Goal: Task Accomplishment & Management: Complete application form

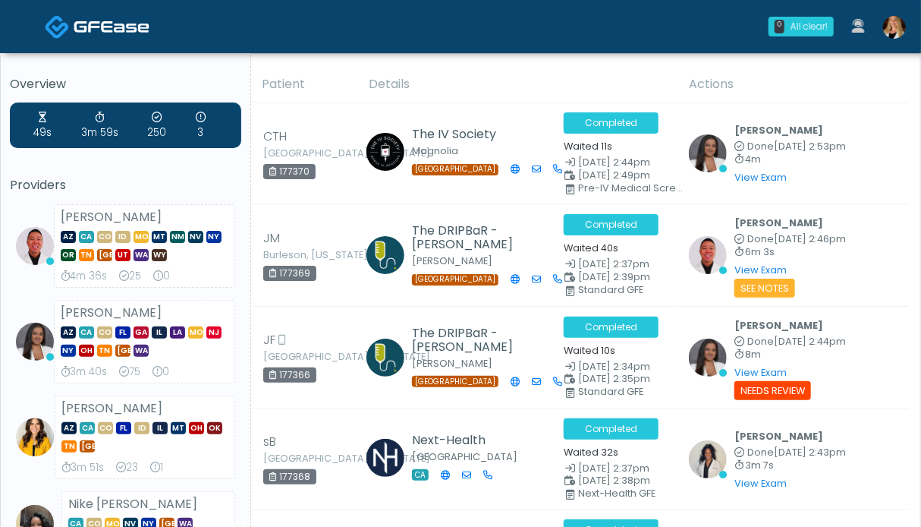
click at [896, 33] on img at bounding box center [894, 27] width 23 height 23
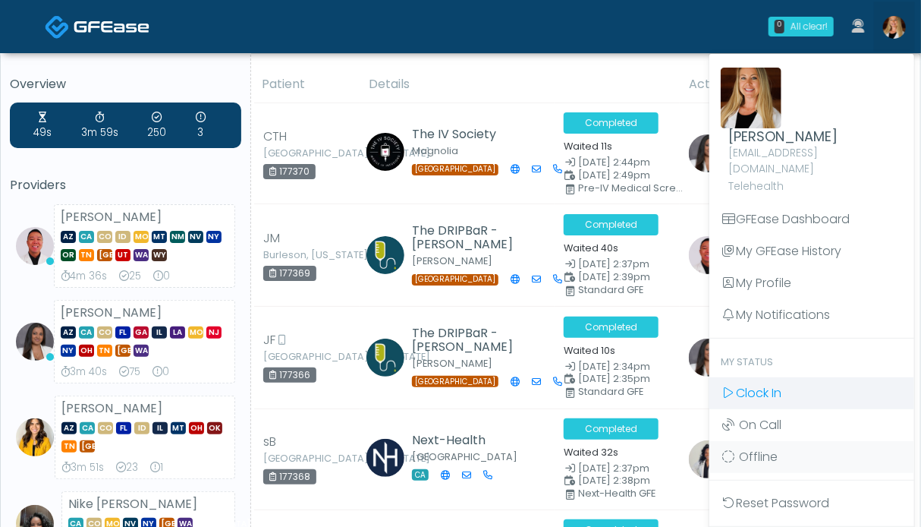
click at [781, 386] on link "Clock In" at bounding box center [812, 393] width 205 height 32
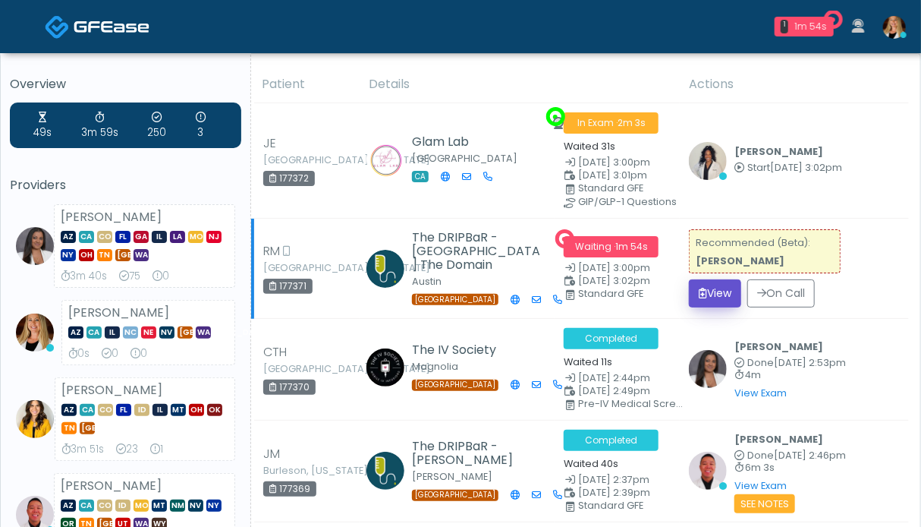
click at [723, 296] on button "View" at bounding box center [715, 293] width 52 height 28
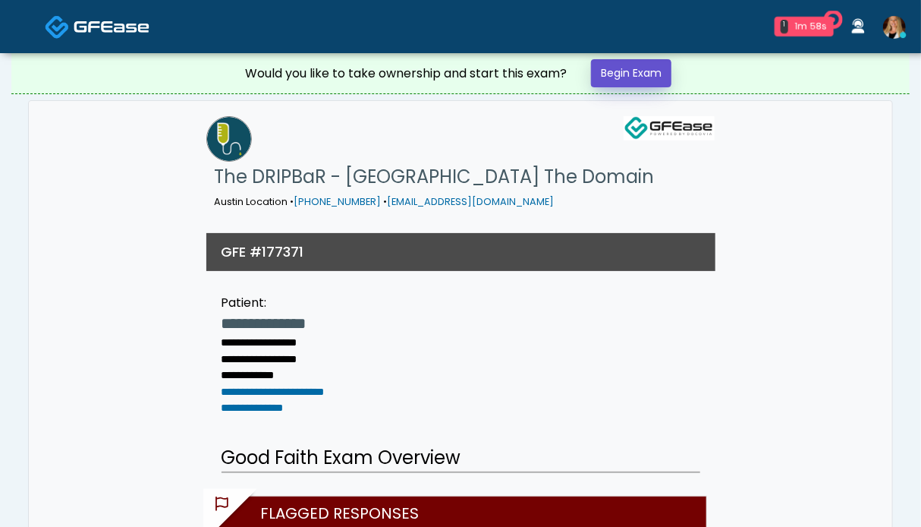
click at [639, 66] on link "Begin Exam" at bounding box center [631, 73] width 80 height 28
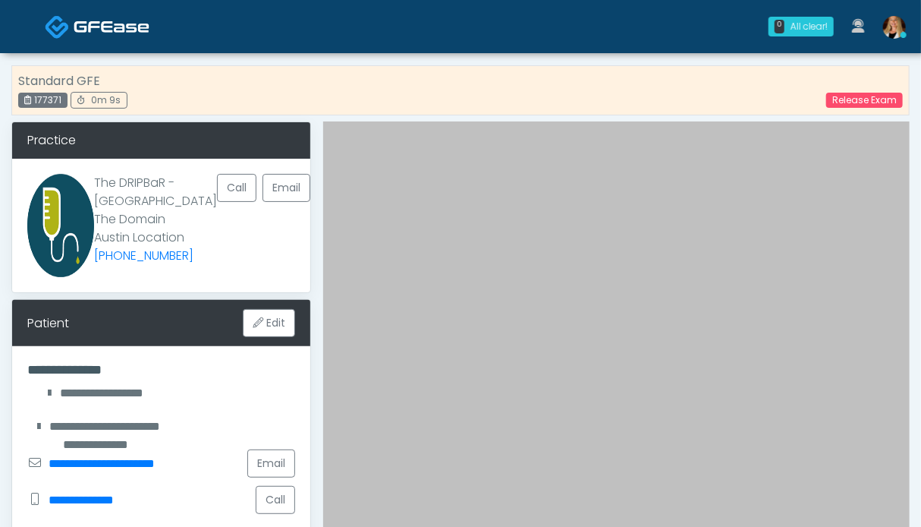
scroll to position [304, 0]
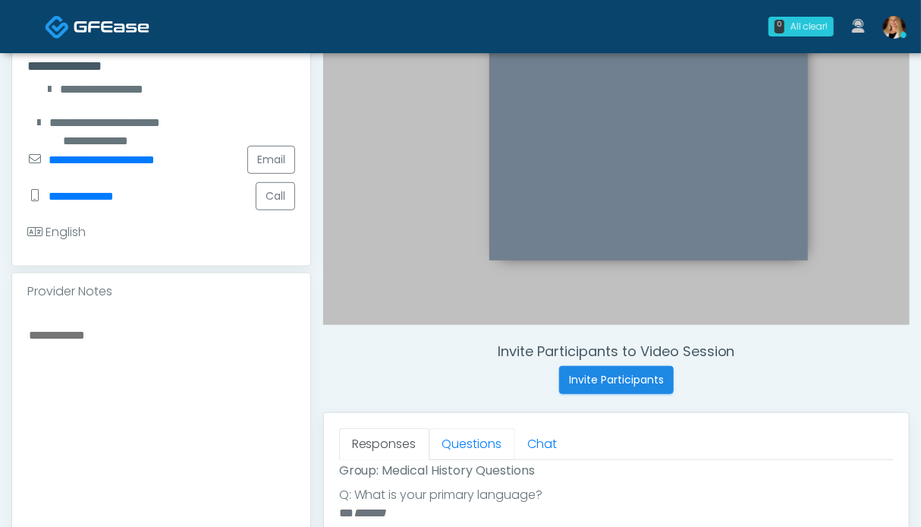
drag, startPoint x: 452, startPoint y: 439, endPoint x: 401, endPoint y: 414, distance: 57.7
click at [452, 440] on link "Questions" at bounding box center [473, 444] width 86 height 32
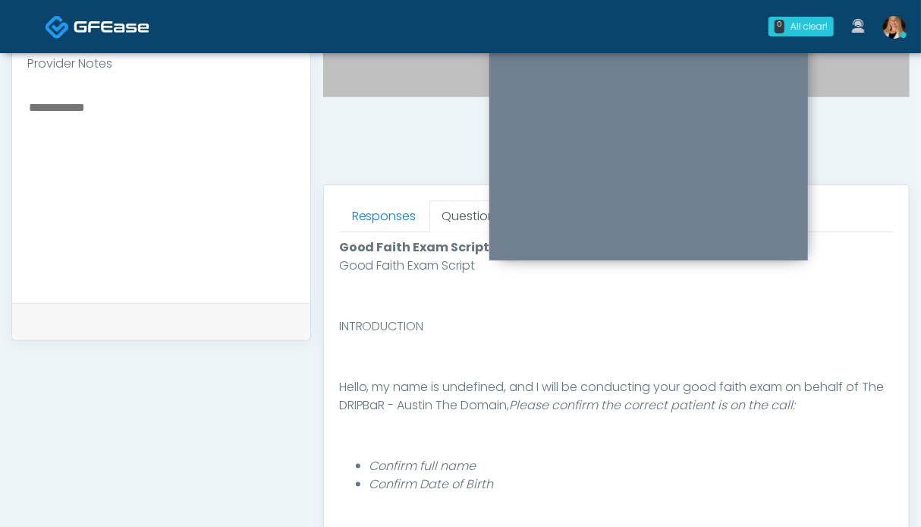
scroll to position [607, 0]
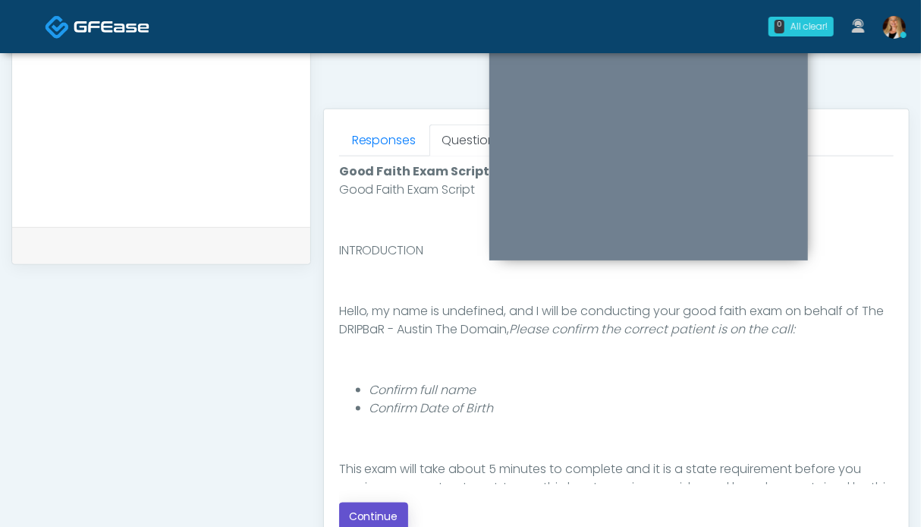
click at [365, 514] on button "Continue" at bounding box center [373, 516] width 69 height 28
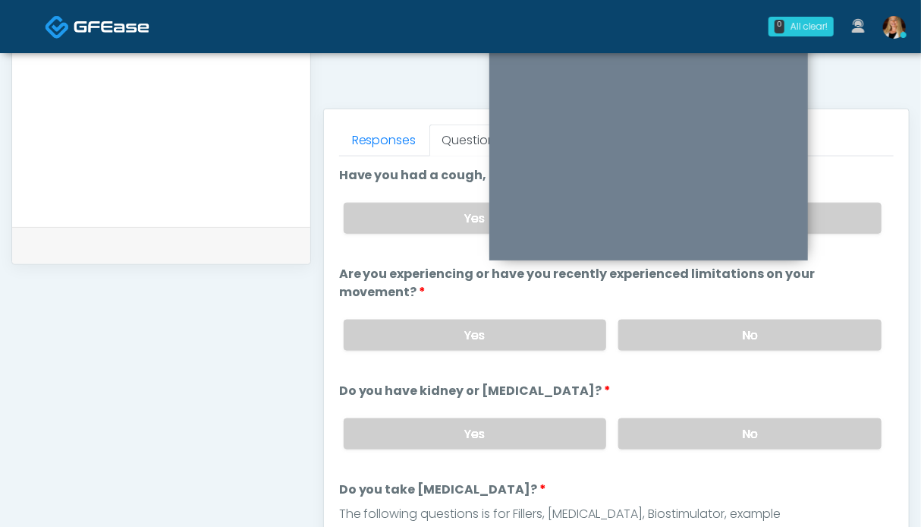
scroll to position [834, 0]
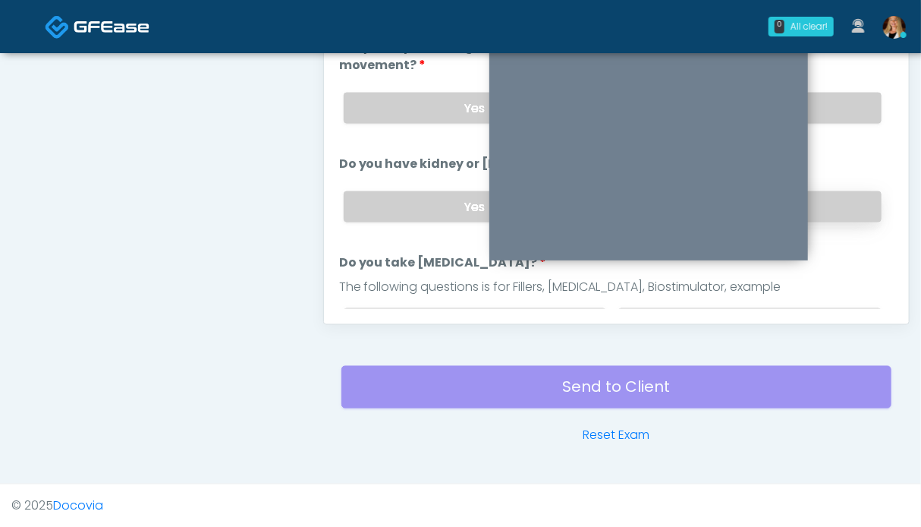
click at [833, 201] on label "No" at bounding box center [749, 206] width 263 height 31
click at [837, 106] on label "No" at bounding box center [749, 108] width 263 height 31
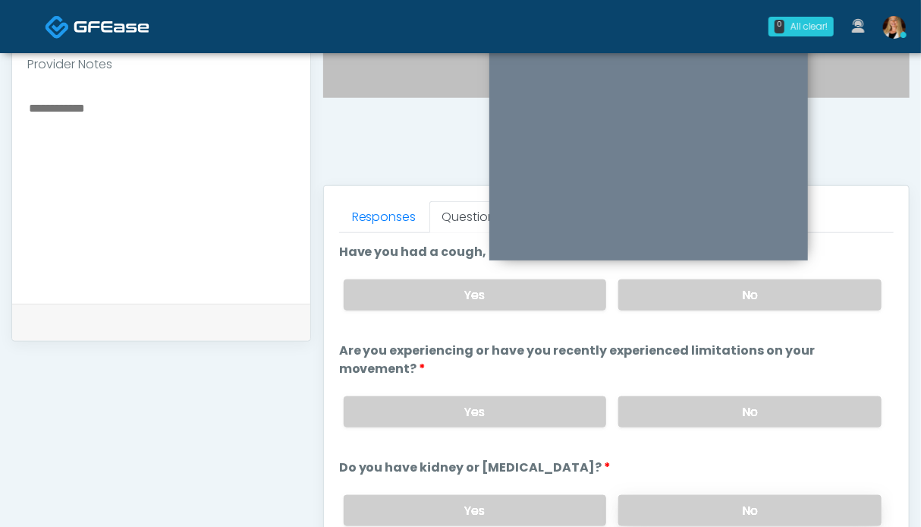
scroll to position [152, 0]
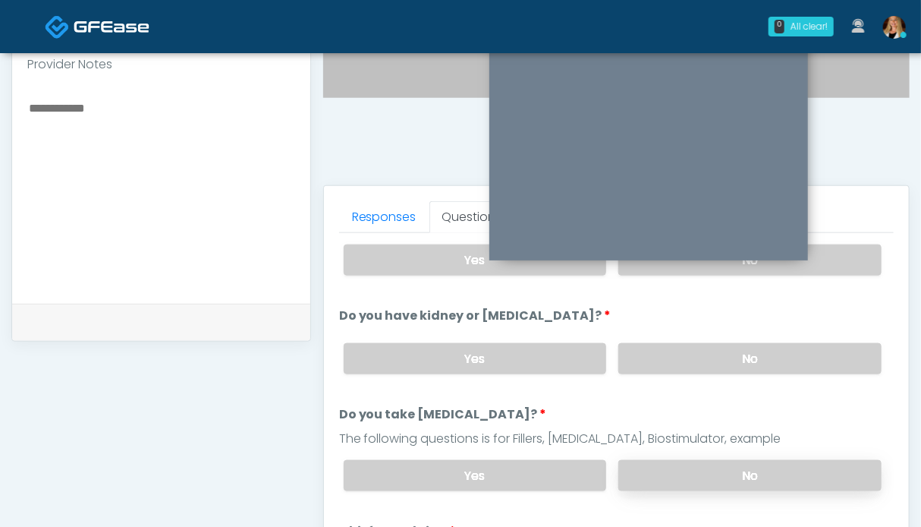
click at [735, 480] on label "No" at bounding box center [749, 475] width 263 height 31
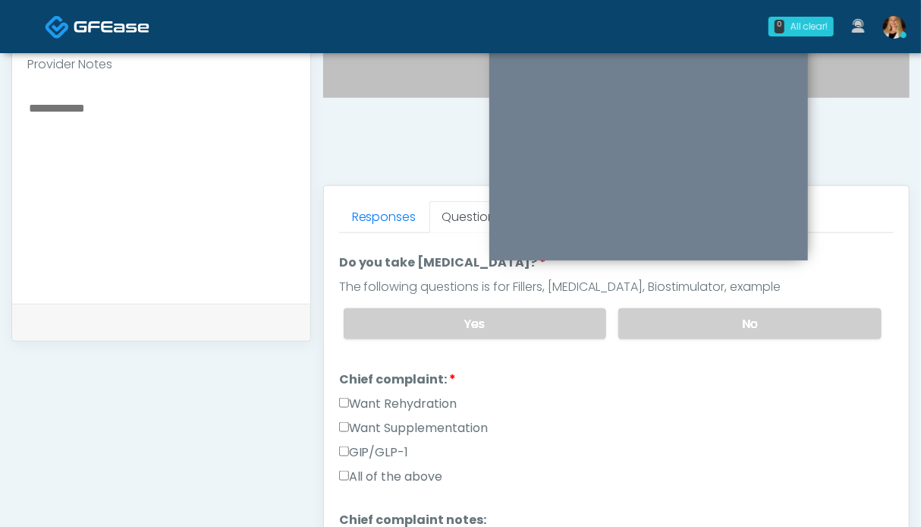
click at [413, 397] on label "Want Rehydration" at bounding box center [398, 404] width 118 height 18
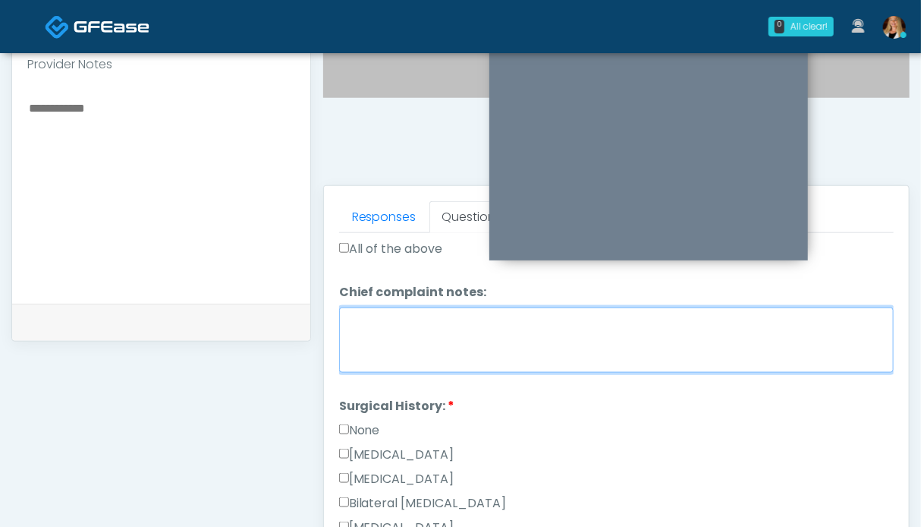
drag, startPoint x: 506, startPoint y: 357, endPoint x: 501, endPoint y: 351, distance: 8.1
click at [505, 356] on textarea "Chief complaint notes:" at bounding box center [616, 339] width 555 height 65
type textarea "**"
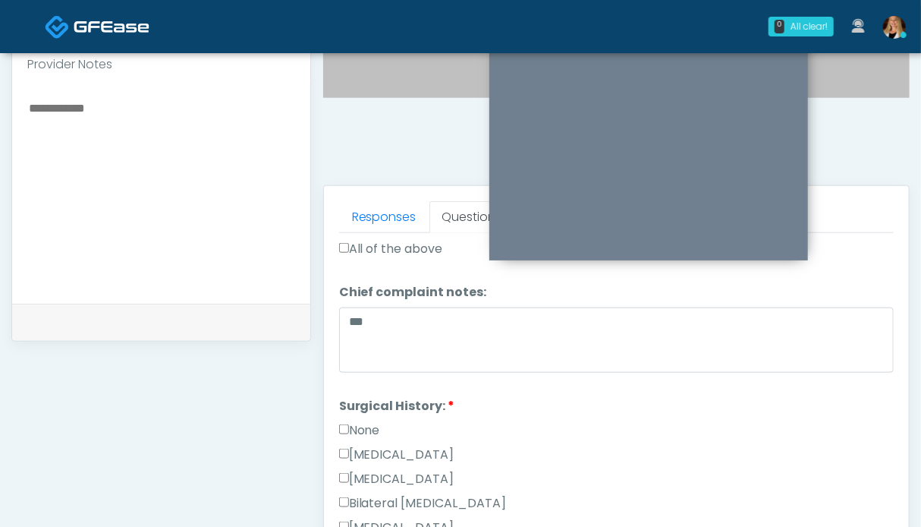
click at [373, 424] on label "None" at bounding box center [359, 430] width 41 height 18
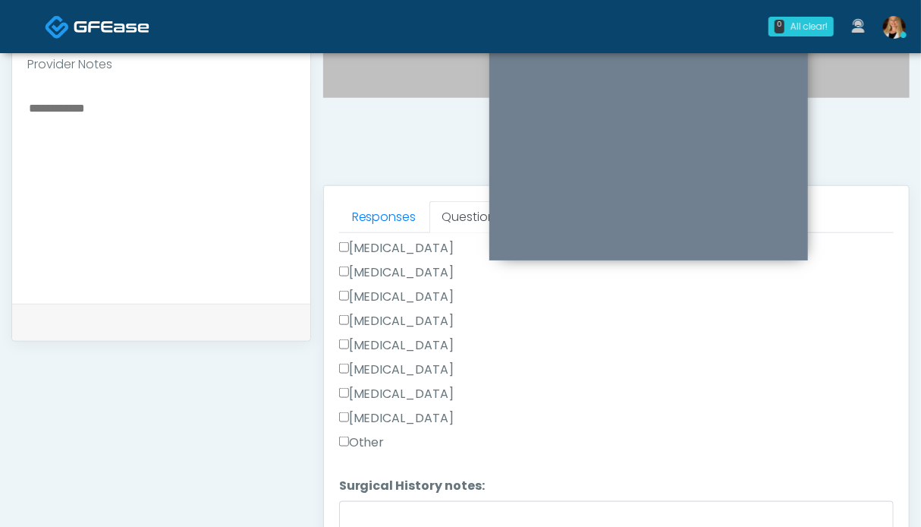
scroll to position [606, 0]
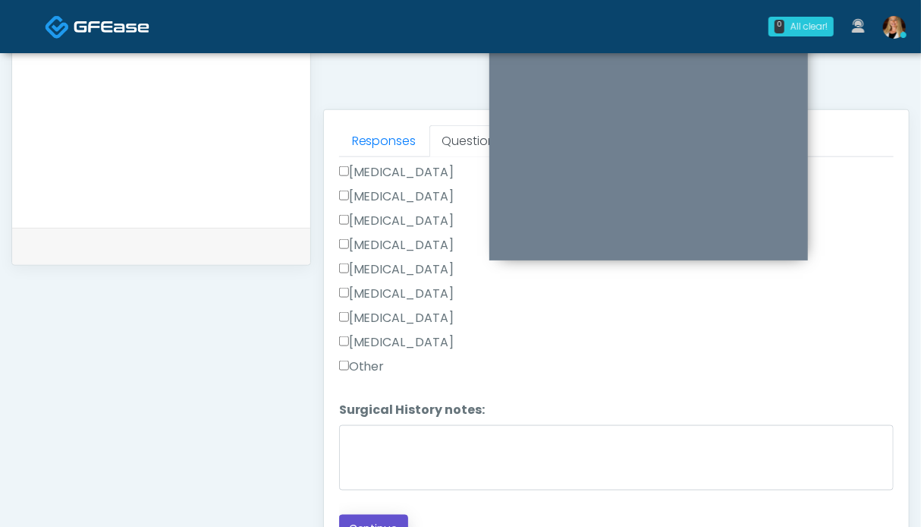
click at [383, 515] on button "Continue" at bounding box center [373, 529] width 69 height 28
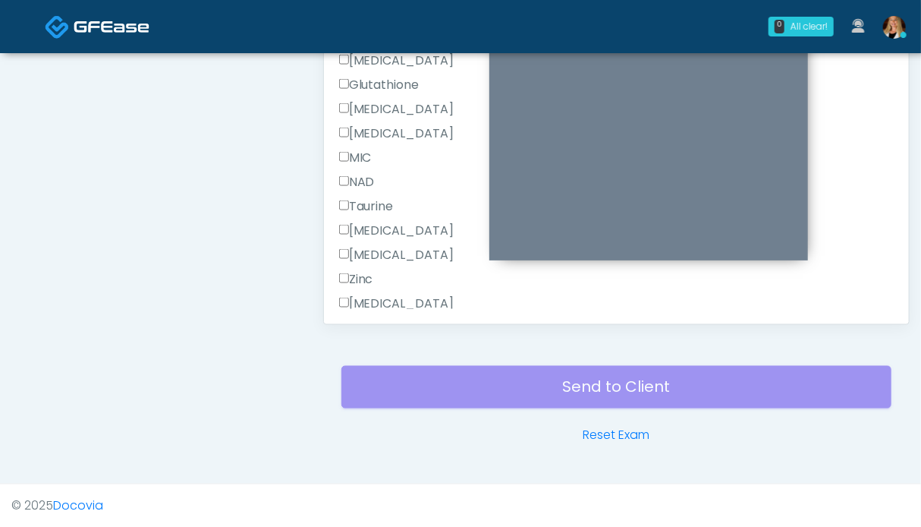
scroll to position [583, 0]
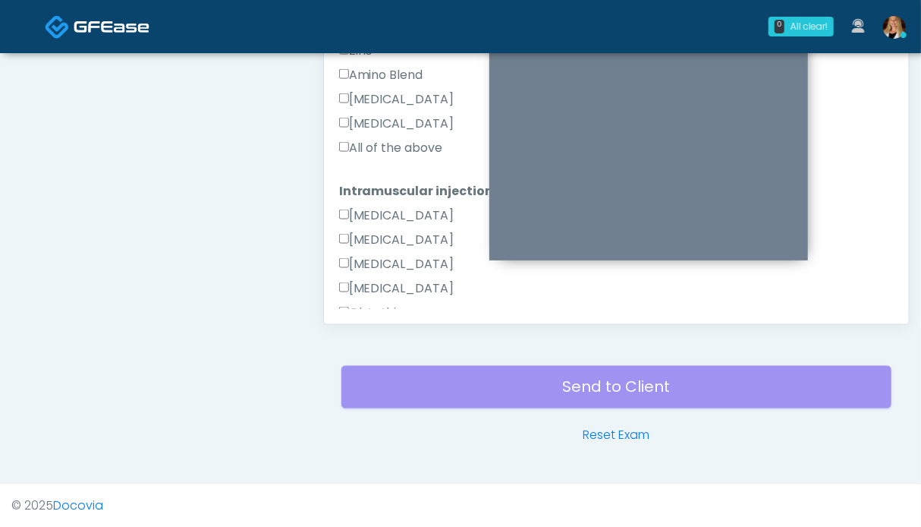
click at [392, 147] on label "All of the above" at bounding box center [391, 148] width 104 height 18
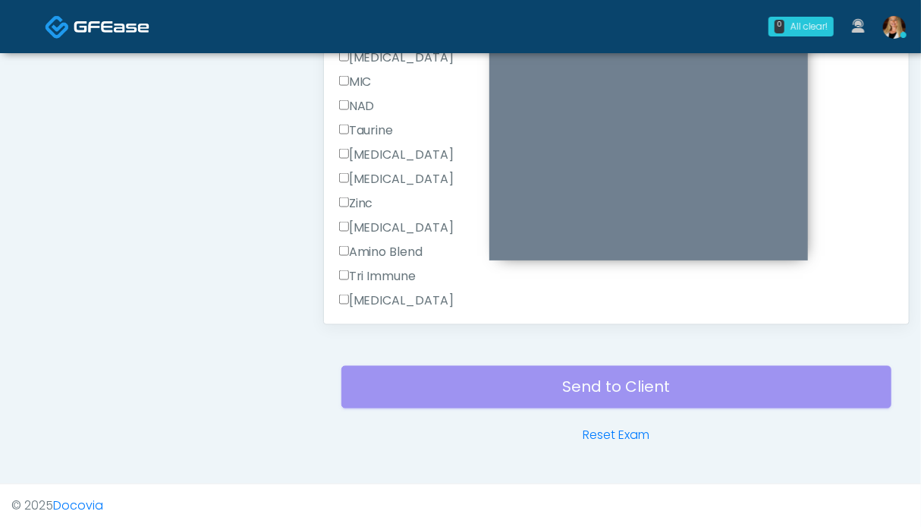
click at [395, 364] on label "All of the above" at bounding box center [391, 373] width 104 height 18
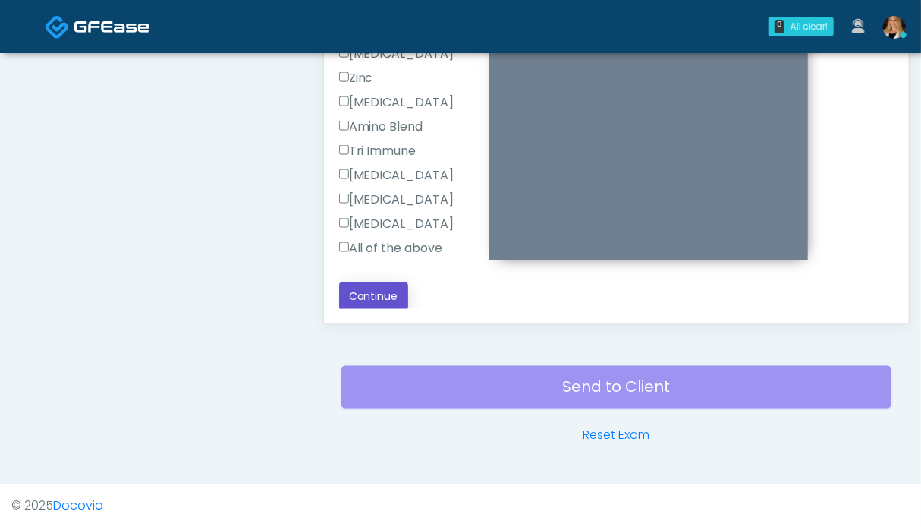
click at [384, 293] on button "Continue" at bounding box center [373, 296] width 69 height 28
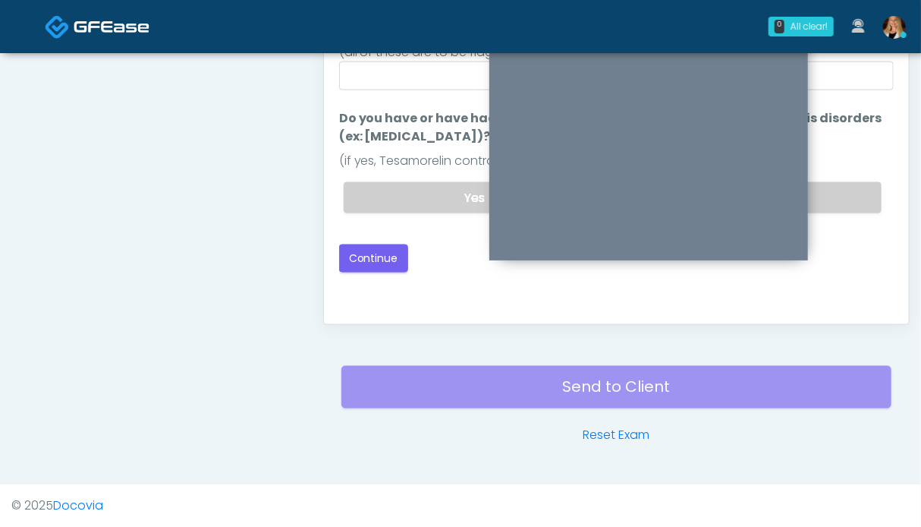
scroll to position [682, 0]
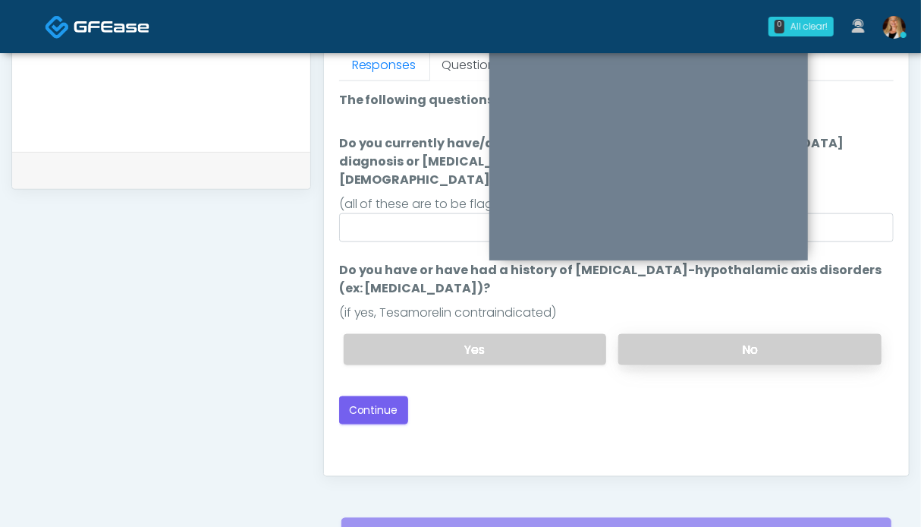
drag, startPoint x: 840, startPoint y: 326, endPoint x: 822, endPoint y: 324, distance: 18.4
click at [839, 334] on label "No" at bounding box center [749, 349] width 263 height 31
click at [378, 396] on button "Continue" at bounding box center [373, 410] width 69 height 28
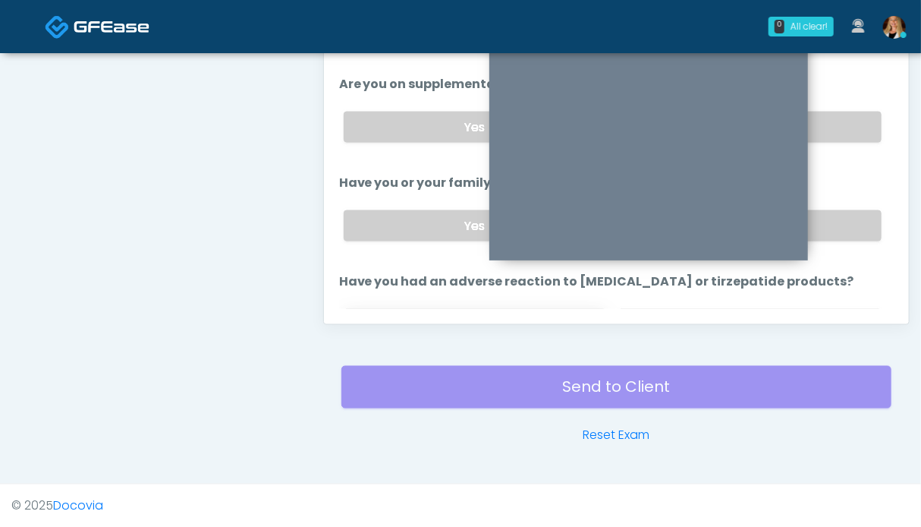
scroll to position [835, 0]
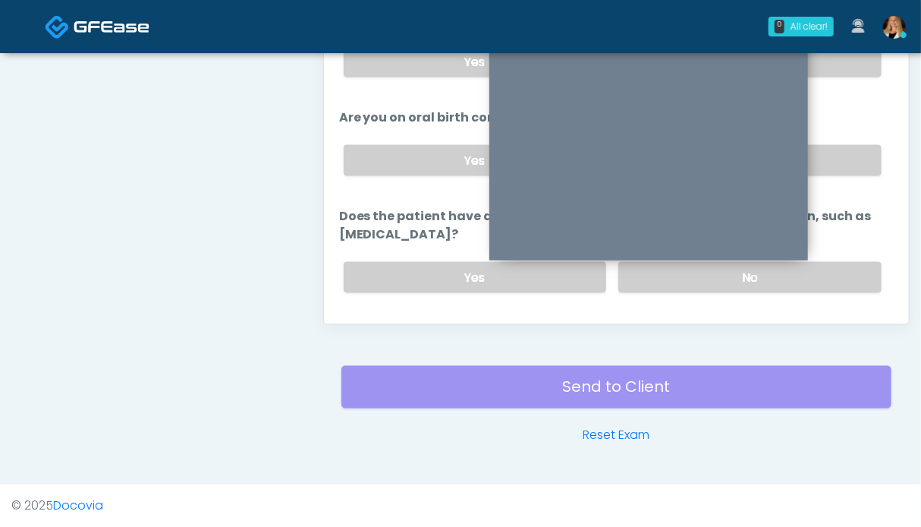
click at [385, 324] on button "Continue" at bounding box center [373, 338] width 69 height 28
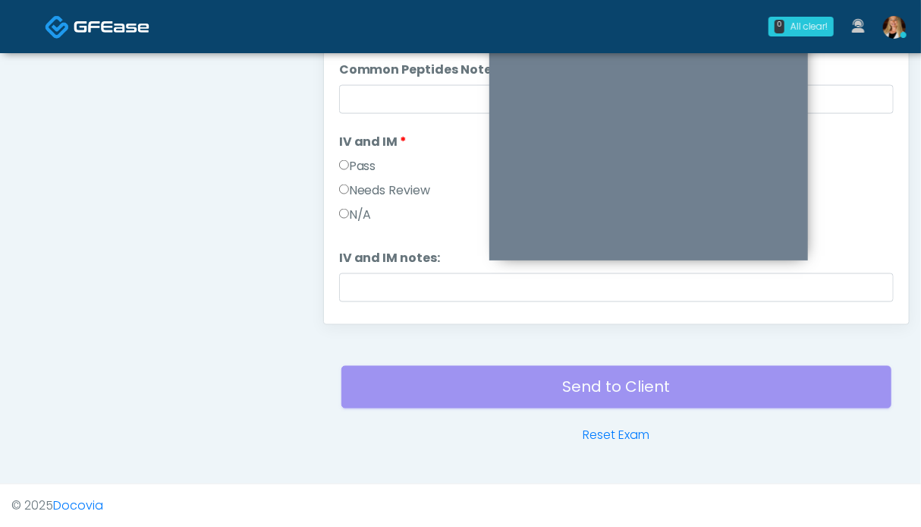
scroll to position [250, 0]
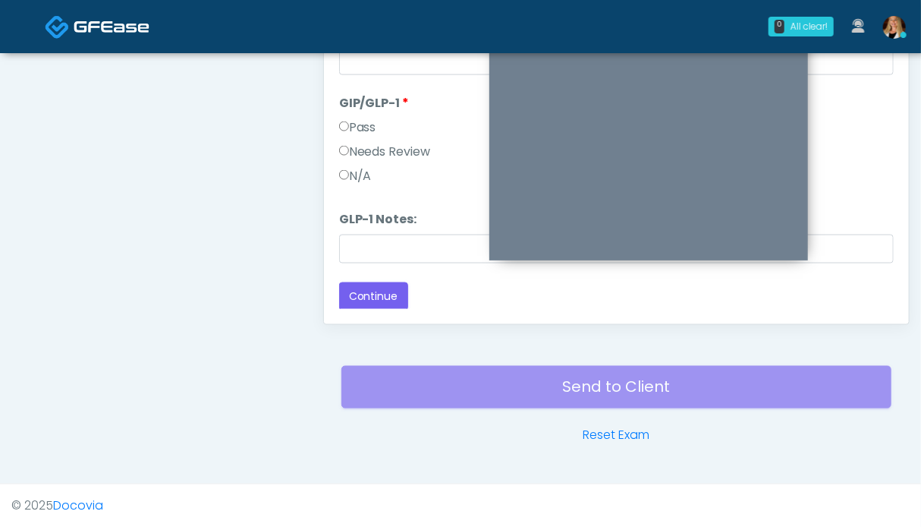
click at [363, 168] on label "N/A" at bounding box center [355, 176] width 33 height 18
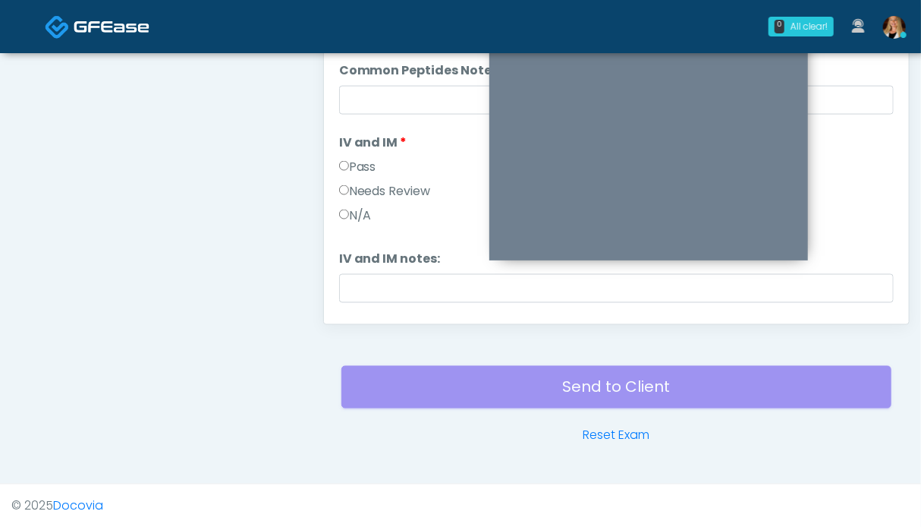
click at [367, 165] on label "Pass" at bounding box center [357, 167] width 37 height 18
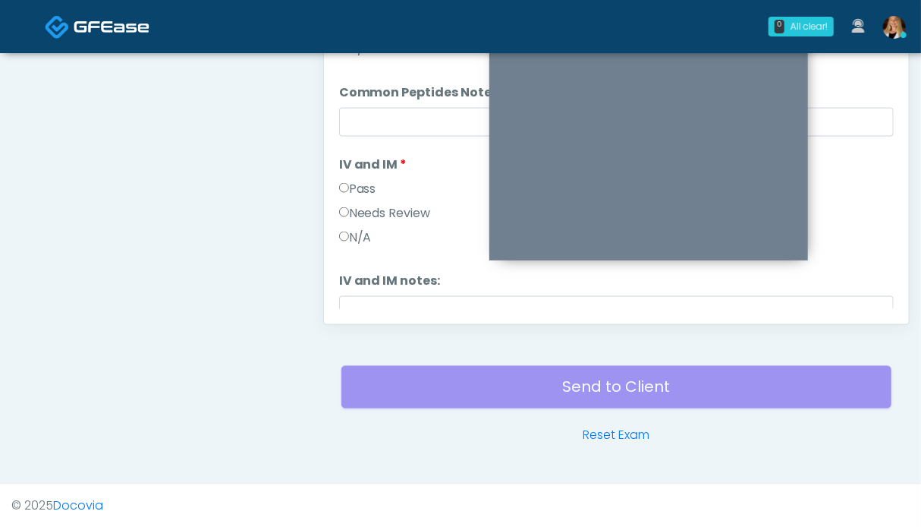
scroll to position [682, 0]
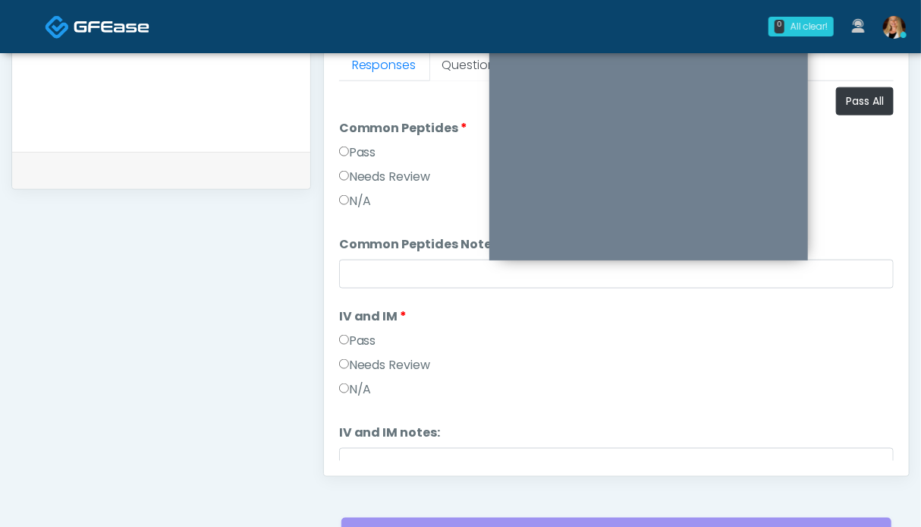
click at [373, 150] on label "Pass" at bounding box center [357, 152] width 37 height 18
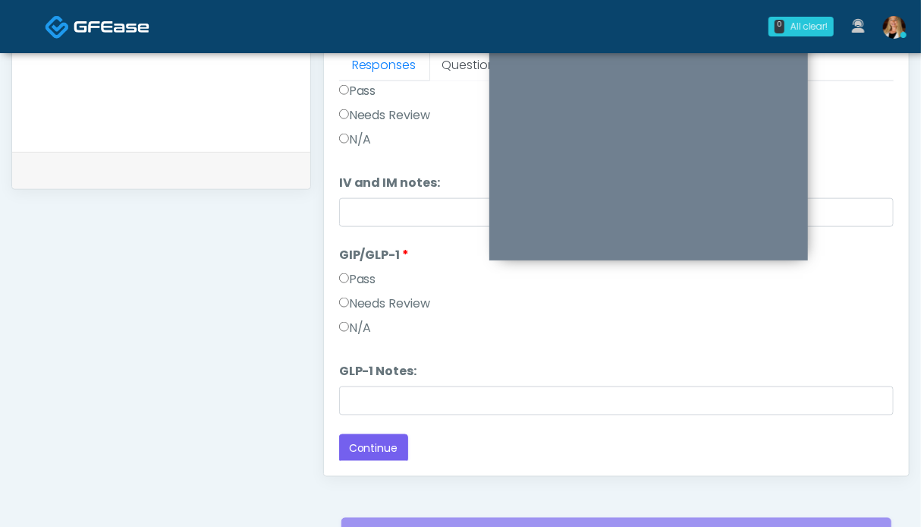
scroll to position [834, 0]
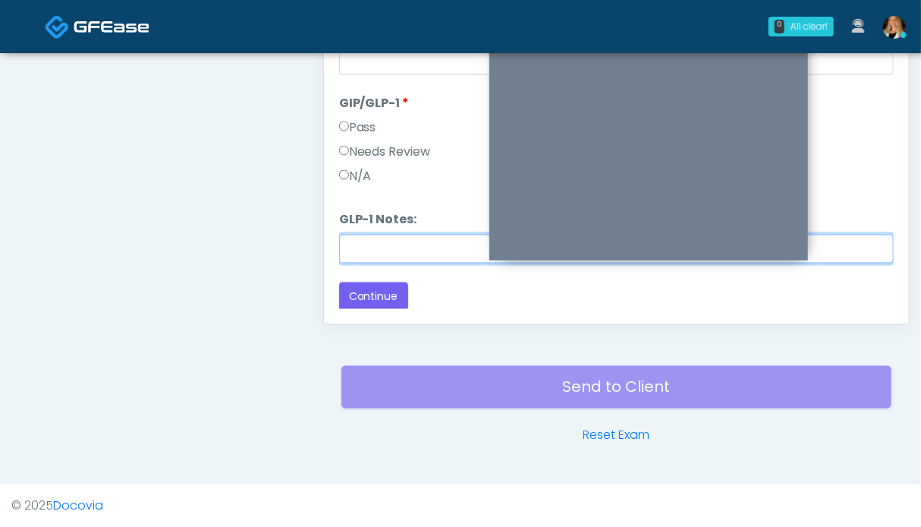
click at [419, 244] on input "GLP-1 Notes:" at bounding box center [616, 248] width 555 height 29
type input "********"
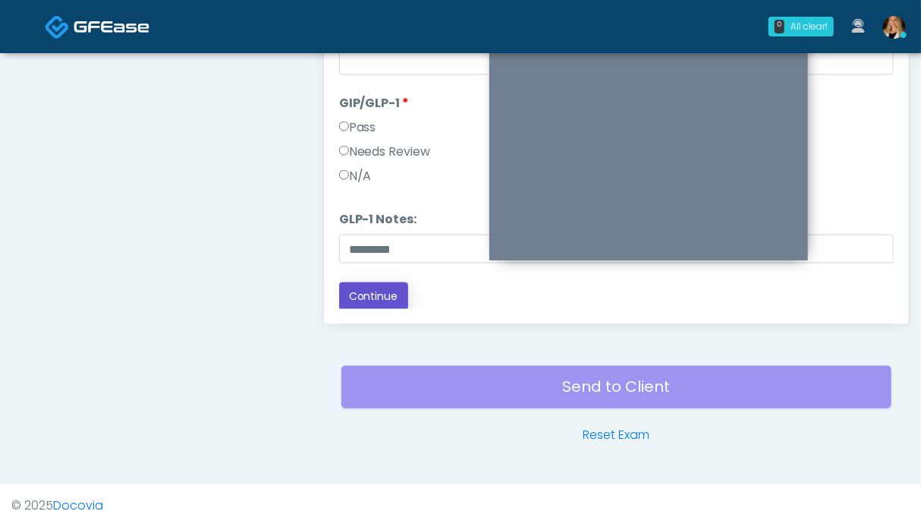
click at [392, 297] on button "Continue" at bounding box center [373, 296] width 69 height 28
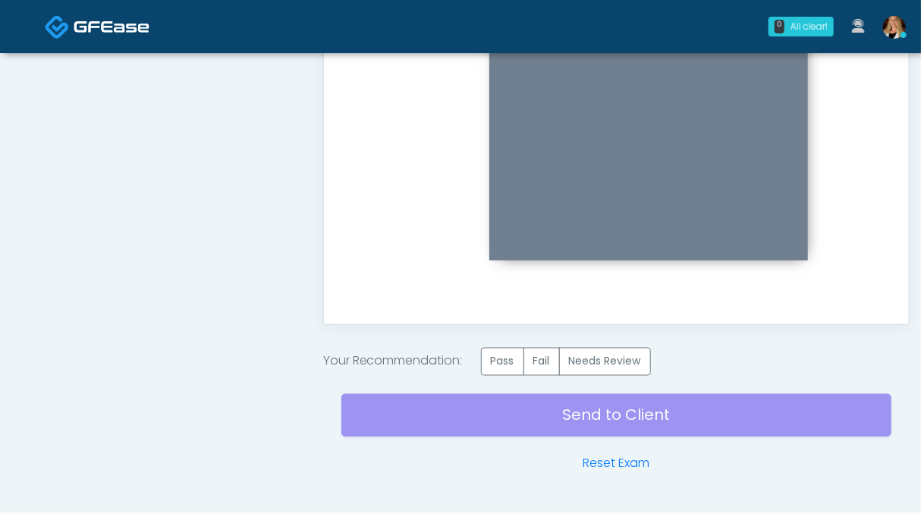
scroll to position [0, 0]
click at [514, 365] on label "Pass" at bounding box center [502, 362] width 43 height 28
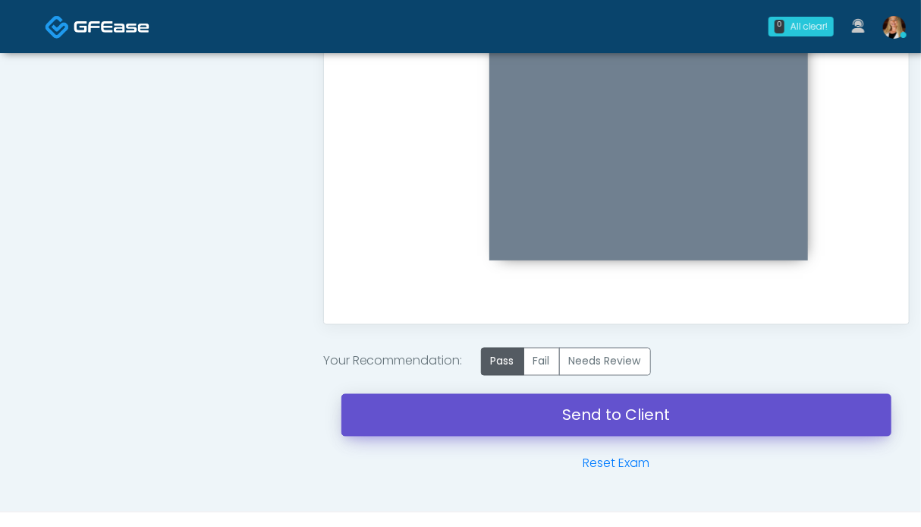
click at [648, 414] on link "Send to Client" at bounding box center [616, 415] width 550 height 42
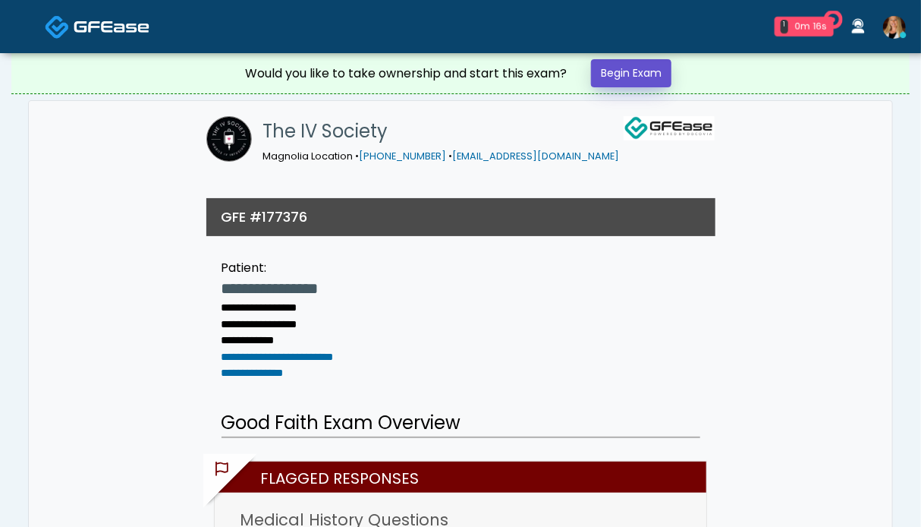
click at [648, 77] on link "Begin Exam" at bounding box center [631, 73] width 80 height 28
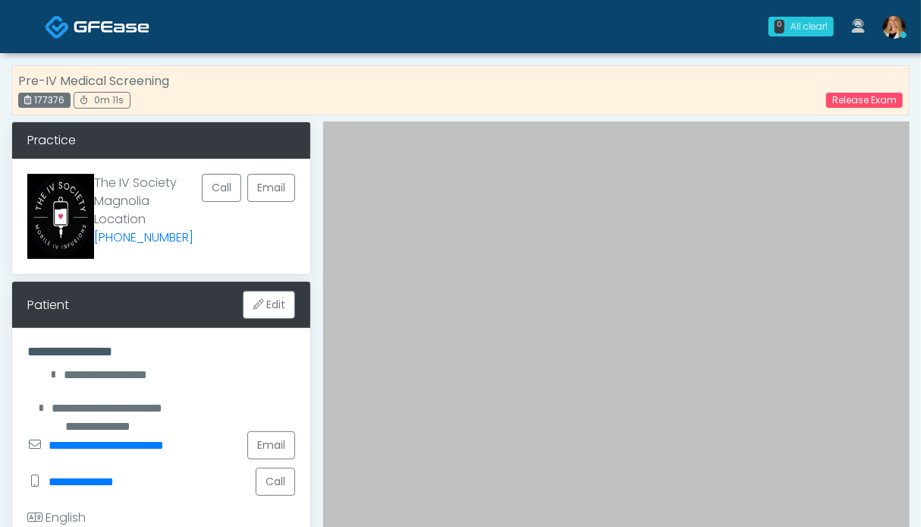
scroll to position [455, 0]
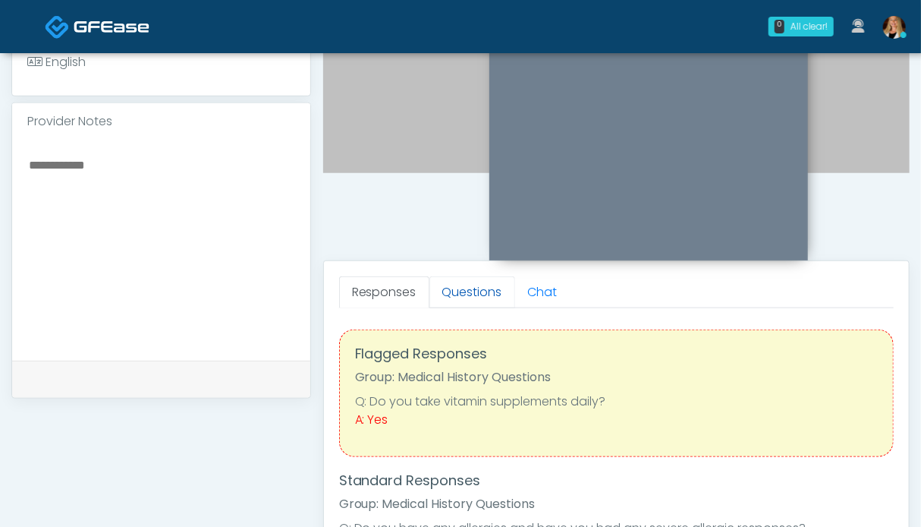
click at [464, 288] on link "Questions" at bounding box center [473, 292] width 86 height 32
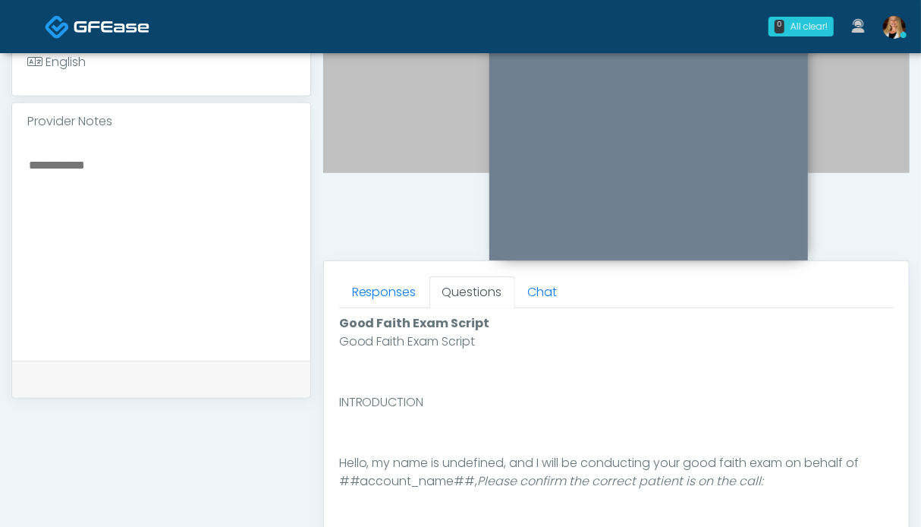
scroll to position [834, 0]
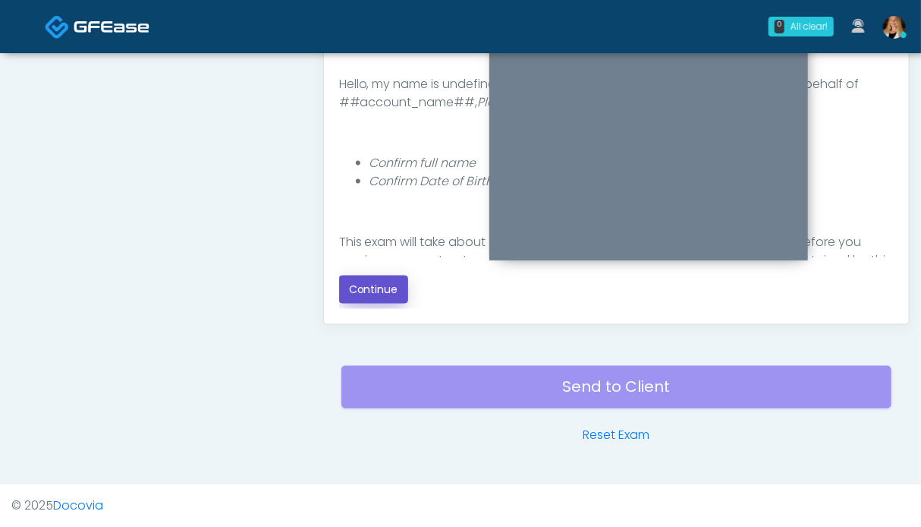
click at [382, 291] on button "Continue" at bounding box center [373, 289] width 69 height 28
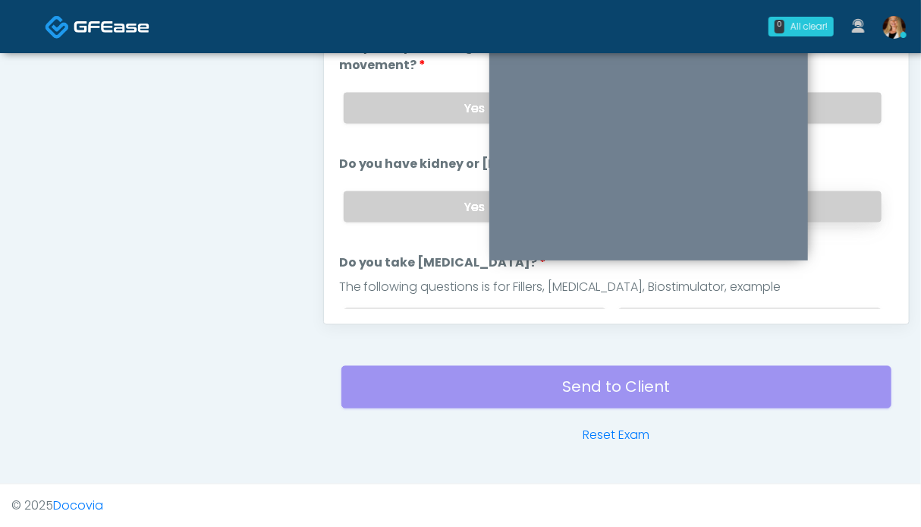
drag, startPoint x: 829, startPoint y: 218, endPoint x: 829, endPoint y: 195, distance: 22.8
click at [829, 216] on div "Yes No" at bounding box center [613, 206] width 562 height 55
click at [835, 115] on label "No" at bounding box center [749, 108] width 263 height 31
click at [838, 197] on label "No" at bounding box center [749, 206] width 263 height 31
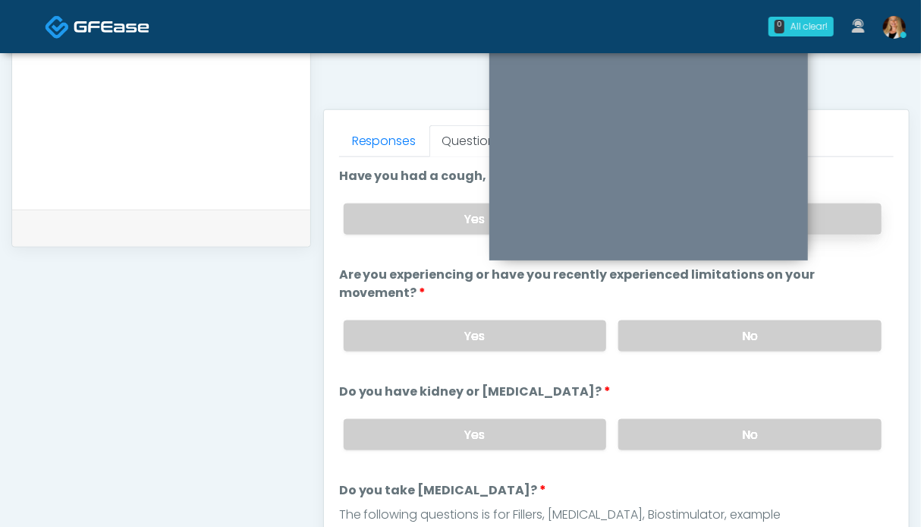
click at [835, 206] on label "No" at bounding box center [749, 218] width 263 height 31
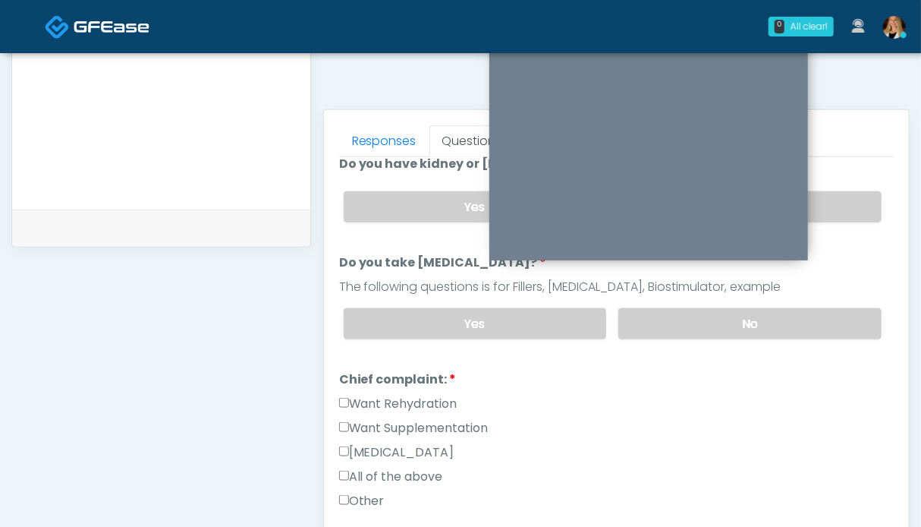
click at [817, 301] on div "Yes No" at bounding box center [613, 323] width 562 height 55
click at [389, 395] on label "Want Rehydration" at bounding box center [398, 404] width 118 height 18
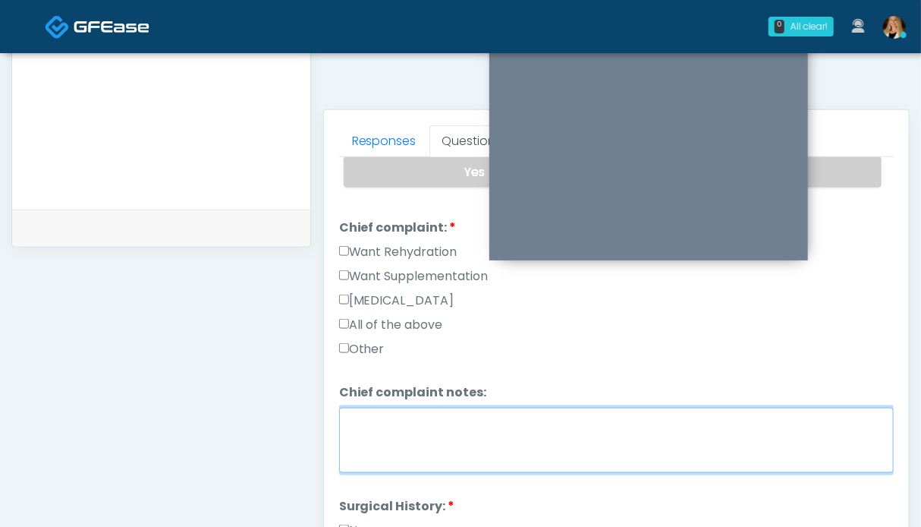
click at [398, 423] on textarea "Chief complaint notes:" at bounding box center [616, 440] width 555 height 65
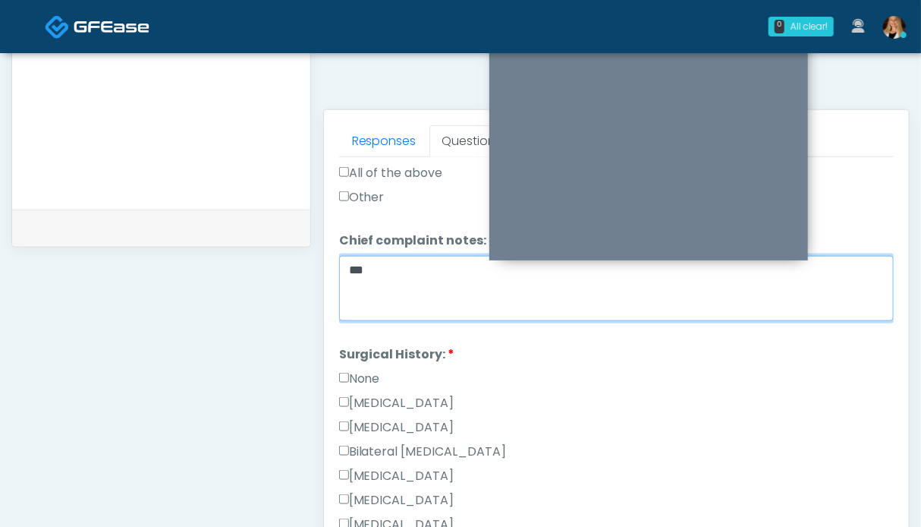
type textarea "**"
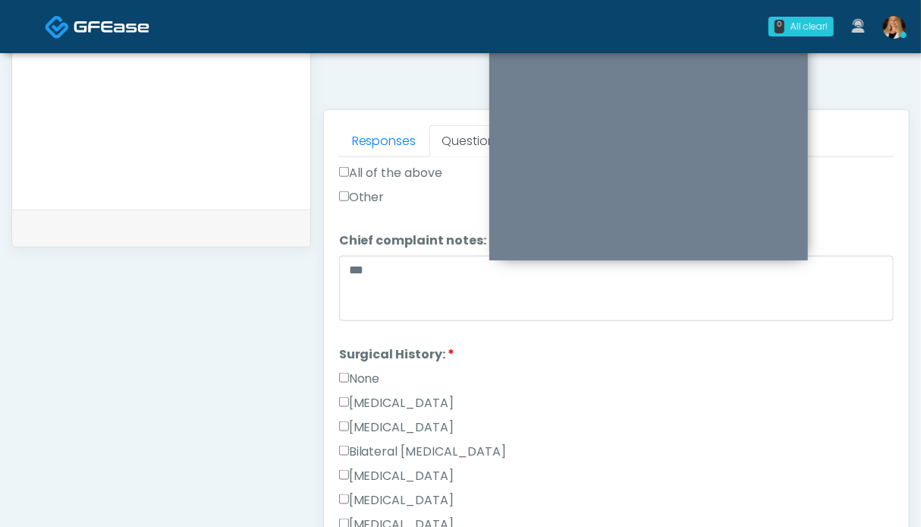
click at [363, 377] on label "None" at bounding box center [359, 379] width 41 height 18
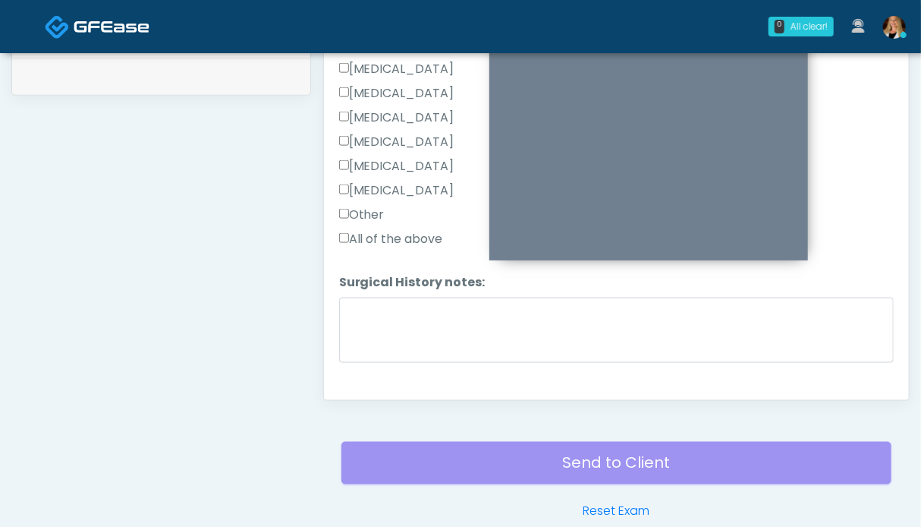
scroll to position [859, 0]
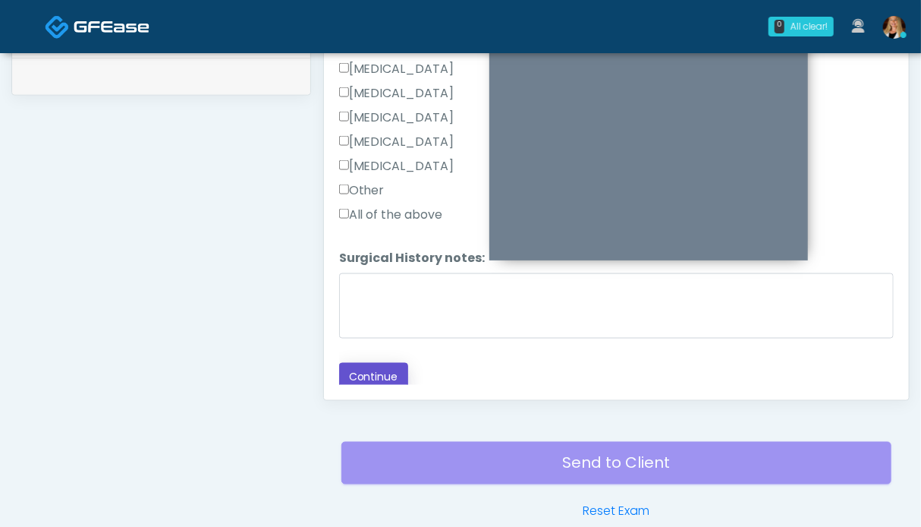
click at [369, 363] on button "Continue" at bounding box center [373, 377] width 69 height 28
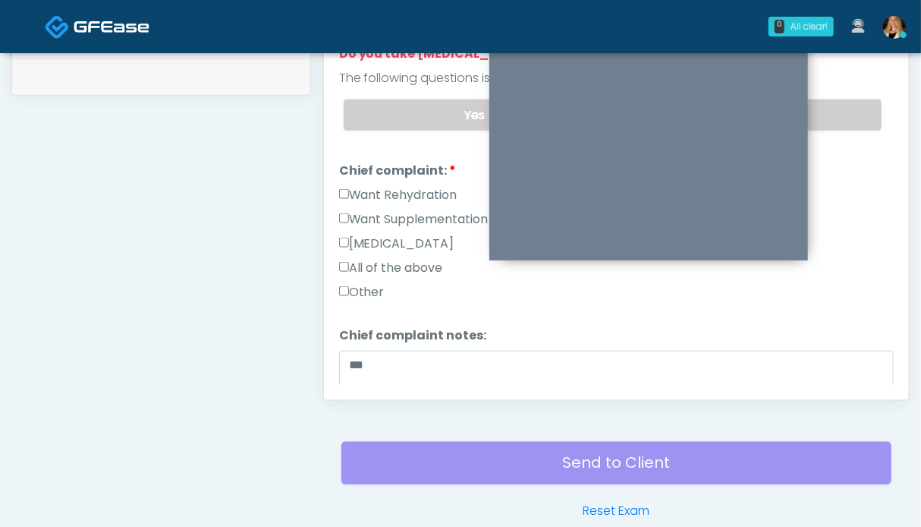
scroll to position [606, 0]
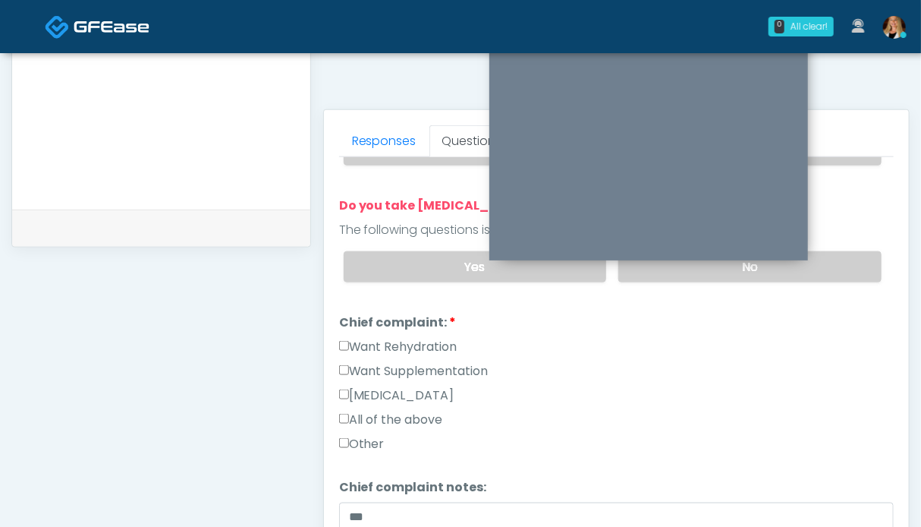
click at [843, 267] on label "No" at bounding box center [749, 266] width 263 height 31
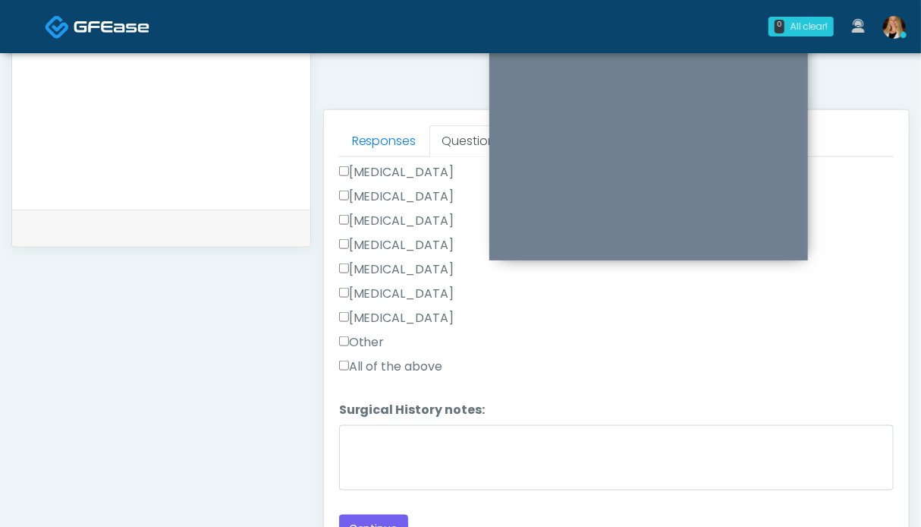
scroll to position [682, 0]
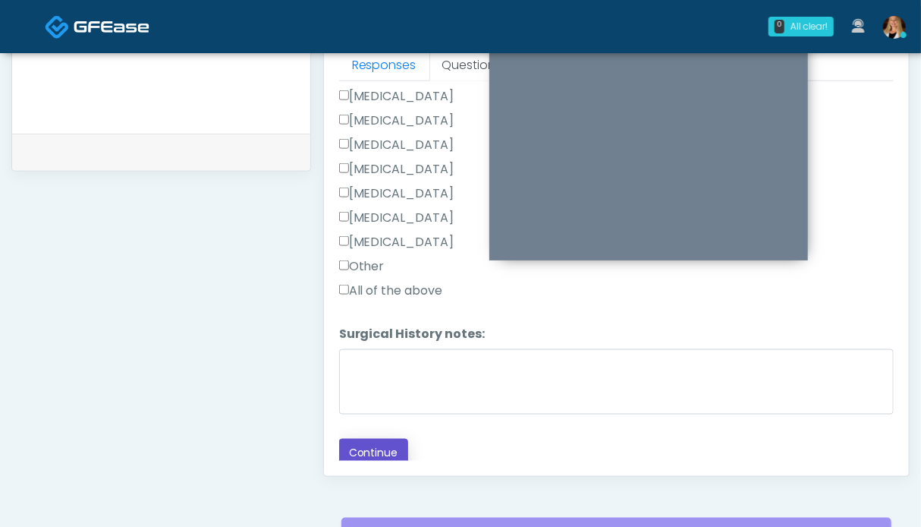
click at [389, 440] on button "Continue" at bounding box center [373, 453] width 69 height 28
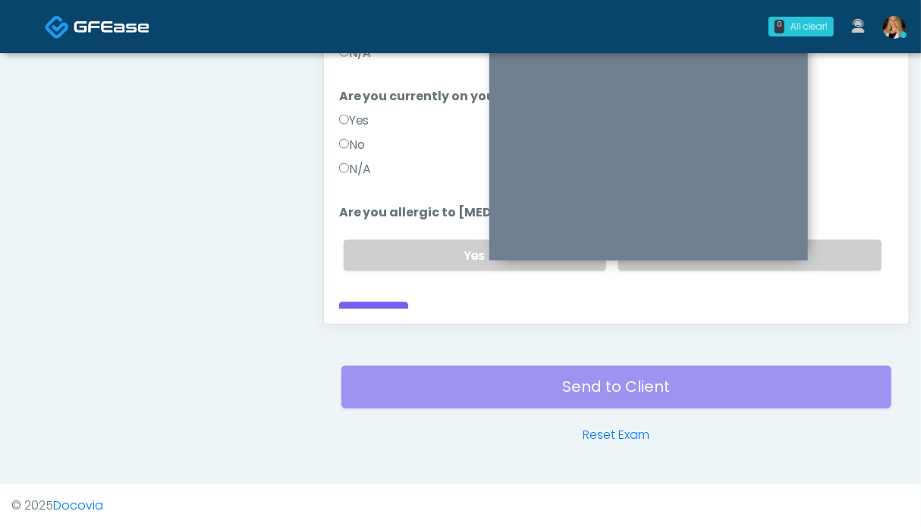
scroll to position [758, 0]
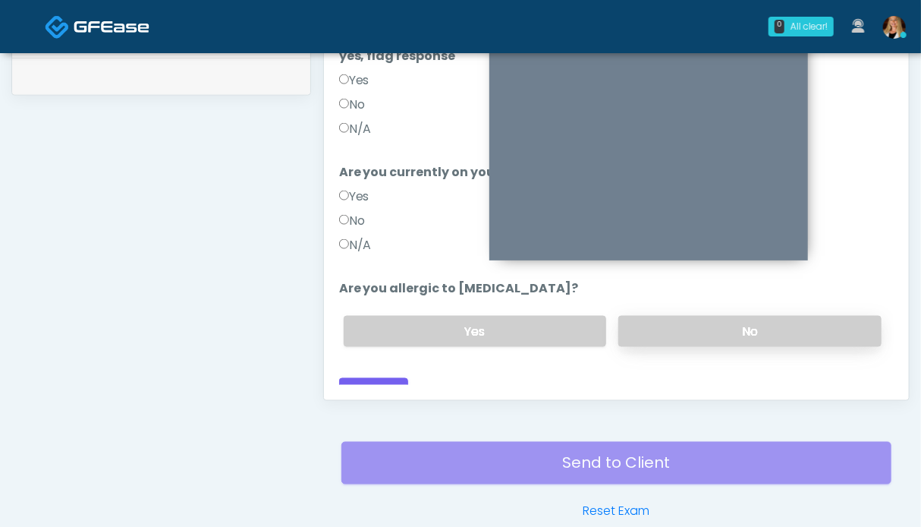
drag, startPoint x: 779, startPoint y: 313, endPoint x: 718, endPoint y: 307, distance: 61.0
click at [776, 316] on label "No" at bounding box center [749, 331] width 263 height 31
drag, startPoint x: 351, startPoint y: 228, endPoint x: 358, endPoint y: 207, distance: 21.6
click at [351, 236] on label "N/A" at bounding box center [355, 245] width 33 height 18
click at [360, 120] on label "N/A" at bounding box center [355, 129] width 33 height 18
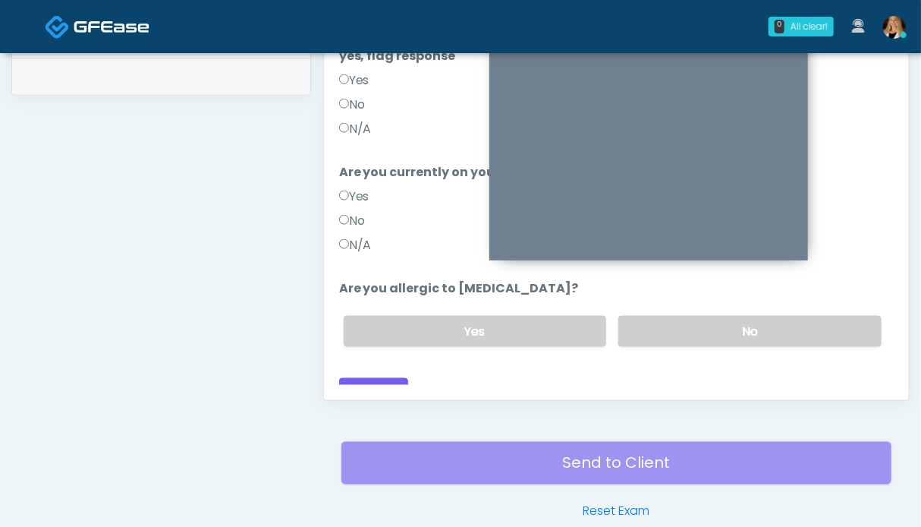
scroll to position [0, 0]
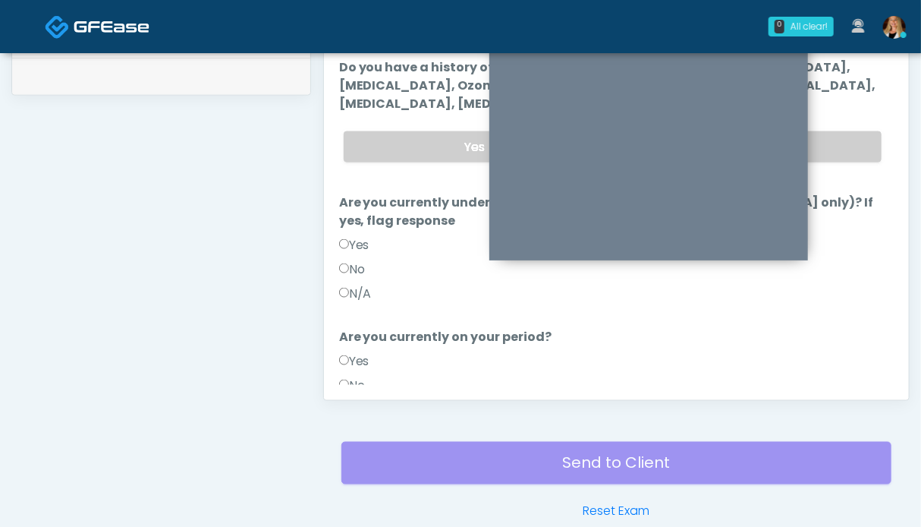
drag, startPoint x: 838, startPoint y: 138, endPoint x: 486, endPoint y: 259, distance: 372.2
click at [838, 139] on label "No" at bounding box center [749, 146] width 263 height 31
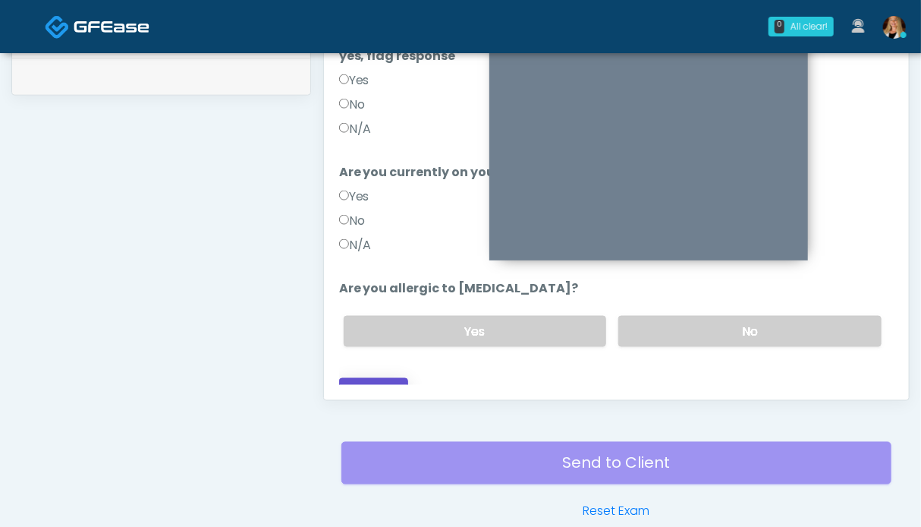
click at [375, 378] on button "Continue" at bounding box center [373, 392] width 69 height 28
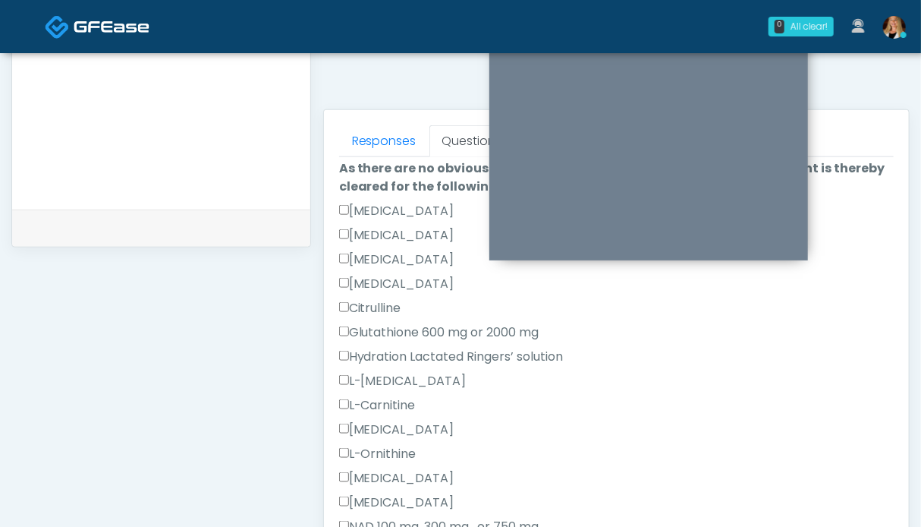
scroll to position [392, 0]
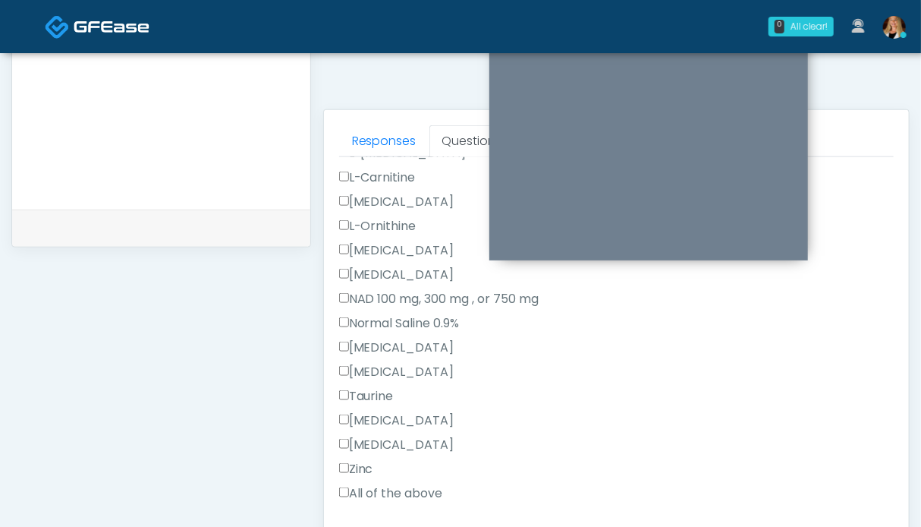
click at [387, 487] on label "All of the above" at bounding box center [391, 493] width 104 height 18
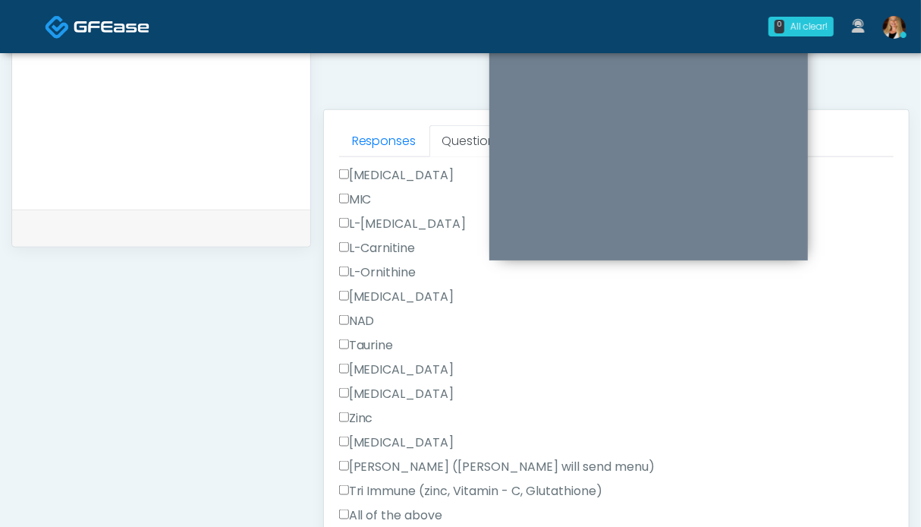
scroll to position [963, 0]
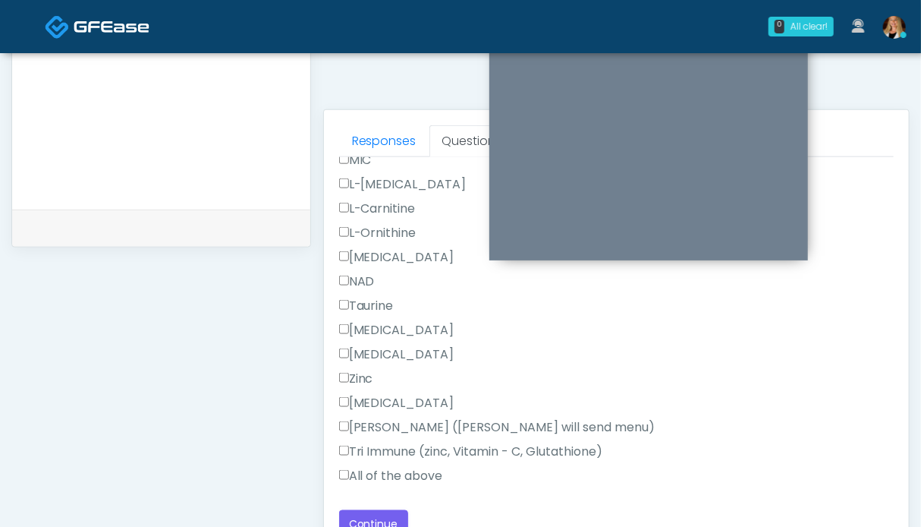
click at [398, 471] on label "All of the above" at bounding box center [391, 476] width 104 height 18
click at [396, 510] on button "Continue" at bounding box center [373, 524] width 69 height 28
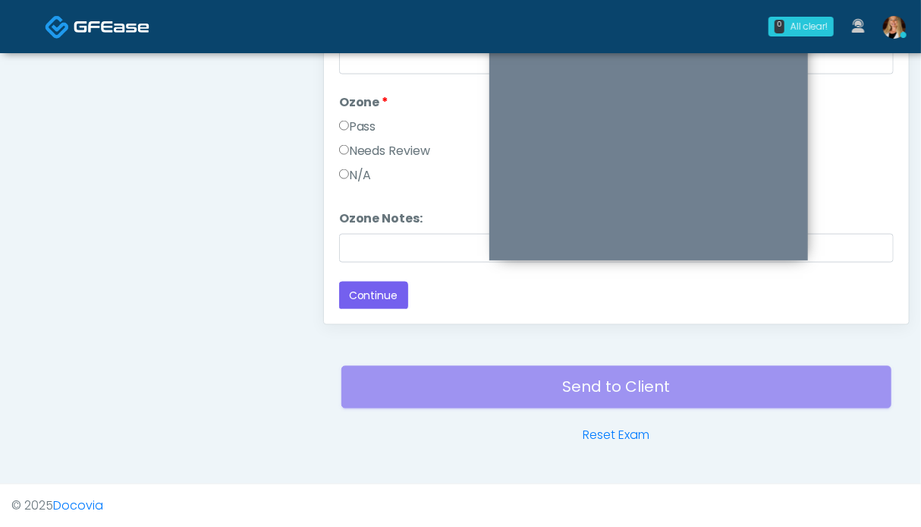
scroll to position [606, 0]
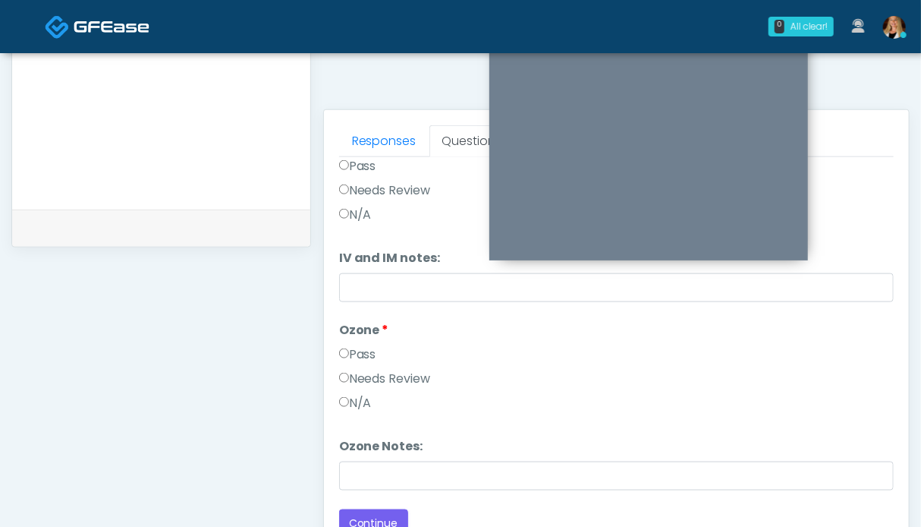
click at [365, 163] on label "Pass" at bounding box center [357, 166] width 37 height 18
click at [361, 345] on label "Pass" at bounding box center [357, 354] width 37 height 18
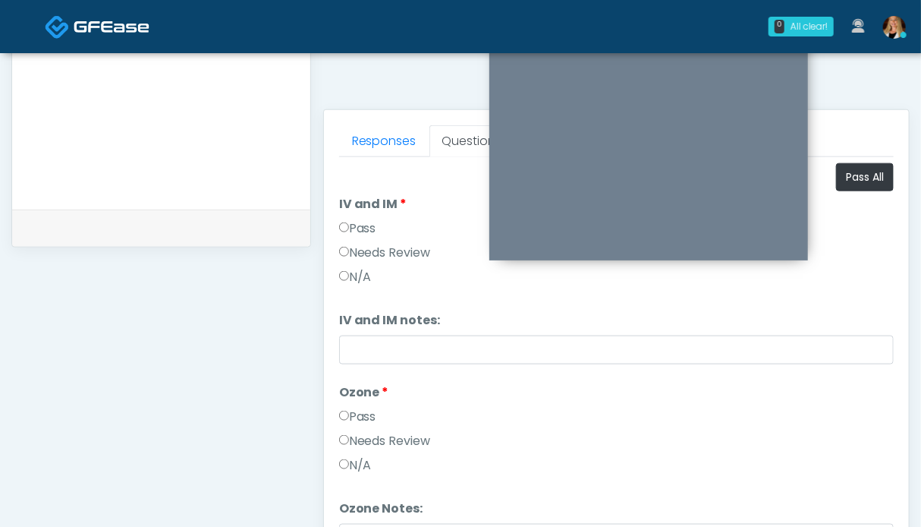
scroll to position [0, 0]
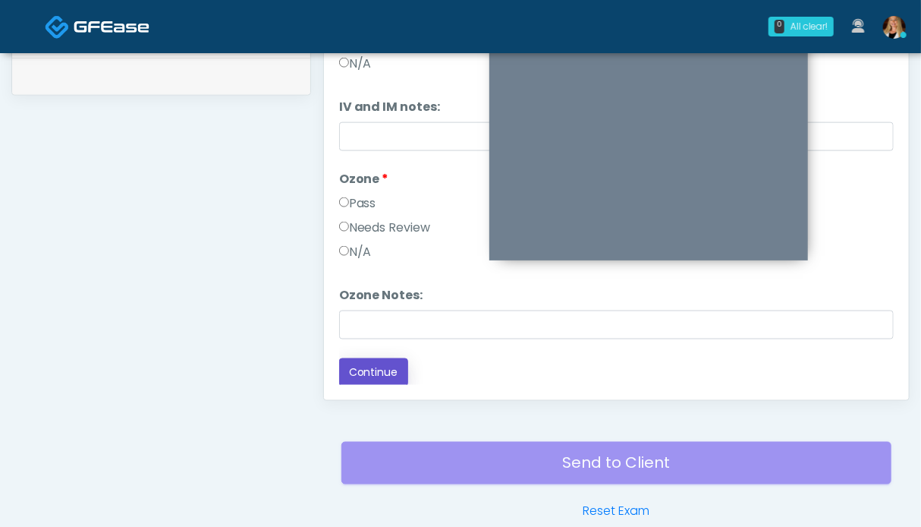
click at [377, 368] on button "Continue" at bounding box center [373, 372] width 69 height 28
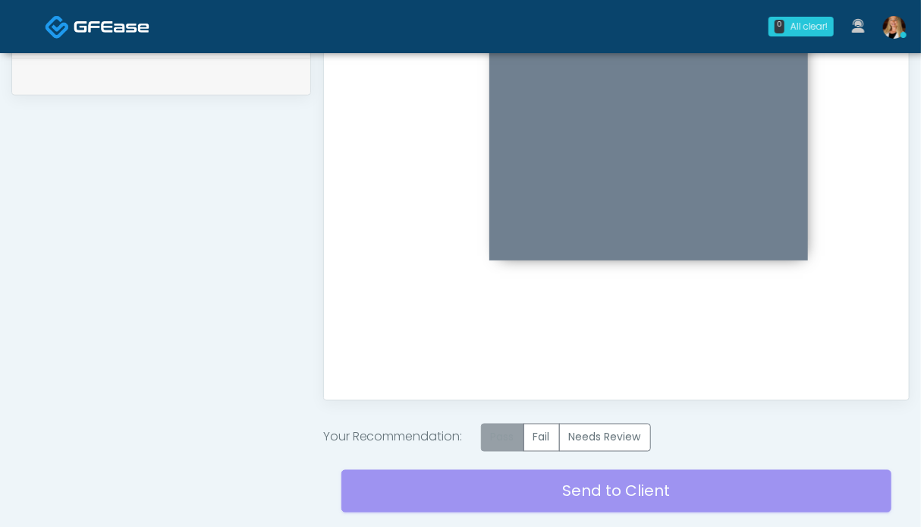
click at [516, 430] on label "Pass" at bounding box center [502, 437] width 43 height 28
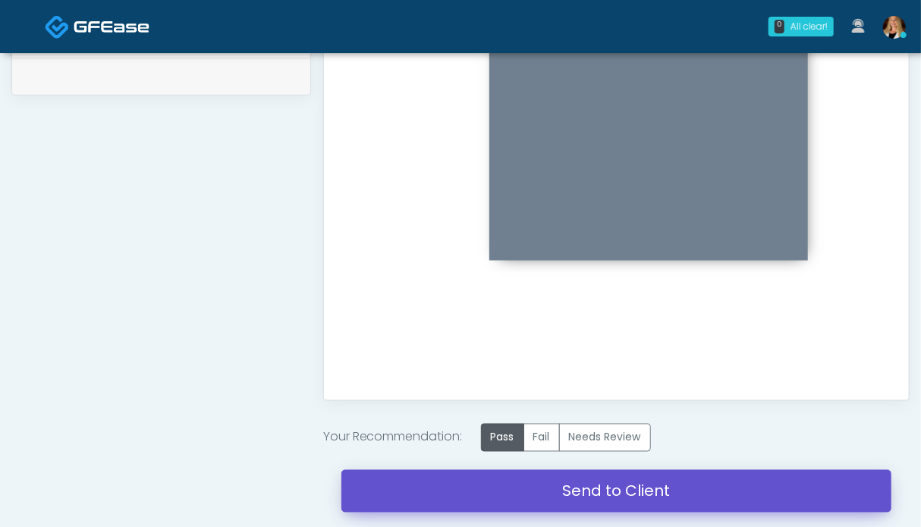
click at [530, 483] on link "Send to Client" at bounding box center [616, 491] width 550 height 42
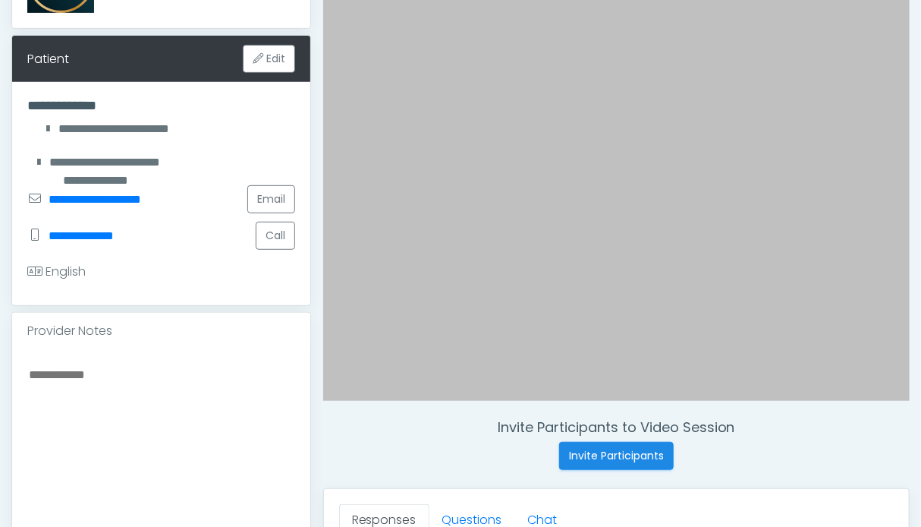
scroll to position [531, 0]
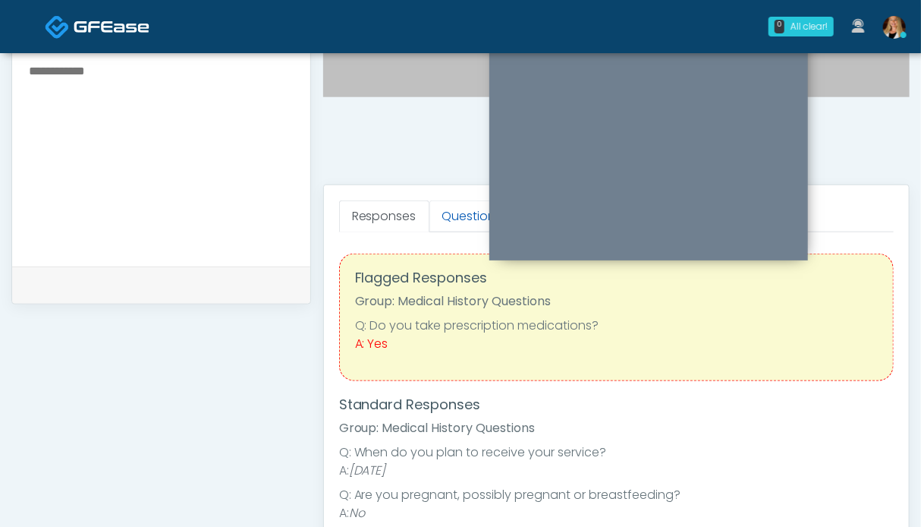
click at [440, 214] on link "Questions" at bounding box center [473, 216] width 86 height 32
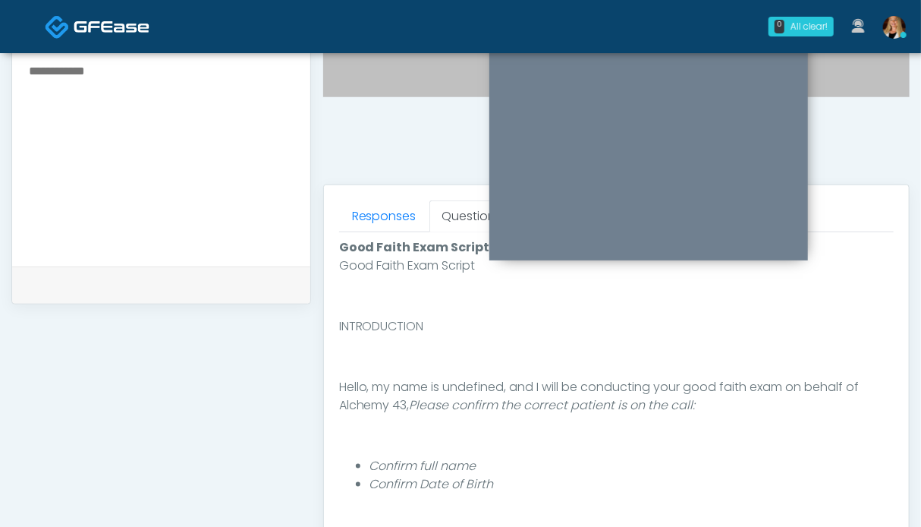
scroll to position [834, 0]
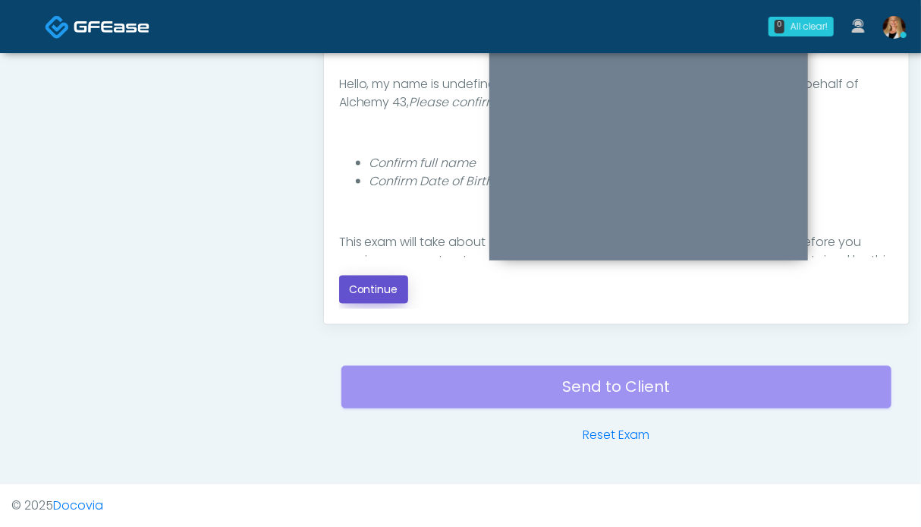
click at [383, 289] on button "Continue" at bounding box center [373, 289] width 69 height 28
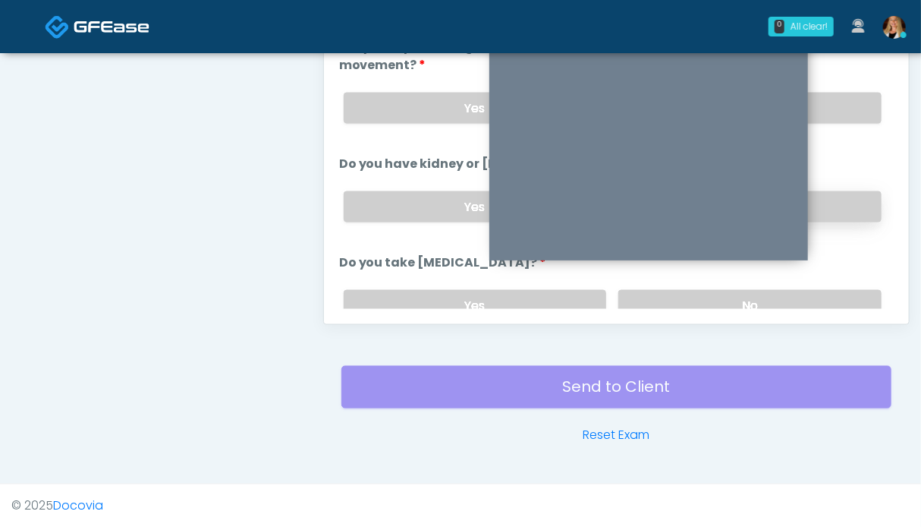
click at [836, 191] on label "No" at bounding box center [749, 206] width 263 height 31
click at [835, 117] on label "No" at bounding box center [749, 108] width 263 height 31
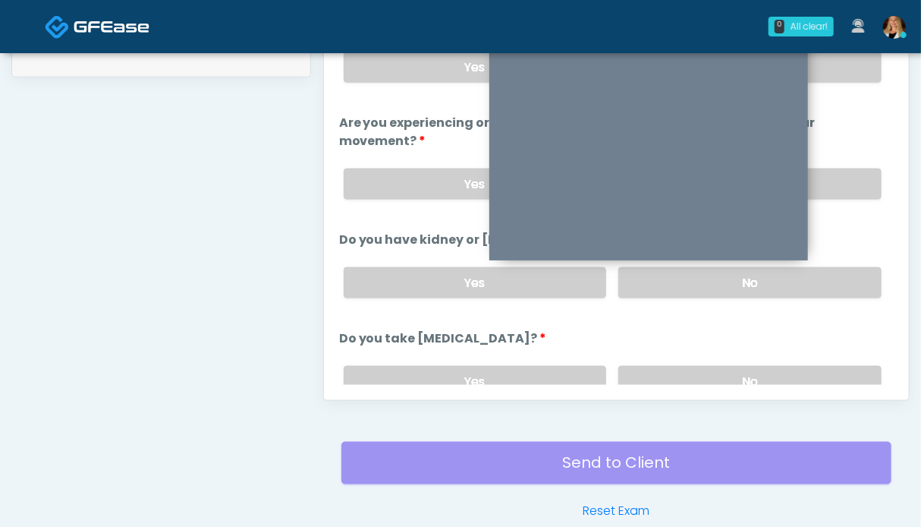
scroll to position [682, 0]
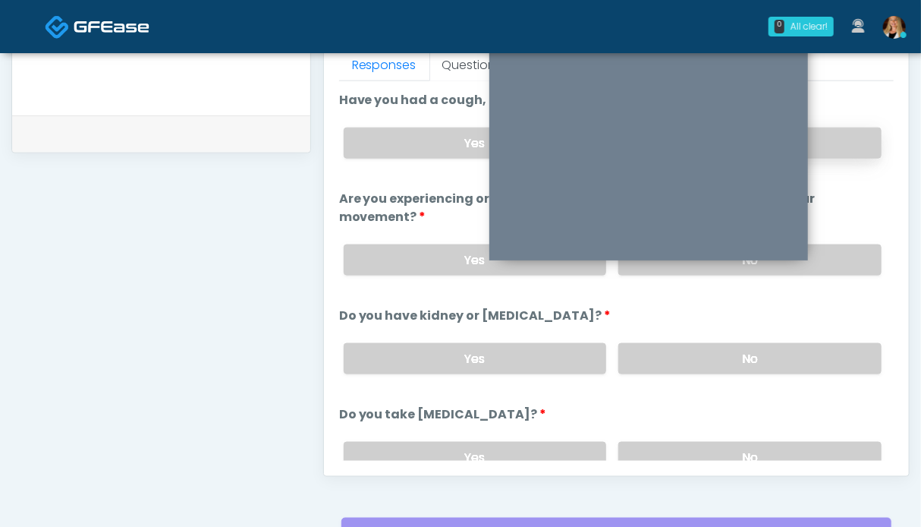
click at [846, 147] on label "No" at bounding box center [749, 142] width 263 height 31
click at [813, 447] on label "No" at bounding box center [749, 457] width 263 height 31
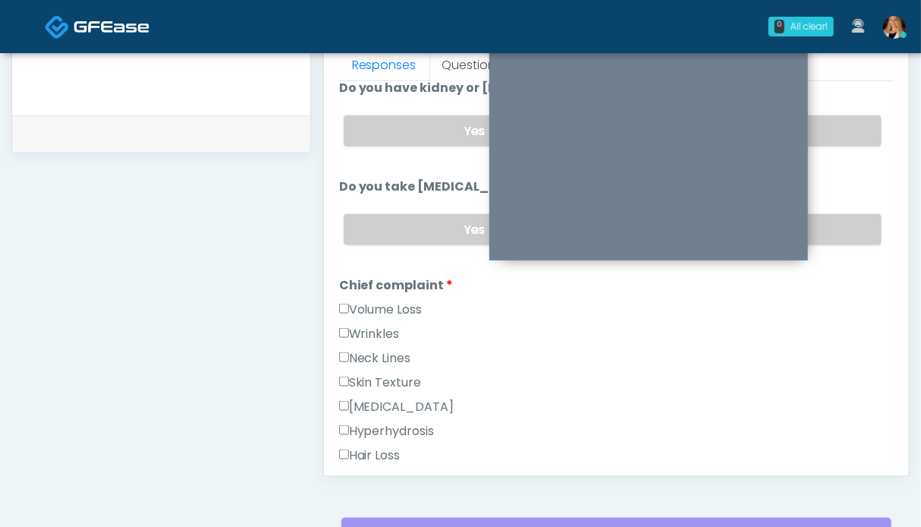
click at [382, 308] on label "Volume Loss" at bounding box center [380, 310] width 83 height 18
click at [376, 328] on label "Wrinkles" at bounding box center [369, 334] width 61 height 18
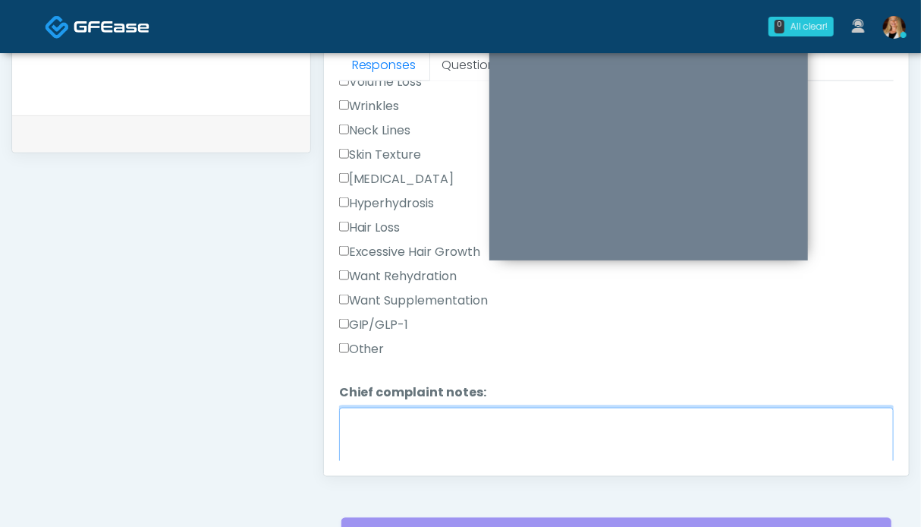
click at [392, 413] on textarea "Chief complaint notes:" at bounding box center [616, 440] width 555 height 65
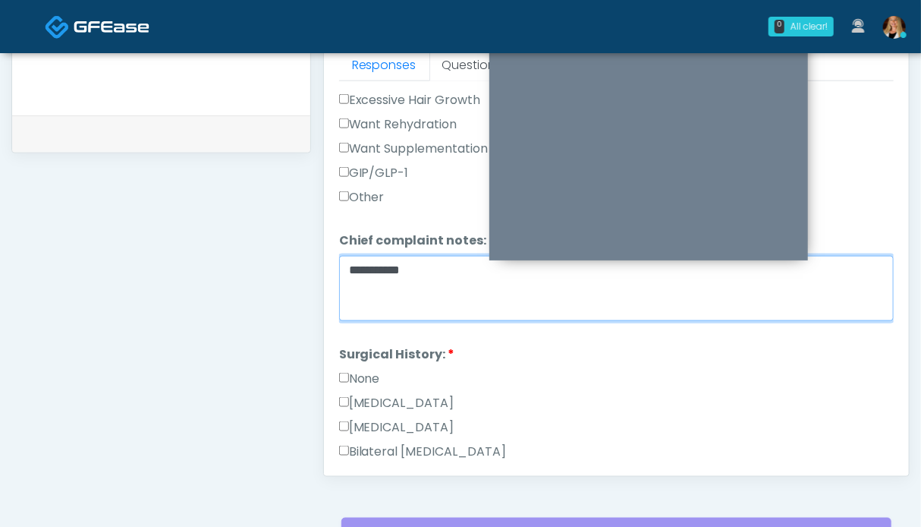
scroll to position [683, 0]
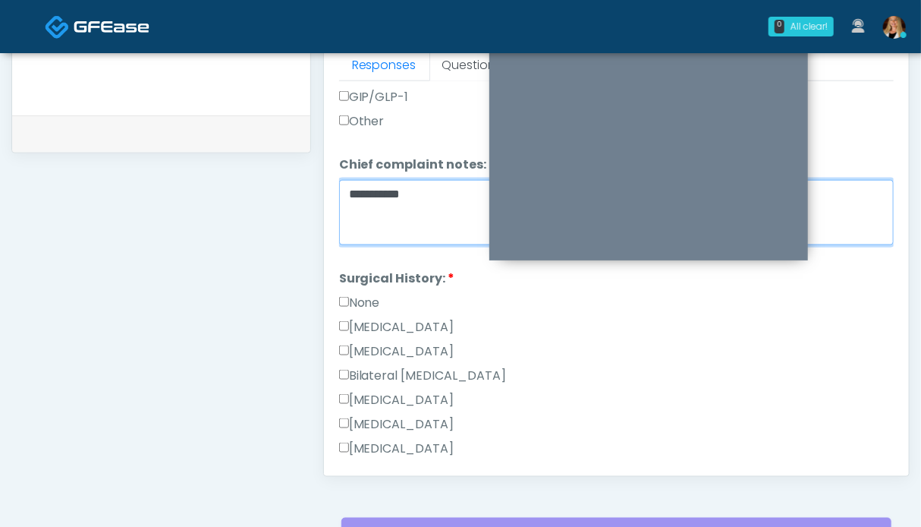
type textarea "**********"
click at [367, 294] on label "None" at bounding box center [359, 303] width 41 height 18
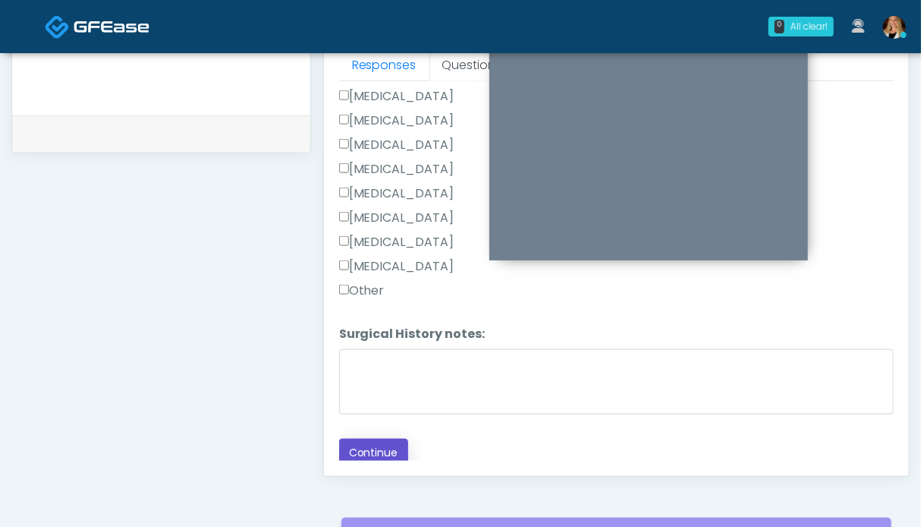
click at [386, 446] on button "Continue" at bounding box center [373, 453] width 69 height 28
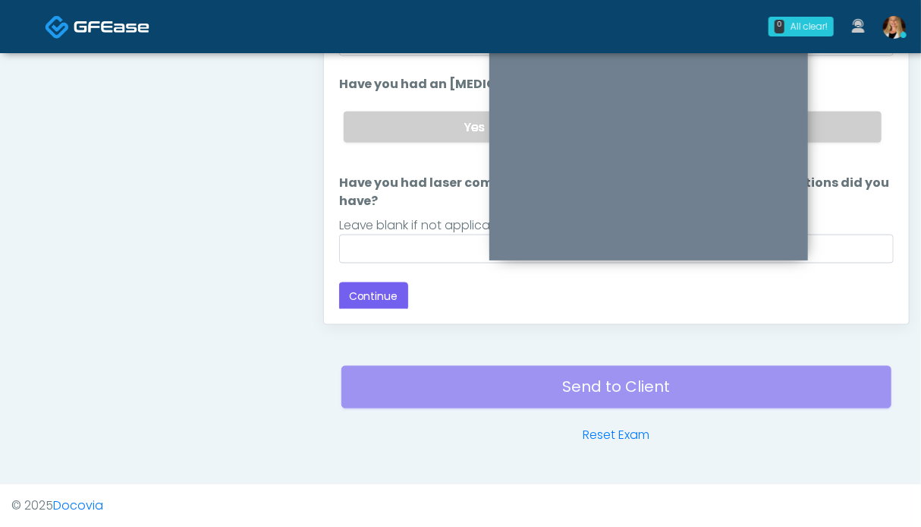
scroll to position [0, 0]
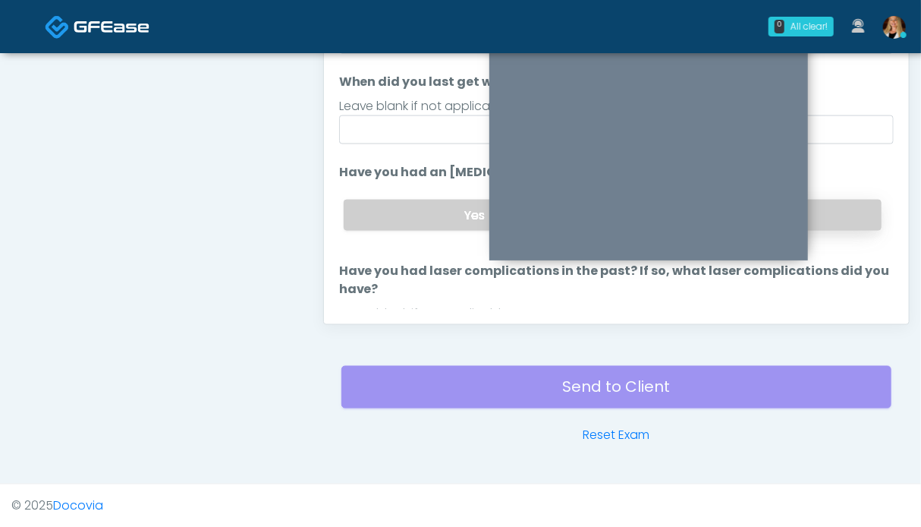
click at [838, 208] on label "No" at bounding box center [749, 215] width 263 height 31
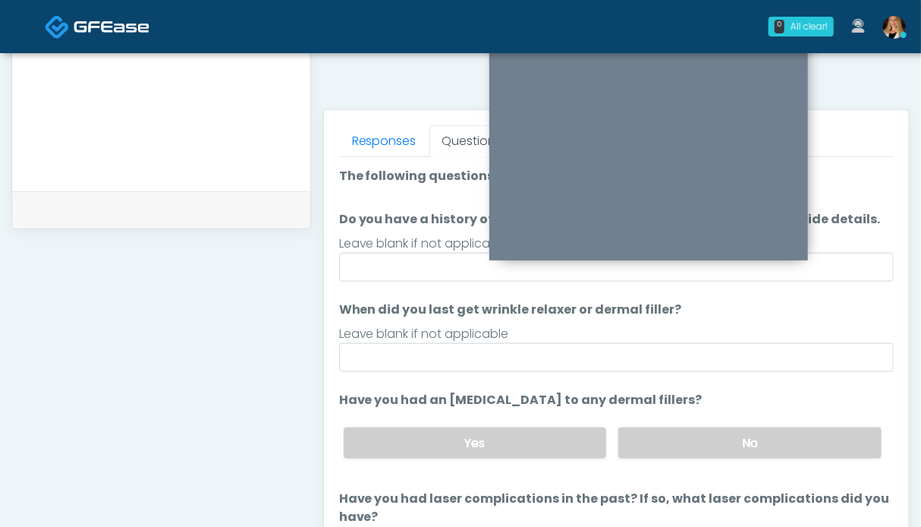
scroll to position [88, 0]
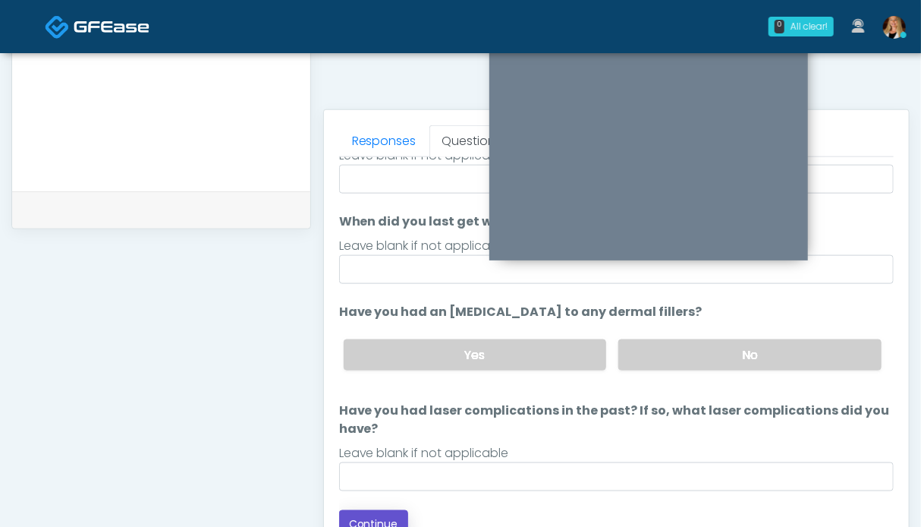
click at [380, 510] on button "Continue" at bounding box center [373, 524] width 69 height 28
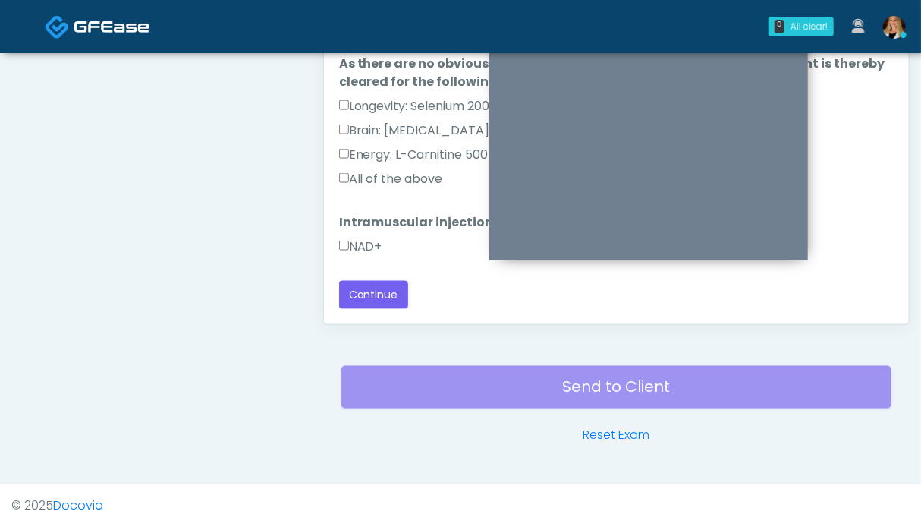
scroll to position [40, 0]
click at [369, 241] on label "NAD+" at bounding box center [360, 248] width 43 height 18
click at [385, 180] on label "All of the above" at bounding box center [391, 181] width 104 height 18
click at [389, 297] on button "Continue" at bounding box center [373, 296] width 69 height 28
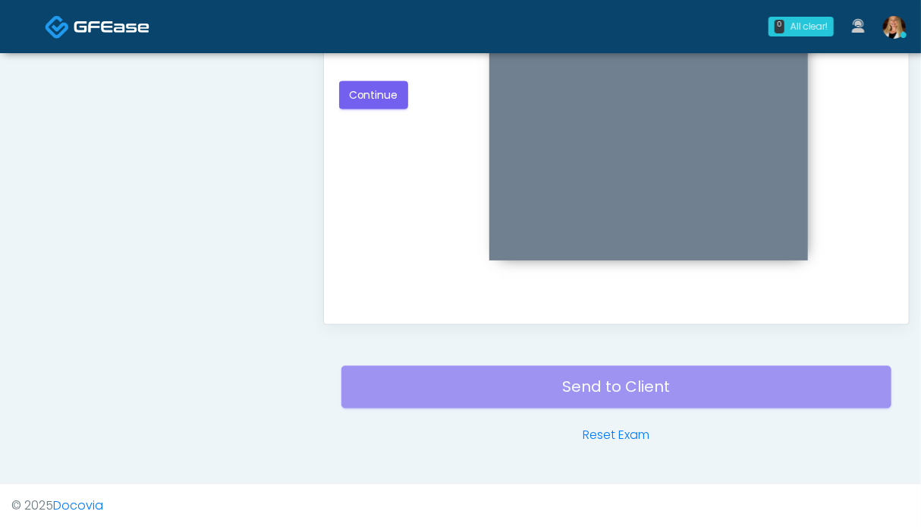
scroll to position [606, 0]
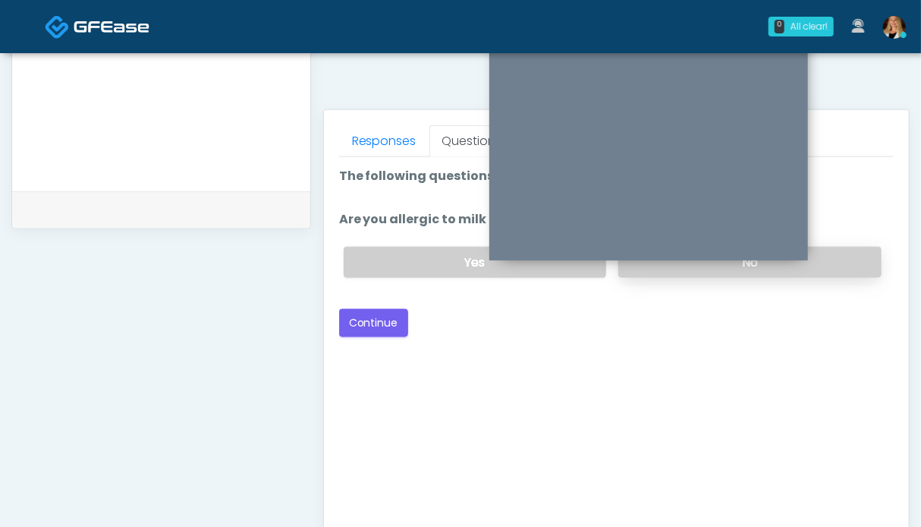
click at [847, 266] on label "No" at bounding box center [749, 262] width 263 height 31
click at [373, 319] on button "Continue" at bounding box center [373, 323] width 69 height 28
click at [850, 260] on label "No" at bounding box center [749, 262] width 263 height 31
click at [362, 324] on button "Continue" at bounding box center [373, 323] width 69 height 28
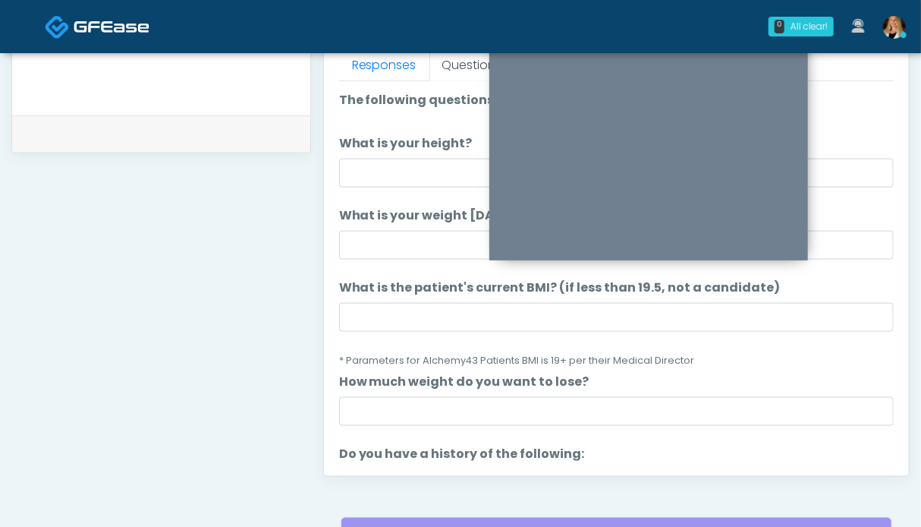
scroll to position [304, 0]
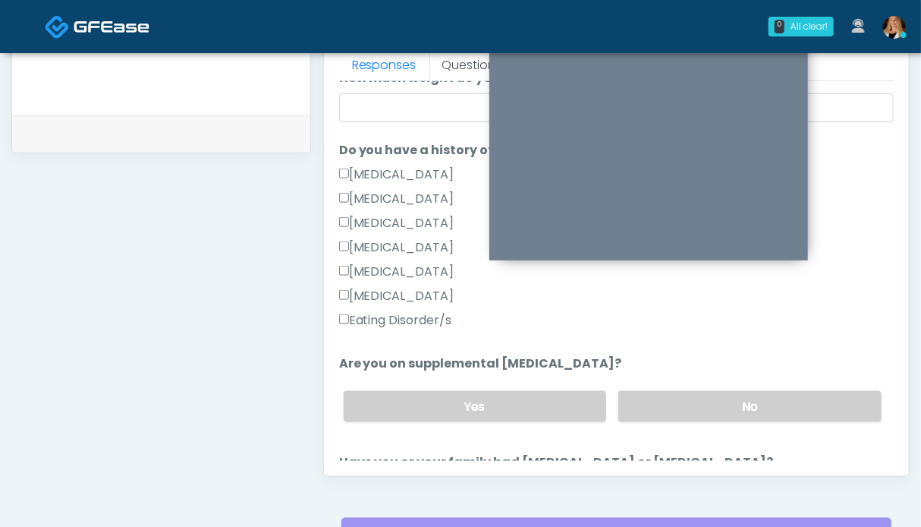
drag, startPoint x: 652, startPoint y: 397, endPoint x: 628, endPoint y: 389, distance: 25.0
click at [651, 398] on label "No" at bounding box center [749, 406] width 263 height 31
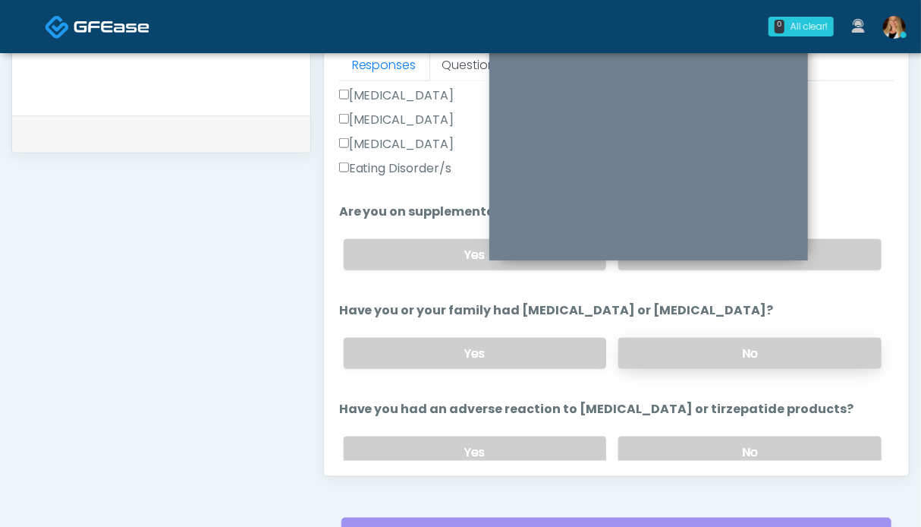
click at [749, 360] on label "No" at bounding box center [749, 353] width 263 height 31
click at [768, 431] on div "Yes No" at bounding box center [613, 451] width 562 height 55
click at [765, 438] on label "No" at bounding box center [749, 451] width 263 height 31
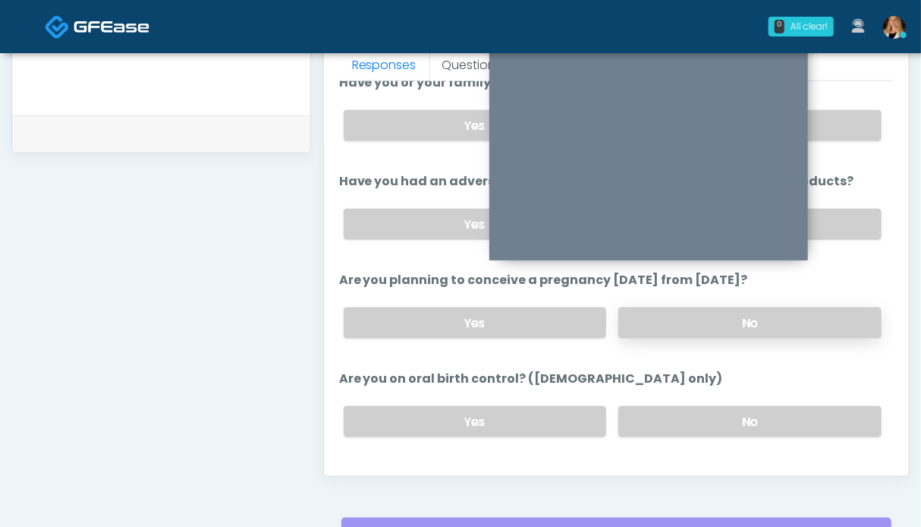
click at [798, 309] on label "No" at bounding box center [749, 322] width 263 height 31
click at [765, 413] on label "No" at bounding box center [749, 421] width 263 height 31
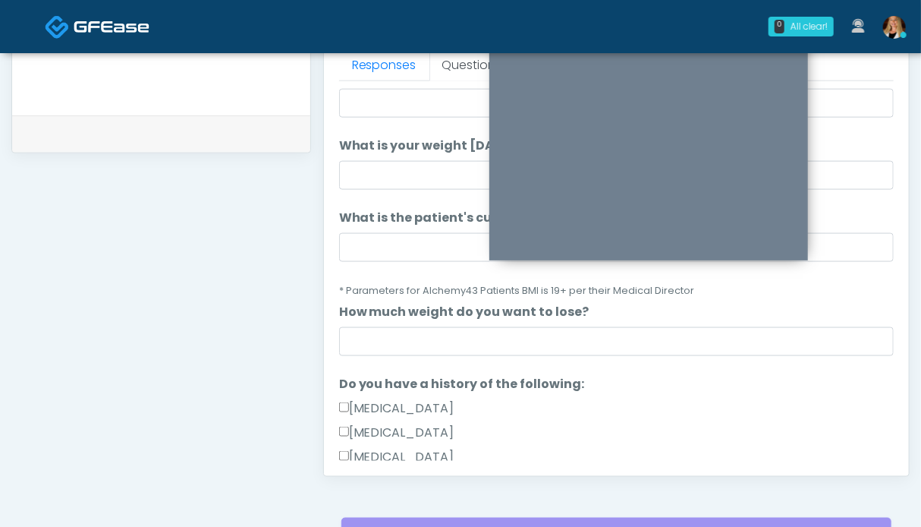
scroll to position [0, 0]
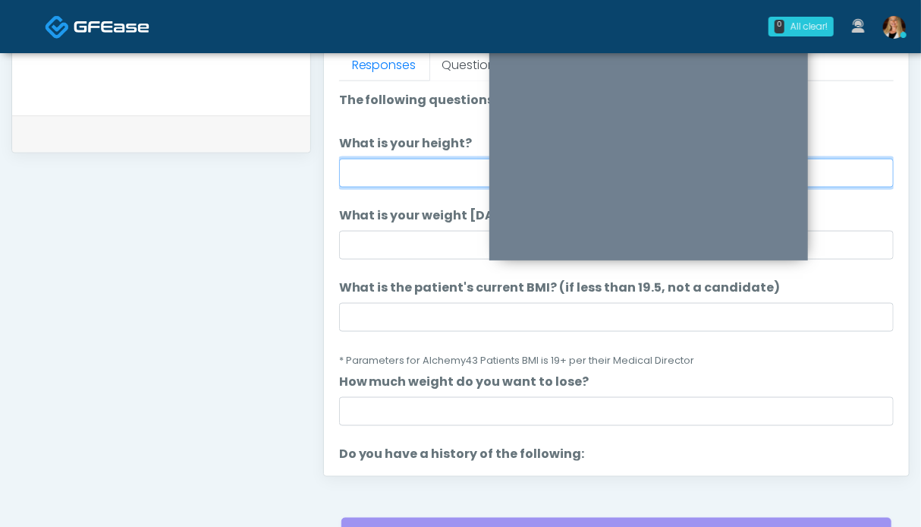
click at [431, 177] on input "What is your height?" at bounding box center [616, 173] width 555 height 29
type input "***"
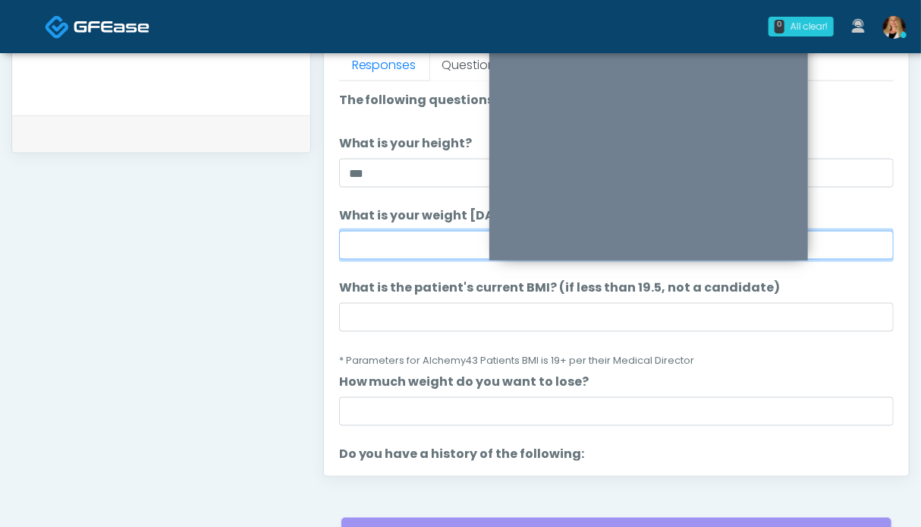
click at [446, 244] on input "What is your weight today?" at bounding box center [616, 245] width 555 height 29
type input "***"
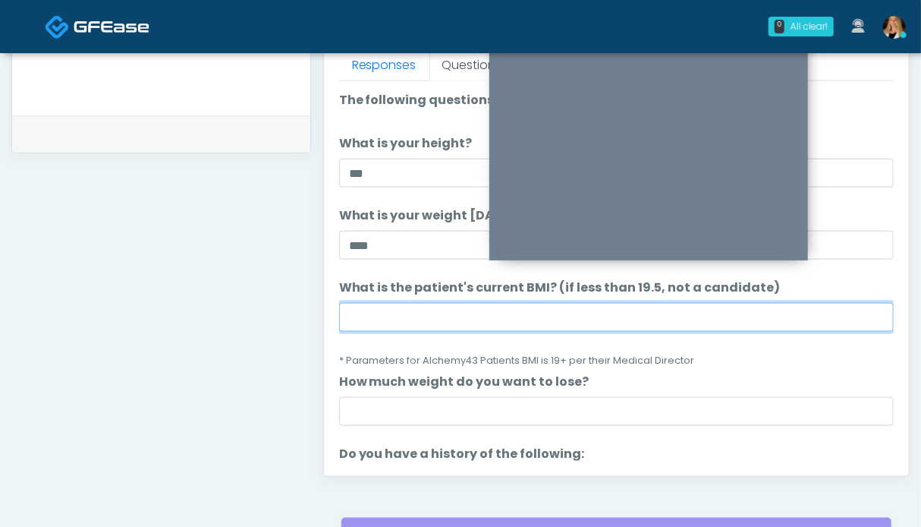
click at [448, 306] on input "What is the patient's current BMI? (if less than 19.5, not a candidate)" at bounding box center [616, 317] width 555 height 29
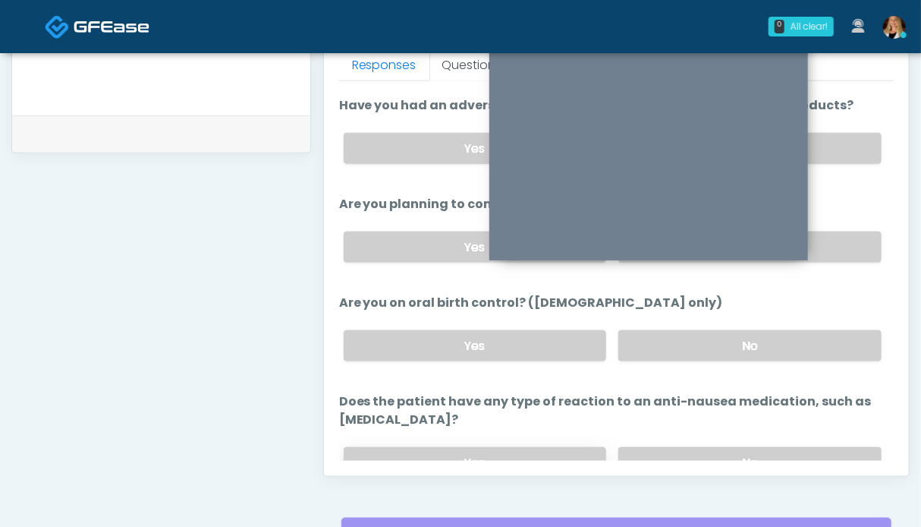
scroll to position [829, 0]
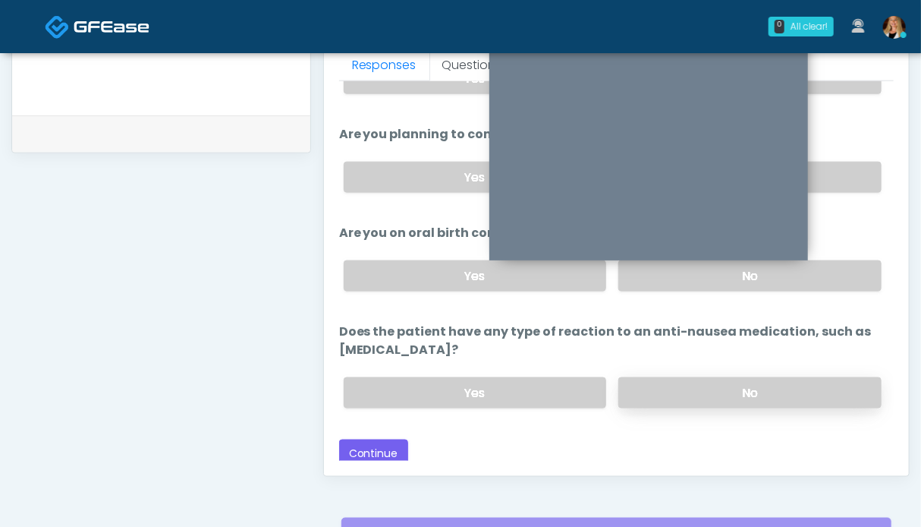
type input "****"
click at [708, 384] on label "No" at bounding box center [749, 392] width 263 height 31
click at [382, 445] on button "Continue" at bounding box center [373, 453] width 69 height 28
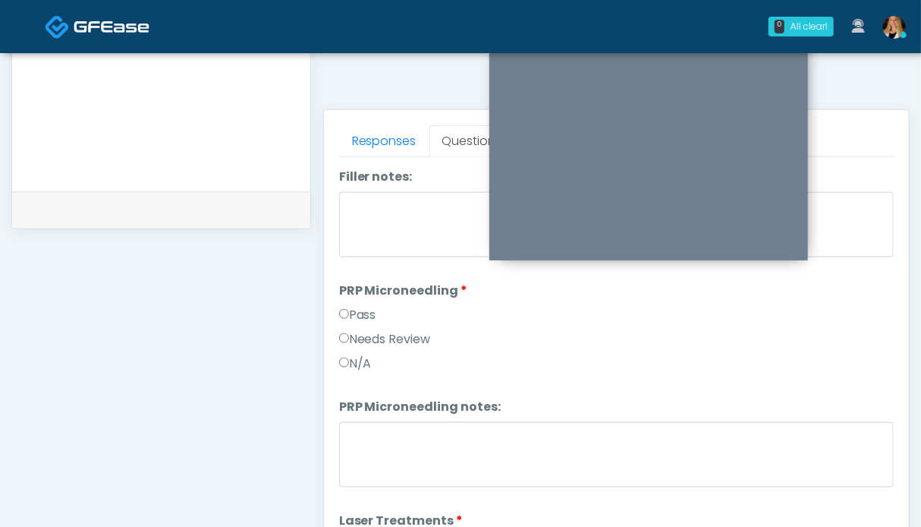
scroll to position [0, 0]
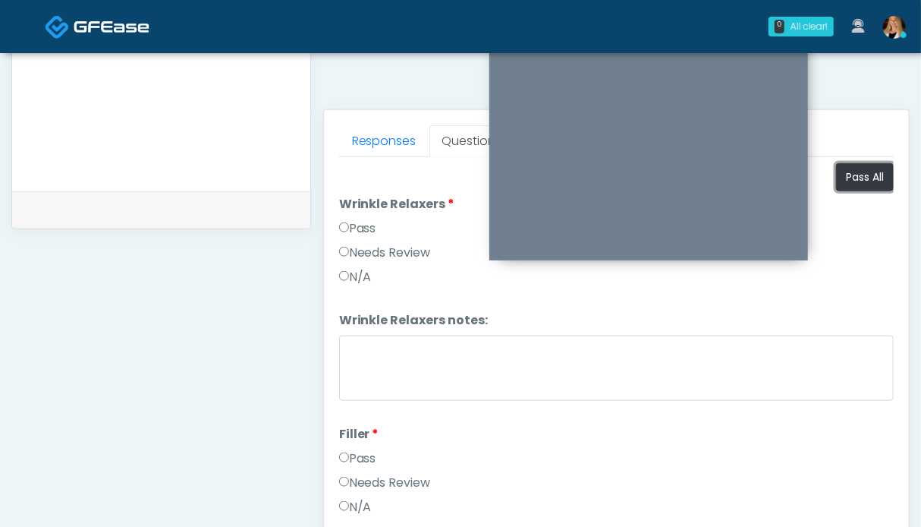
drag, startPoint x: 871, startPoint y: 178, endPoint x: 631, endPoint y: 264, distance: 255.6
click at [870, 178] on button "Pass All" at bounding box center [865, 177] width 58 height 28
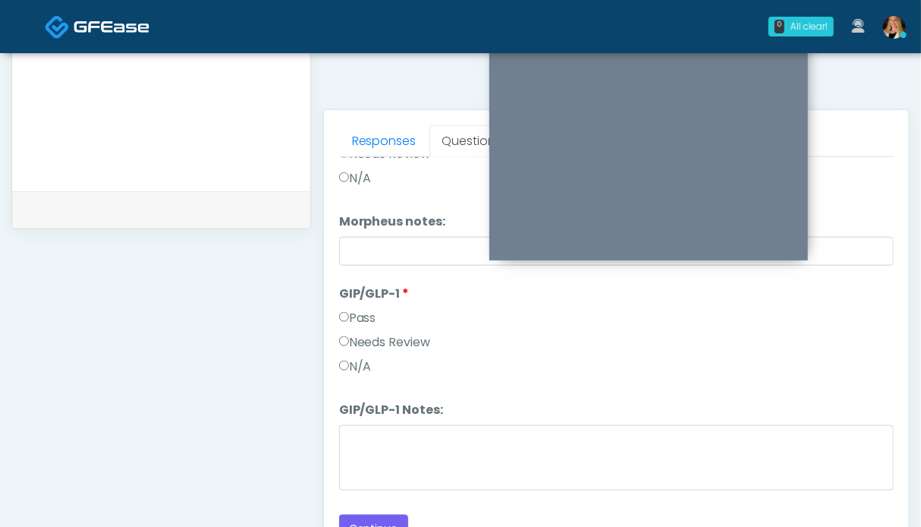
scroll to position [834, 0]
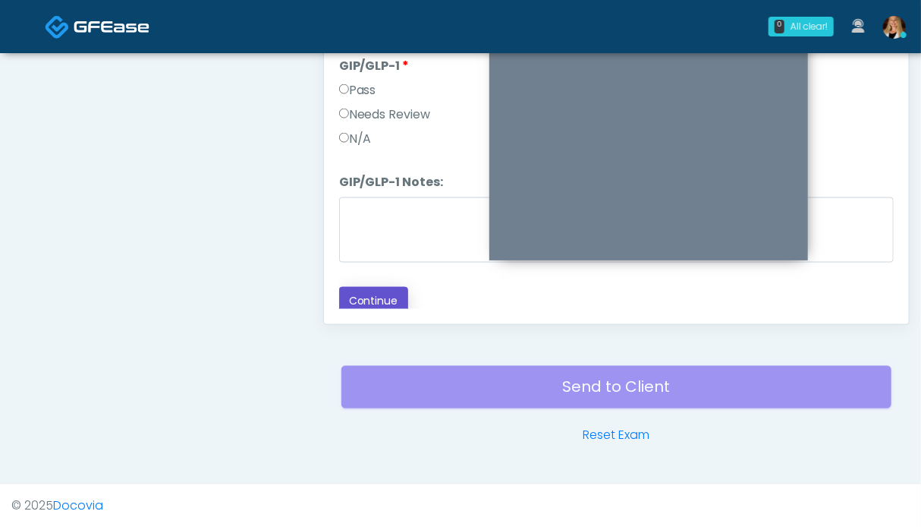
click at [389, 297] on button "Continue" at bounding box center [373, 301] width 69 height 28
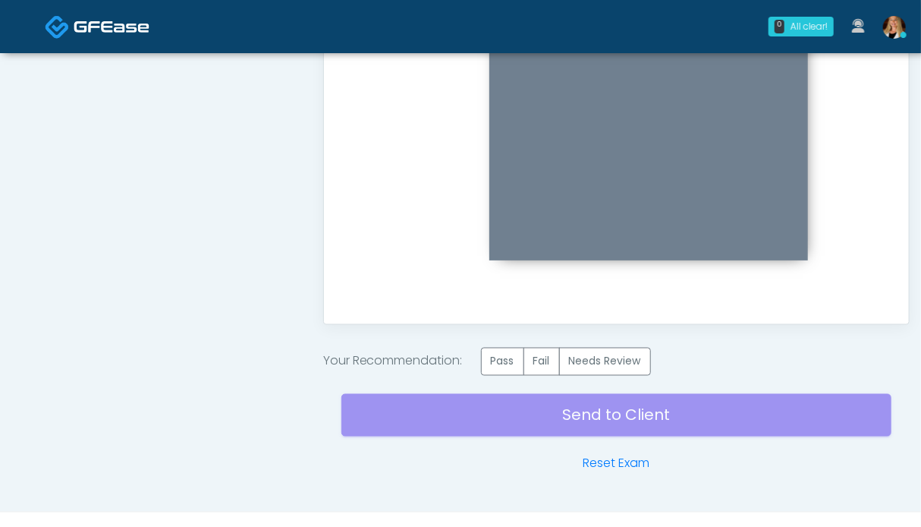
scroll to position [0, 0]
click at [513, 351] on label "Pass" at bounding box center [502, 362] width 43 height 28
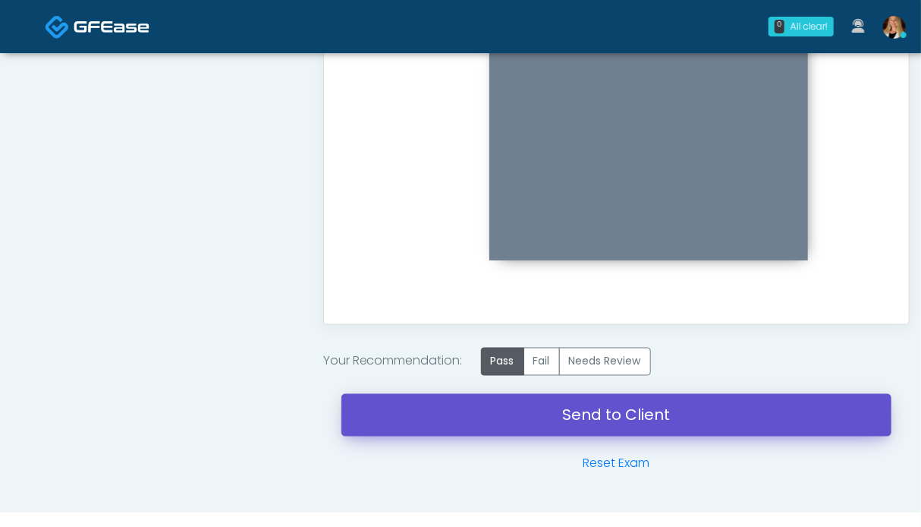
click at [613, 415] on link "Send to Client" at bounding box center [616, 415] width 550 height 42
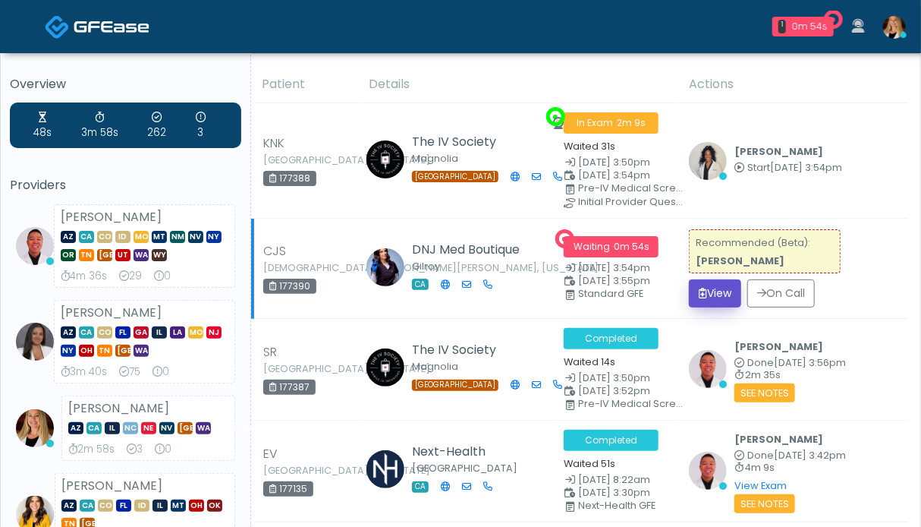
click at [726, 295] on button "View" at bounding box center [715, 293] width 52 height 28
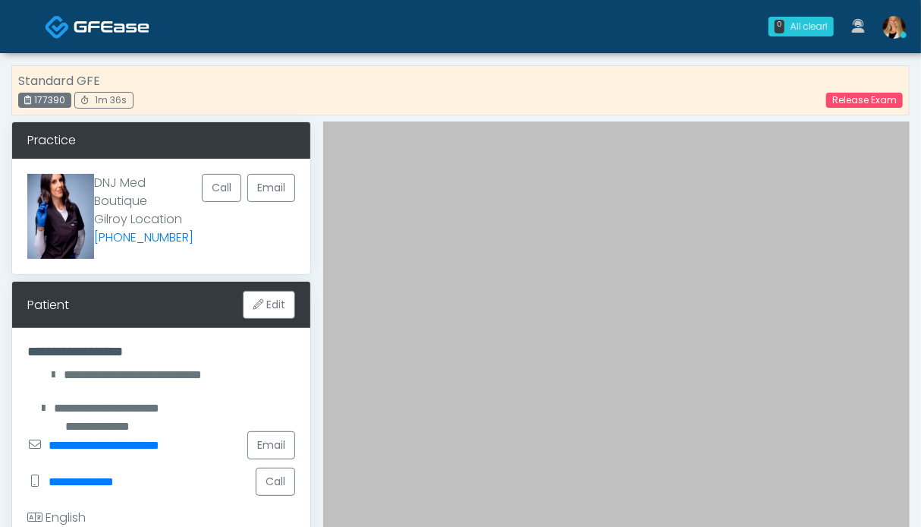
scroll to position [455, 0]
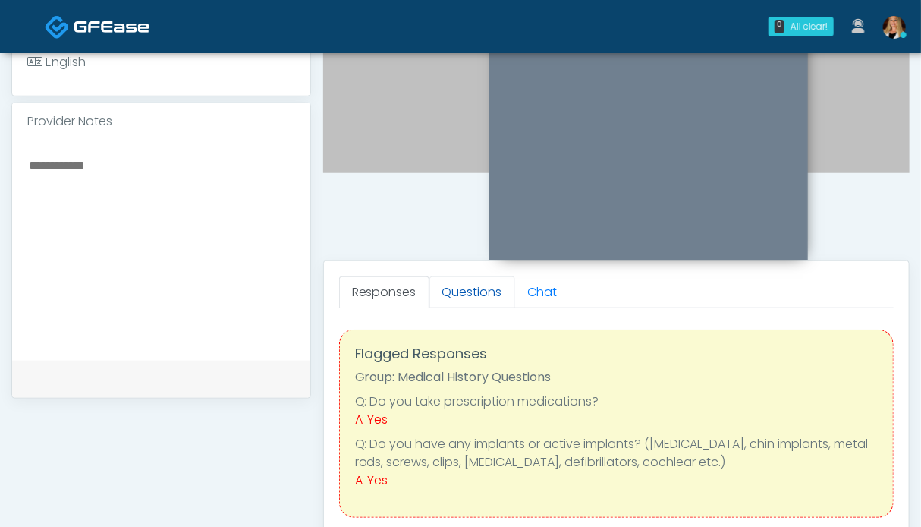
click at [455, 292] on link "Questions" at bounding box center [473, 292] width 86 height 32
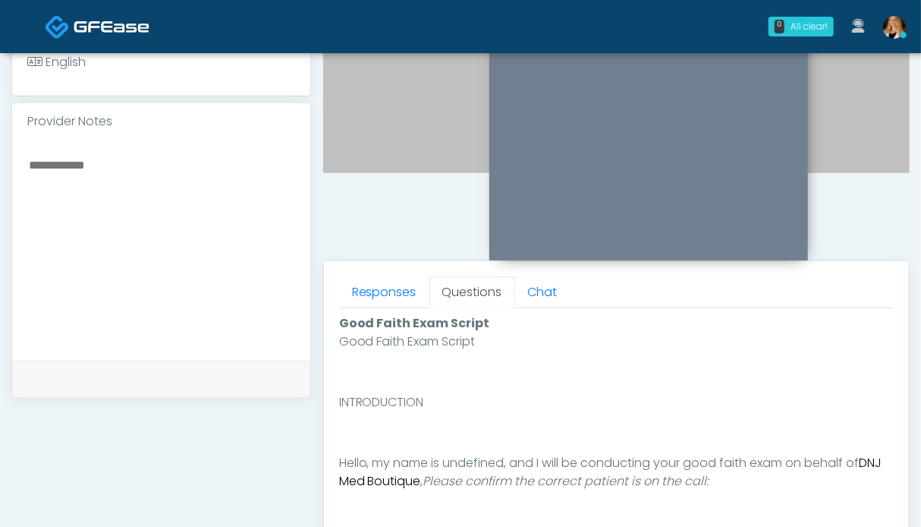
scroll to position [759, 0]
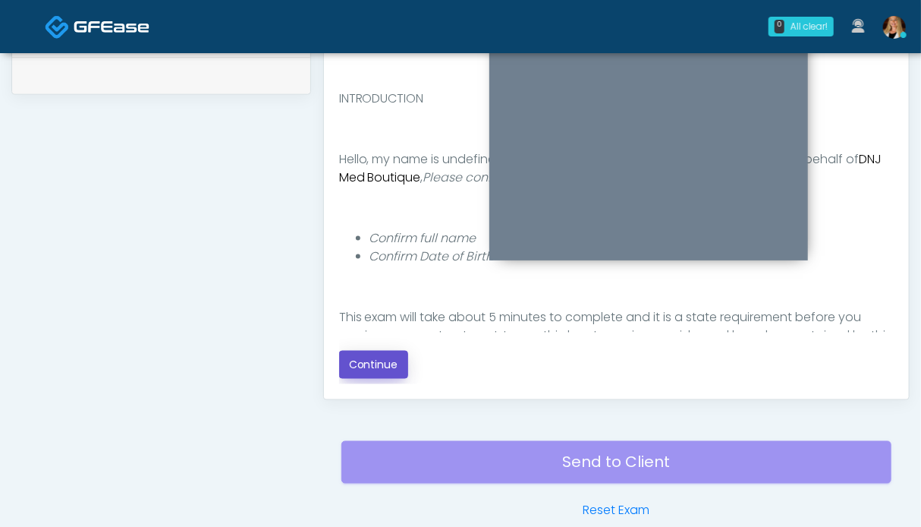
click at [352, 370] on button "Continue" at bounding box center [373, 365] width 69 height 28
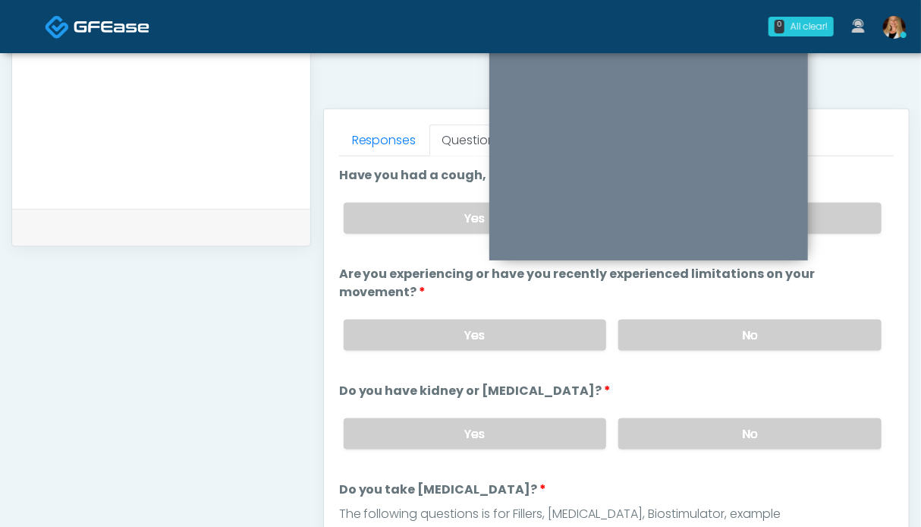
scroll to position [834, 0]
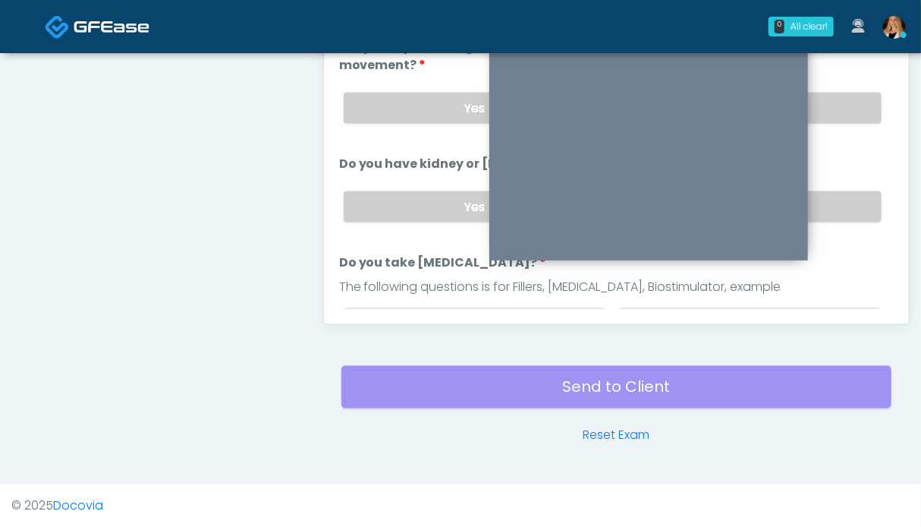
drag, startPoint x: 830, startPoint y: 209, endPoint x: 831, endPoint y: 187, distance: 22.0
click at [831, 209] on label "No" at bounding box center [749, 206] width 263 height 31
click at [833, 114] on label "No" at bounding box center [749, 108] width 263 height 31
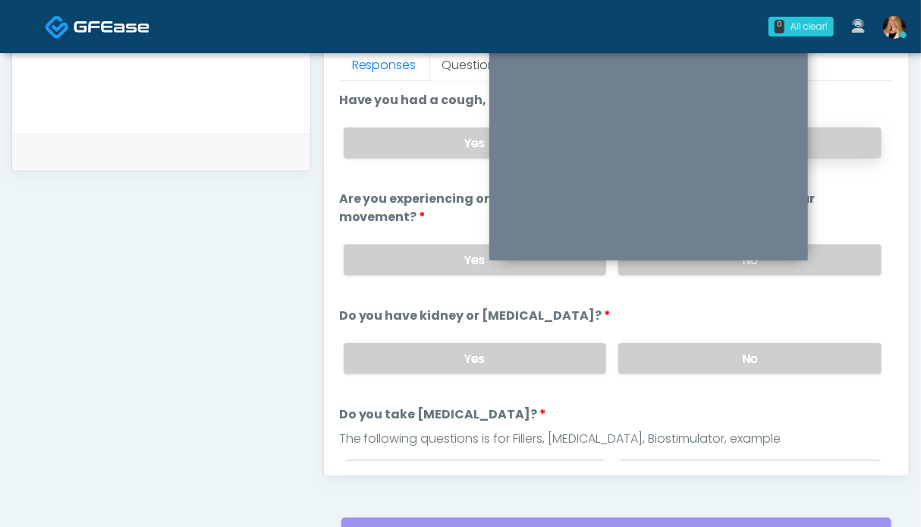
click at [832, 140] on label "No" at bounding box center [749, 142] width 263 height 31
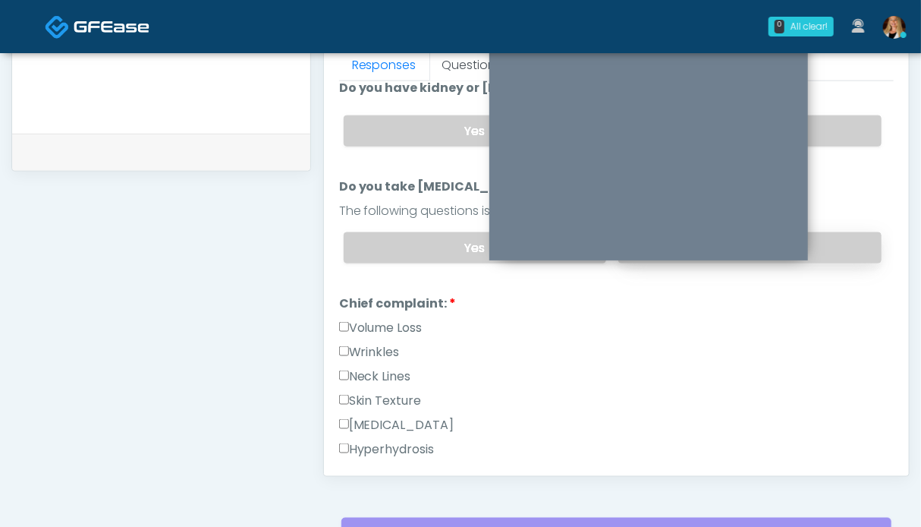
drag, startPoint x: 842, startPoint y: 245, endPoint x: 813, endPoint y: 247, distance: 28.1
click at [840, 245] on label "No" at bounding box center [749, 247] width 263 height 31
click at [389, 319] on label "Volume Loss" at bounding box center [380, 328] width 83 height 18
click at [366, 353] on label "Wrinkles" at bounding box center [369, 352] width 61 height 18
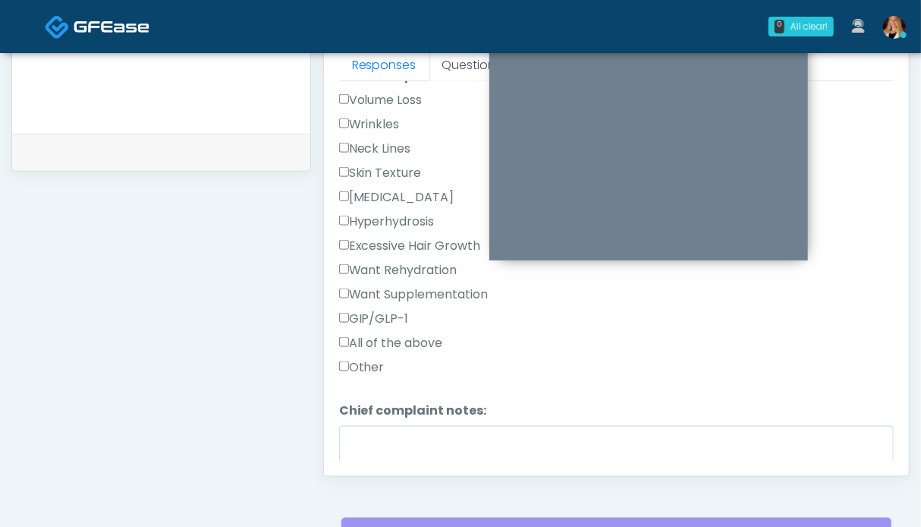
scroll to position [607, 0]
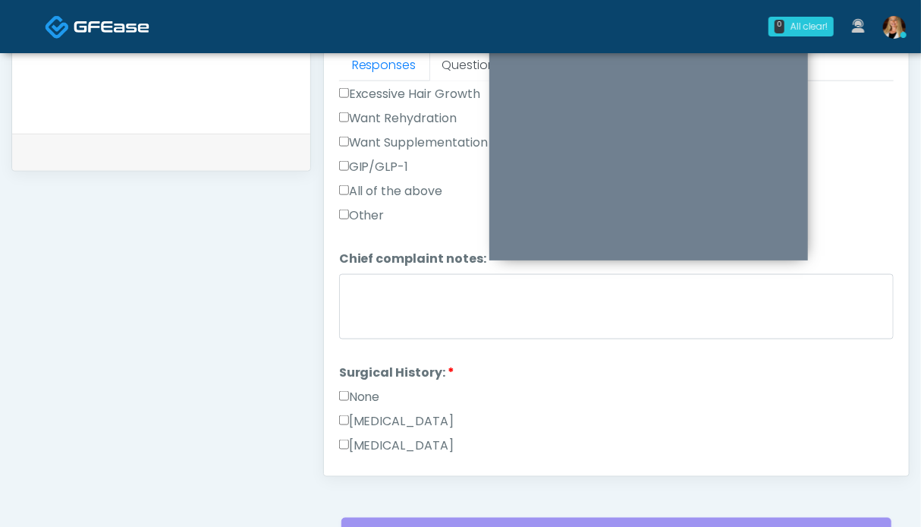
click at [353, 388] on label "None" at bounding box center [359, 397] width 41 height 18
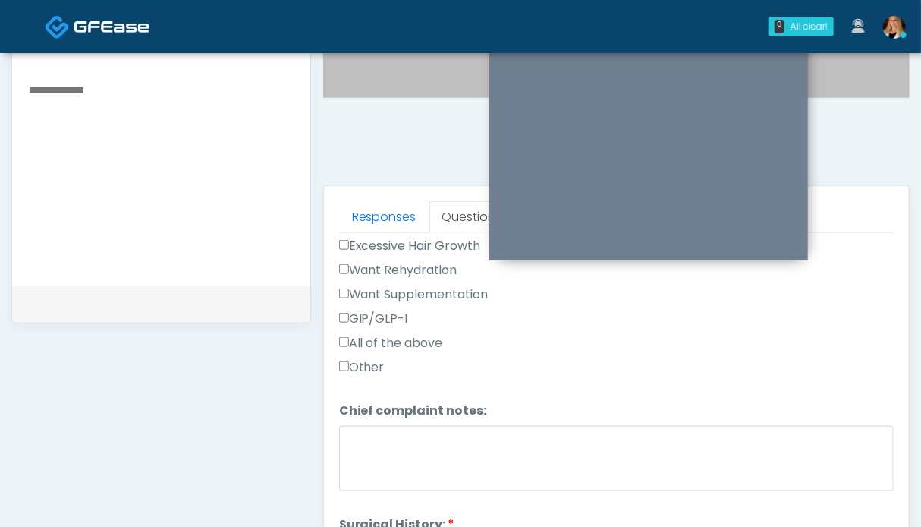
scroll to position [683, 0]
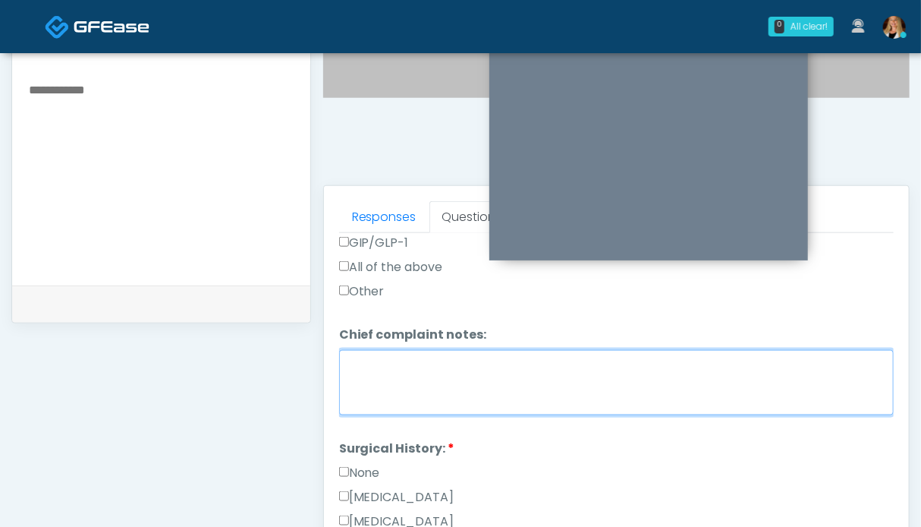
click at [411, 383] on textarea "Chief complaint notes:" at bounding box center [616, 382] width 555 height 65
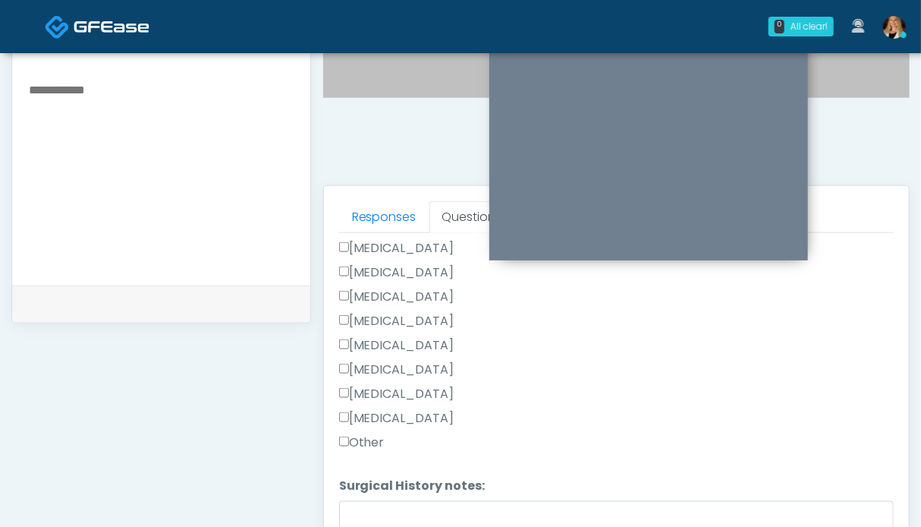
scroll to position [758, 0]
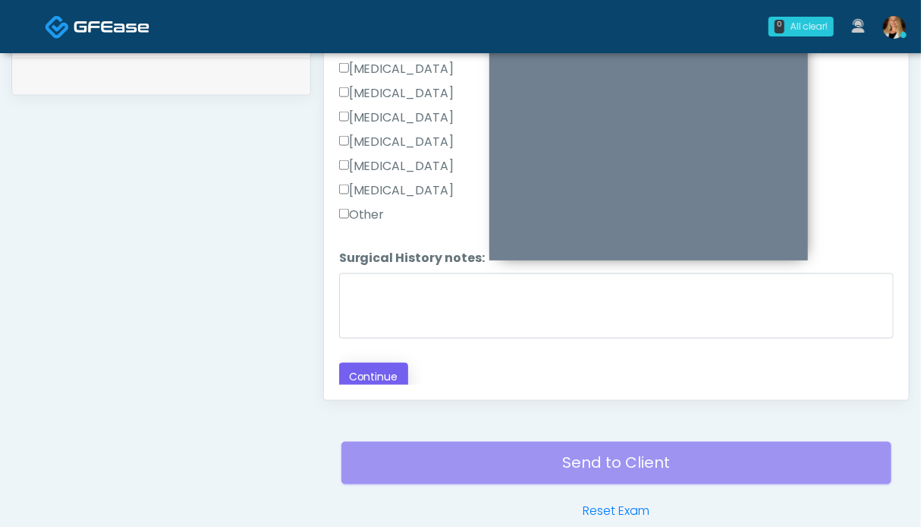
type textarea "*****"
click at [385, 363] on button "Continue" at bounding box center [373, 377] width 69 height 28
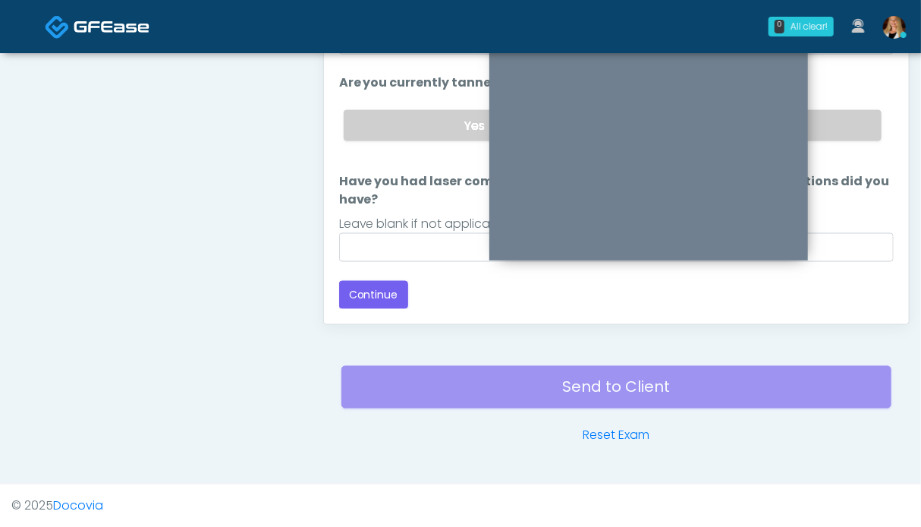
scroll to position [258, 0]
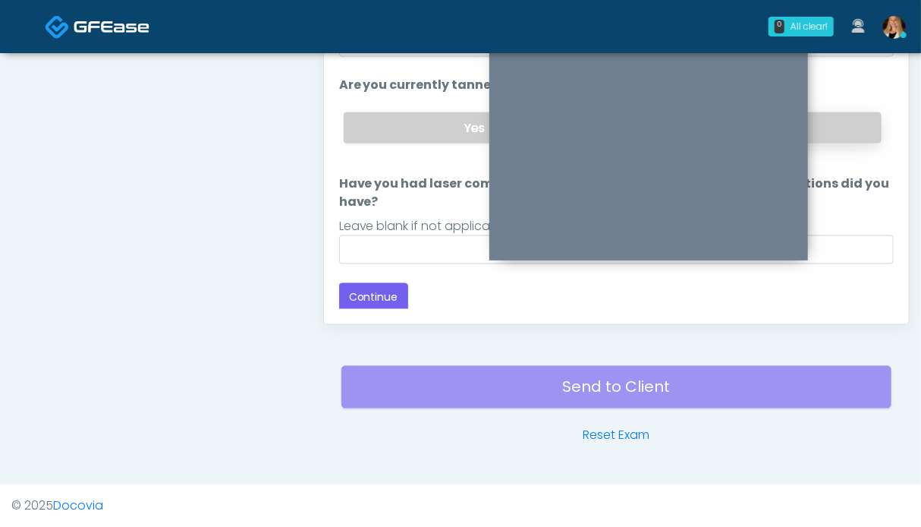
click at [833, 112] on label "No" at bounding box center [749, 127] width 263 height 31
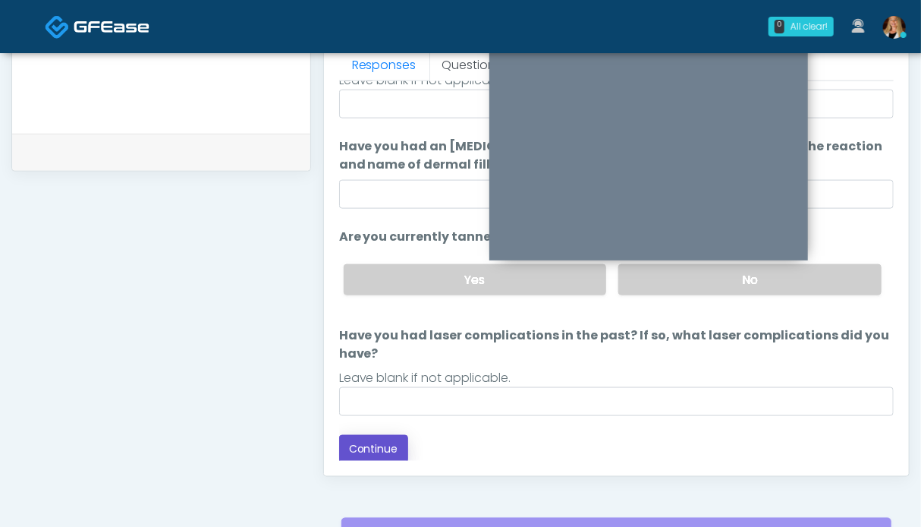
click at [364, 442] on button "Continue" at bounding box center [373, 449] width 69 height 28
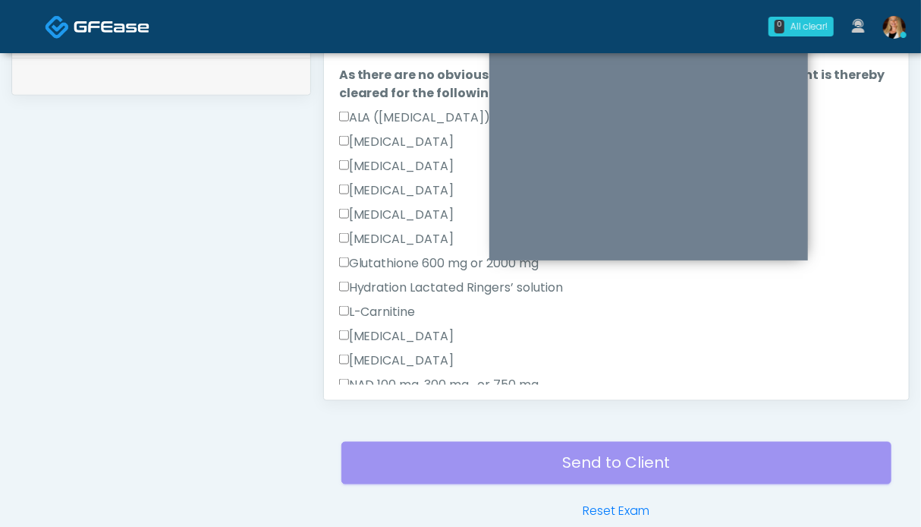
scroll to position [334, 0]
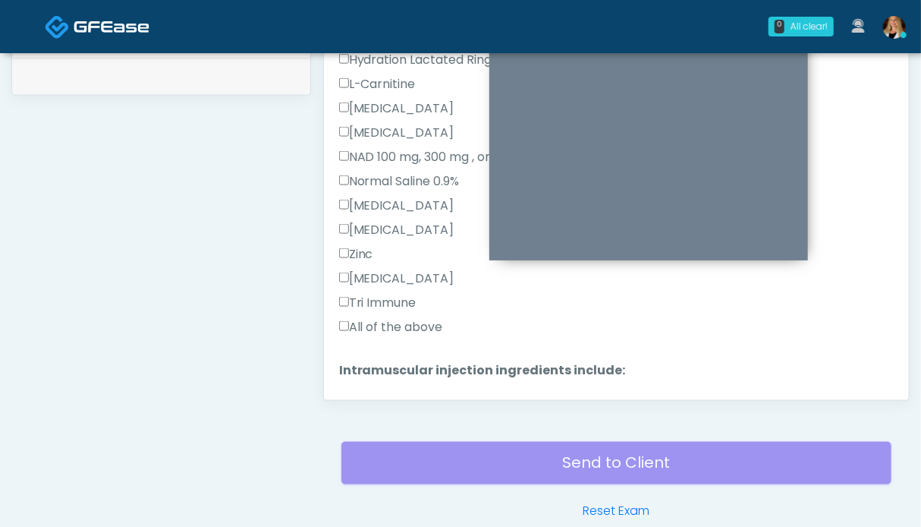
click at [389, 323] on label "All of the above" at bounding box center [391, 327] width 104 height 18
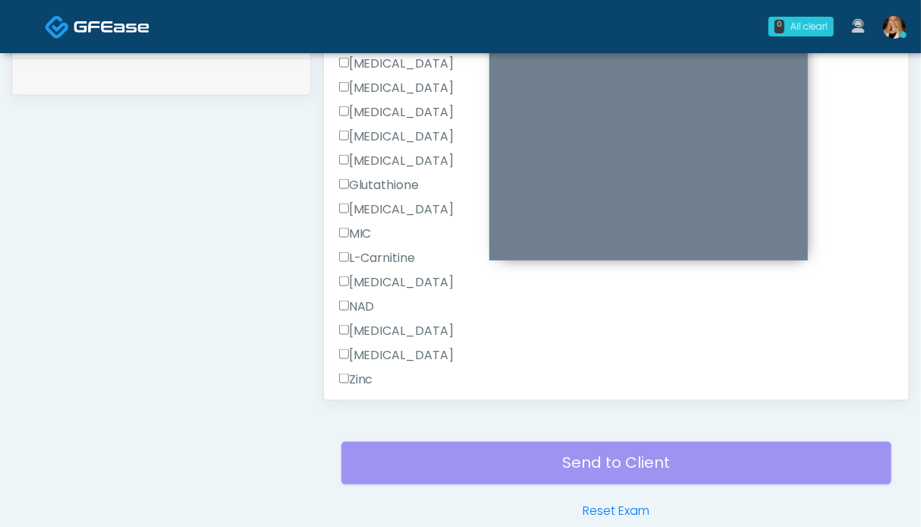
scroll to position [842, 0]
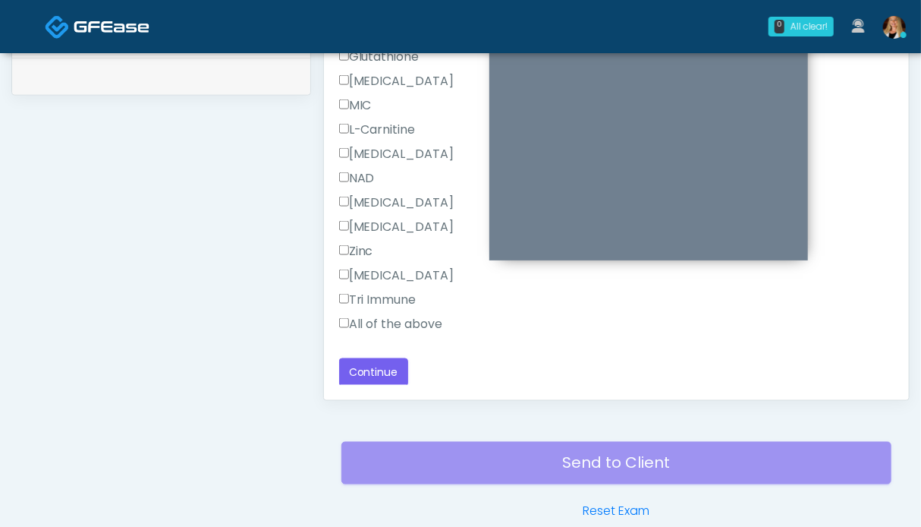
click at [382, 319] on label "All of the above" at bounding box center [391, 324] width 104 height 18
click at [378, 362] on button "Continue" at bounding box center [373, 372] width 69 height 28
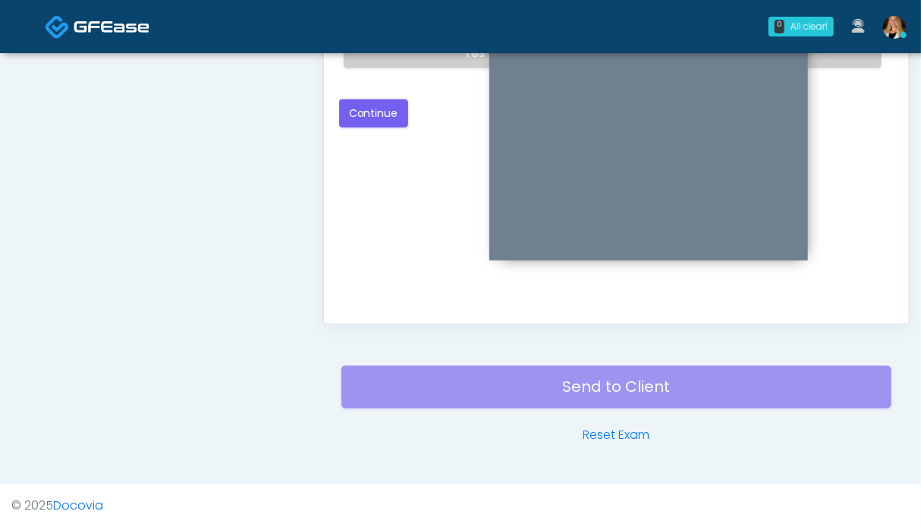
scroll to position [606, 0]
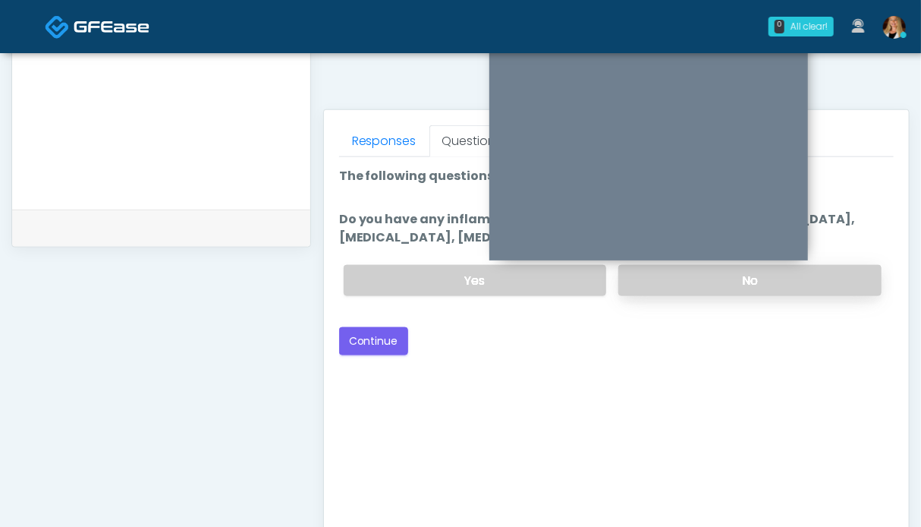
click at [832, 279] on label "No" at bounding box center [749, 280] width 263 height 31
click at [352, 339] on button "Continue" at bounding box center [373, 341] width 69 height 28
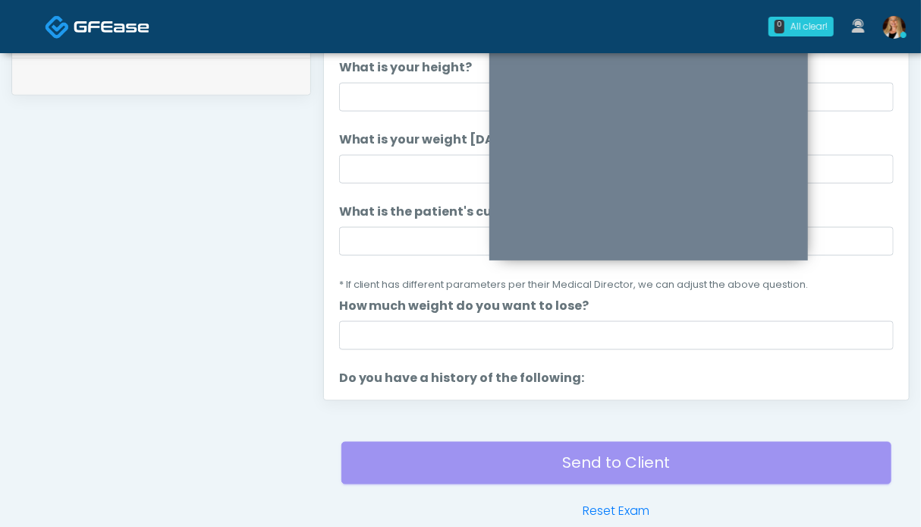
scroll to position [682, 0]
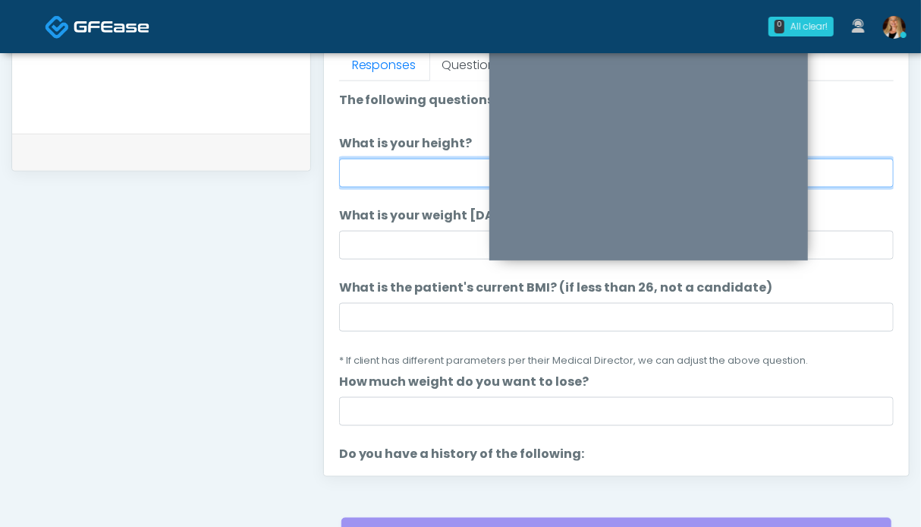
click at [410, 168] on input "What is your height?" at bounding box center [616, 173] width 555 height 29
type input "****"
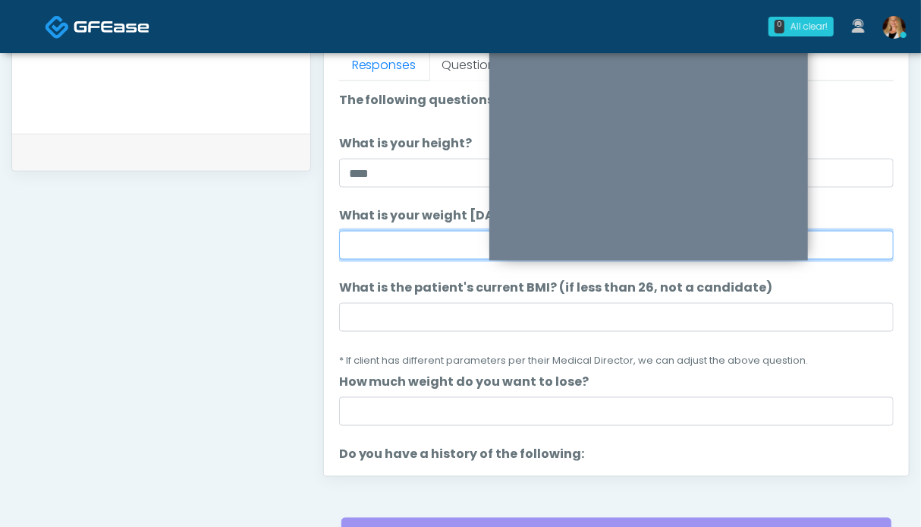
click at [389, 247] on input "What is your weight today?" at bounding box center [616, 245] width 555 height 29
type input "*******"
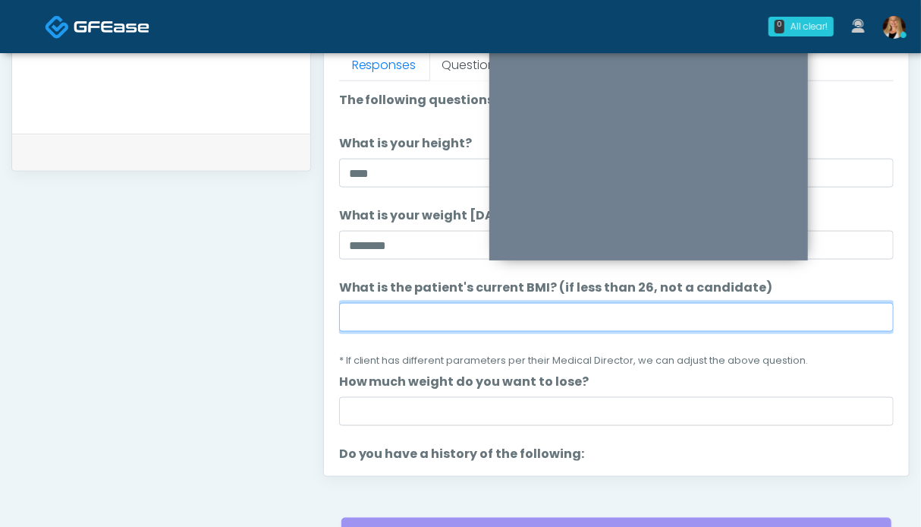
click at [549, 312] on input "What is the patient's current BMI? (if less than 26, not a candidate)" at bounding box center [616, 317] width 555 height 29
drag, startPoint x: 549, startPoint y: 312, endPoint x: 388, endPoint y: 331, distance: 162.7
click at [388, 331] on li "What is the patient's current BMI? (if less than 26, not a candidate) What is t…" at bounding box center [616, 323] width 555 height 90
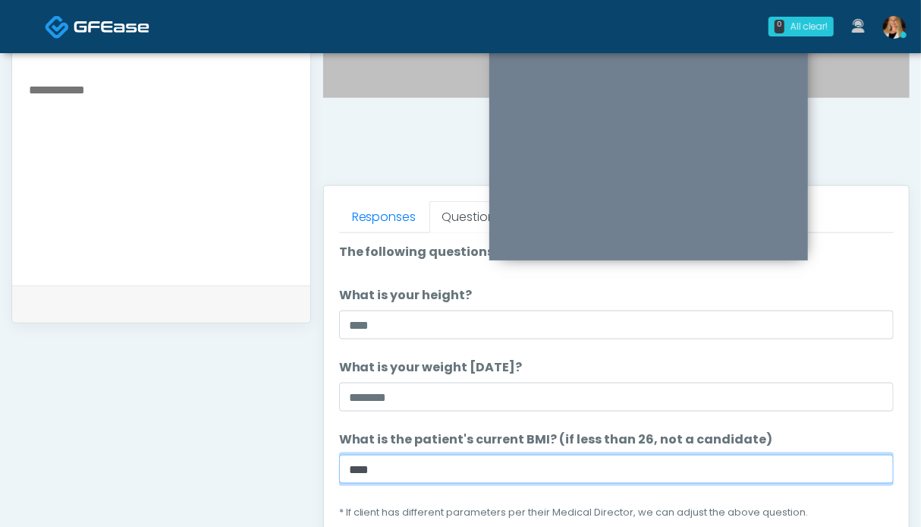
type input "****"
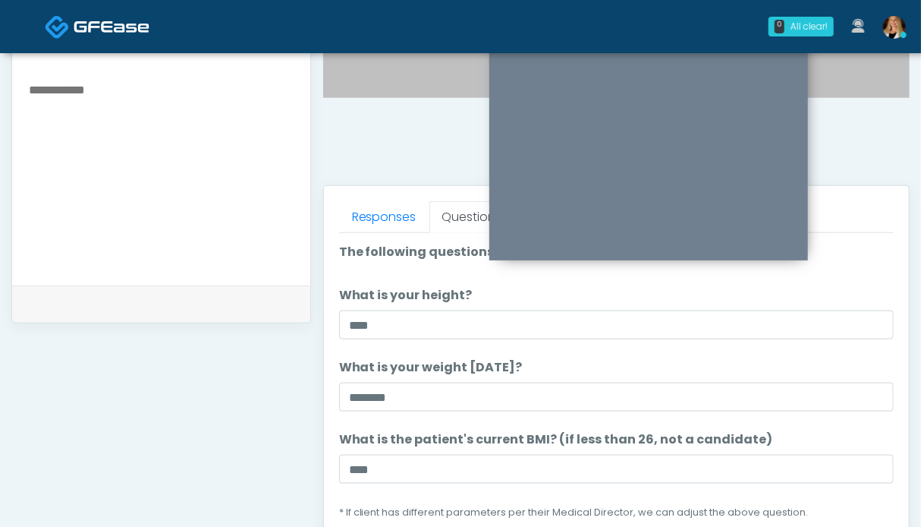
click at [194, 183] on textarea at bounding box center [161, 172] width 268 height 185
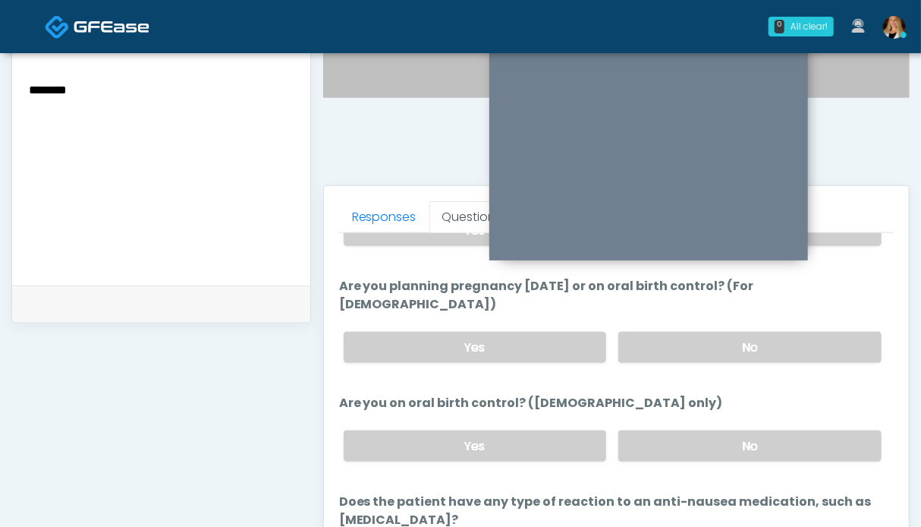
scroll to position [834, 0]
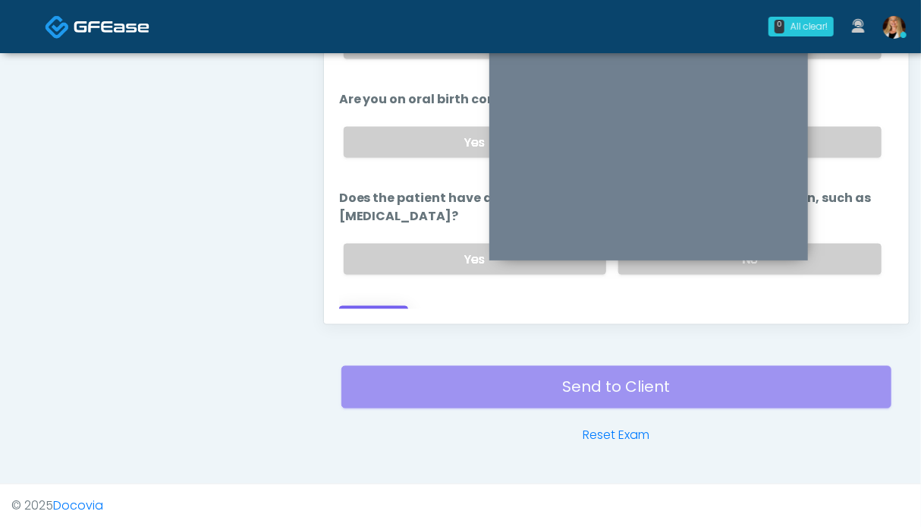
type textarea "*******"
click at [401, 306] on button "Continue" at bounding box center [373, 320] width 69 height 28
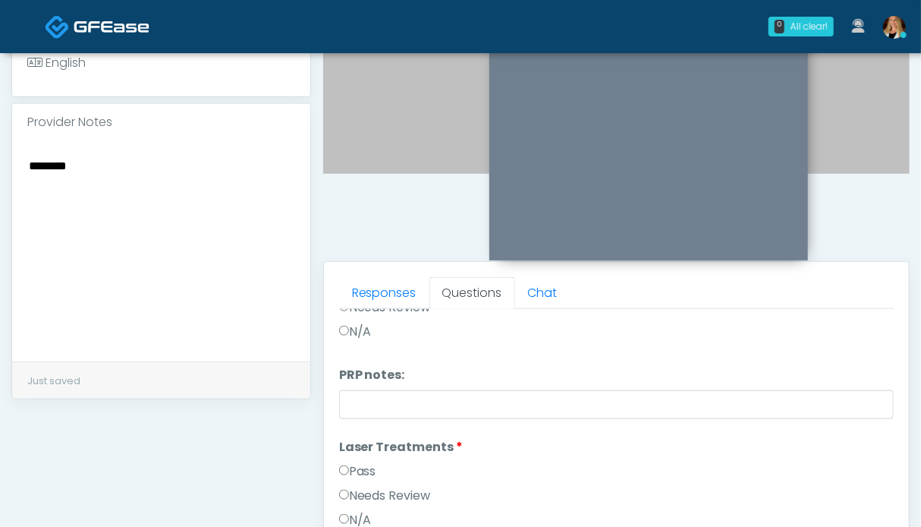
scroll to position [18, 0]
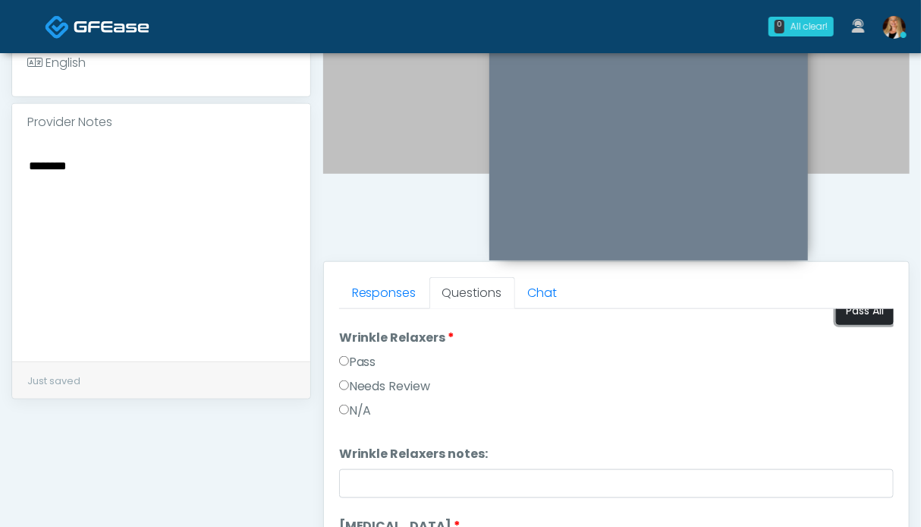
click at [851, 310] on button "Pass All" at bounding box center [865, 311] width 58 height 28
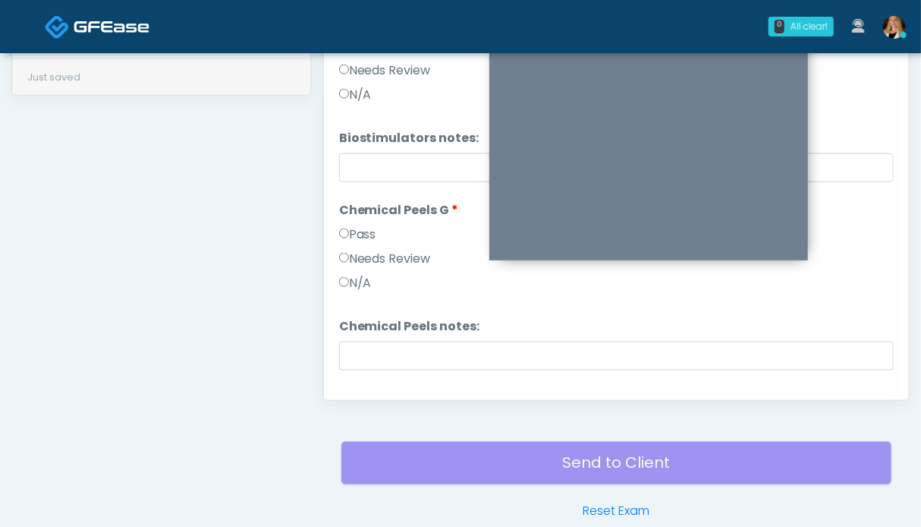
scroll to position [1755, 0]
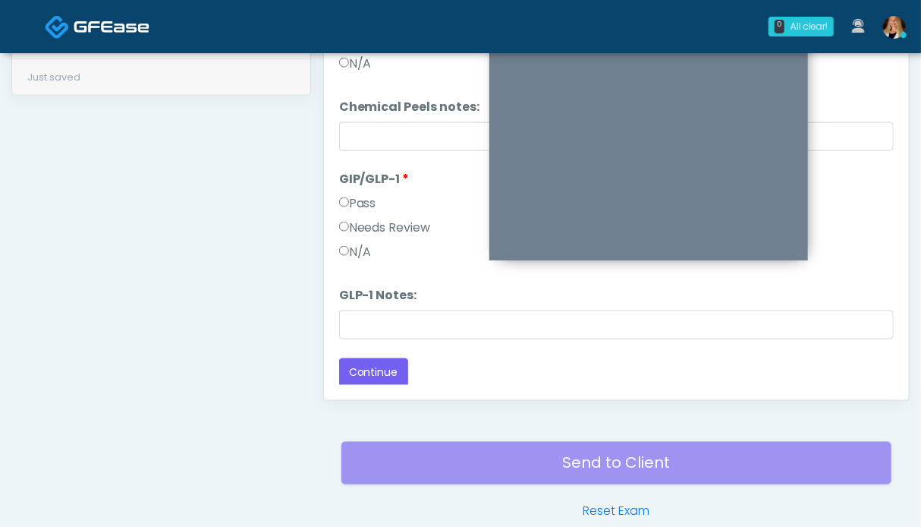
click at [384, 223] on label "Needs Review" at bounding box center [385, 228] width 92 height 18
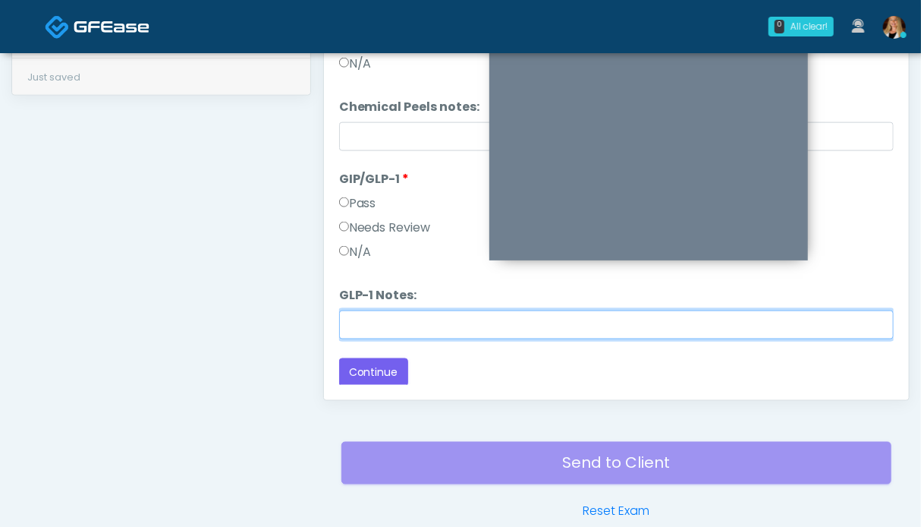
click at [385, 323] on input "GLP-1 Notes:" at bounding box center [616, 324] width 555 height 29
type input "*******"
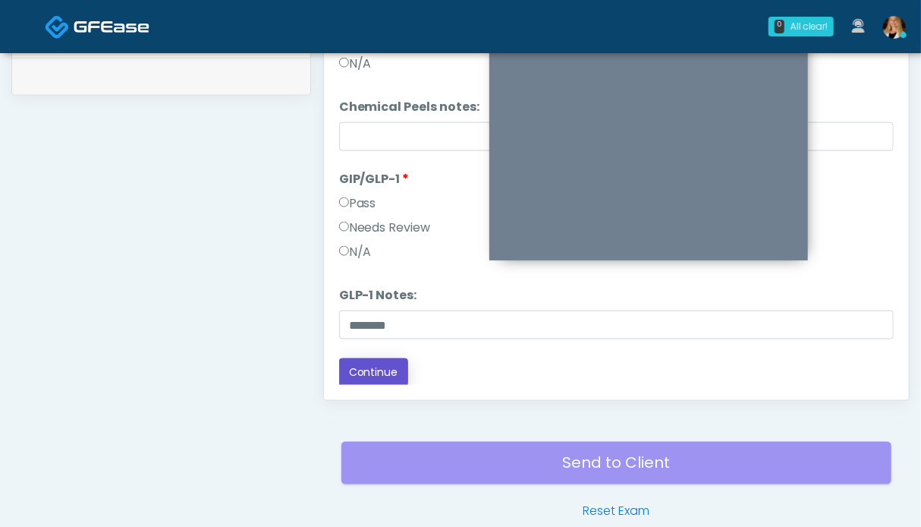
click at [391, 369] on button "Continue" at bounding box center [373, 372] width 69 height 28
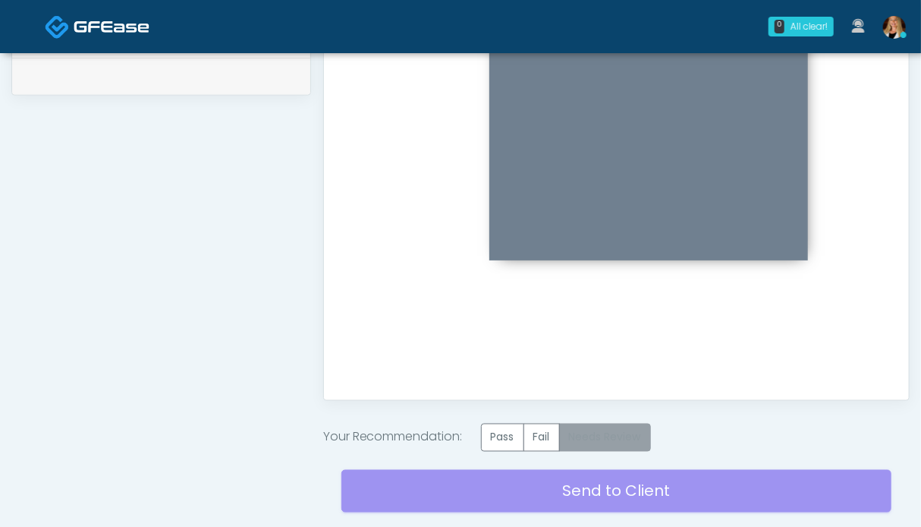
click at [622, 436] on label "Needs Review" at bounding box center [605, 437] width 92 height 28
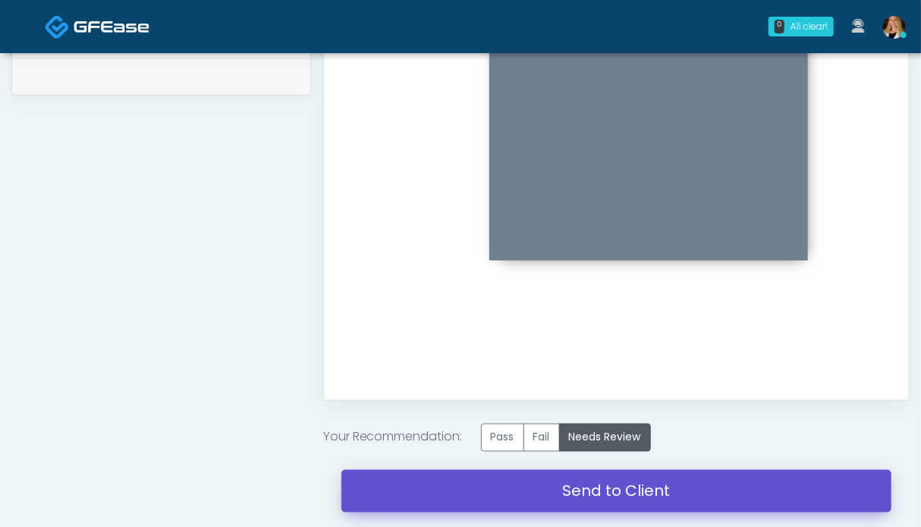
click at [621, 495] on link "Send to Client" at bounding box center [616, 491] width 550 height 42
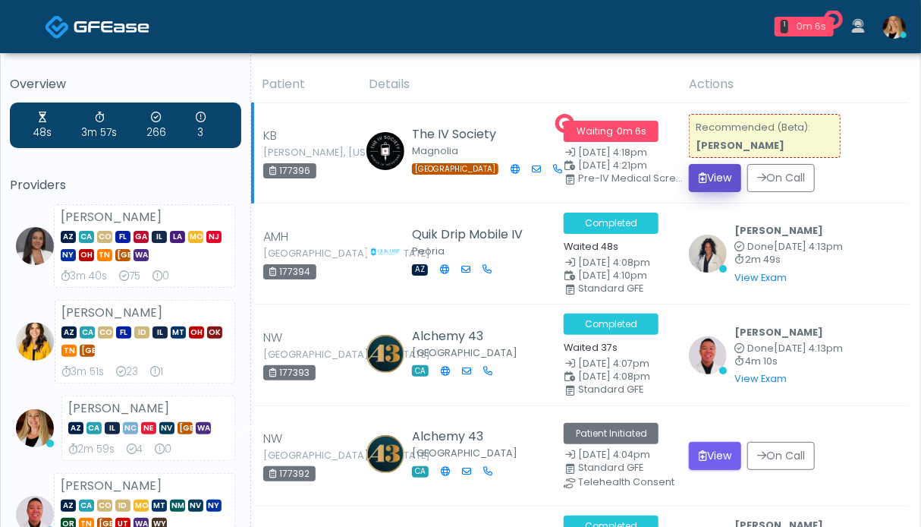
click at [713, 168] on button "View" at bounding box center [715, 178] width 52 height 28
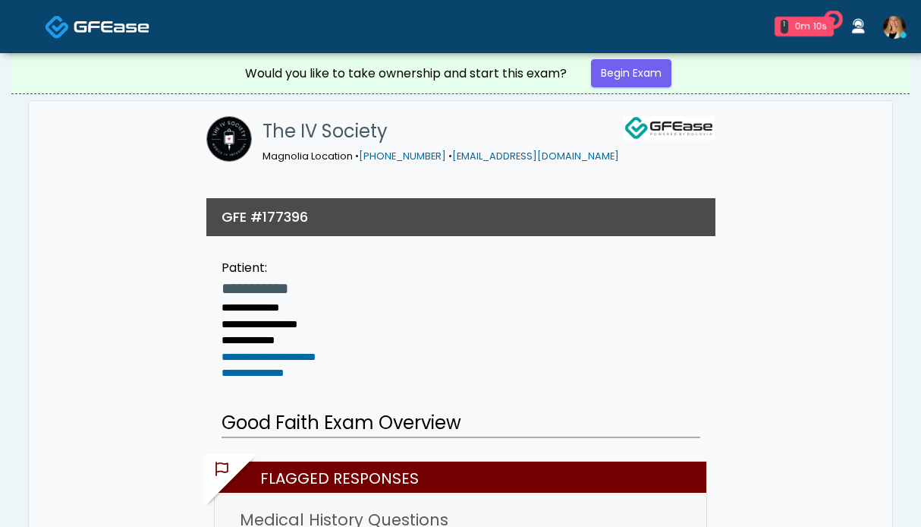
click at [647, 65] on link "Begin Exam" at bounding box center [631, 73] width 80 height 28
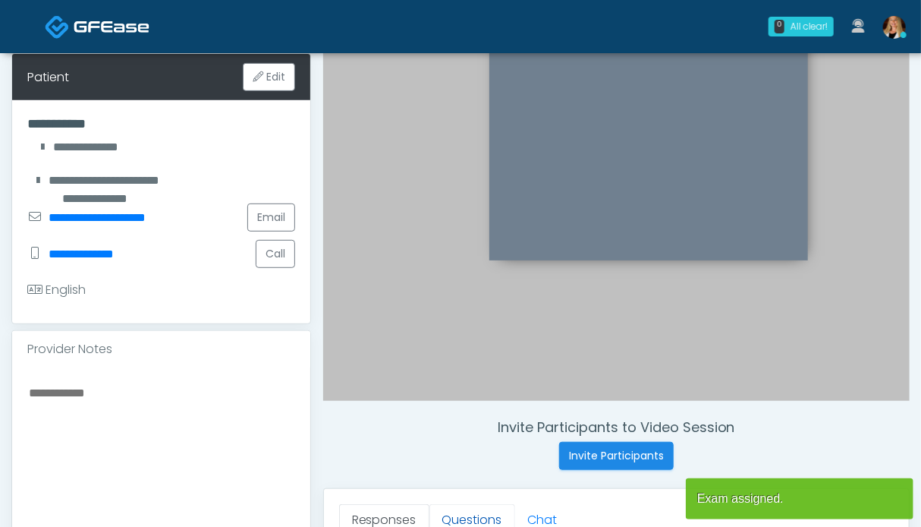
click at [485, 507] on link "Questions" at bounding box center [473, 520] width 86 height 32
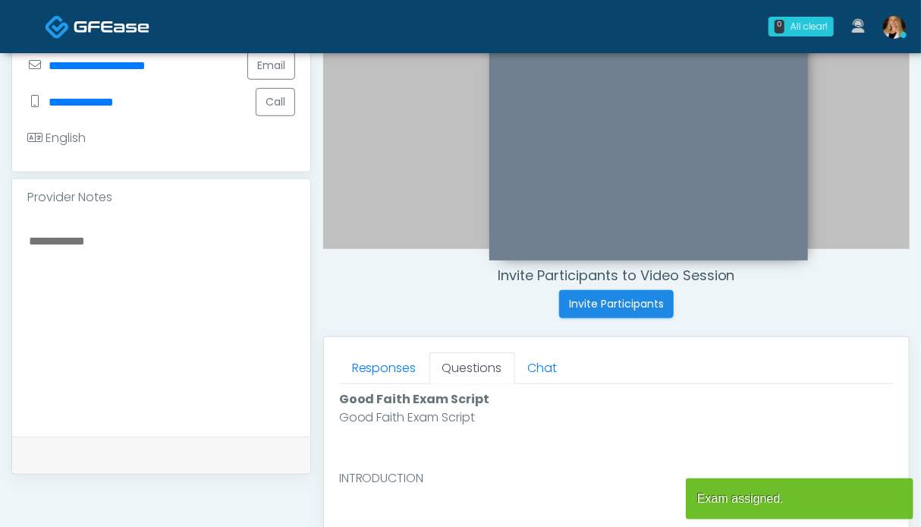
scroll to position [607, 0]
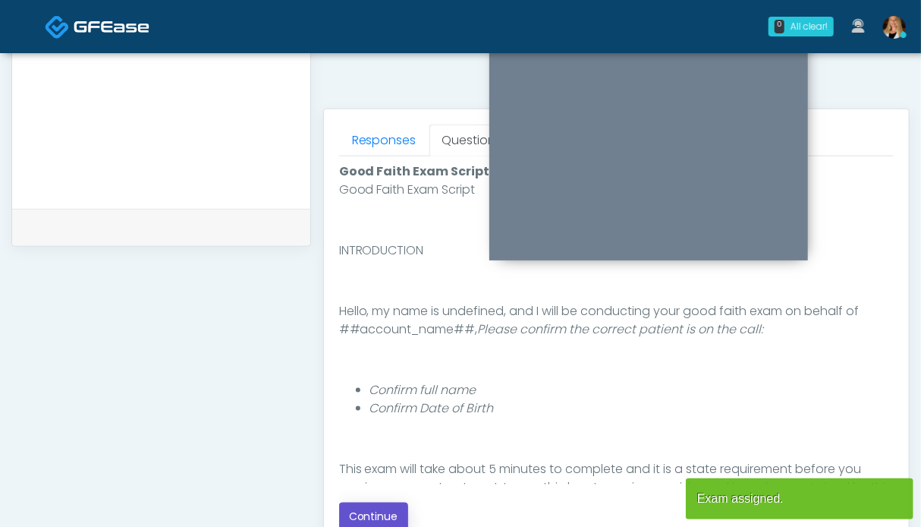
click at [387, 517] on button "Continue" at bounding box center [373, 516] width 69 height 28
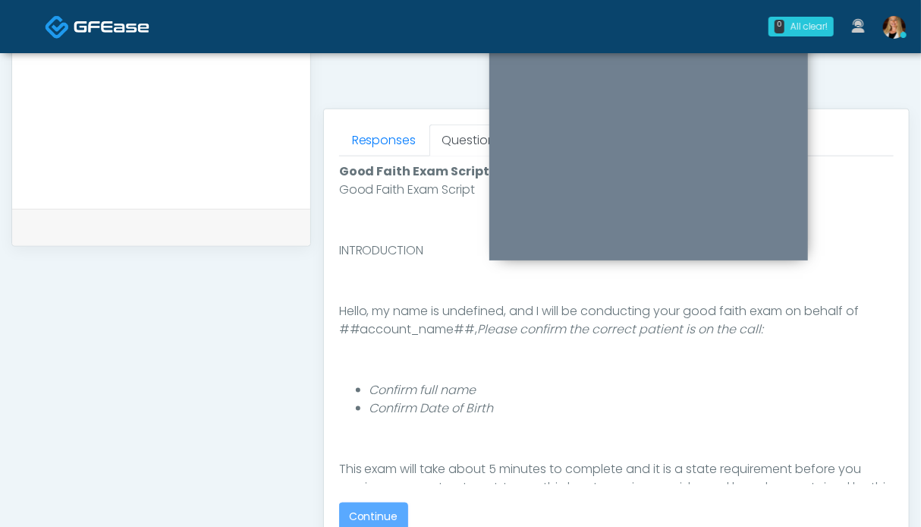
scroll to position [834, 0]
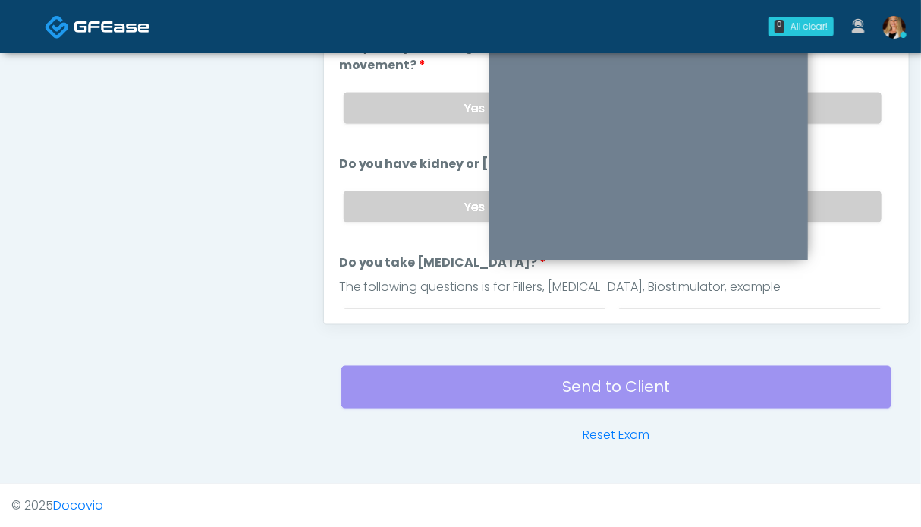
drag, startPoint x: 841, startPoint y: 208, endPoint x: 834, endPoint y: 146, distance: 62.6
click at [841, 205] on label "No" at bounding box center [749, 206] width 263 height 31
click at [833, 95] on label "No" at bounding box center [749, 108] width 263 height 31
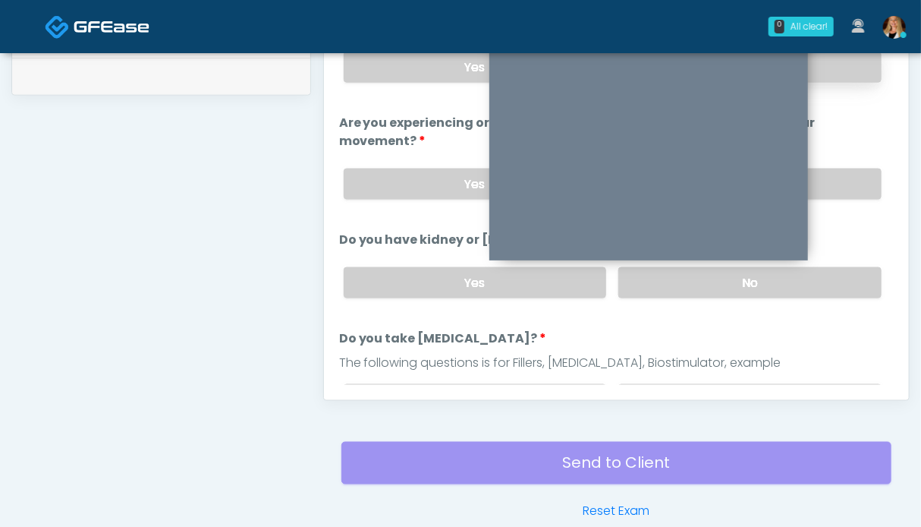
click at [837, 71] on label "No" at bounding box center [749, 67] width 263 height 31
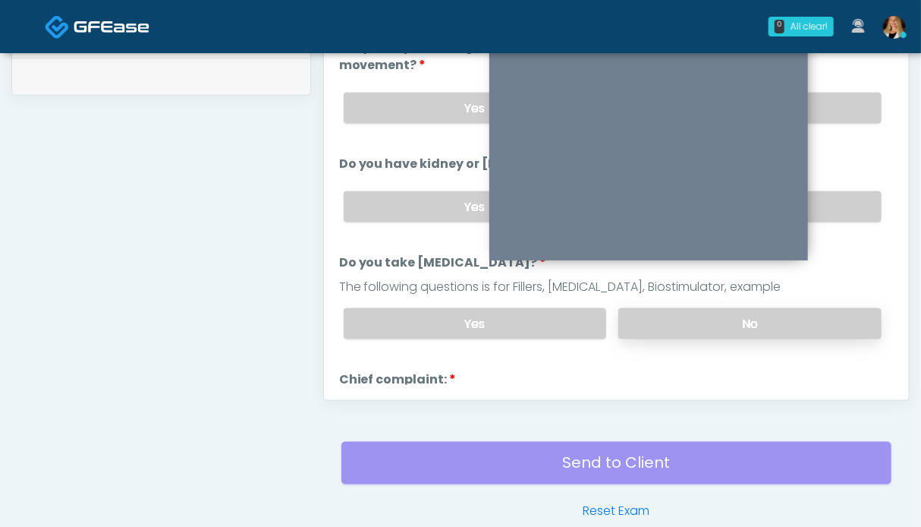
click at [787, 317] on label "No" at bounding box center [749, 323] width 263 height 31
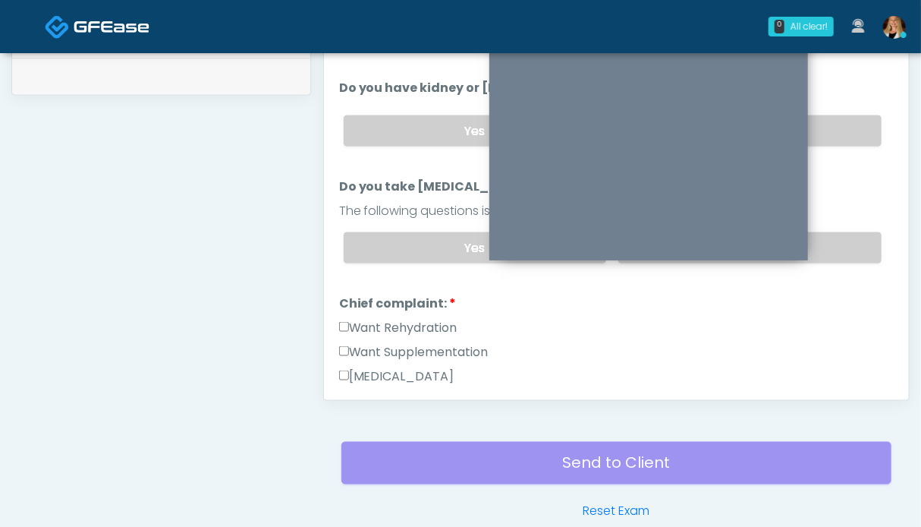
click at [363, 323] on label "Want Rehydration" at bounding box center [398, 328] width 118 height 18
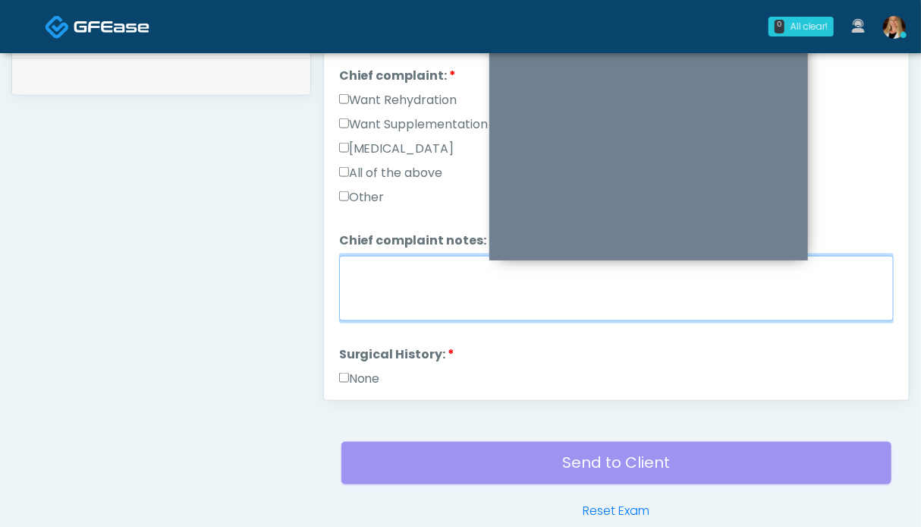
click at [379, 304] on textarea "Chief complaint notes:" at bounding box center [616, 288] width 555 height 65
type textarea "**"
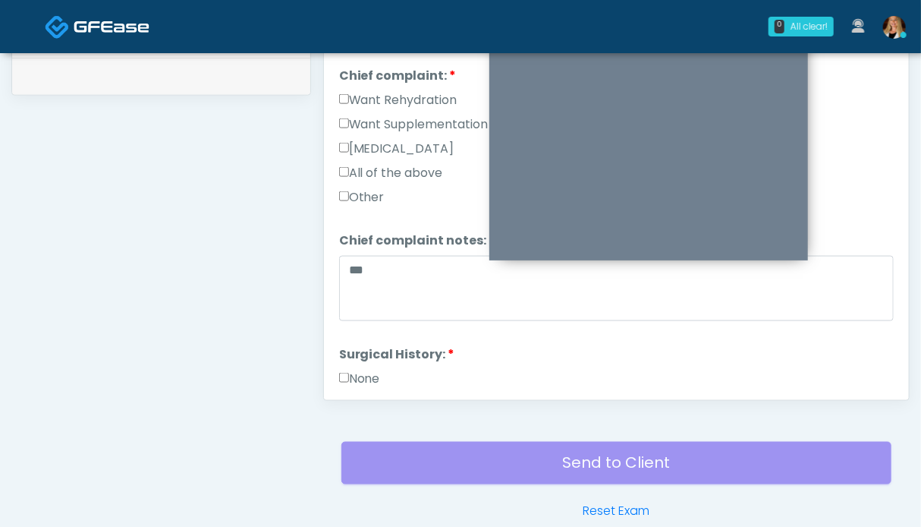
click at [363, 374] on label "None" at bounding box center [359, 379] width 41 height 18
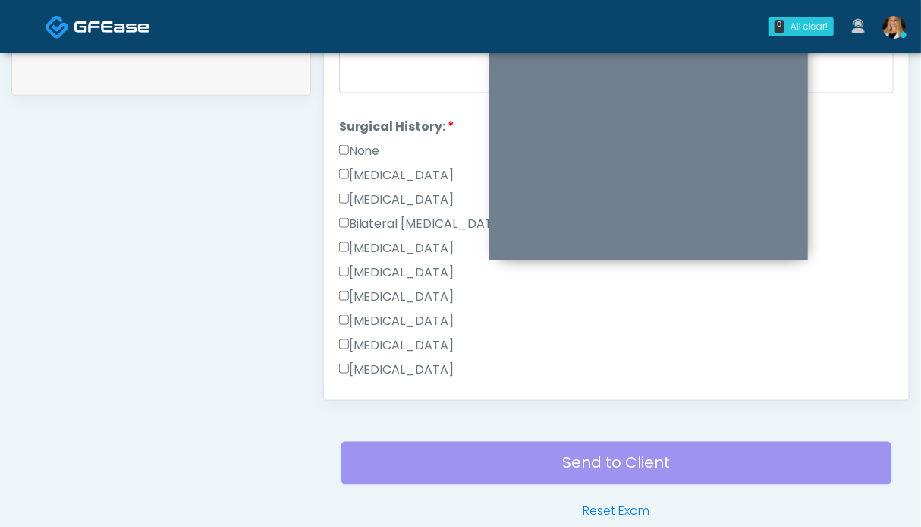
scroll to position [859, 0]
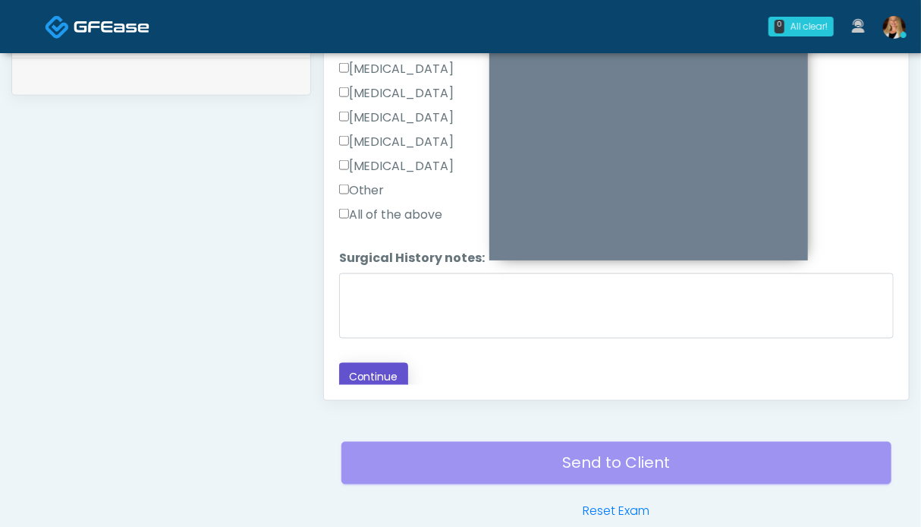
click at [388, 369] on button "Continue" at bounding box center [373, 377] width 69 height 28
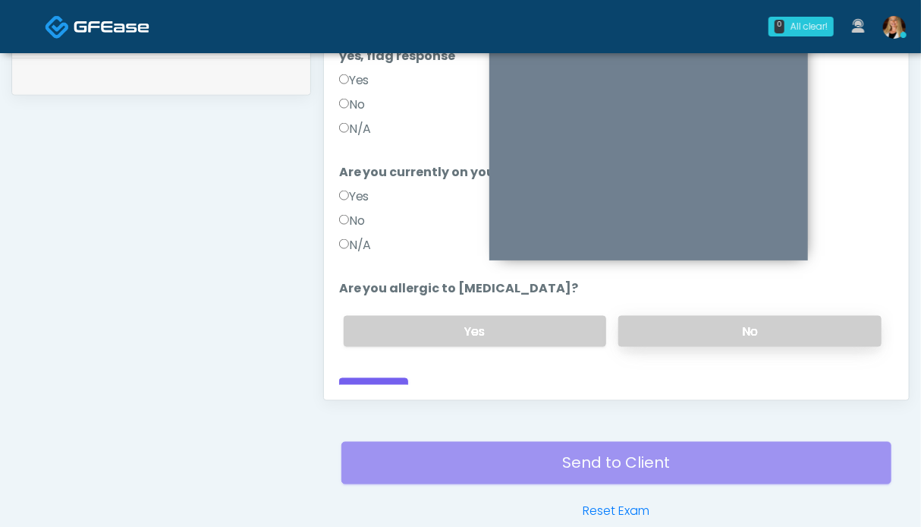
click at [736, 316] on label "No" at bounding box center [749, 331] width 263 height 31
click at [350, 236] on label "N/A" at bounding box center [355, 245] width 33 height 18
click at [360, 120] on label "N/A" at bounding box center [355, 129] width 33 height 18
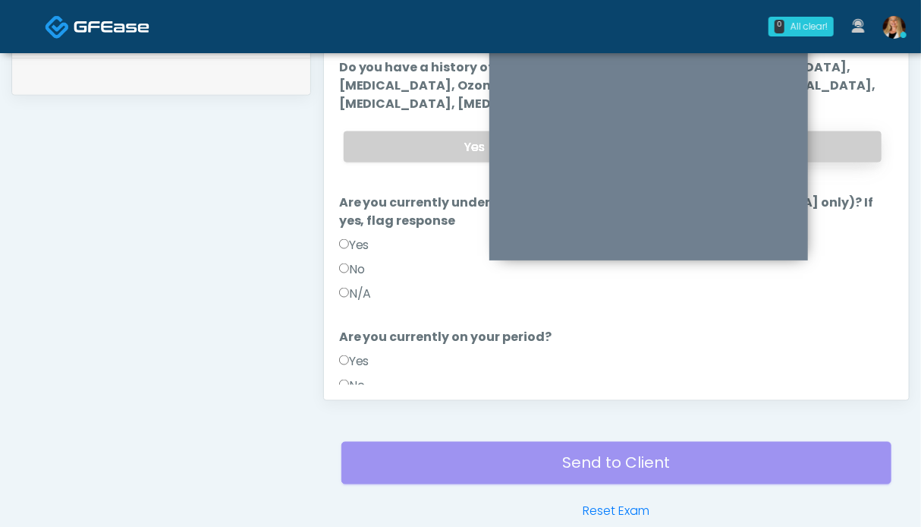
click at [850, 131] on label "No" at bounding box center [749, 146] width 263 height 31
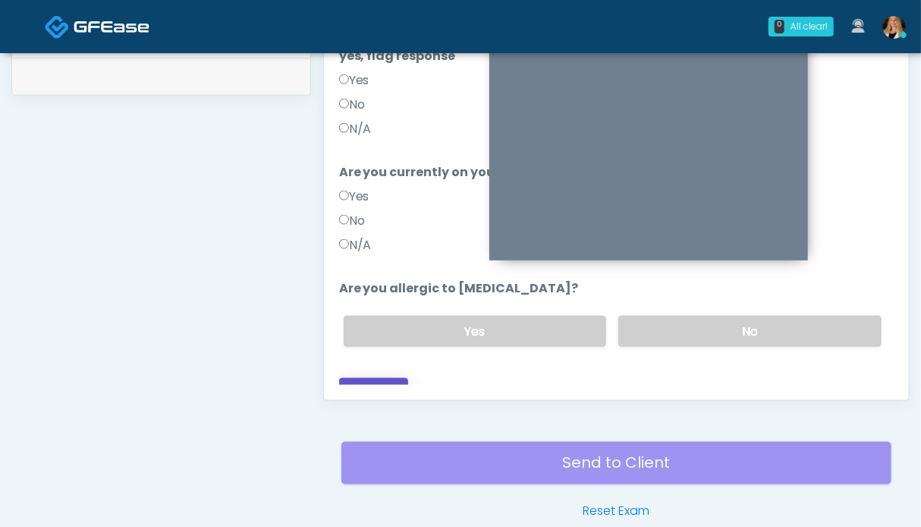
click at [386, 378] on button "Continue" at bounding box center [373, 392] width 69 height 28
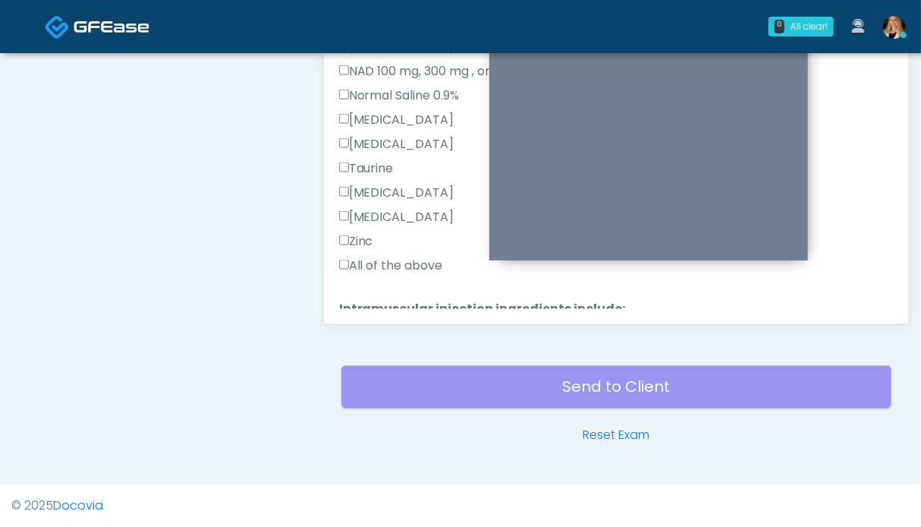
scroll to position [468, 0]
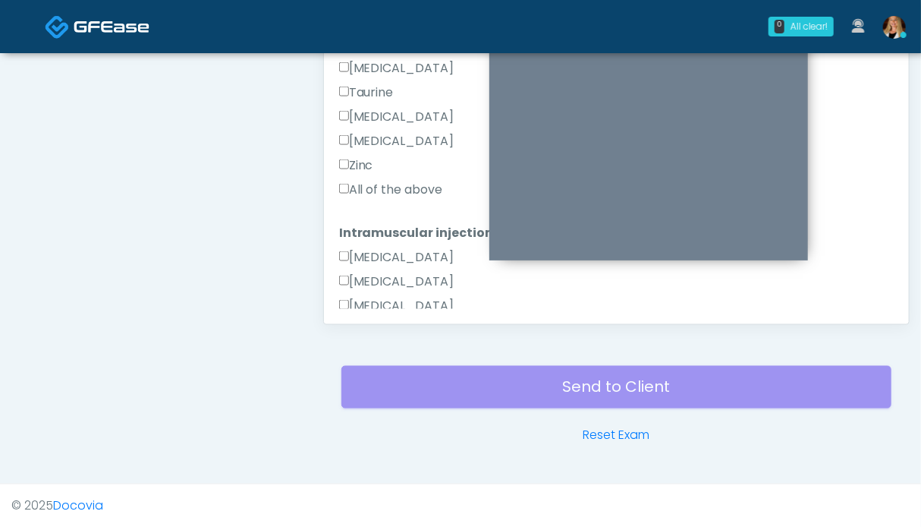
click at [387, 181] on label "All of the above" at bounding box center [391, 190] width 104 height 18
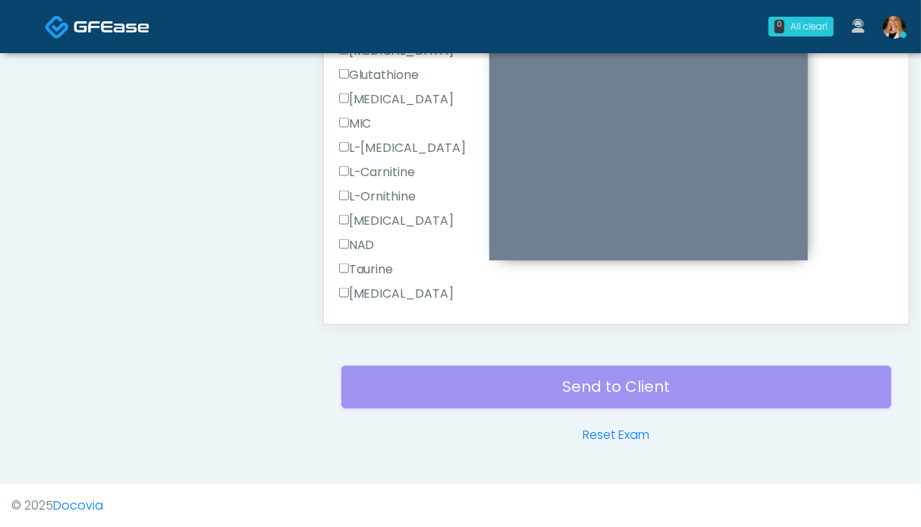
scroll to position [924, 0]
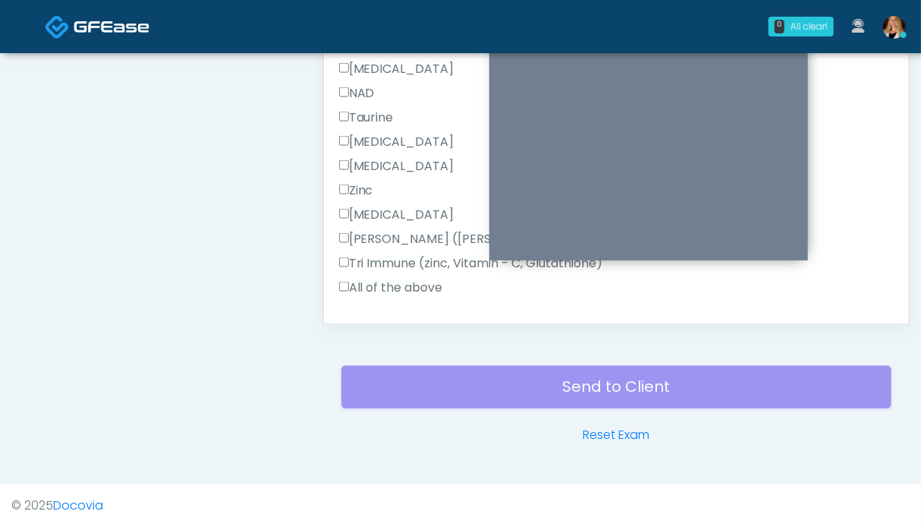
click at [389, 285] on label "All of the above" at bounding box center [391, 287] width 104 height 18
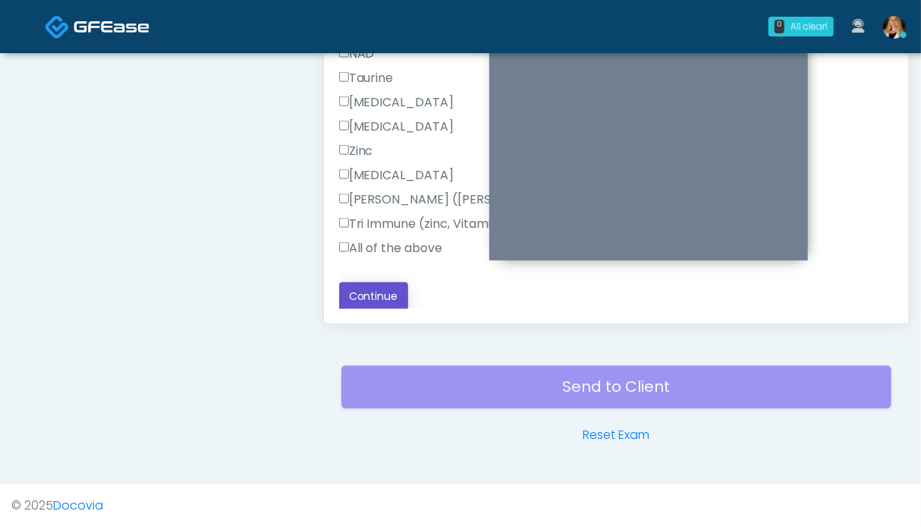
click at [384, 289] on button "Continue" at bounding box center [373, 296] width 69 height 28
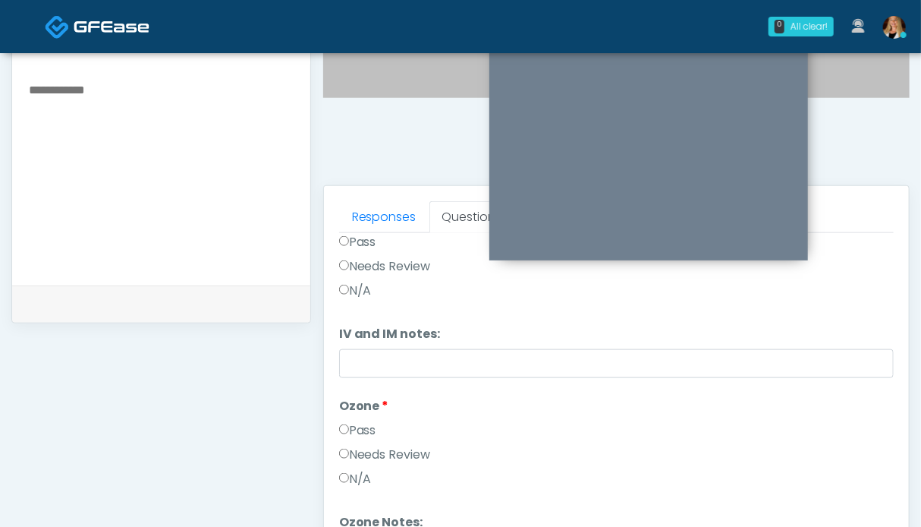
scroll to position [0, 0]
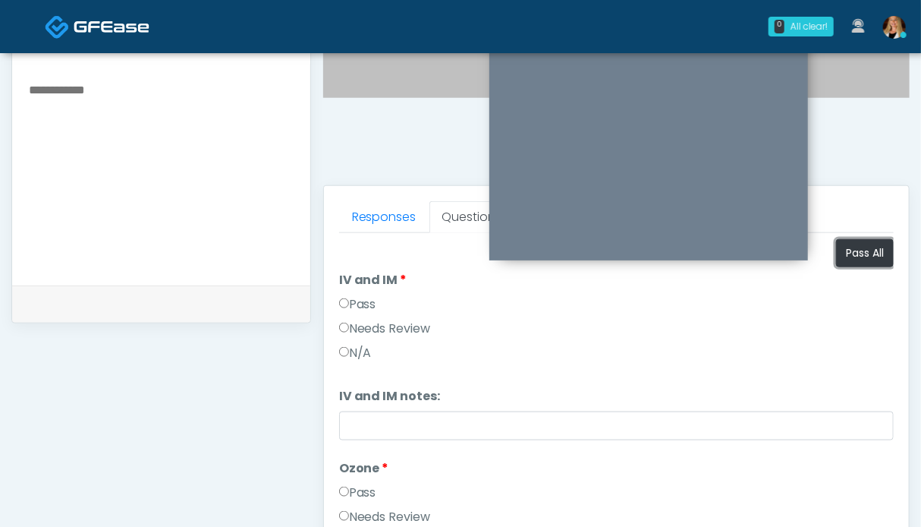
drag, startPoint x: 853, startPoint y: 254, endPoint x: 480, endPoint y: 261, distance: 373.4
click at [853, 254] on button "Pass All" at bounding box center [865, 253] width 58 height 28
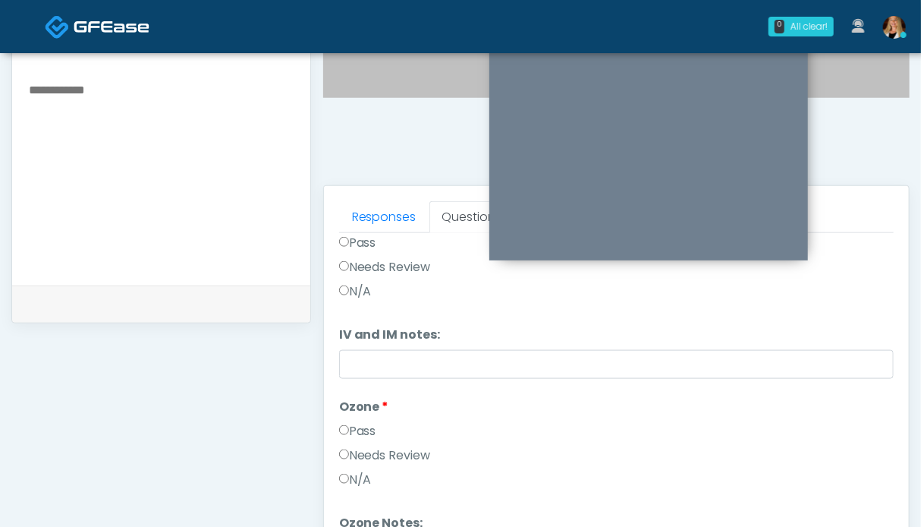
scroll to position [834, 0]
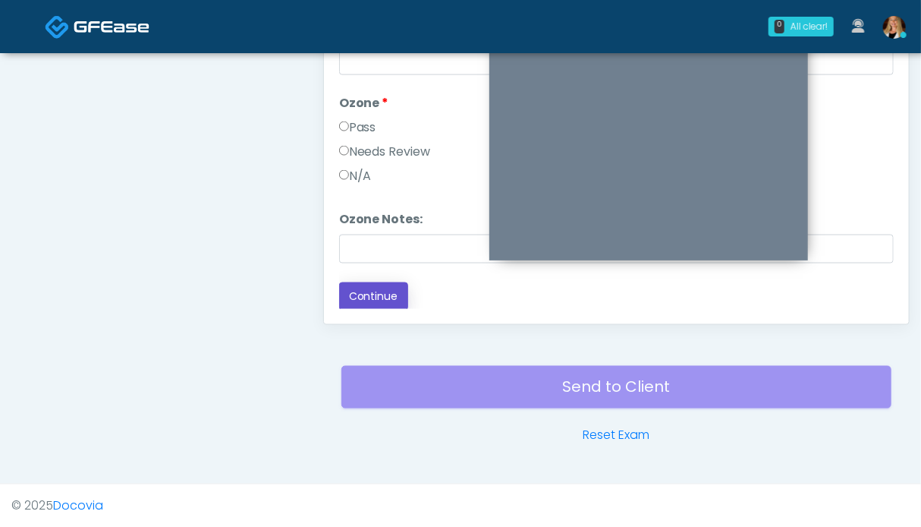
click at [376, 282] on button "Continue" at bounding box center [373, 296] width 69 height 28
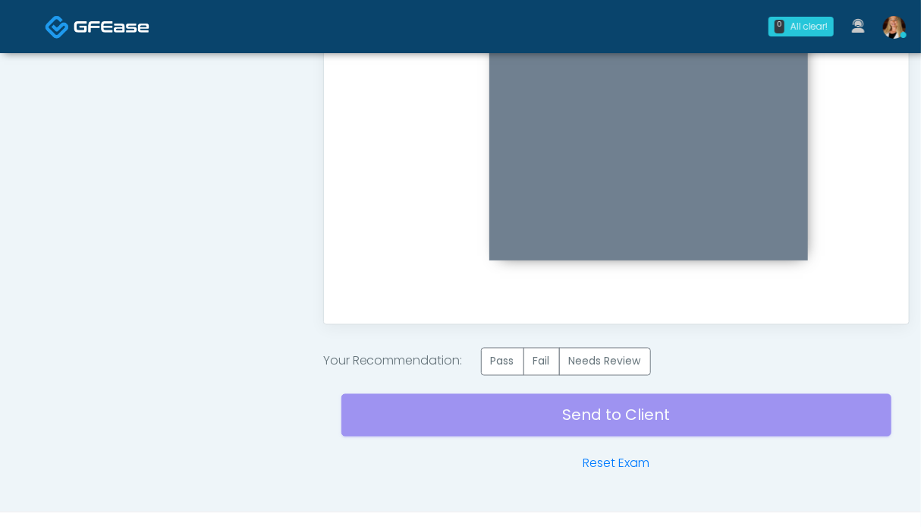
scroll to position [0, 0]
click at [502, 359] on label "Pass" at bounding box center [502, 362] width 43 height 28
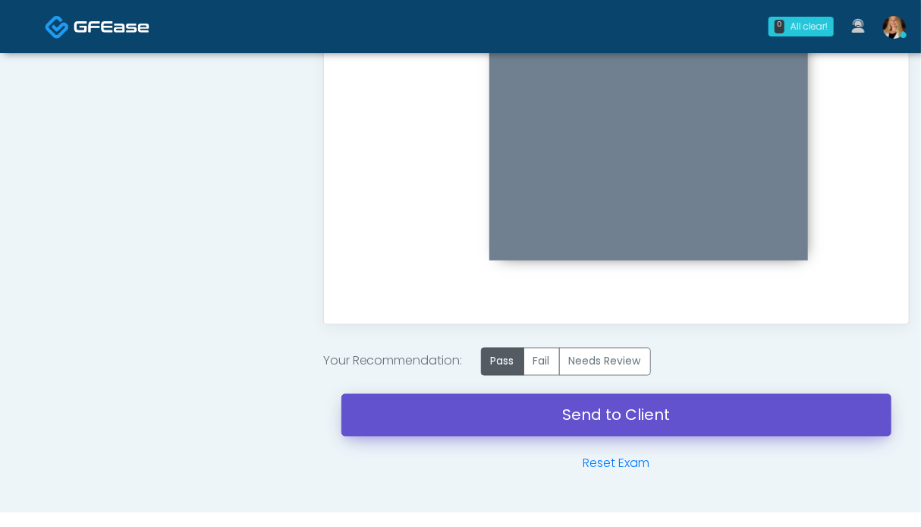
click at [672, 401] on link "Send to Client" at bounding box center [616, 415] width 550 height 42
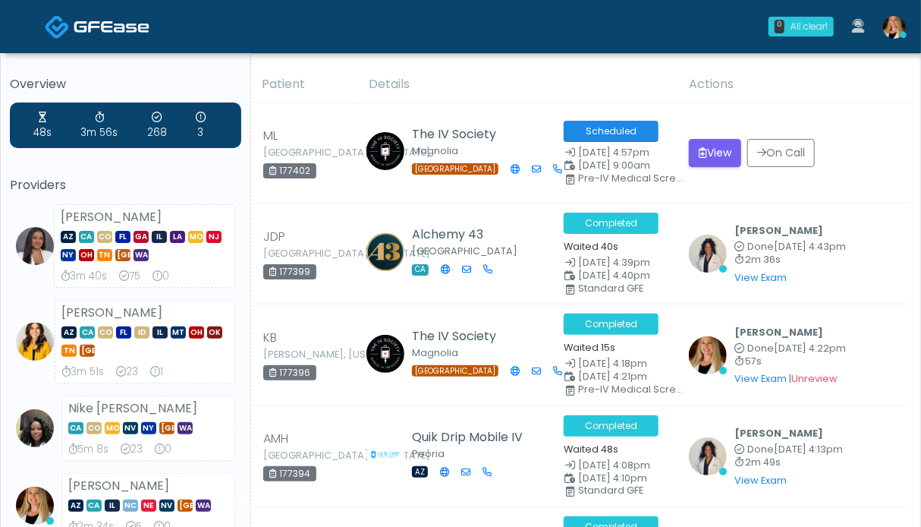
click at [130, 32] on img at bounding box center [112, 26] width 76 height 15
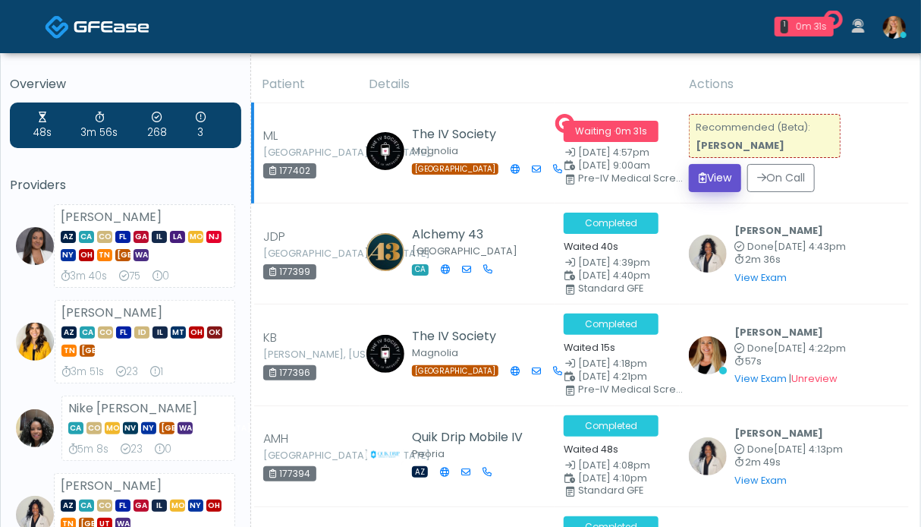
click at [703, 181] on icon "submit" at bounding box center [703, 177] width 8 height 11
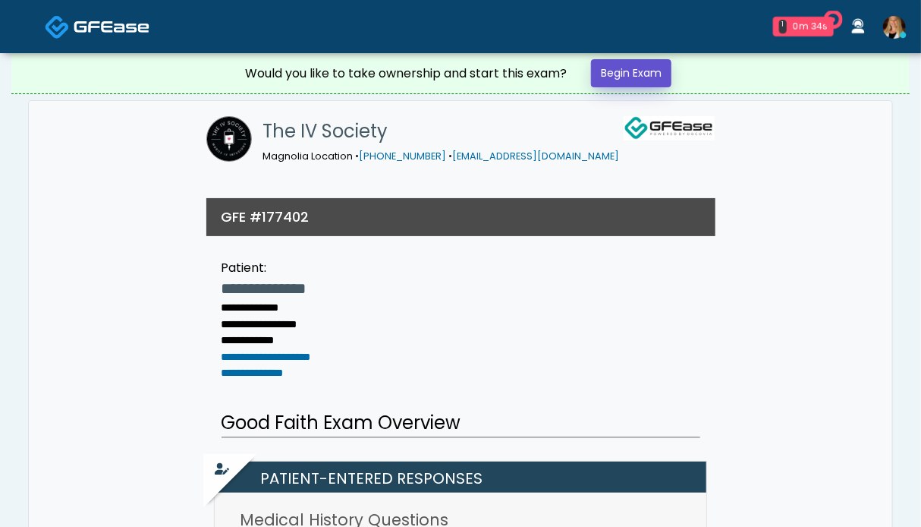
click at [655, 71] on link "Begin Exam" at bounding box center [631, 73] width 80 height 28
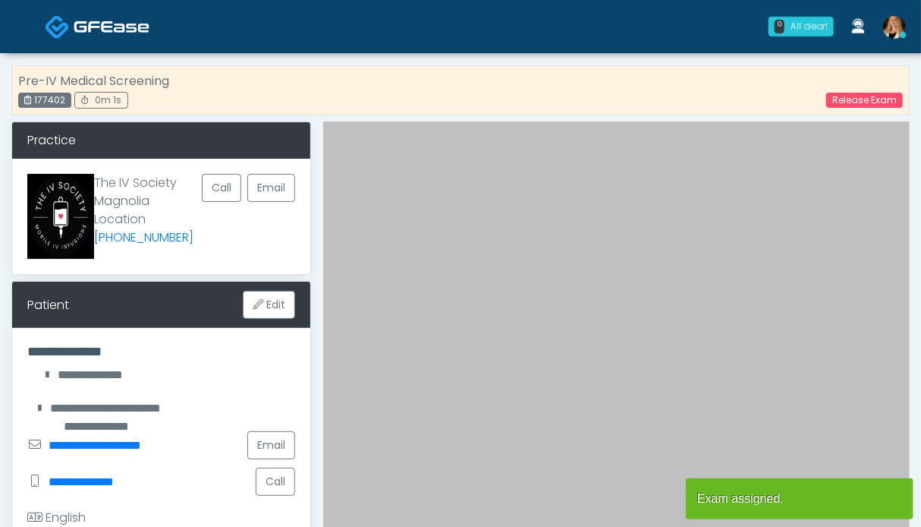
scroll to position [304, 0]
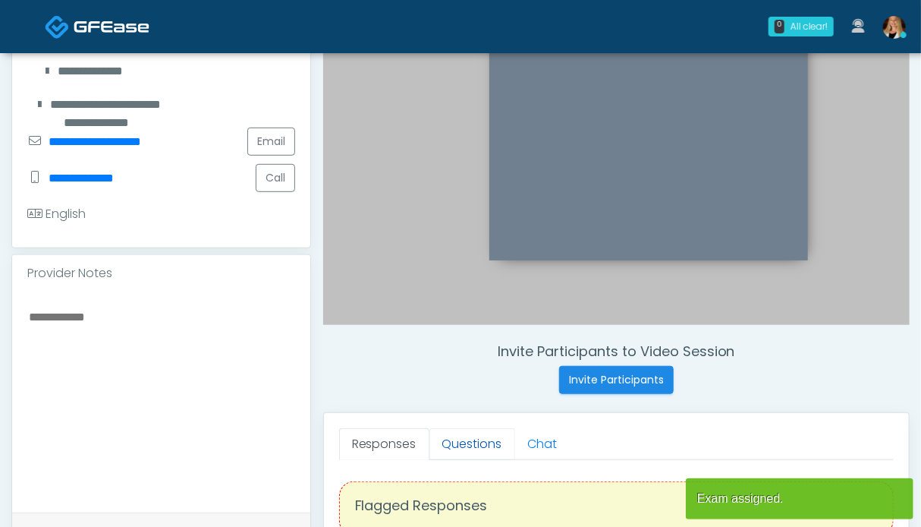
click at [470, 447] on link "Questions" at bounding box center [473, 444] width 86 height 32
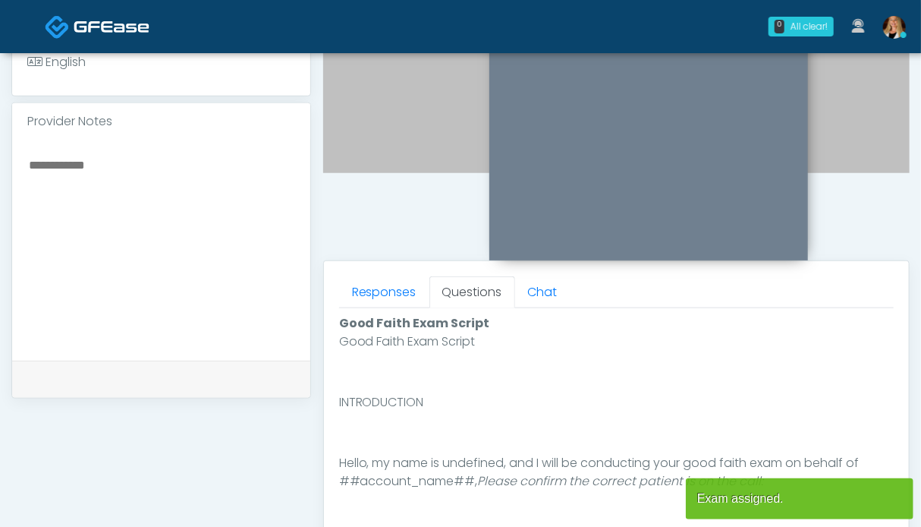
scroll to position [683, 0]
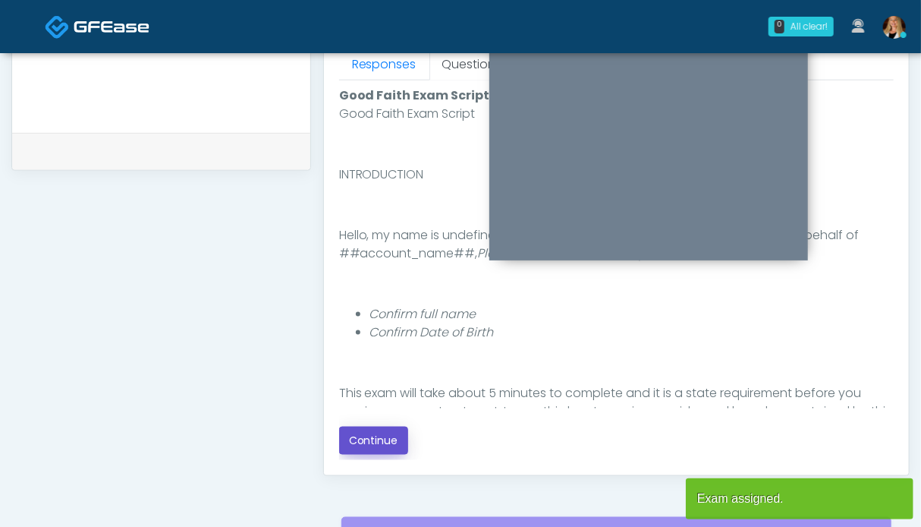
click at [398, 442] on button "Continue" at bounding box center [373, 440] width 69 height 28
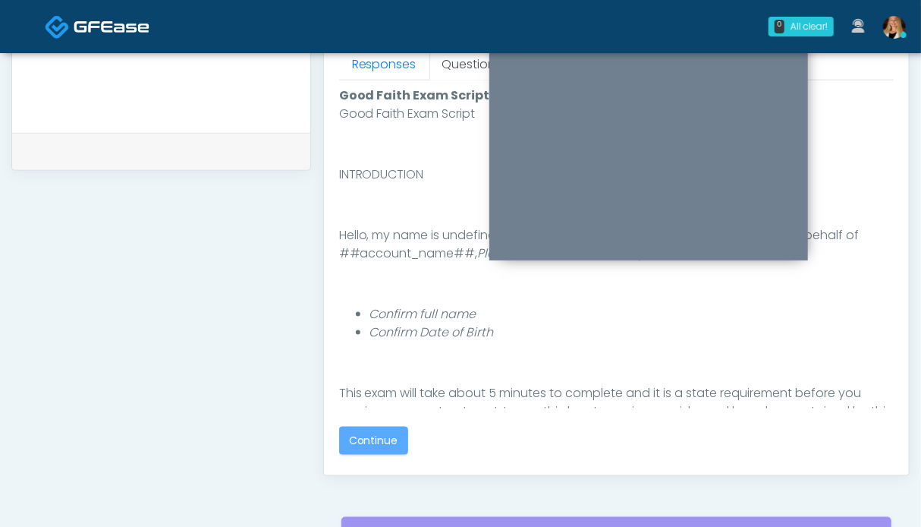
scroll to position [834, 0]
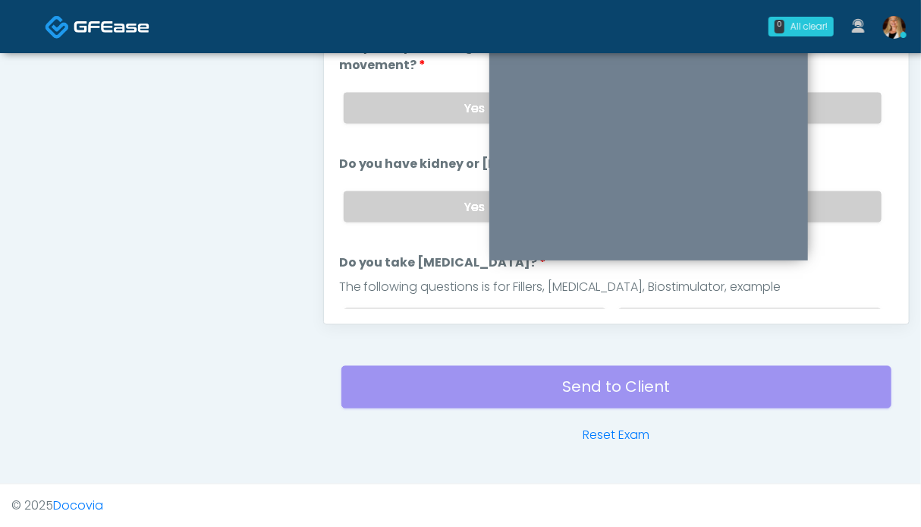
drag, startPoint x: 835, startPoint y: 198, endPoint x: 832, endPoint y: 181, distance: 16.8
click at [835, 198] on label "No" at bounding box center [749, 206] width 263 height 31
drag, startPoint x: 834, startPoint y: 110, endPoint x: 825, endPoint y: 126, distance: 18.4
click at [834, 110] on label "No" at bounding box center [749, 108] width 263 height 31
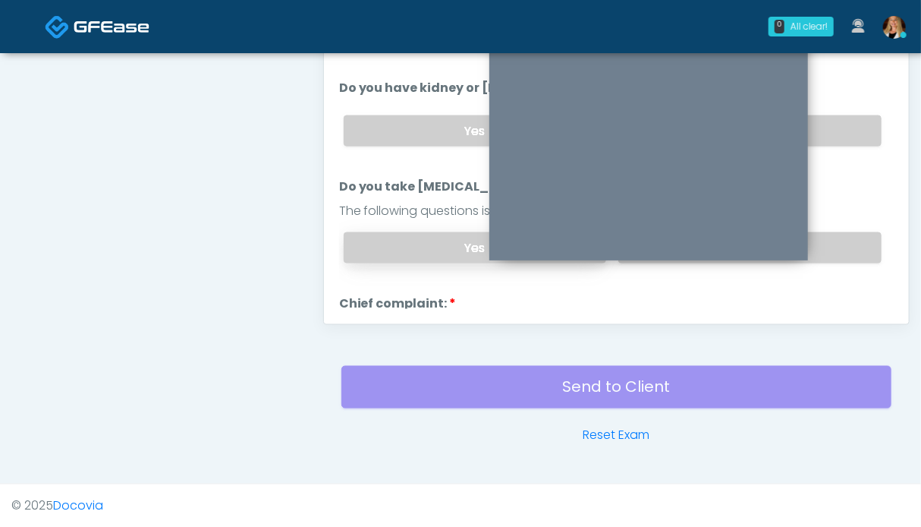
drag, startPoint x: 838, startPoint y: 236, endPoint x: 473, endPoint y: 232, distance: 365.0
click at [838, 235] on label "No" at bounding box center [749, 247] width 263 height 31
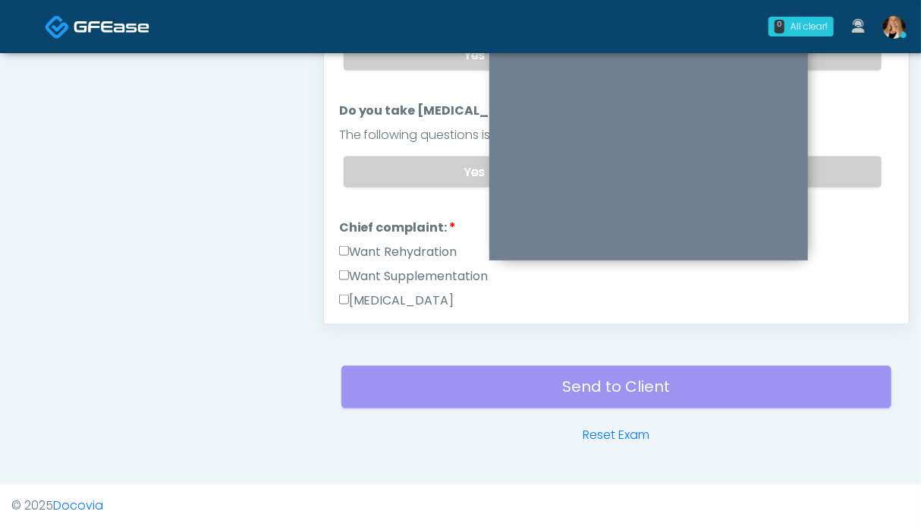
click at [393, 244] on label "Want Rehydration" at bounding box center [398, 252] width 118 height 18
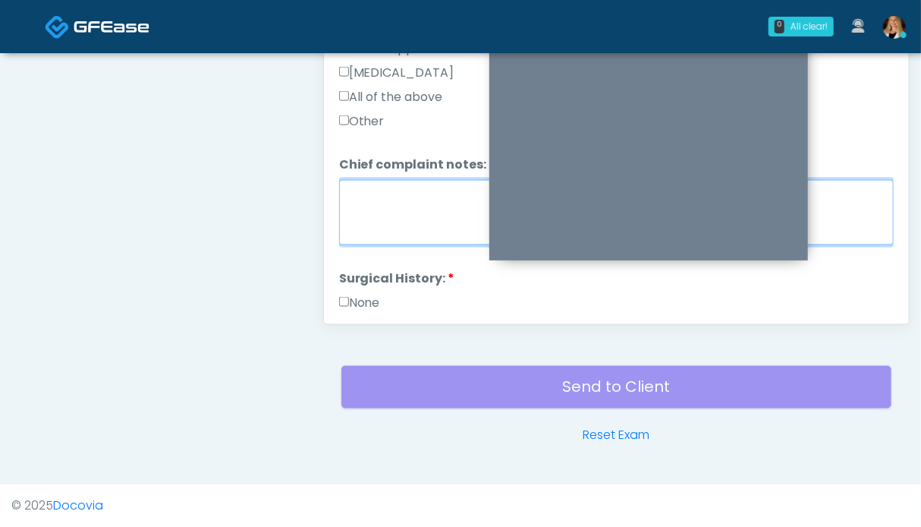
click at [394, 207] on textarea "Chief complaint notes:" at bounding box center [616, 212] width 555 height 65
type textarea "**"
click at [362, 295] on label "None" at bounding box center [359, 303] width 41 height 18
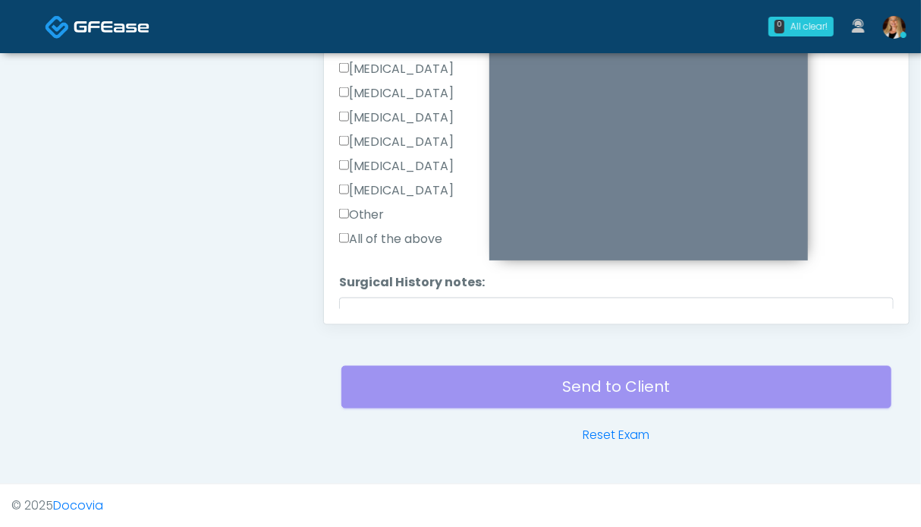
scroll to position [859, 0]
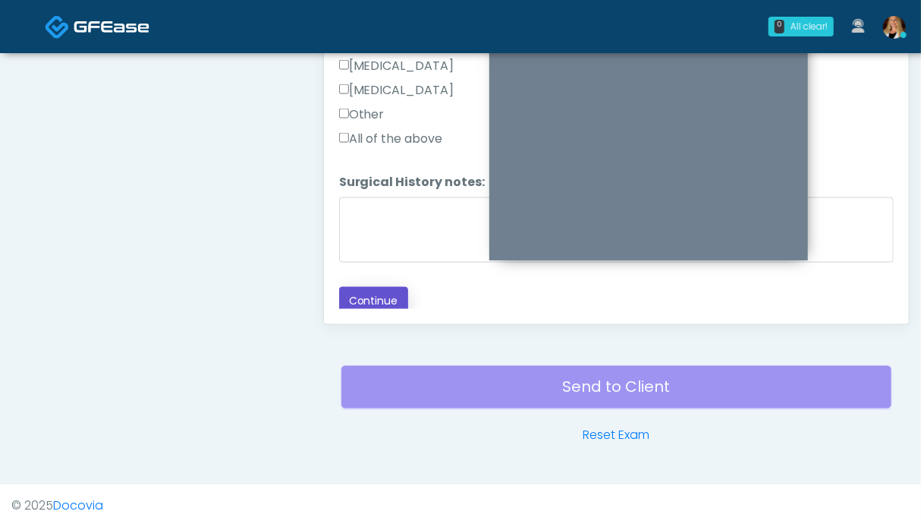
click at [383, 301] on button "Continue" at bounding box center [373, 301] width 69 height 28
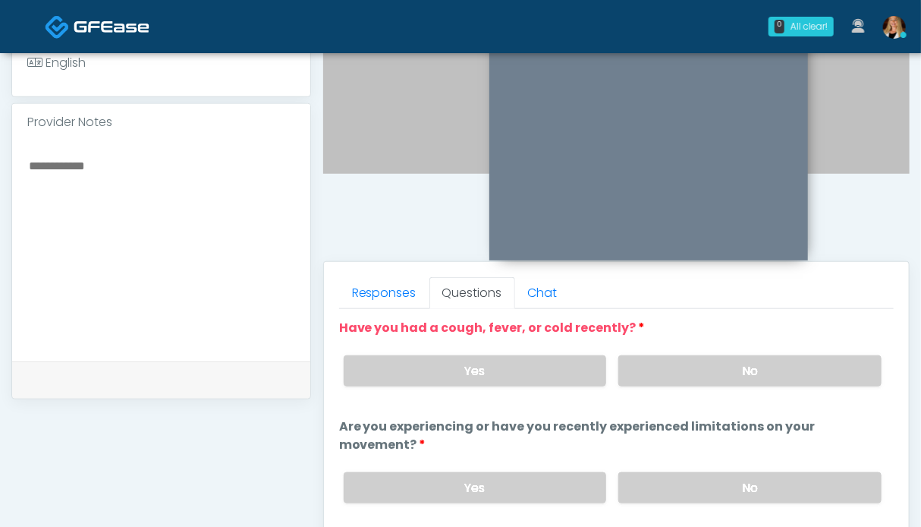
scroll to position [606, 0]
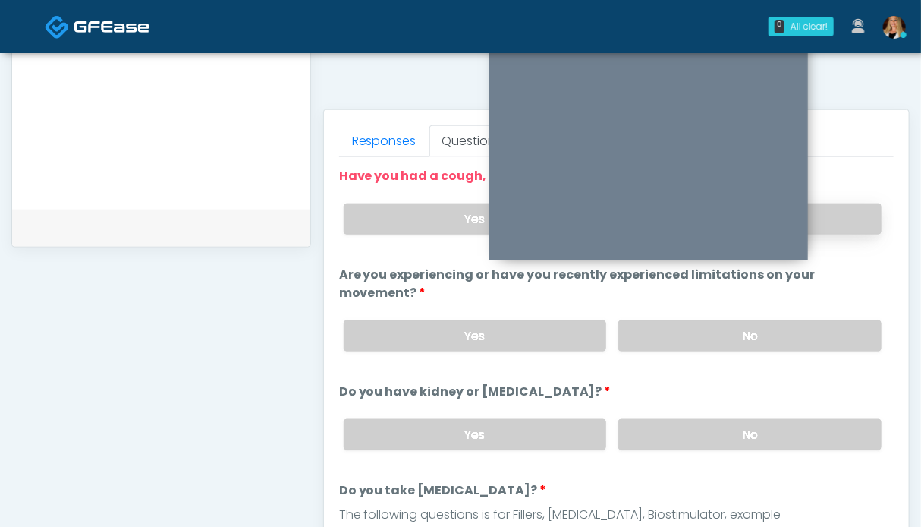
click at [847, 209] on label "No" at bounding box center [749, 218] width 263 height 31
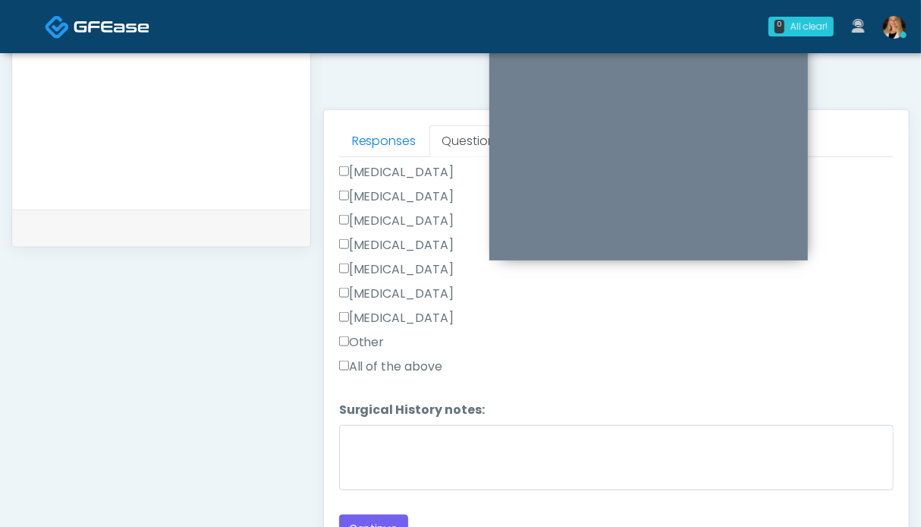
scroll to position [834, 0]
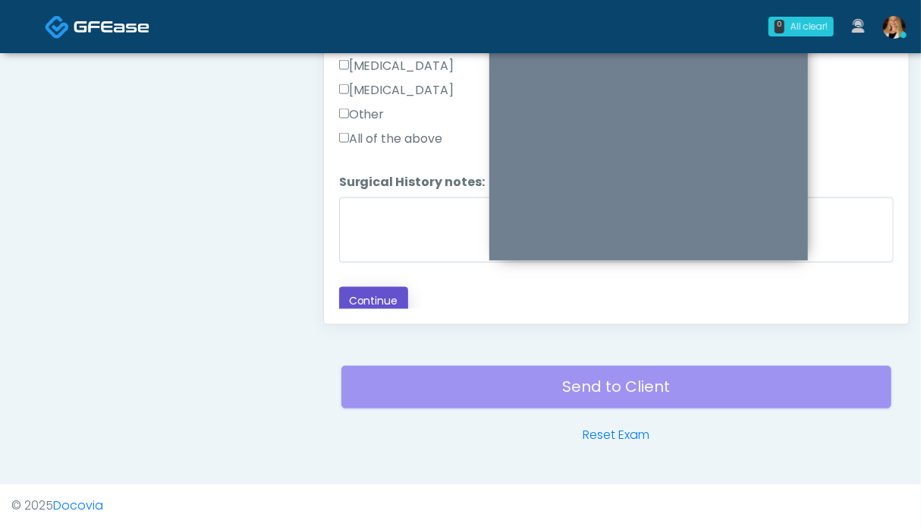
click at [382, 304] on button "Continue" at bounding box center [373, 301] width 69 height 28
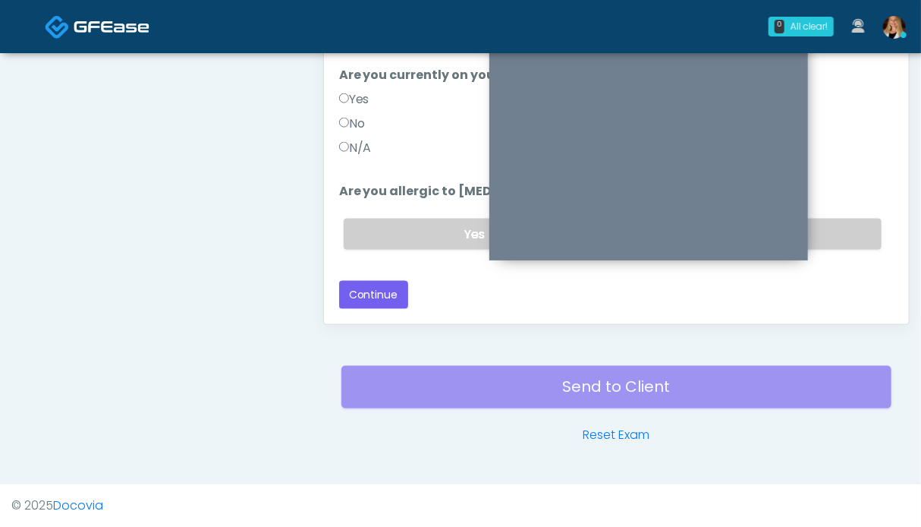
scroll to position [165, 0]
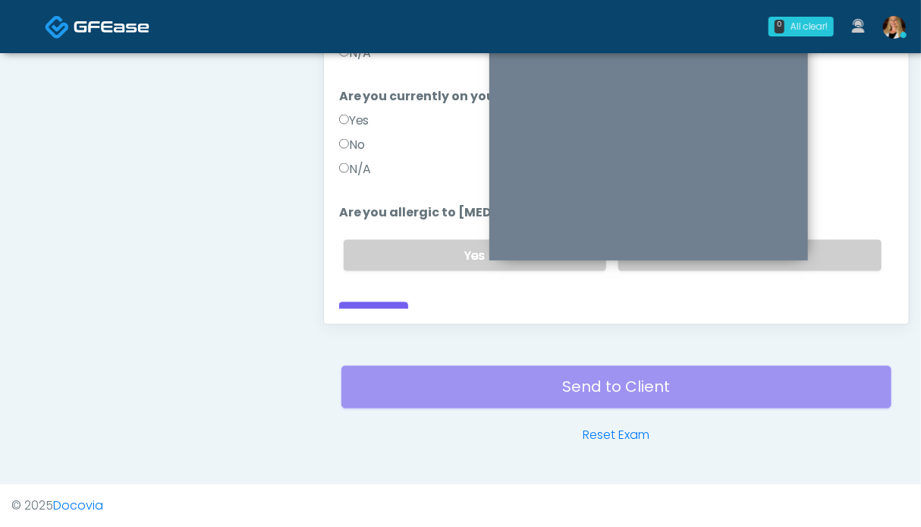
click at [357, 160] on label "N/A" at bounding box center [355, 169] width 33 height 18
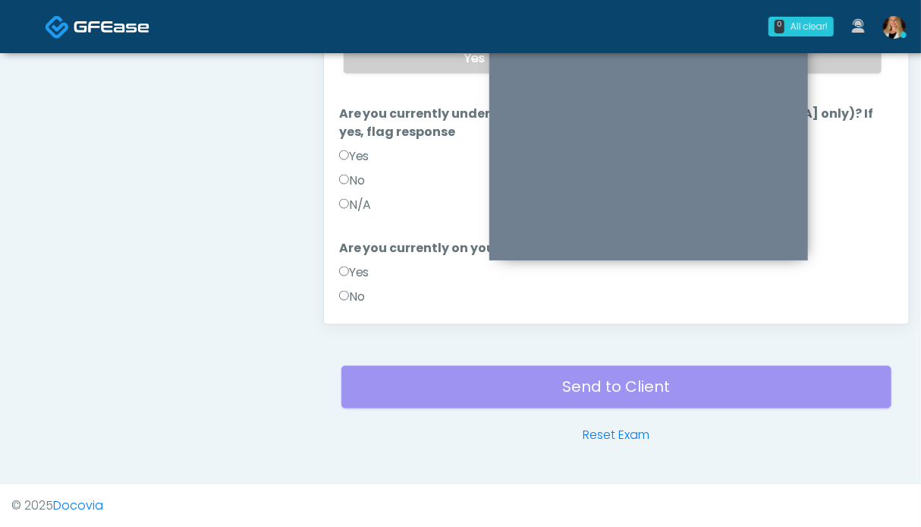
click at [366, 196] on label "N/A" at bounding box center [355, 205] width 33 height 18
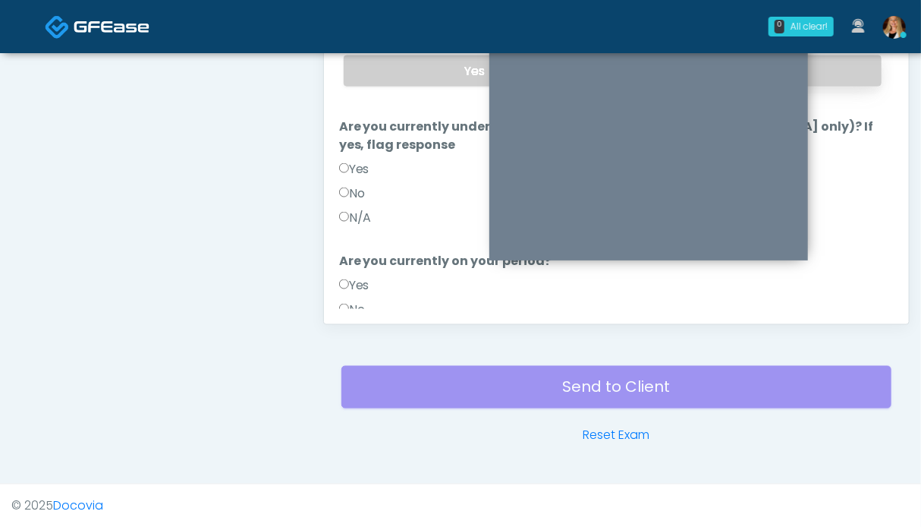
click at [838, 77] on label "No" at bounding box center [749, 70] width 263 height 31
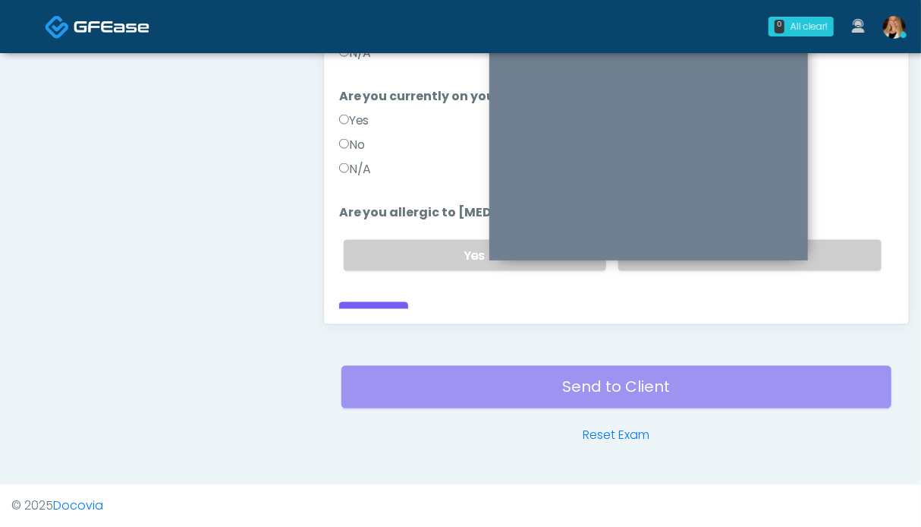
drag, startPoint x: 843, startPoint y: 225, endPoint x: 514, endPoint y: 266, distance: 331.8
click at [842, 240] on label "No" at bounding box center [749, 255] width 263 height 31
click at [382, 302] on button "Continue" at bounding box center [373, 316] width 69 height 28
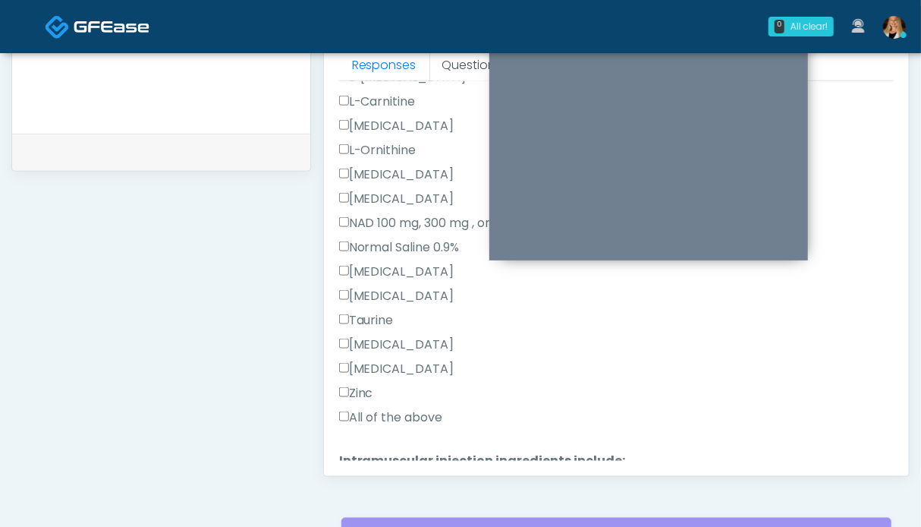
scroll to position [468, 0]
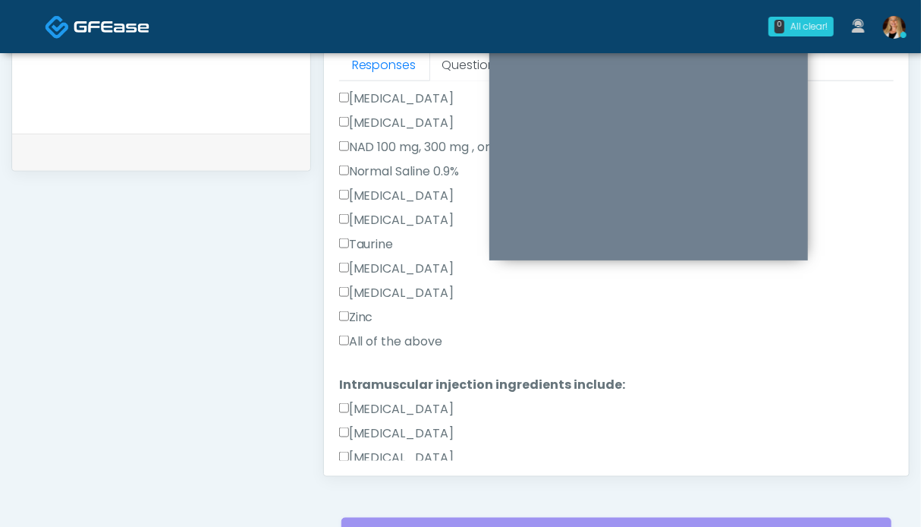
click at [381, 338] on label "All of the above" at bounding box center [391, 341] width 104 height 18
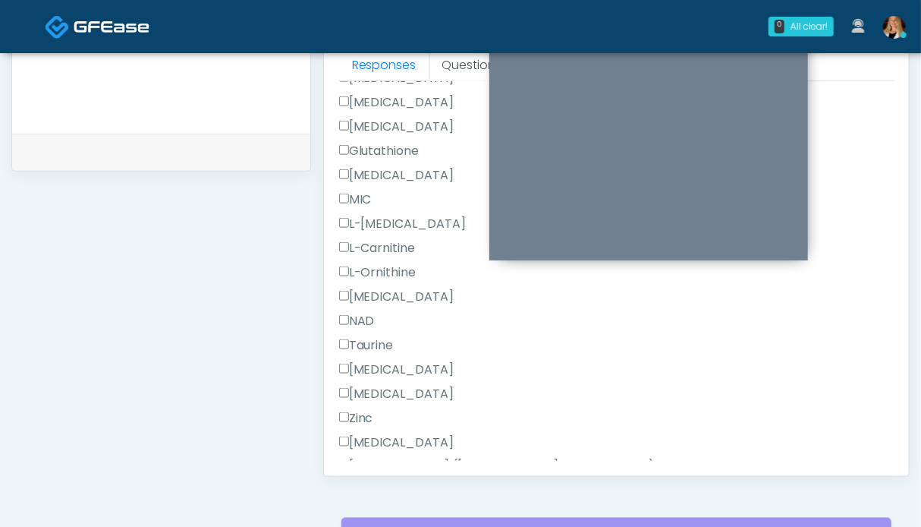
scroll to position [963, 0]
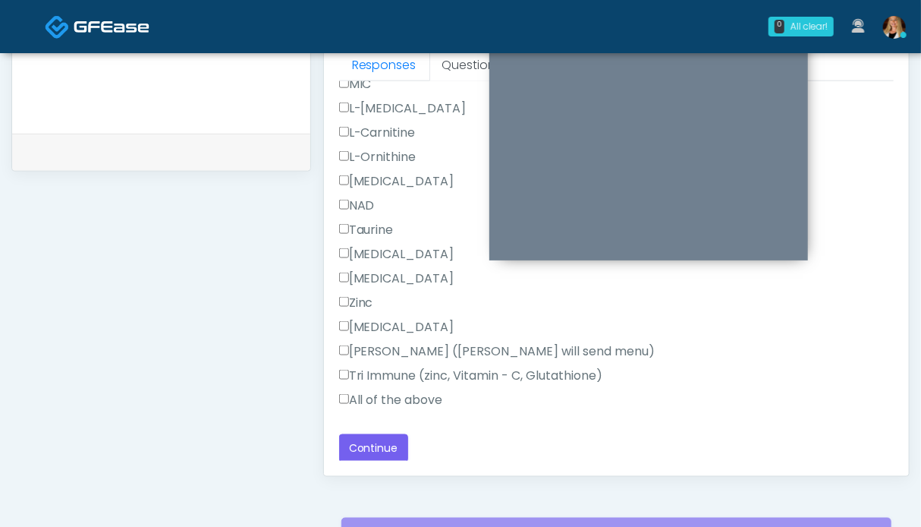
click at [401, 397] on label "All of the above" at bounding box center [391, 400] width 104 height 18
drag, startPoint x: 379, startPoint y: 450, endPoint x: 389, endPoint y: 444, distance: 10.9
click at [379, 449] on button "Continue" at bounding box center [373, 448] width 69 height 28
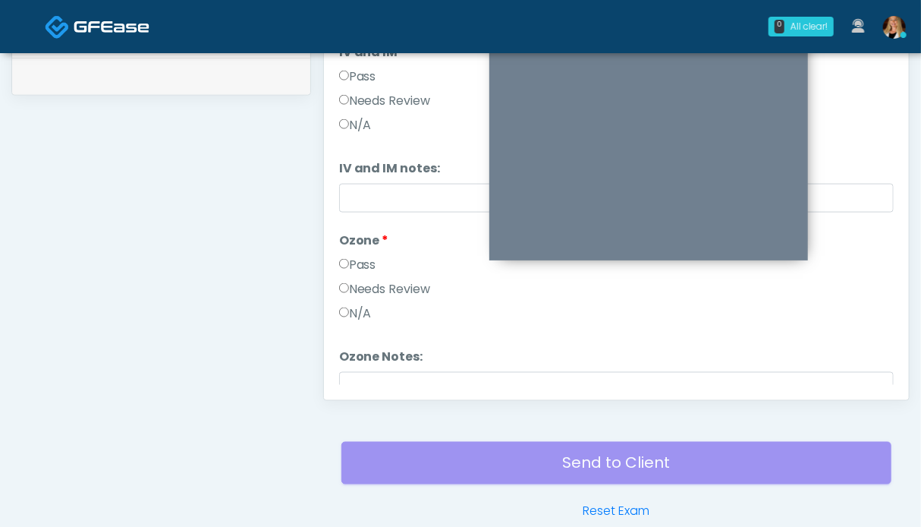
scroll to position [606, 0]
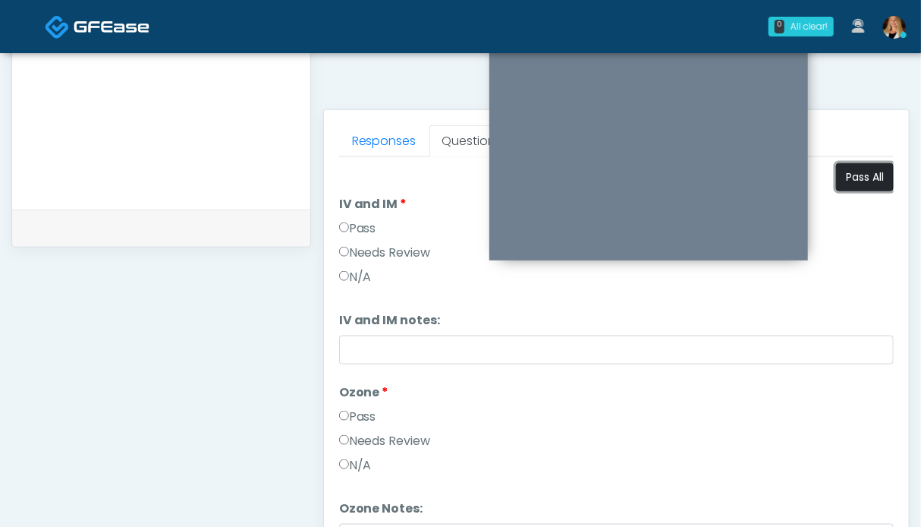
click at [848, 171] on button "Pass All" at bounding box center [865, 177] width 58 height 28
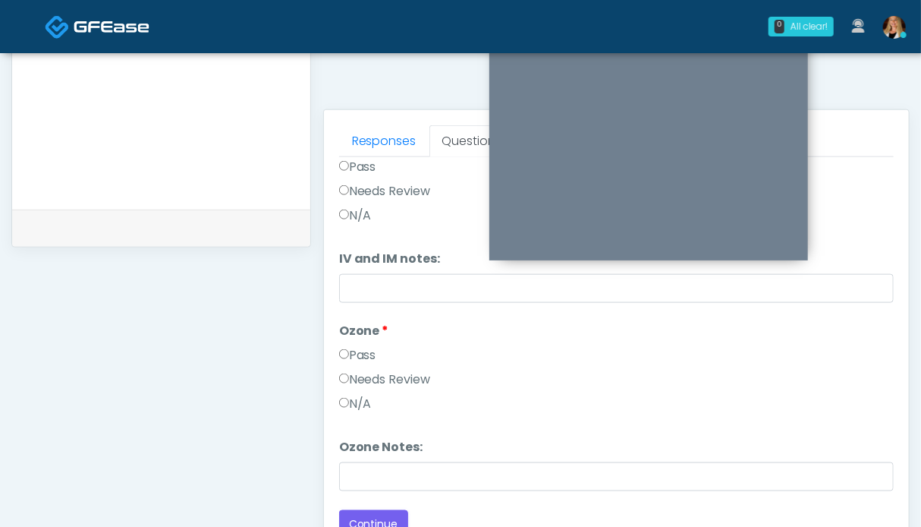
scroll to position [834, 0]
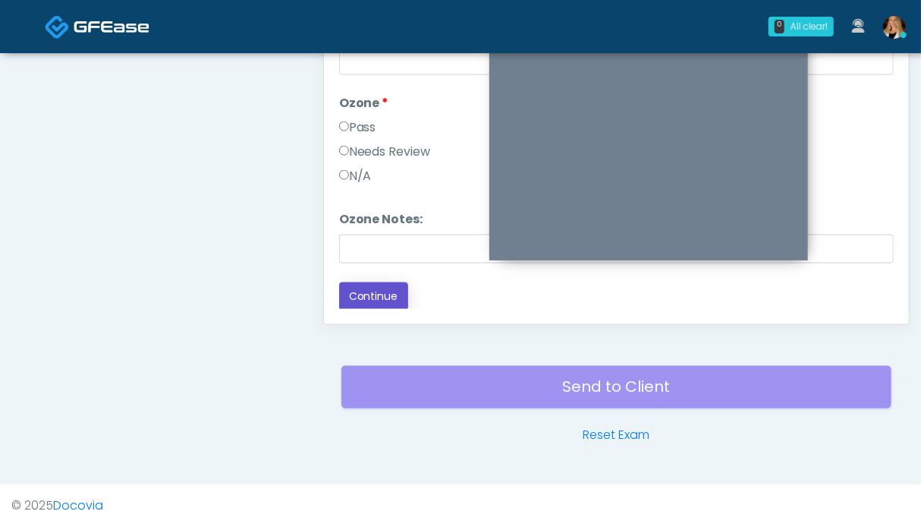
click at [373, 294] on button "Continue" at bounding box center [373, 296] width 69 height 28
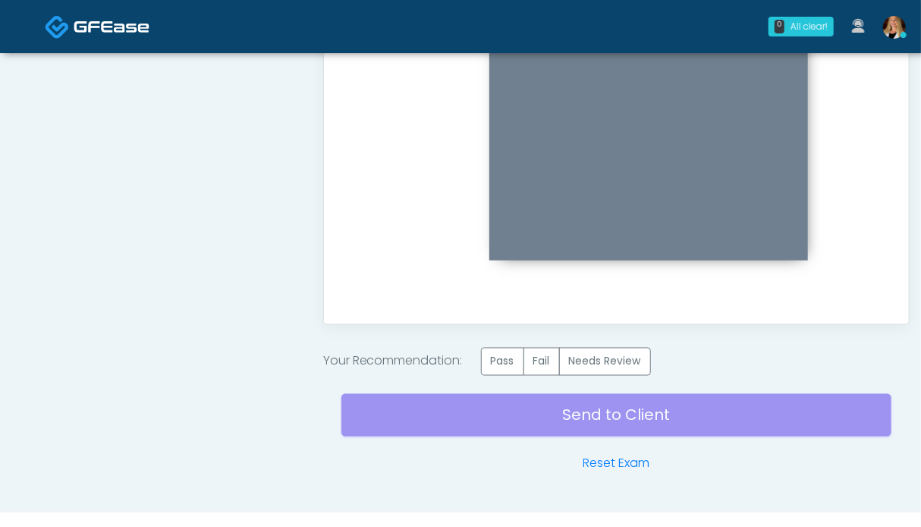
scroll to position [0, 0]
click at [512, 363] on label "Pass" at bounding box center [502, 362] width 43 height 28
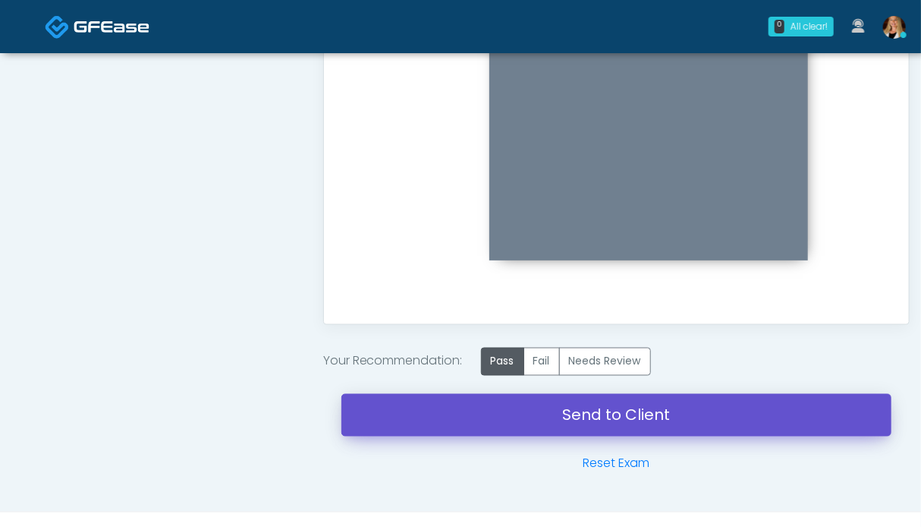
click at [684, 415] on link "Send to Client" at bounding box center [616, 415] width 550 height 42
click at [598, 414] on link "Send to Client" at bounding box center [616, 415] width 550 height 42
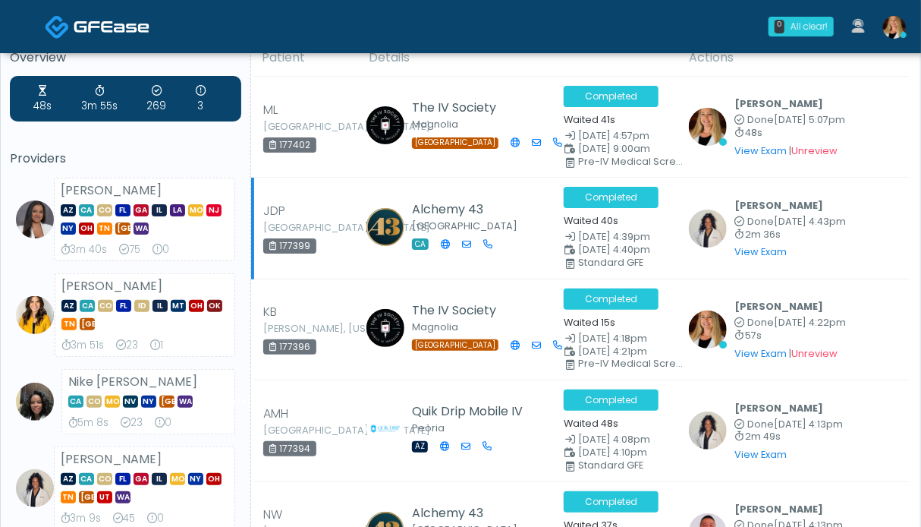
scroll to position [26, 0]
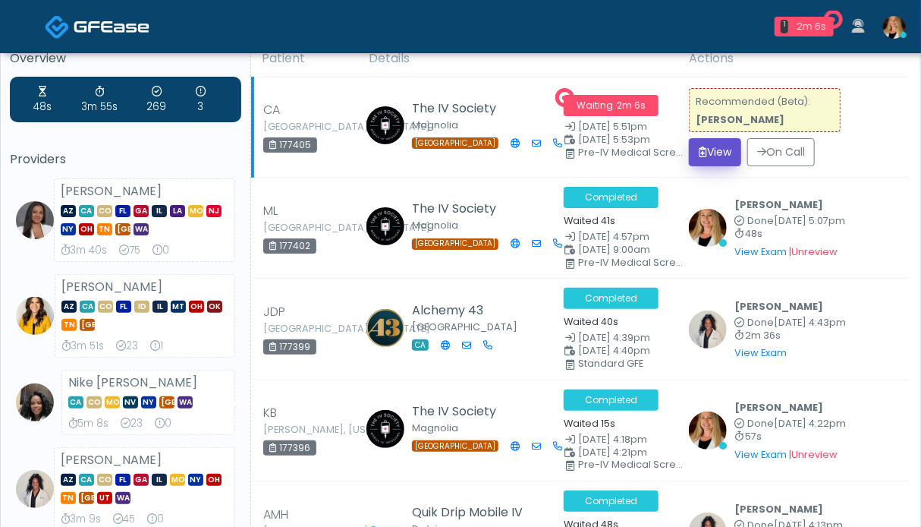
click at [715, 150] on button "View" at bounding box center [715, 152] width 52 height 28
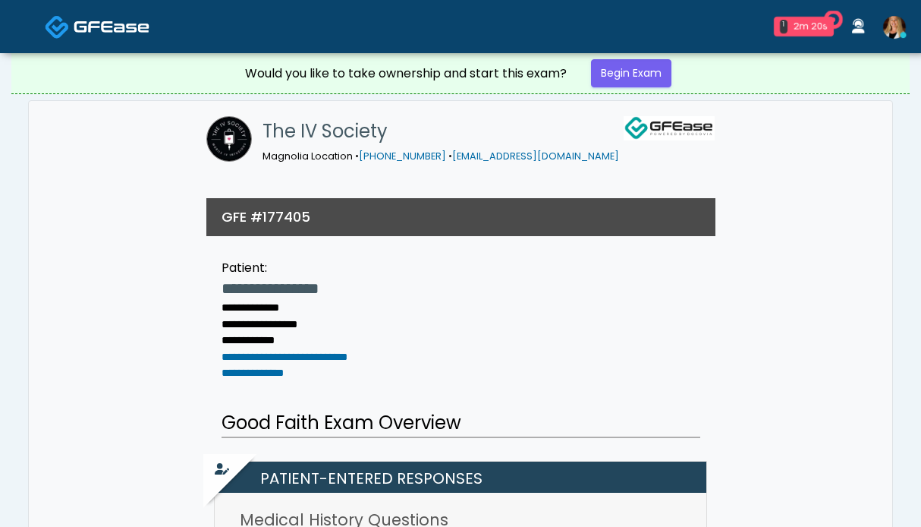
click at [637, 70] on link "Begin Exam" at bounding box center [631, 73] width 80 height 28
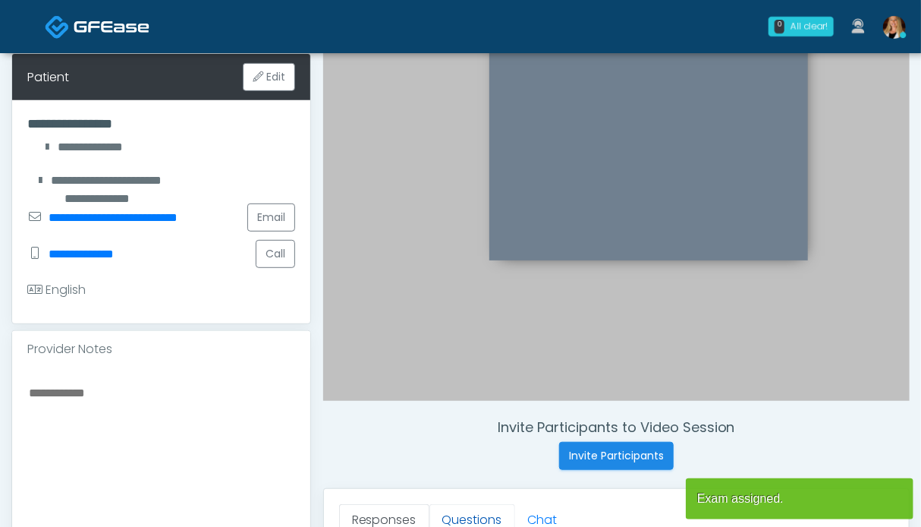
scroll to position [455, 0]
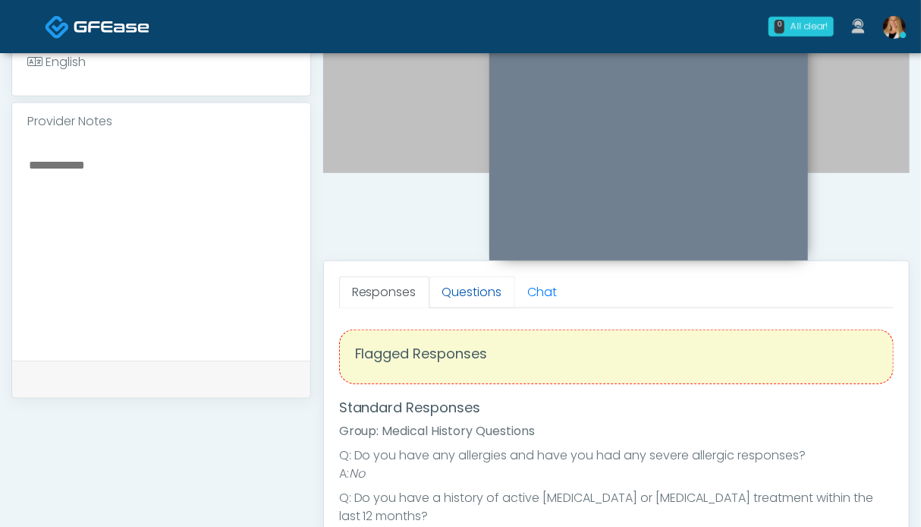
click at [465, 289] on link "Questions" at bounding box center [473, 292] width 86 height 32
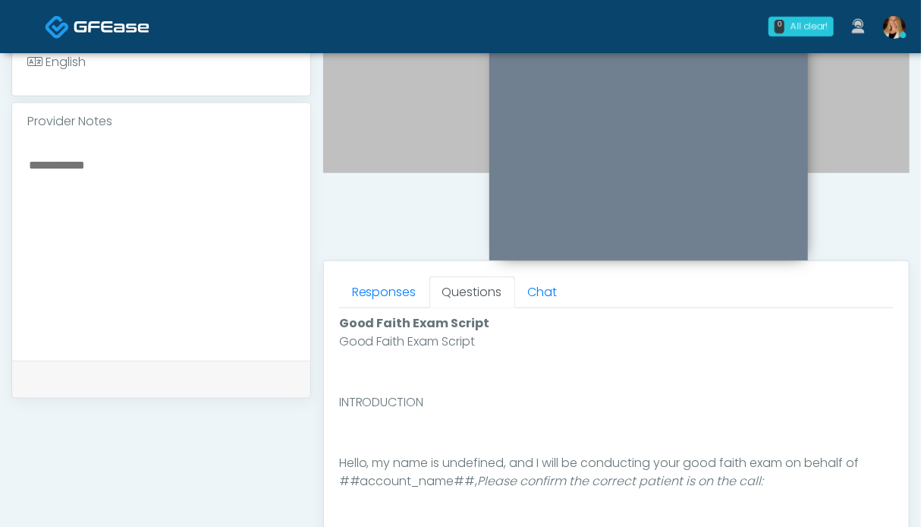
scroll to position [759, 0]
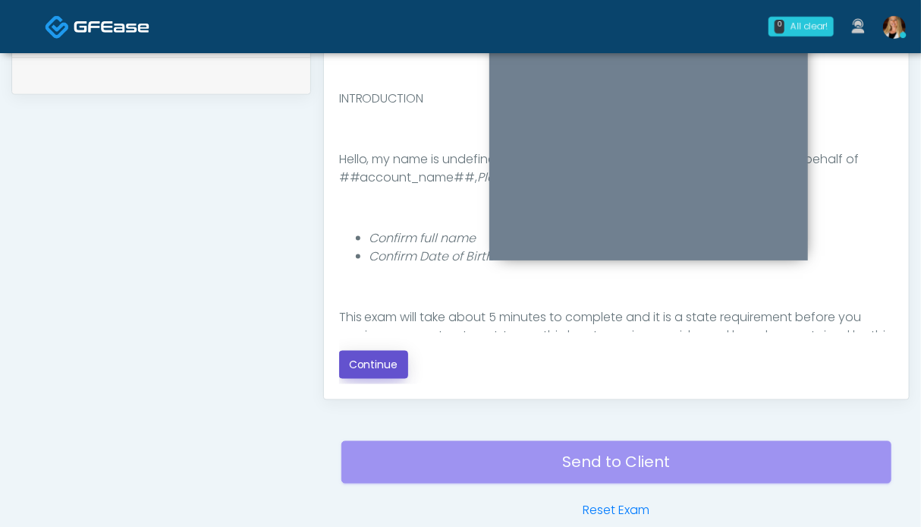
click at [364, 356] on button "Continue" at bounding box center [373, 365] width 69 height 28
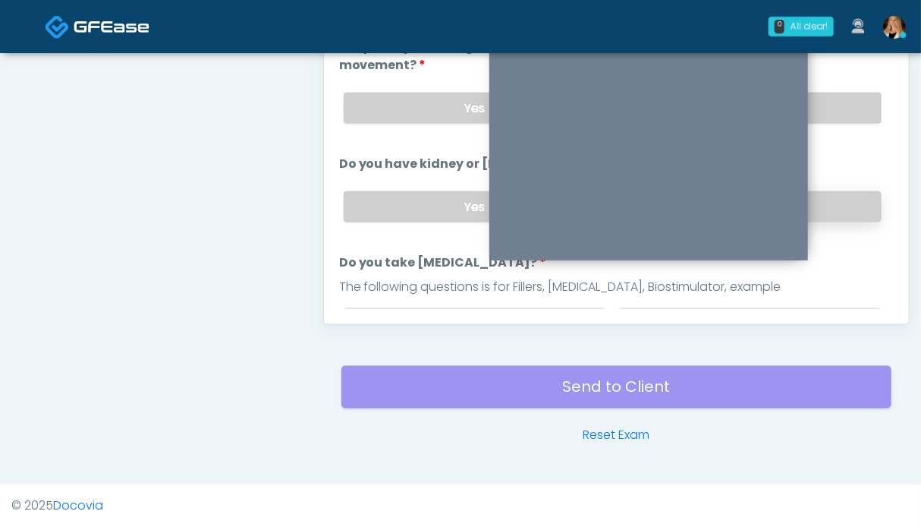
click at [834, 207] on label "No" at bounding box center [749, 206] width 263 height 31
click at [831, 111] on label "No" at bounding box center [749, 108] width 263 height 31
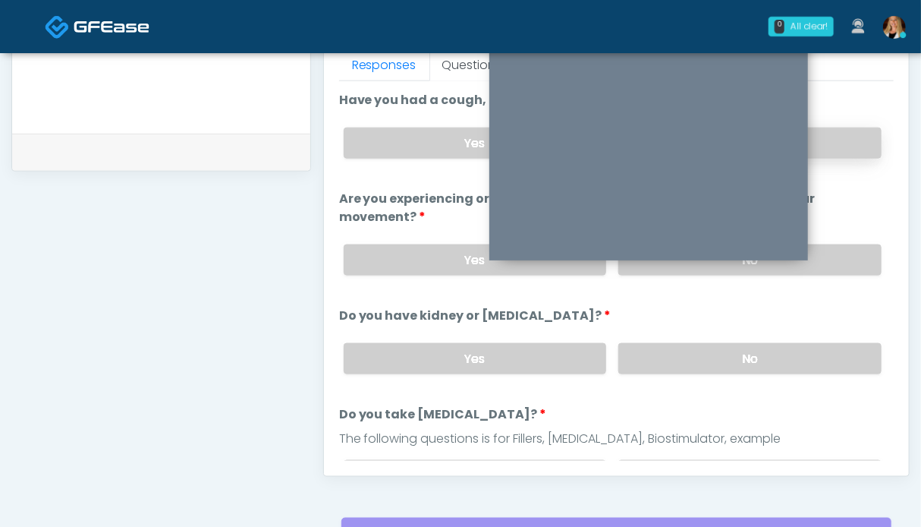
click at [831, 143] on label "No" at bounding box center [749, 142] width 263 height 31
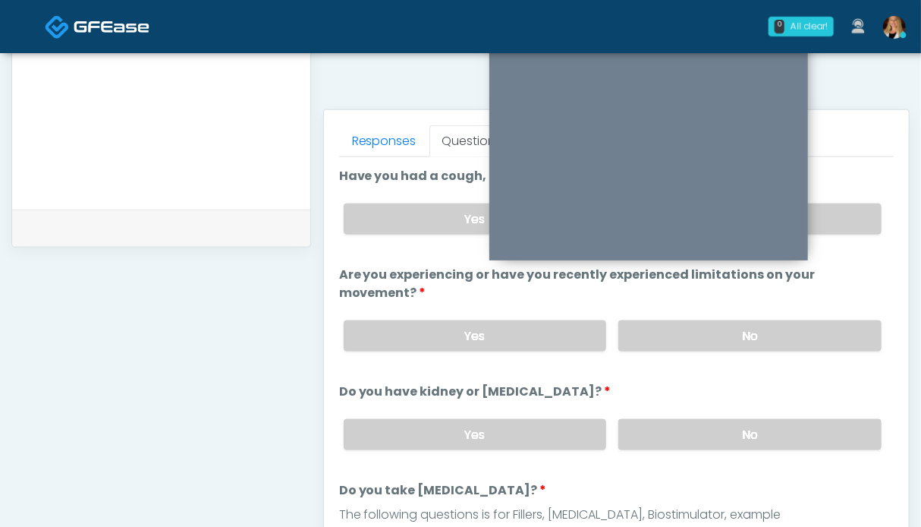
scroll to position [228, 0]
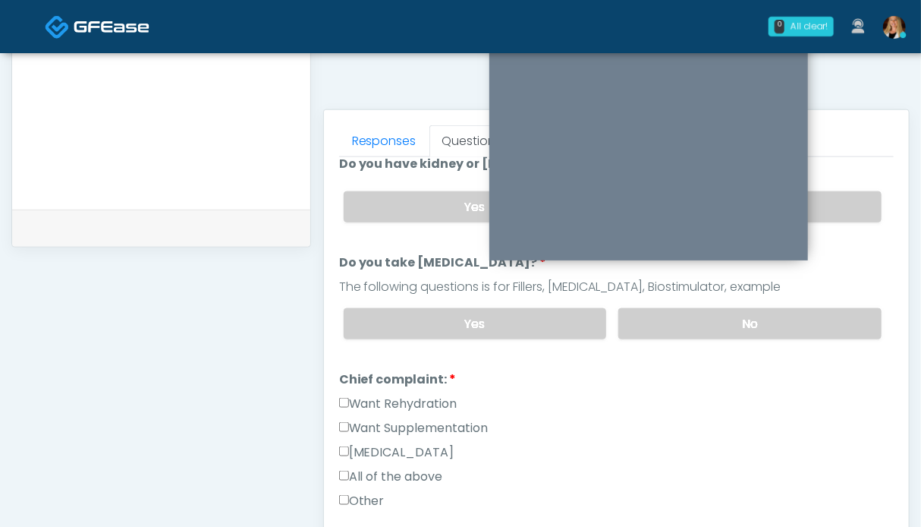
drag, startPoint x: 813, startPoint y: 316, endPoint x: 543, endPoint y: 357, distance: 272.4
click at [811, 316] on label "No" at bounding box center [749, 323] width 263 height 31
click at [425, 395] on label "Want Rehydration" at bounding box center [398, 404] width 118 height 18
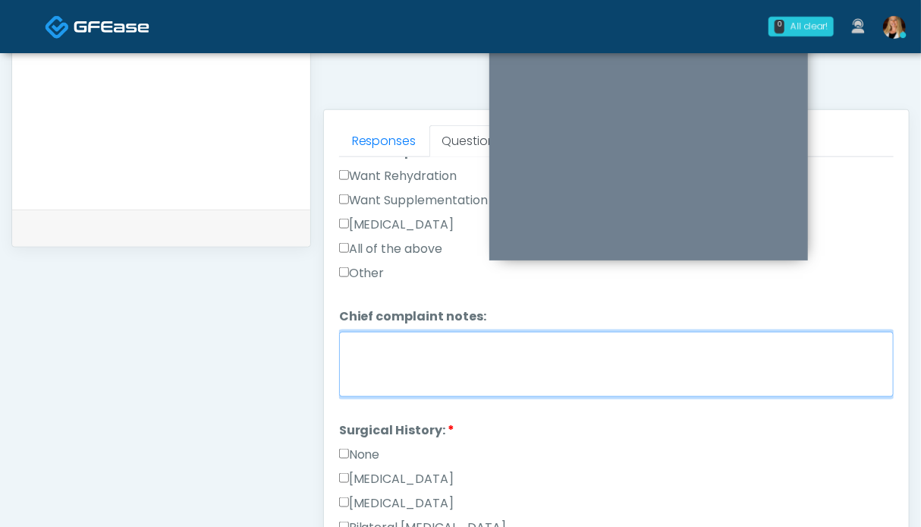
click at [415, 379] on textarea "Chief complaint notes:" at bounding box center [616, 364] width 555 height 65
type textarea "**"
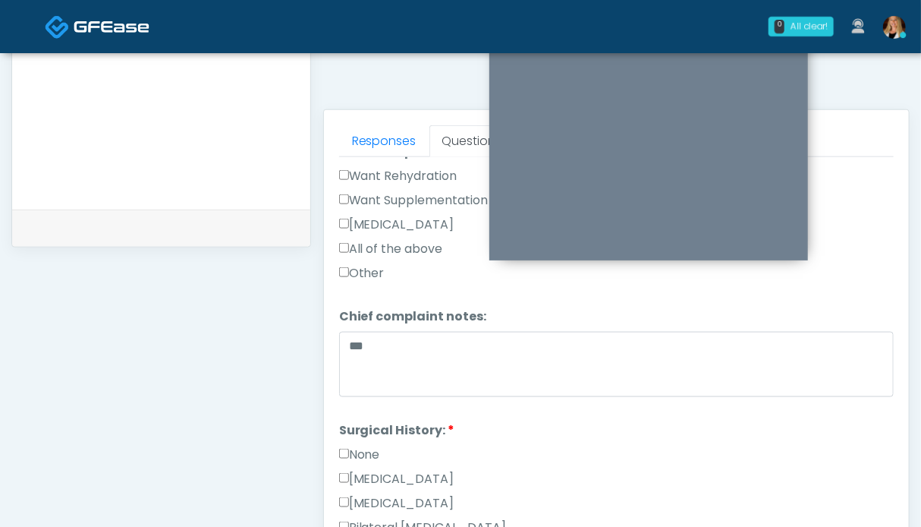
click at [360, 448] on label "None" at bounding box center [359, 454] width 41 height 18
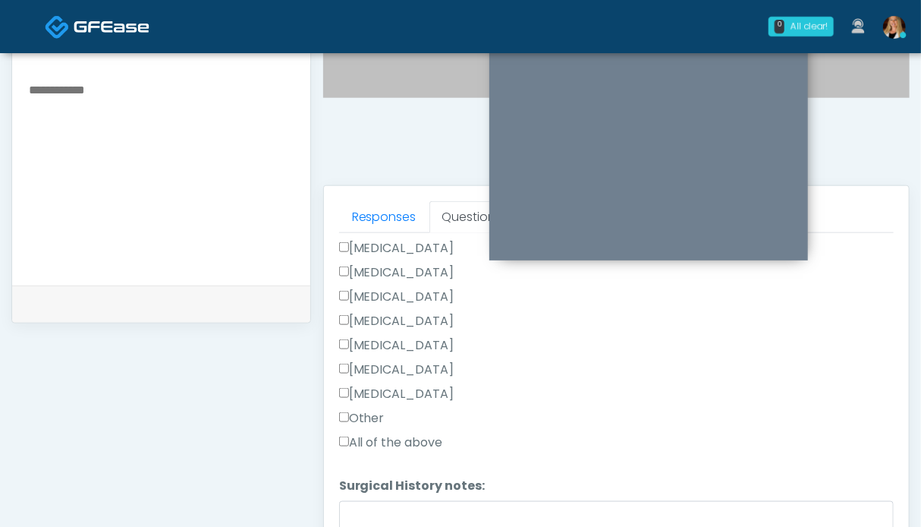
scroll to position [682, 0]
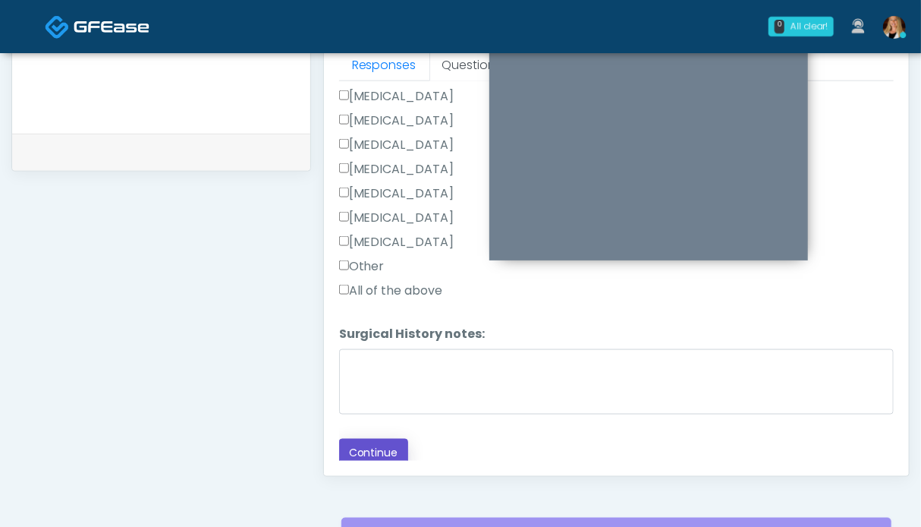
click at [379, 447] on button "Continue" at bounding box center [373, 453] width 69 height 28
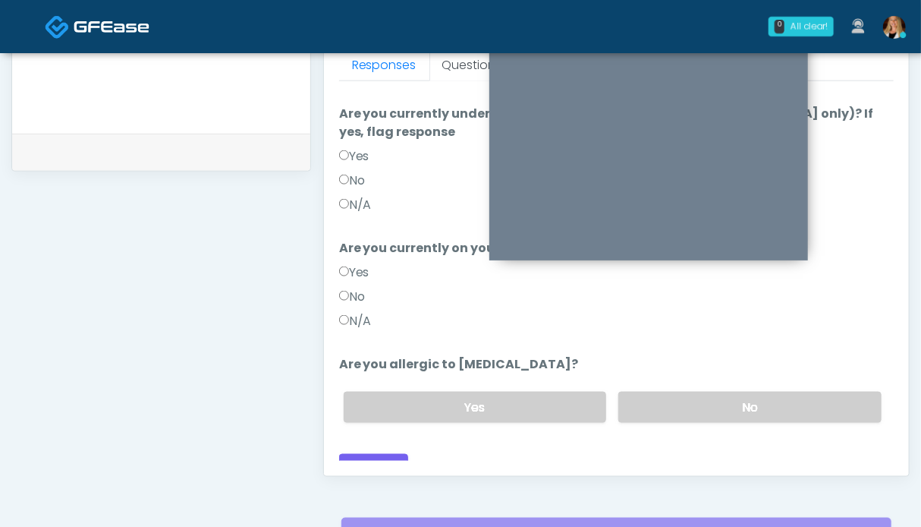
click at [354, 312] on label "N/A" at bounding box center [355, 321] width 33 height 18
click at [365, 196] on label "N/A" at bounding box center [355, 205] width 33 height 18
click at [750, 393] on label "No" at bounding box center [749, 407] width 263 height 31
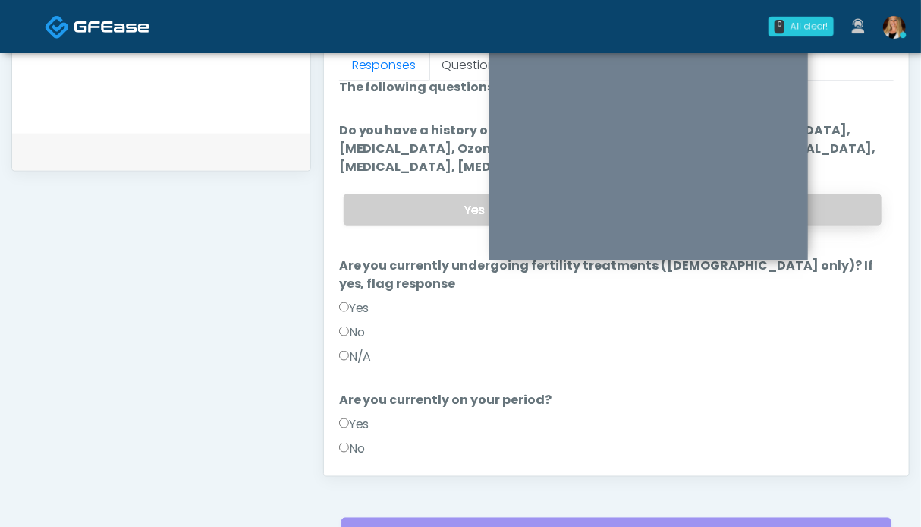
click at [839, 201] on label "No" at bounding box center [749, 209] width 263 height 31
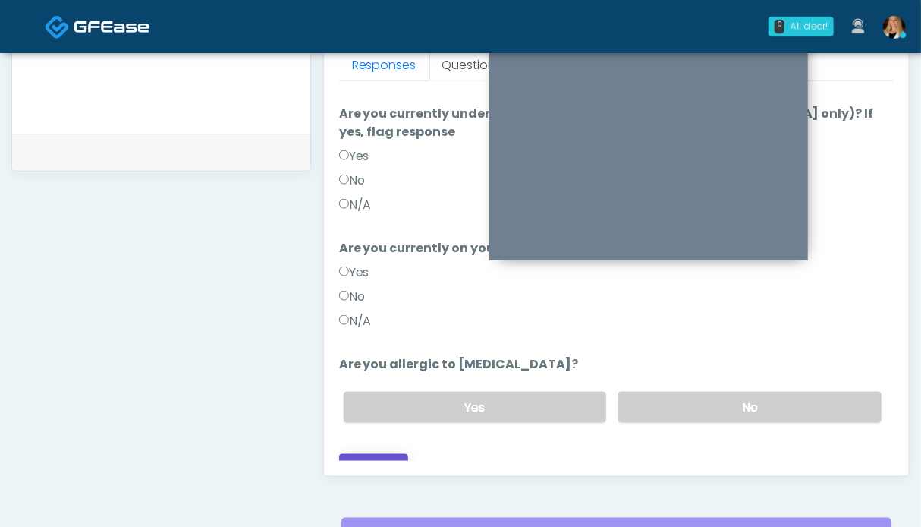
click at [392, 454] on button "Continue" at bounding box center [373, 468] width 69 height 28
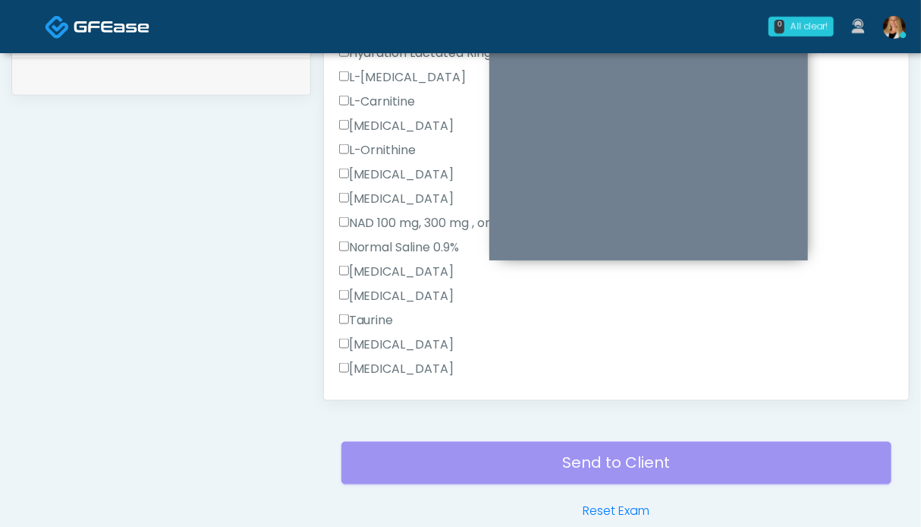
scroll to position [544, 0]
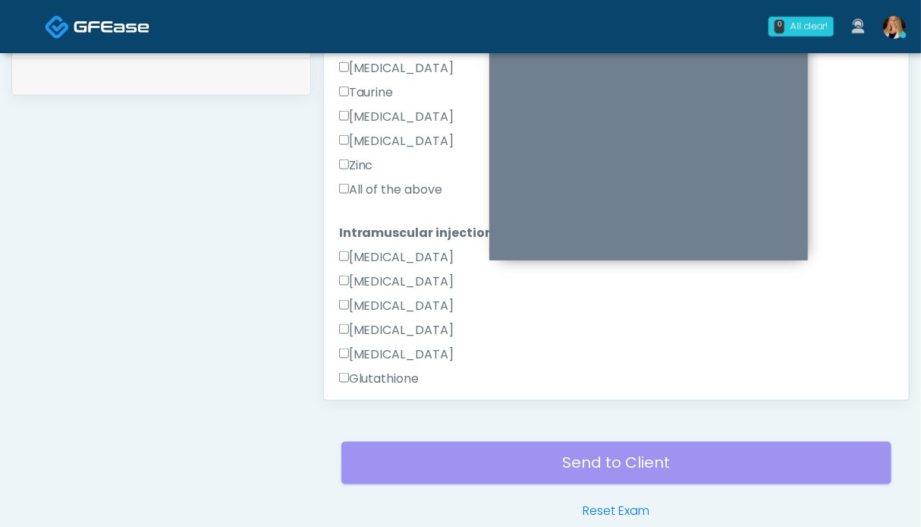
click at [392, 183] on label "All of the above" at bounding box center [391, 190] width 104 height 18
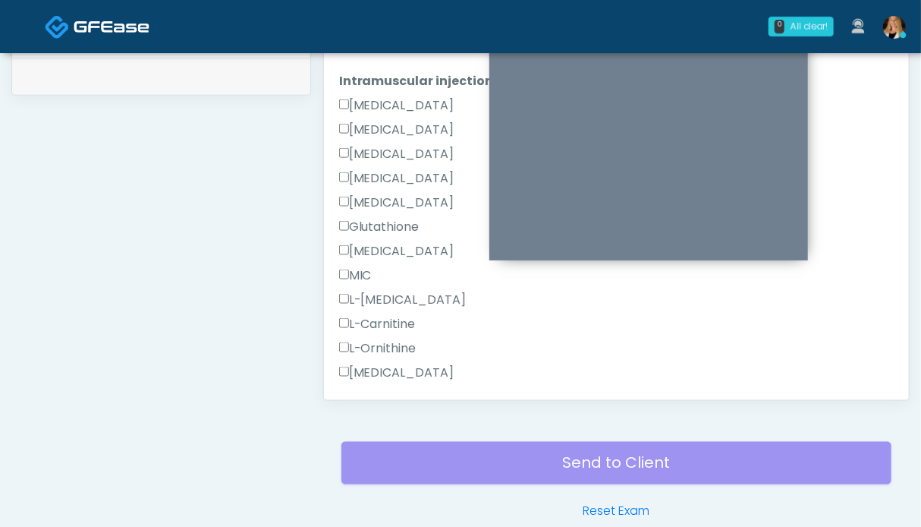
scroll to position [468, 0]
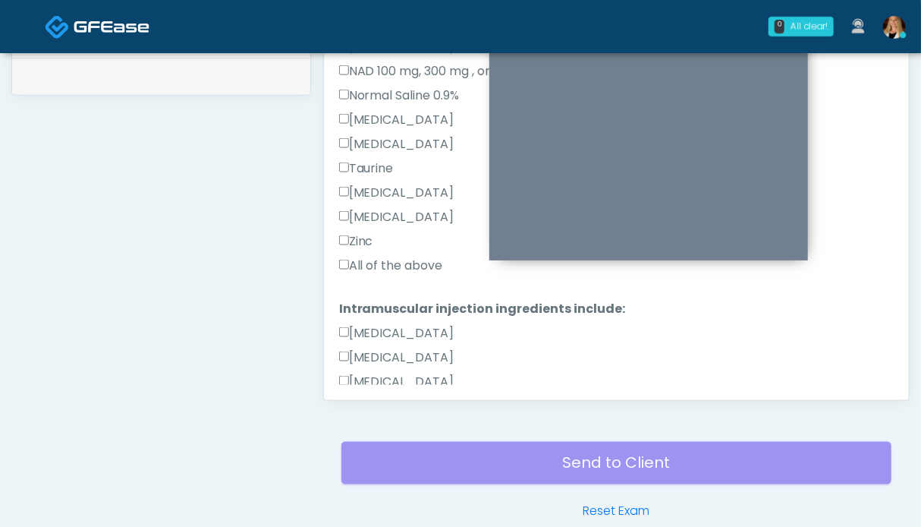
click at [361, 265] on label "All of the above" at bounding box center [391, 265] width 104 height 18
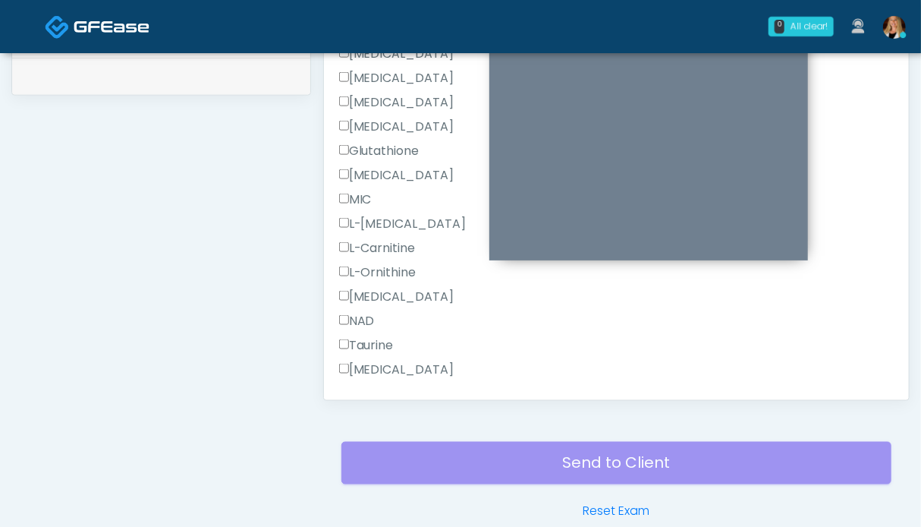
scroll to position [924, 0]
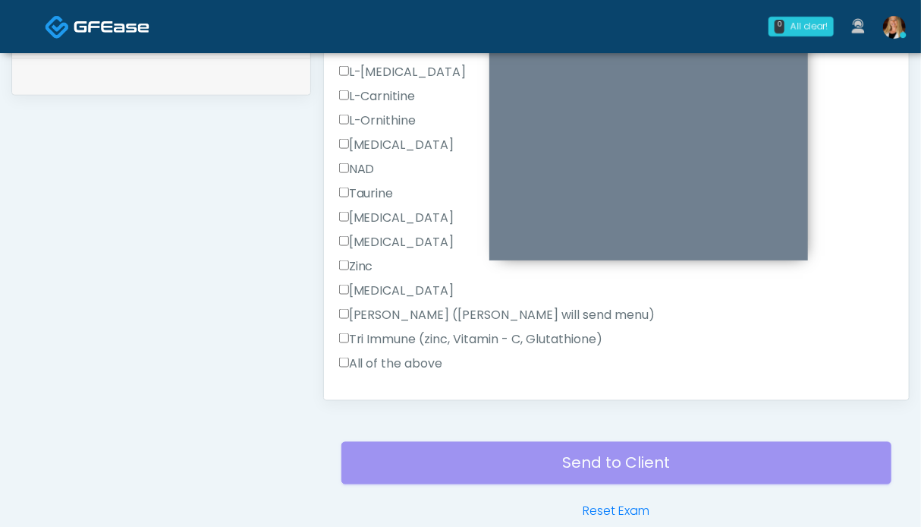
click at [392, 362] on label "All of the above" at bounding box center [391, 363] width 104 height 18
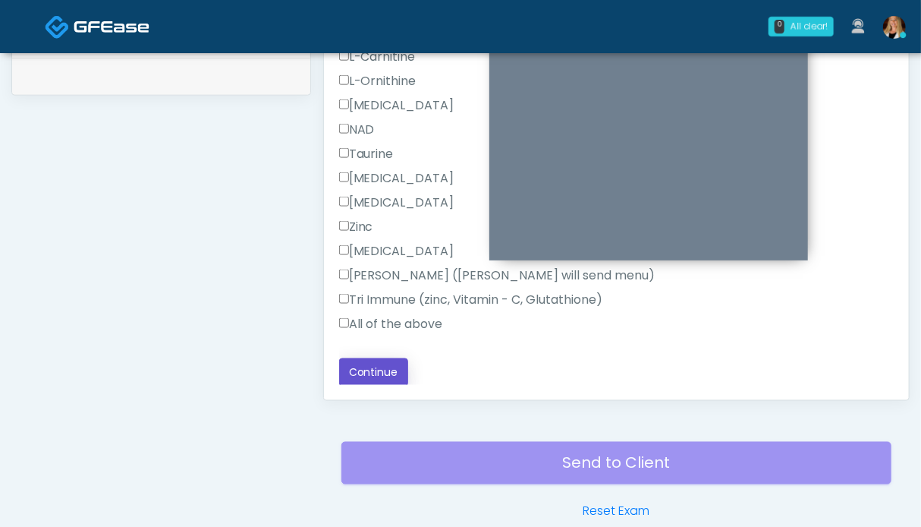
click at [379, 373] on button "Continue" at bounding box center [373, 372] width 69 height 28
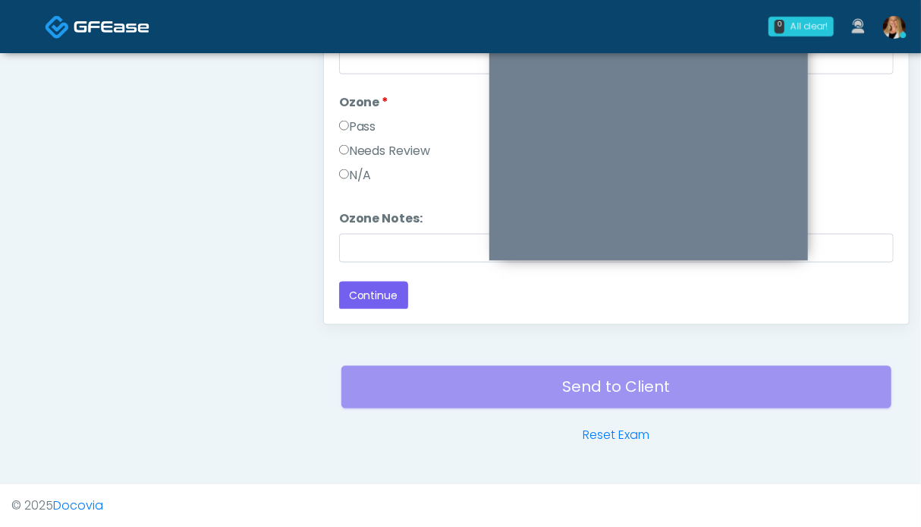
scroll to position [0, 0]
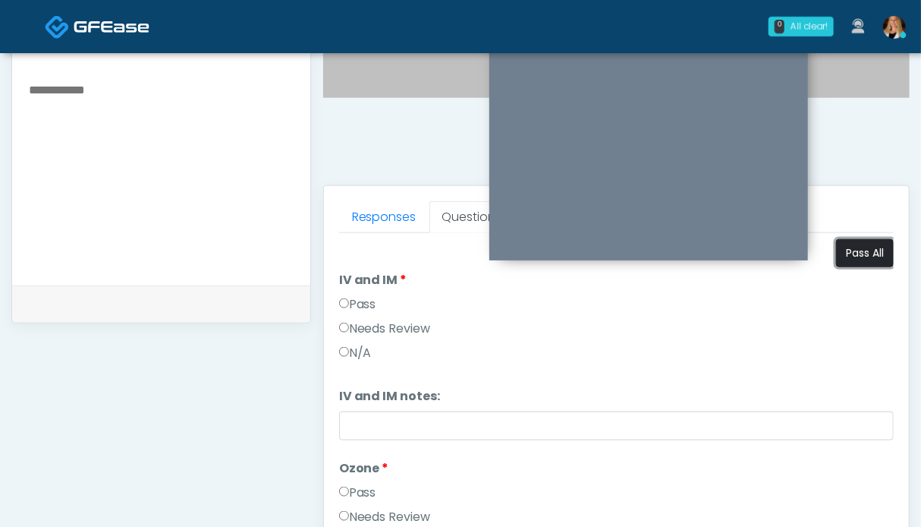
click at [844, 251] on button "Pass All" at bounding box center [865, 253] width 58 height 28
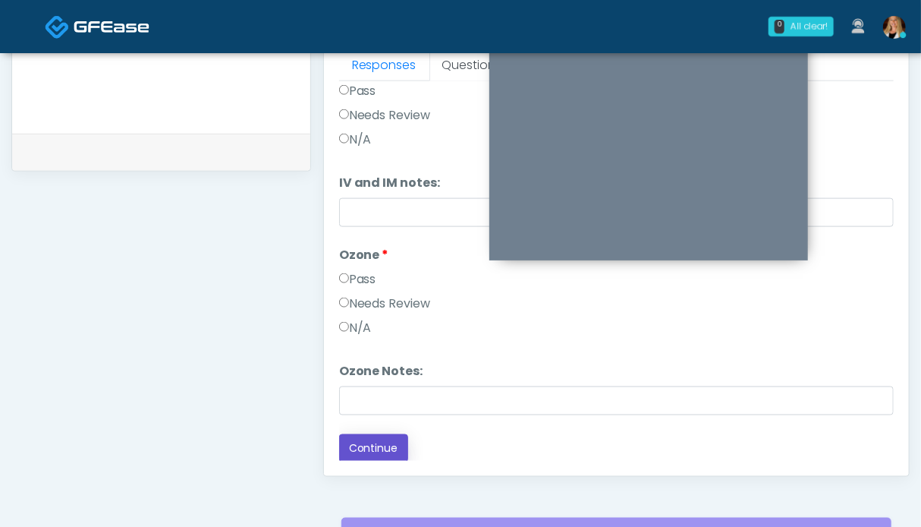
click at [367, 448] on button "Continue" at bounding box center [373, 448] width 69 height 28
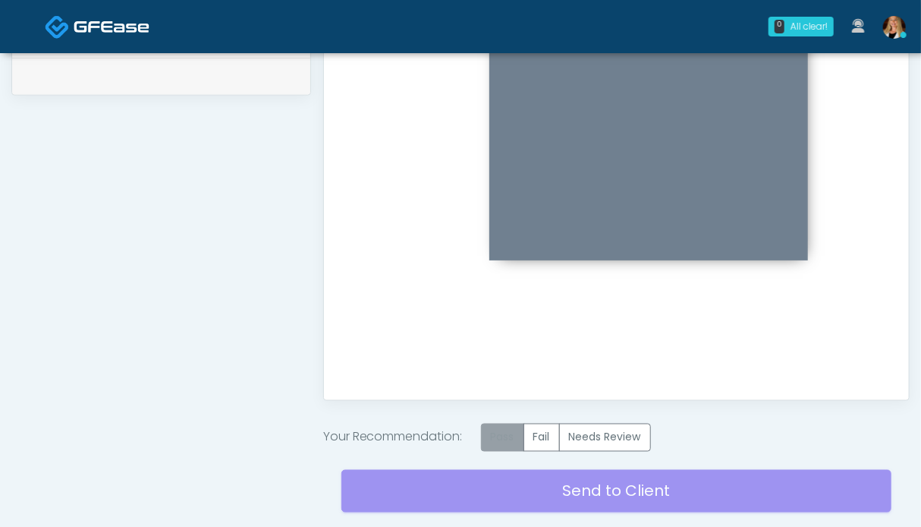
click at [497, 444] on label "Pass" at bounding box center [502, 437] width 43 height 28
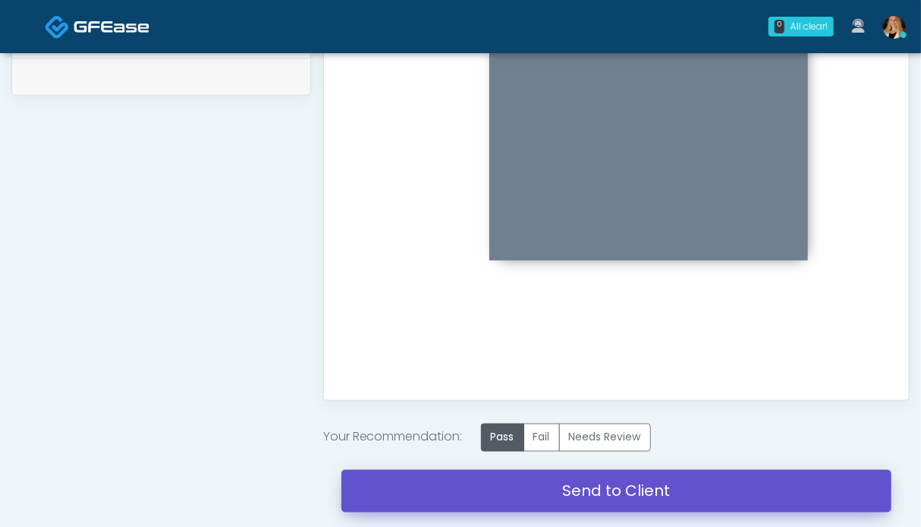
click at [577, 496] on link "Send to Client" at bounding box center [616, 491] width 550 height 42
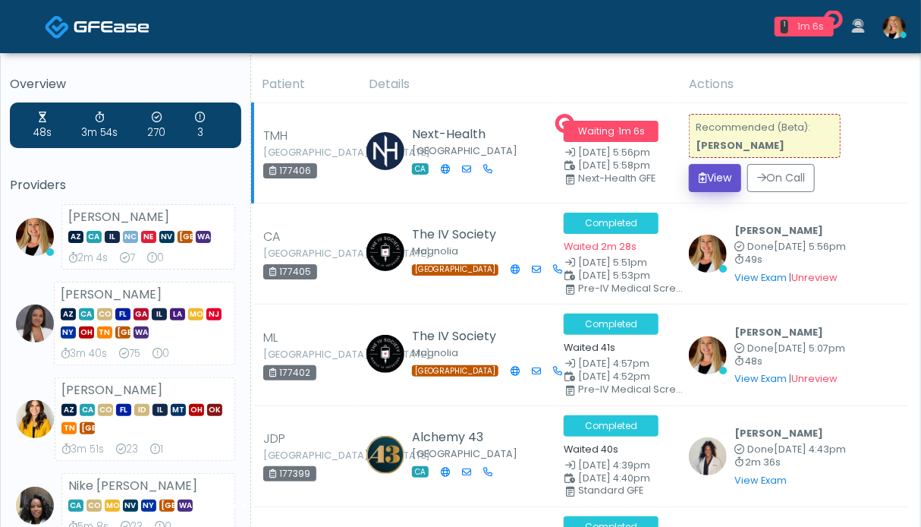
click at [713, 185] on button "View" at bounding box center [715, 178] width 52 height 28
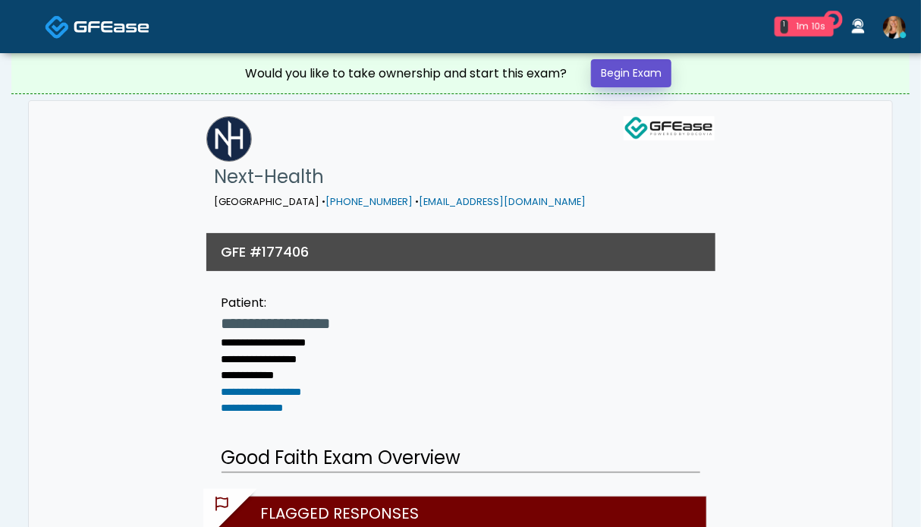
click at [647, 76] on link "Begin Exam" at bounding box center [631, 73] width 80 height 28
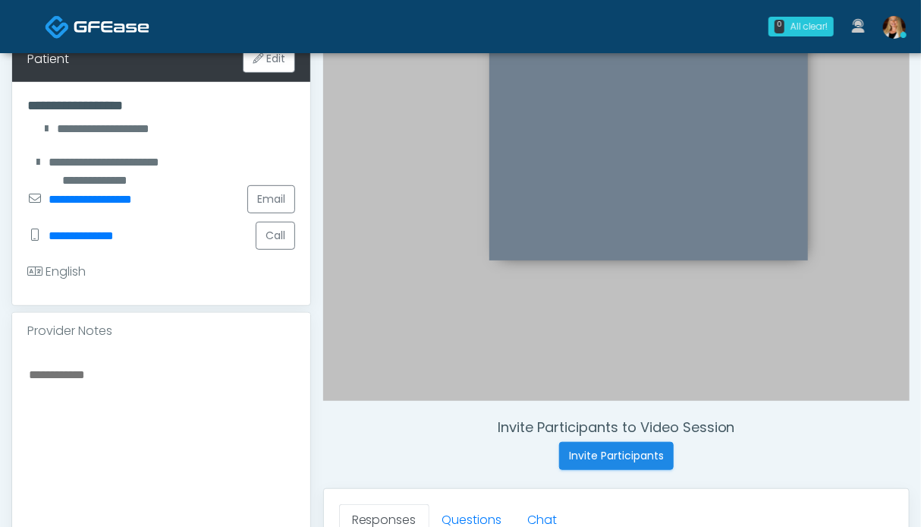
scroll to position [531, 0]
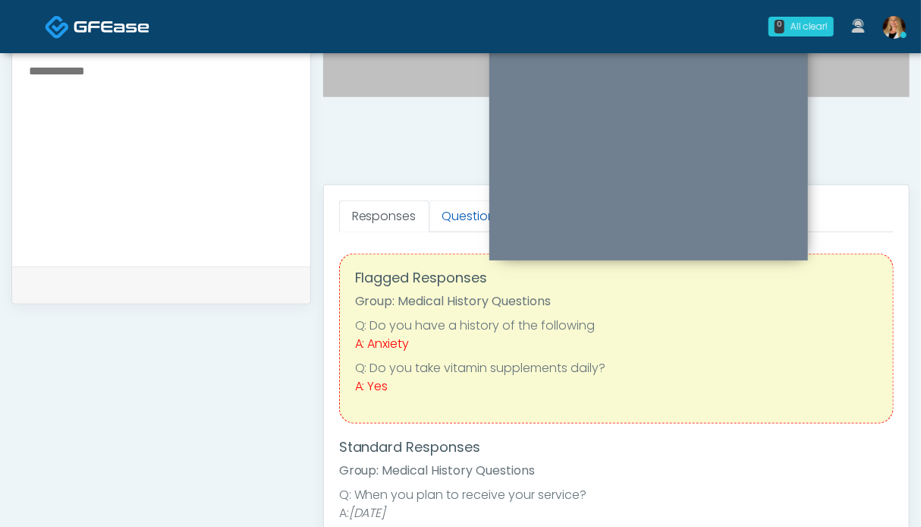
click at [448, 221] on link "Questions" at bounding box center [473, 216] width 86 height 32
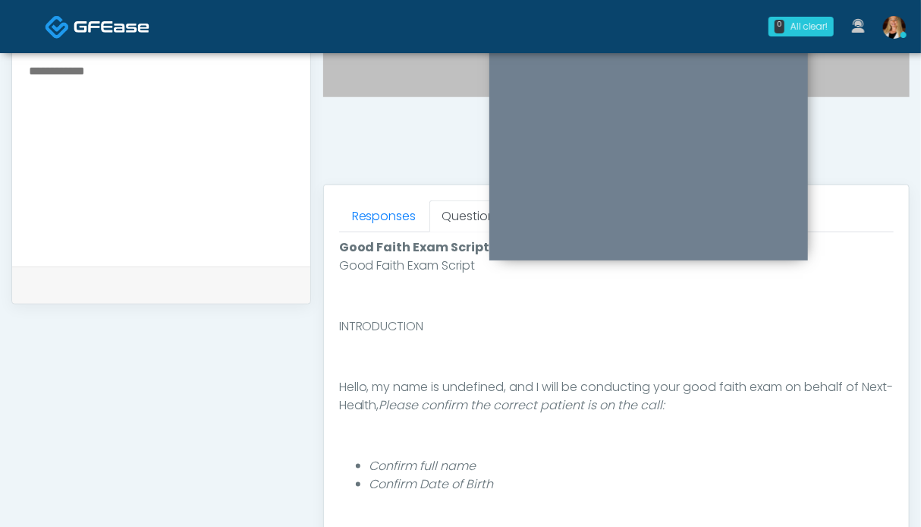
scroll to position [834, 0]
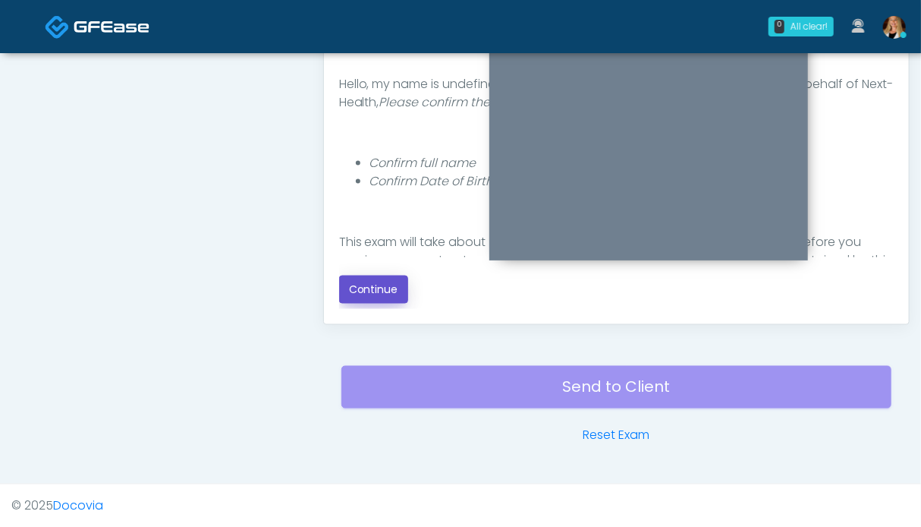
click at [373, 290] on button "Continue" at bounding box center [373, 289] width 69 height 28
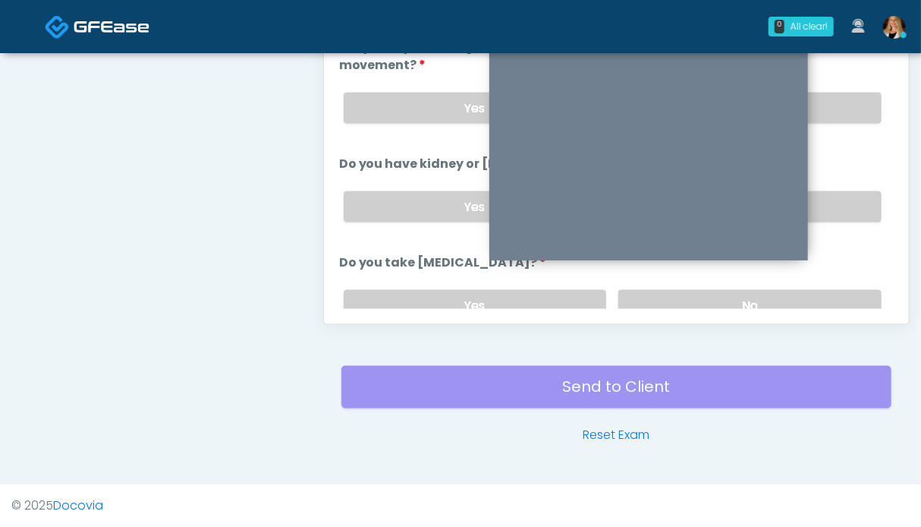
scroll to position [606, 0]
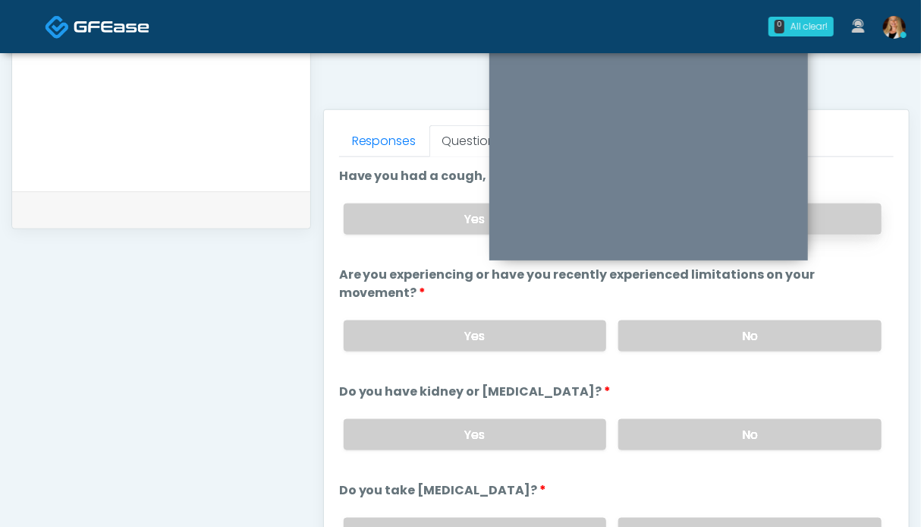
click at [814, 222] on label "No" at bounding box center [749, 218] width 263 height 31
click at [827, 325] on label "No" at bounding box center [749, 335] width 263 height 31
click at [810, 419] on label "No" at bounding box center [749, 434] width 263 height 31
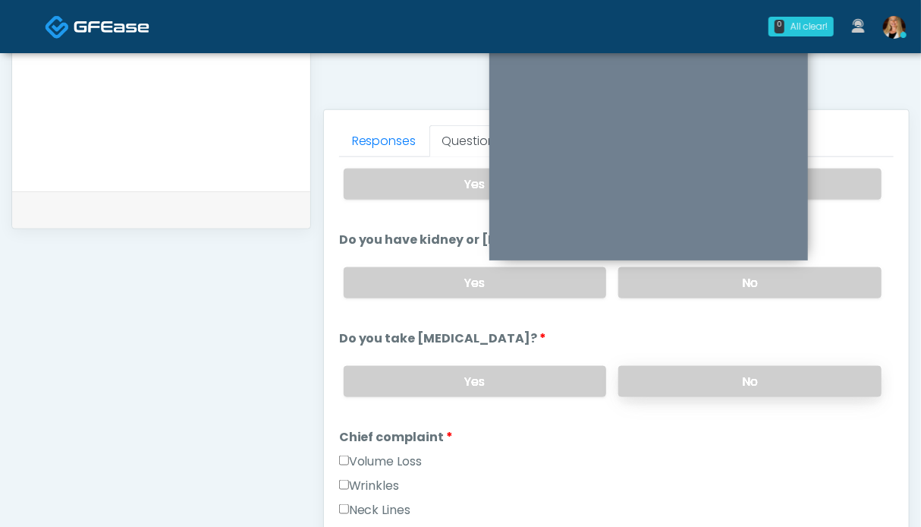
click at [817, 366] on label "No" at bounding box center [749, 381] width 263 height 31
drag, startPoint x: 401, startPoint y: 463, endPoint x: 380, endPoint y: 470, distance: 21.8
click at [401, 463] on label "Volume Loss" at bounding box center [380, 461] width 83 height 18
click at [380, 477] on label "Wrinkles" at bounding box center [369, 486] width 61 height 18
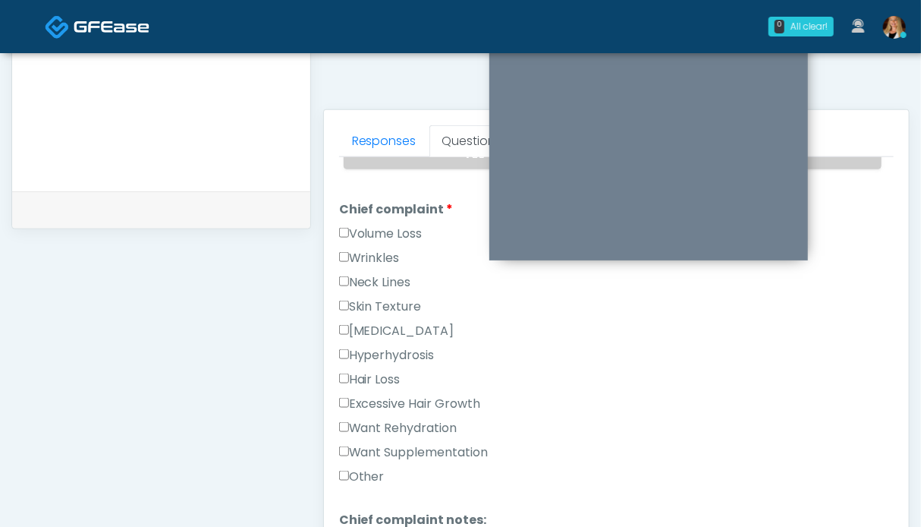
scroll to position [607, 0]
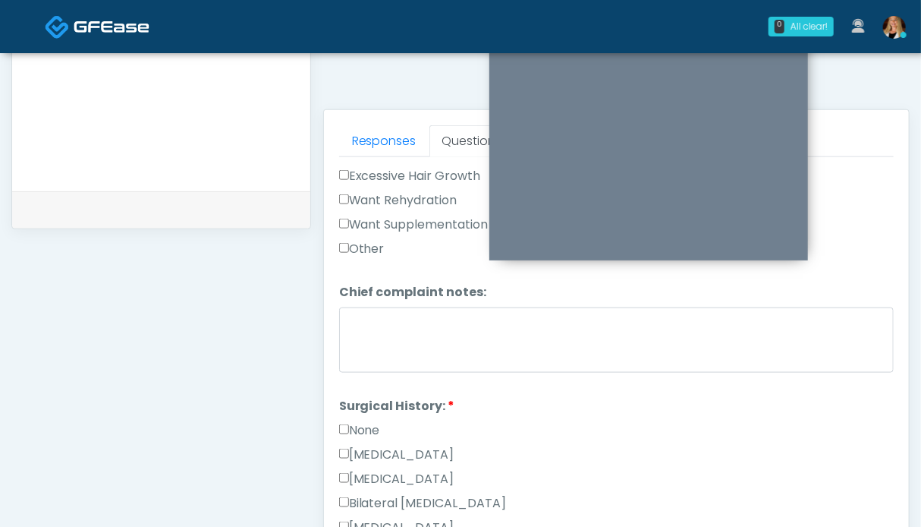
click at [357, 421] on label "None" at bounding box center [359, 430] width 41 height 18
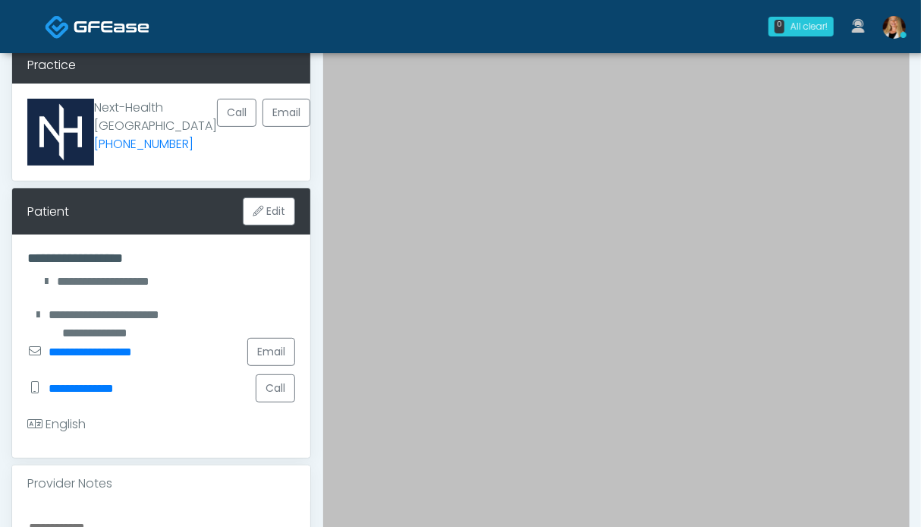
scroll to position [606, 0]
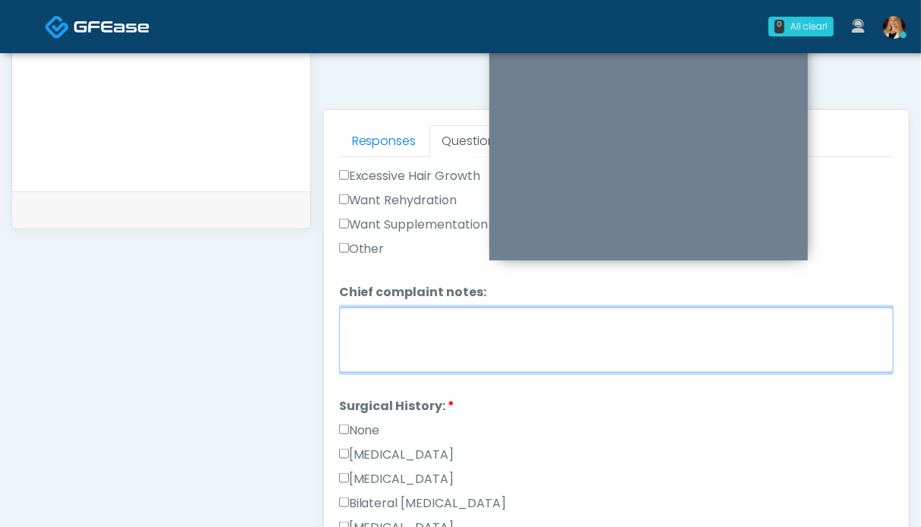
click at [423, 316] on textarea "Chief complaint notes:" at bounding box center [616, 339] width 555 height 65
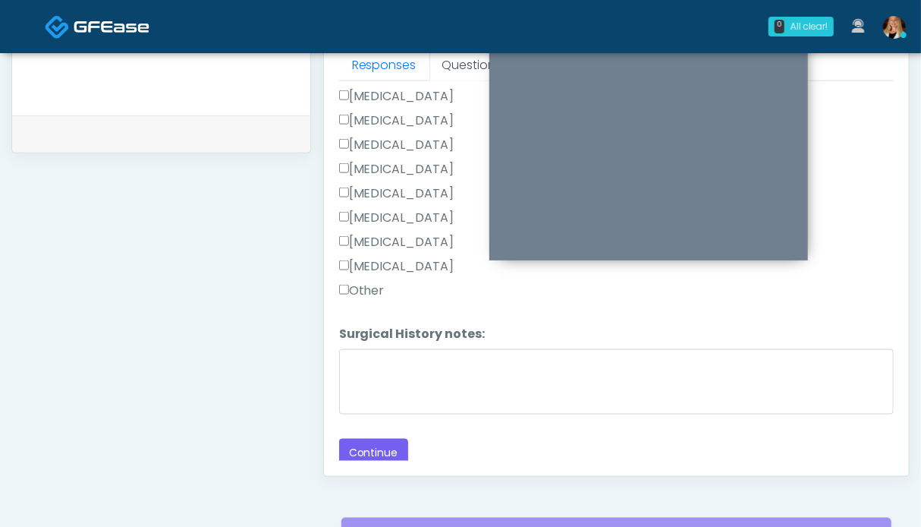
scroll to position [758, 0]
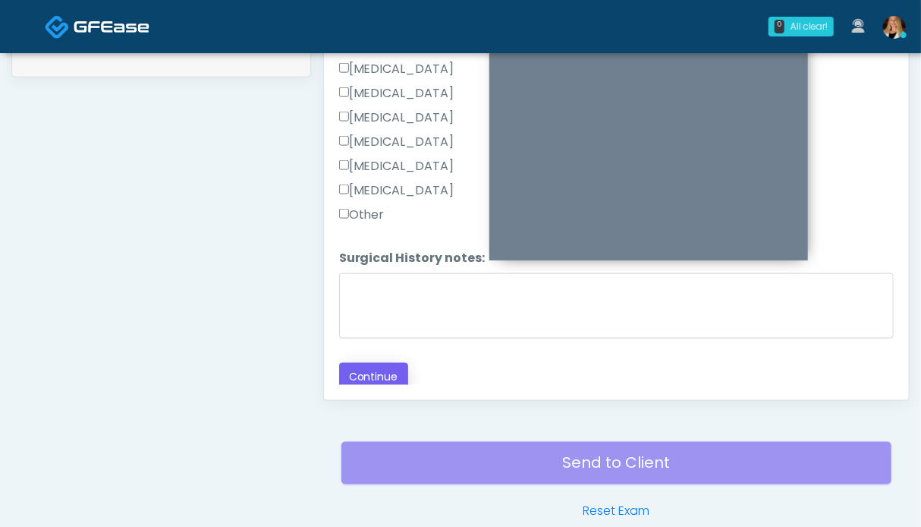
type textarea "**"
click at [373, 374] on button "Continue" at bounding box center [373, 377] width 69 height 28
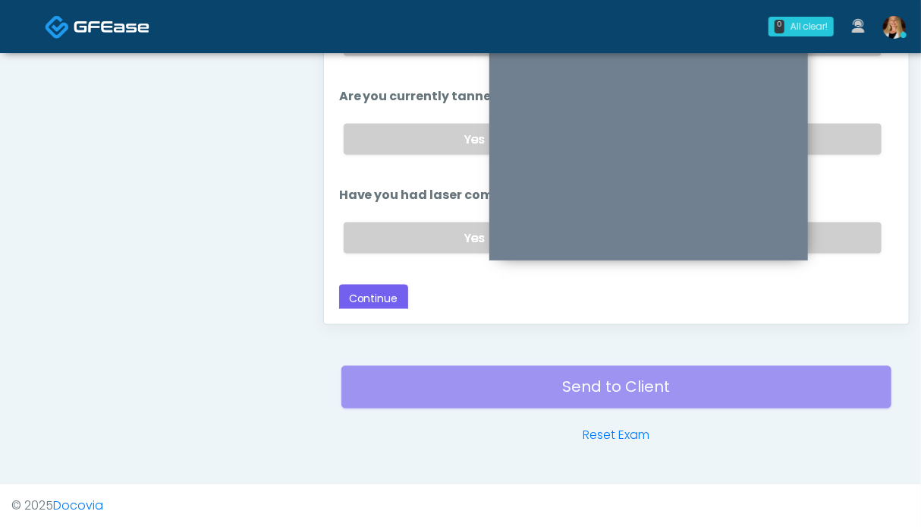
scroll to position [606, 0]
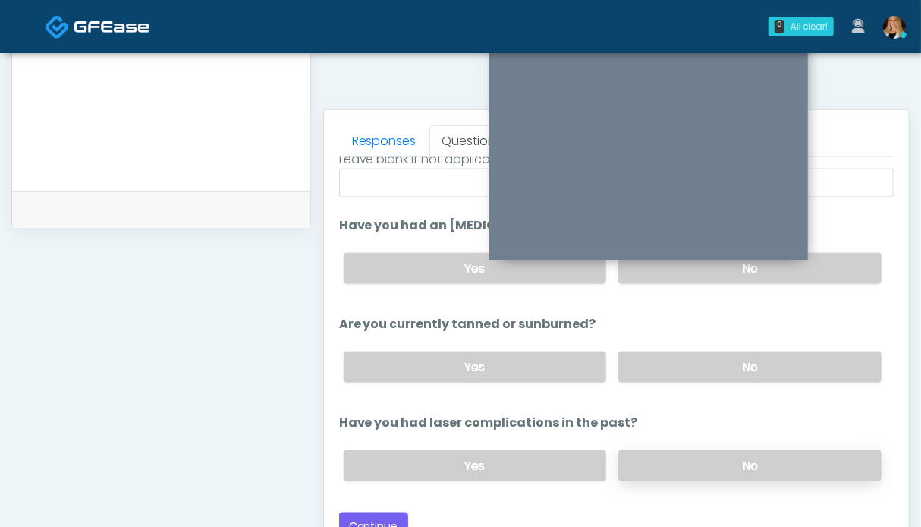
click at [806, 450] on label "No" at bounding box center [749, 465] width 263 height 31
drag, startPoint x: 817, startPoint y: 347, endPoint x: 823, endPoint y: 321, distance: 26.5
click at [817, 347] on div "Yes No" at bounding box center [613, 366] width 562 height 55
click at [829, 265] on label "No" at bounding box center [749, 268] width 263 height 31
drag, startPoint x: 823, startPoint y: 357, endPoint x: 500, endPoint y: 329, distance: 324.5
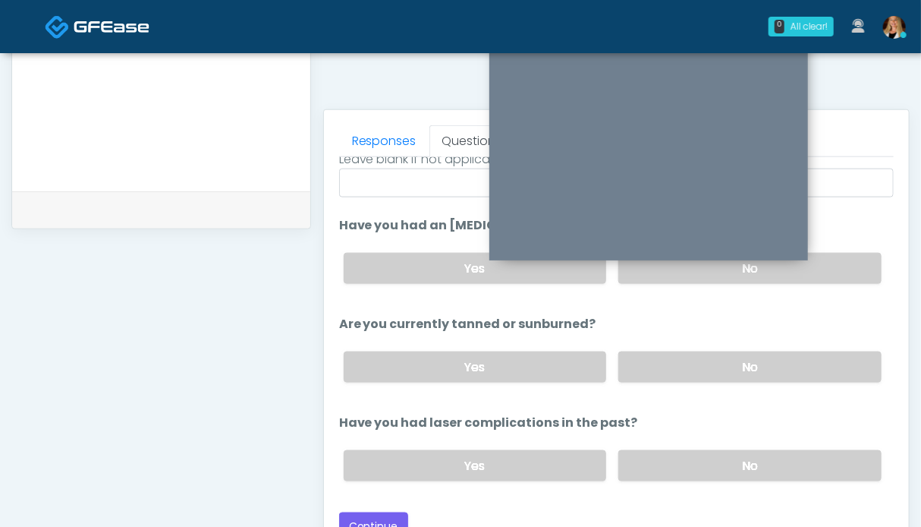
click at [823, 357] on label "No" at bounding box center [749, 366] width 263 height 31
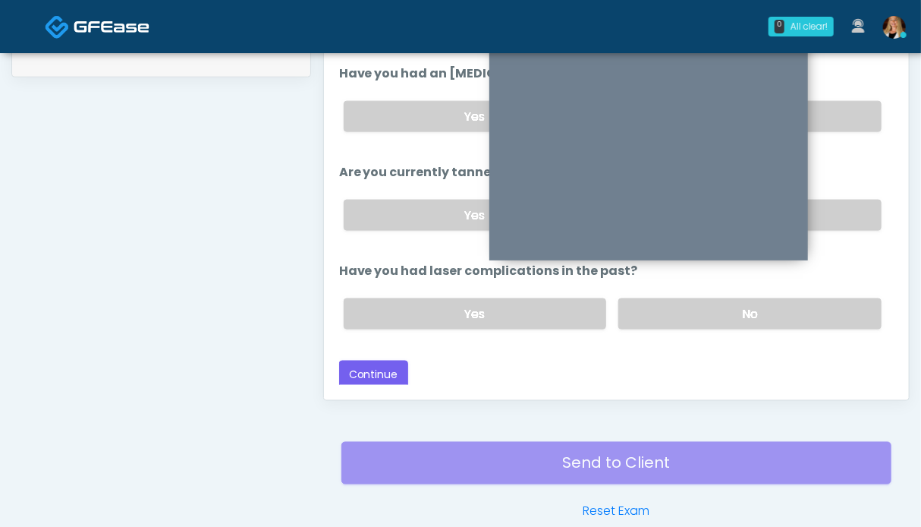
scroll to position [834, 0]
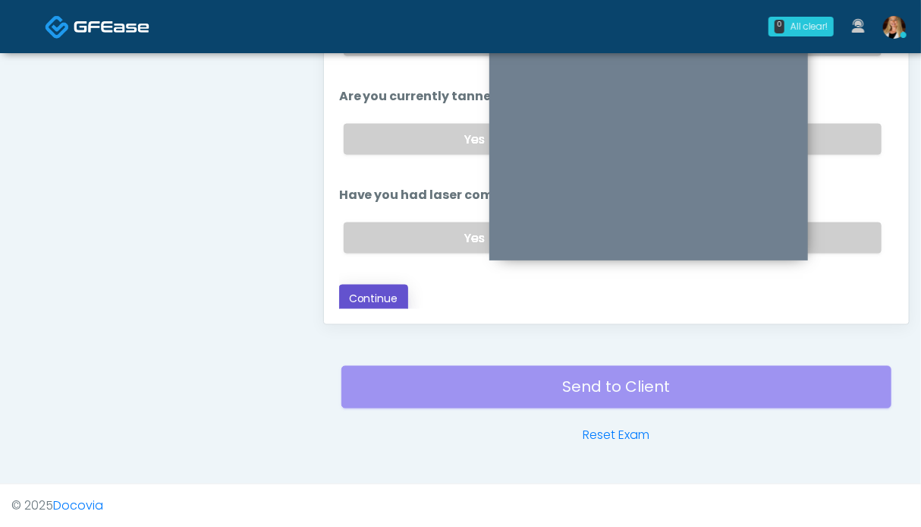
click at [379, 298] on button "Continue" at bounding box center [373, 299] width 69 height 28
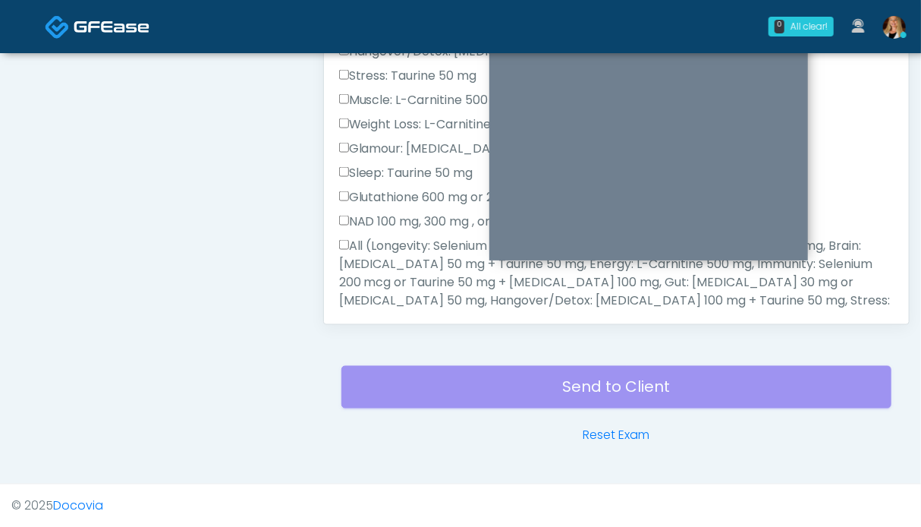
scroll to position [758, 0]
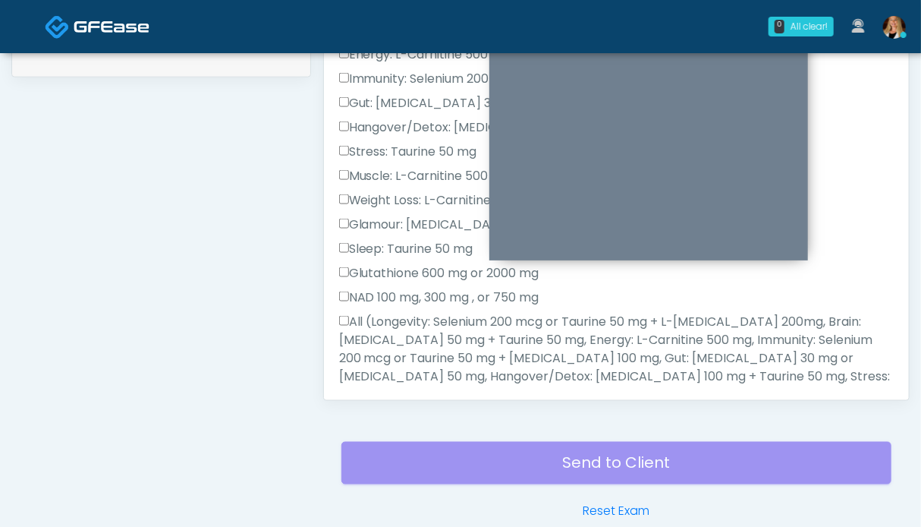
click at [426, 361] on label "All (Longevity: Selenium 200 mcg or Taurine 50 mg + L-[MEDICAL_DATA] 200mg, Bra…" at bounding box center [616, 376] width 555 height 127
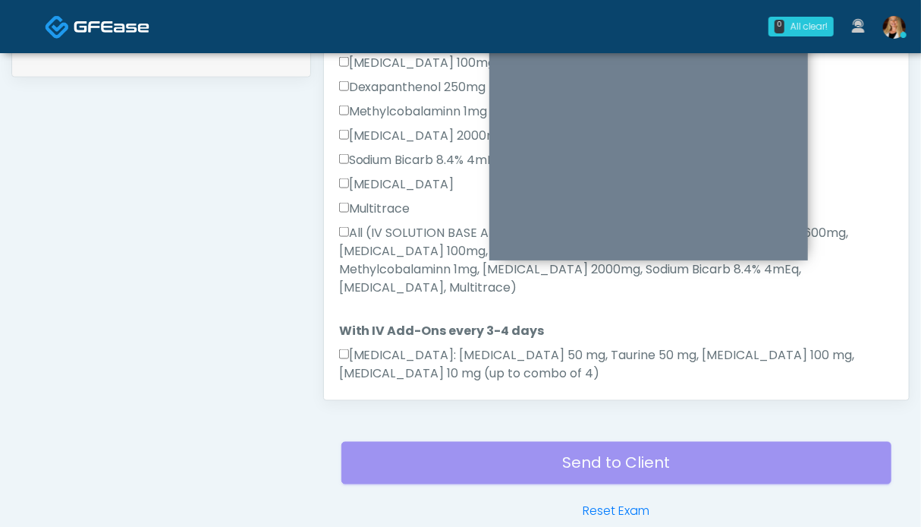
click at [407, 257] on label "All (IV SOLUTION BASE ADDITIONS TO NORMAL SALINE 0.9%, [MEDICAL_DATA] 600mg, [M…" at bounding box center [616, 260] width 555 height 73
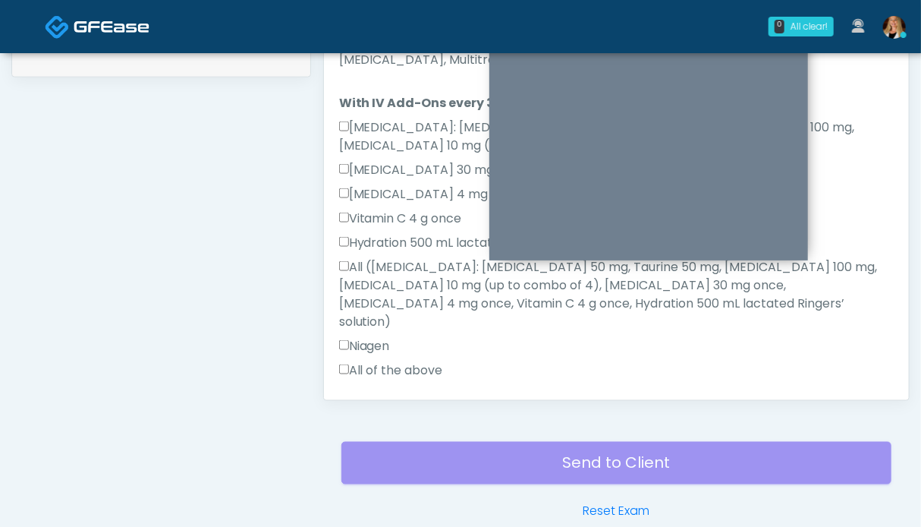
click at [392, 361] on label "All of the above" at bounding box center [391, 370] width 104 height 18
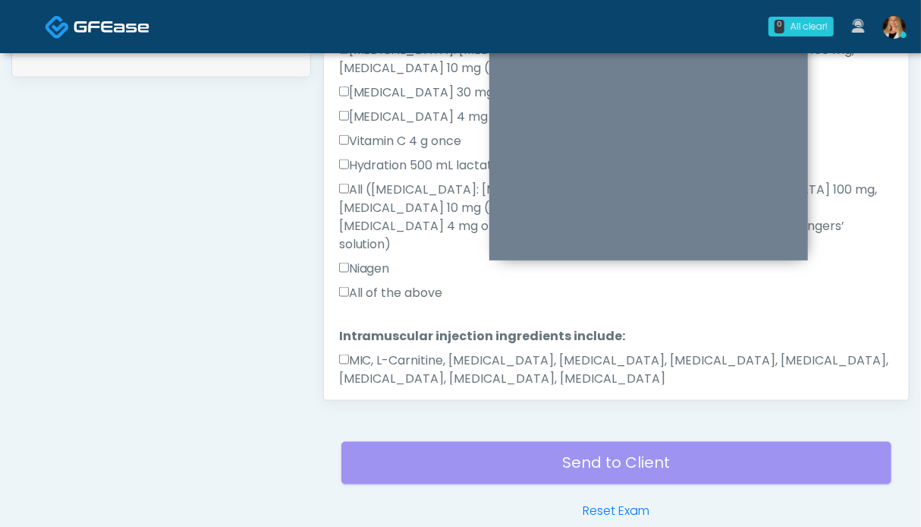
click at [395, 351] on label "MIC, L-Carnitine, Methylcobalamin, Glycine, B-Complex, Lycine, Biotin, Vitamin …" at bounding box center [616, 369] width 555 height 36
click at [383, 413] on button "Continue" at bounding box center [373, 427] width 69 height 28
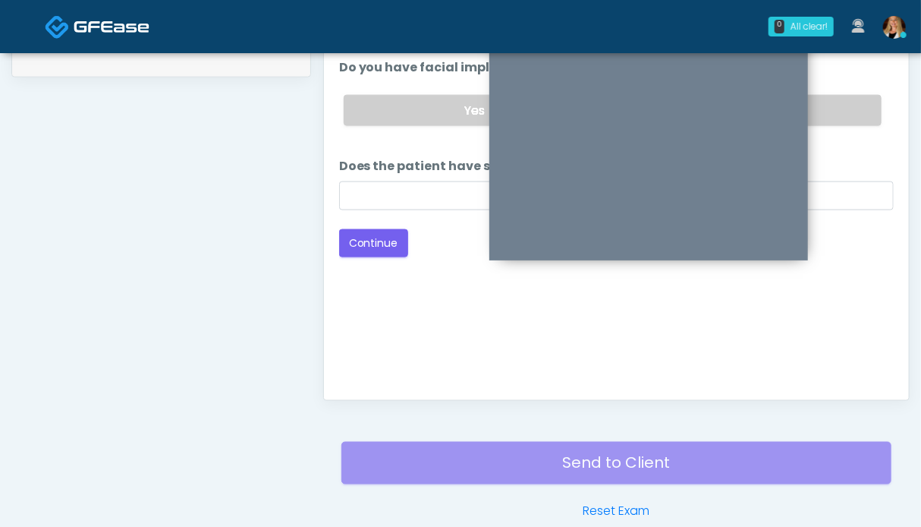
scroll to position [606, 0]
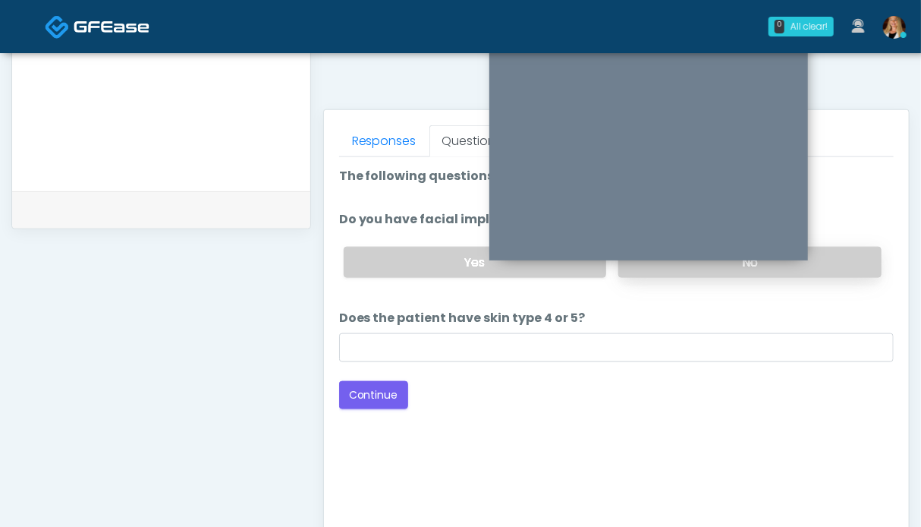
click at [864, 254] on label "No" at bounding box center [749, 262] width 263 height 31
click at [379, 389] on button "Continue" at bounding box center [373, 395] width 69 height 28
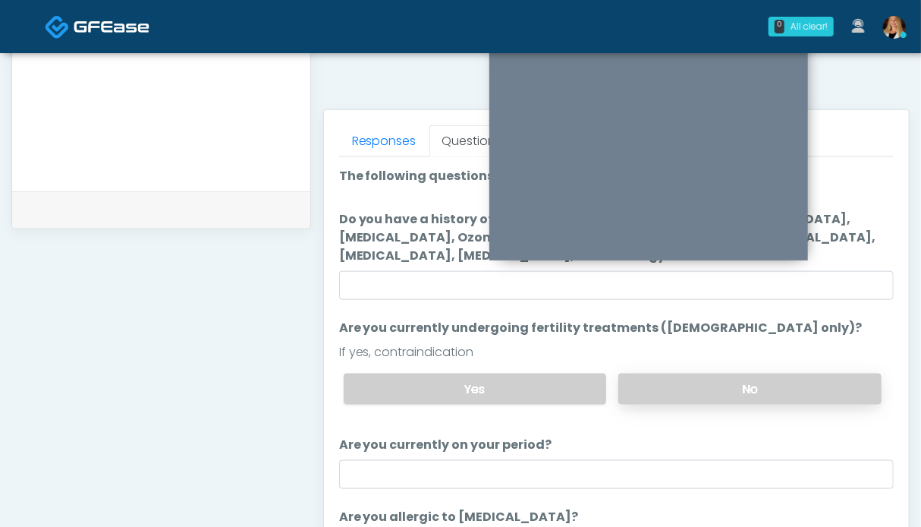
drag, startPoint x: 741, startPoint y: 380, endPoint x: 688, endPoint y: 374, distance: 53.5
click at [741, 380] on label "No" at bounding box center [749, 388] width 263 height 31
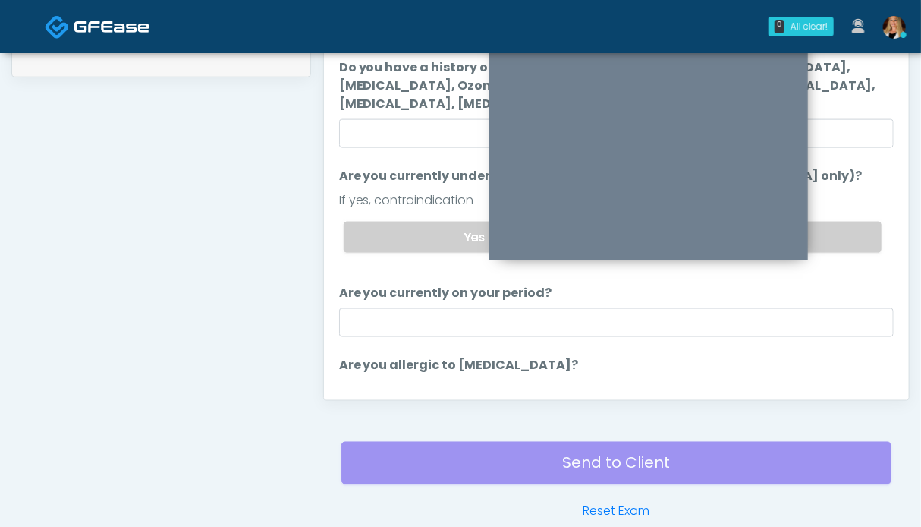
scroll to position [95, 0]
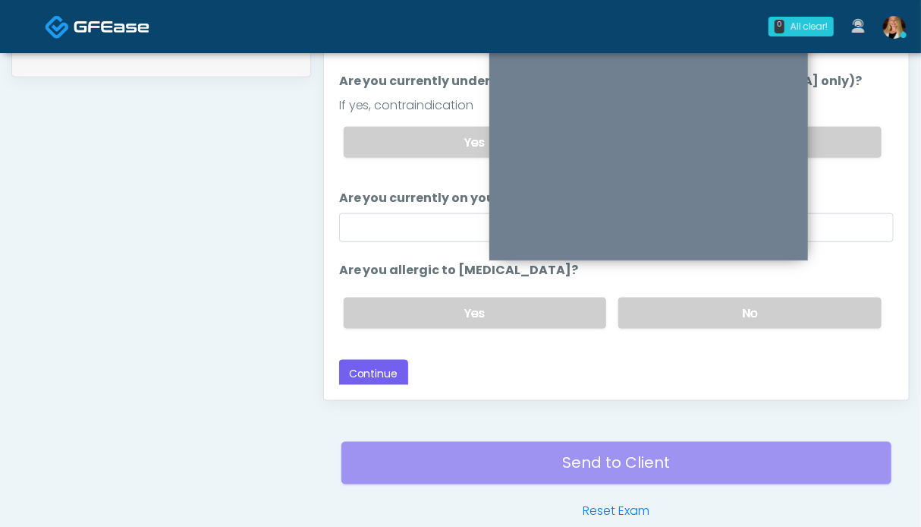
drag, startPoint x: 816, startPoint y: 303, endPoint x: 408, endPoint y: 335, distance: 408.8
click at [815, 303] on label "No" at bounding box center [749, 312] width 263 height 31
click at [376, 363] on button "Continue" at bounding box center [373, 374] width 69 height 28
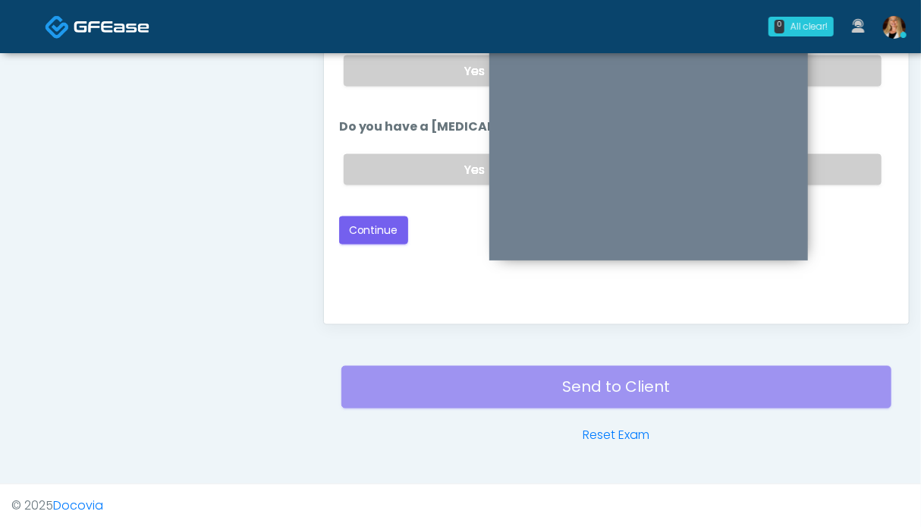
scroll to position [682, 0]
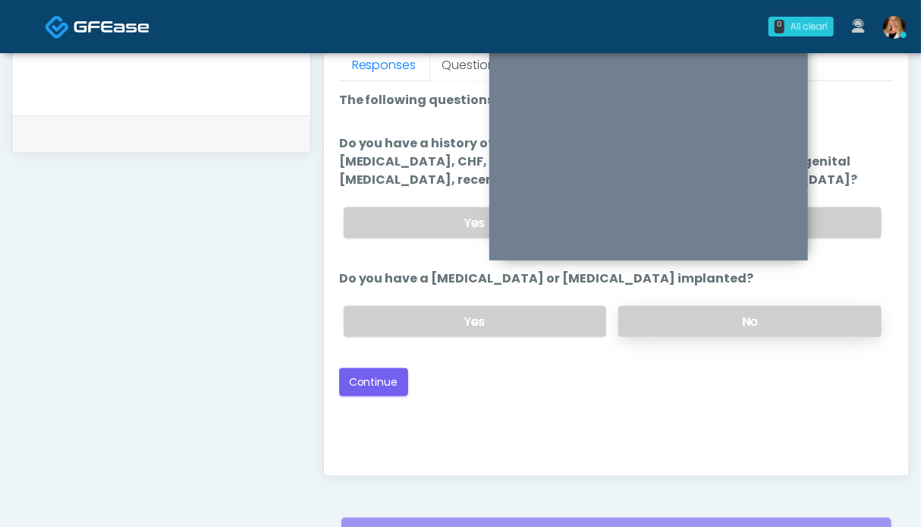
click at [791, 309] on label "No" at bounding box center [749, 321] width 263 height 31
click at [835, 216] on label "No" at bounding box center [749, 222] width 263 height 31
click at [355, 376] on button "Continue" at bounding box center [373, 382] width 69 height 28
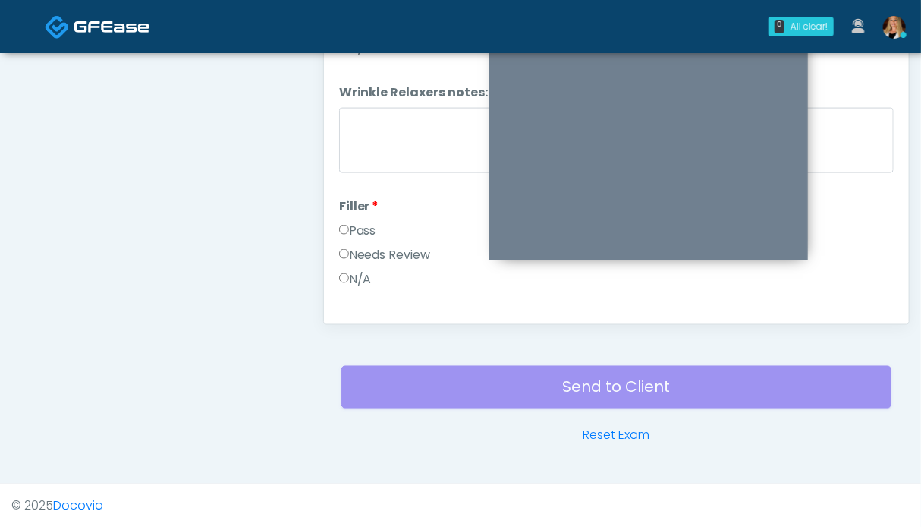
scroll to position [0, 0]
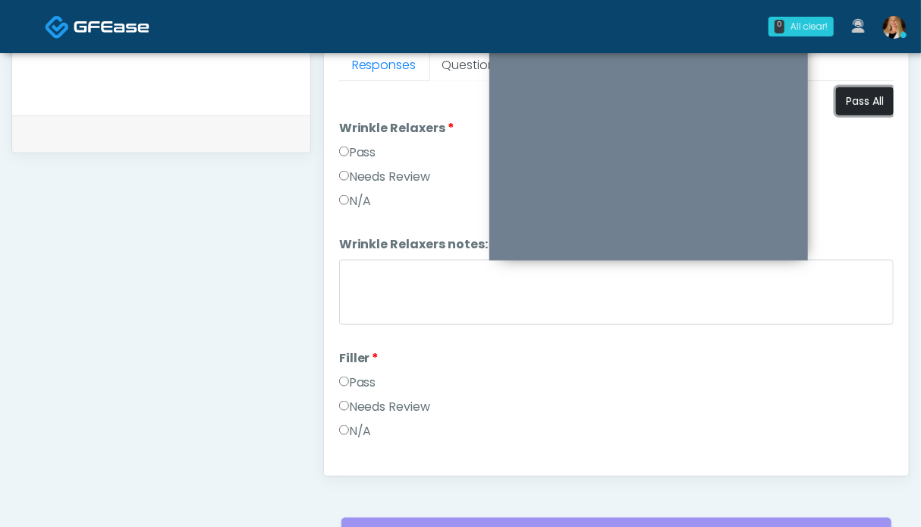
click at [874, 96] on button "Pass All" at bounding box center [865, 101] width 58 height 28
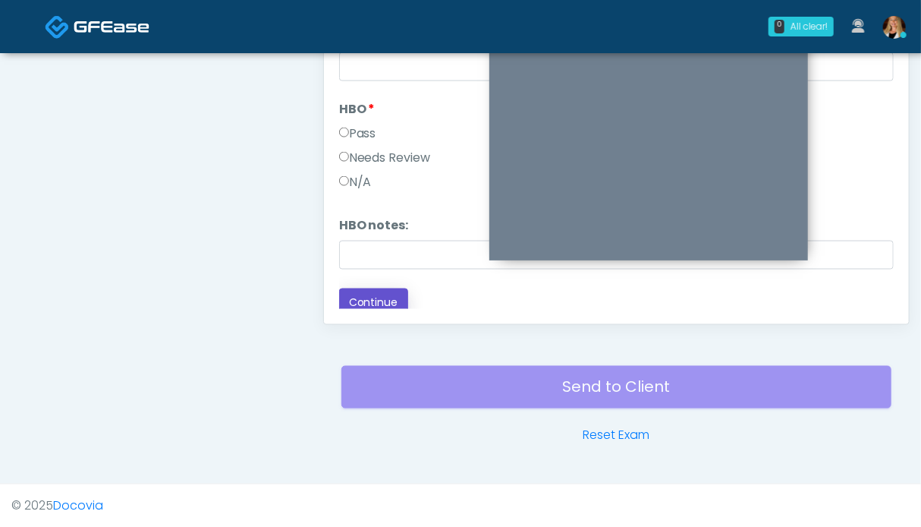
click at [385, 292] on button "Continue" at bounding box center [373, 302] width 69 height 28
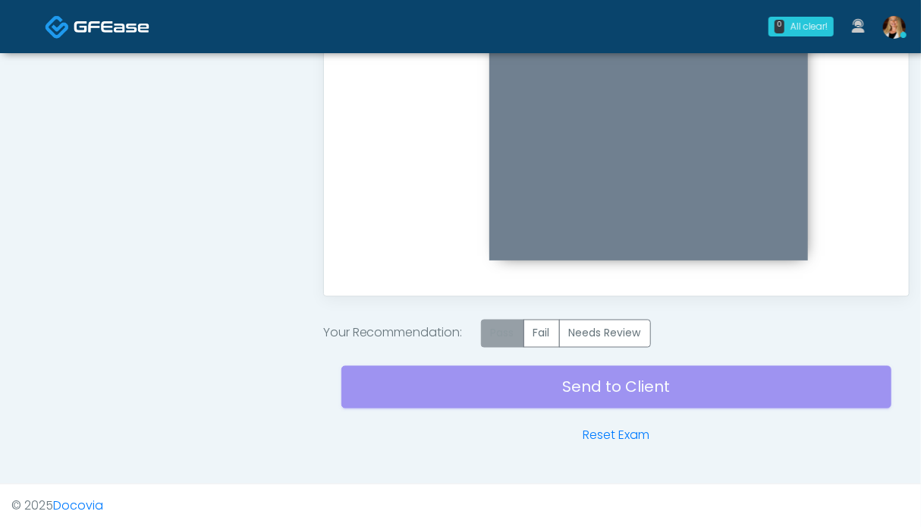
click at [509, 329] on label "Pass" at bounding box center [502, 333] width 43 height 28
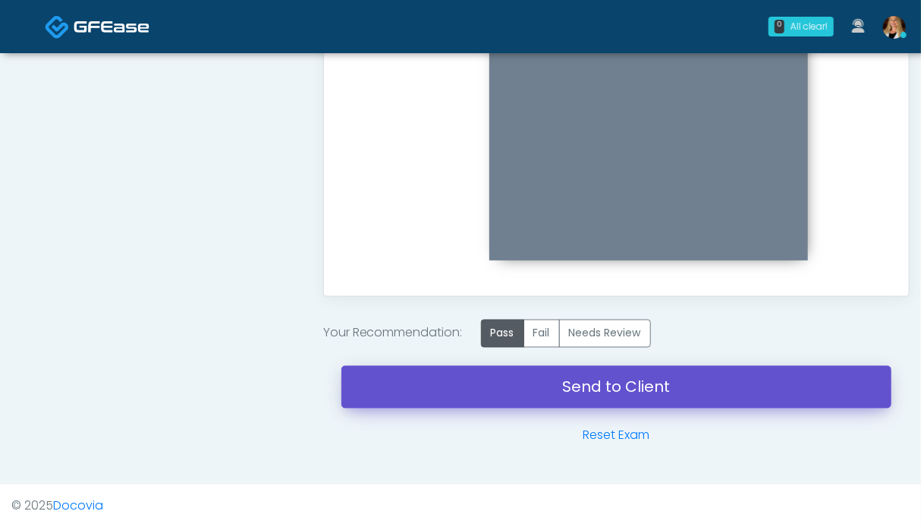
click at [666, 386] on link "Send to Client" at bounding box center [616, 387] width 550 height 42
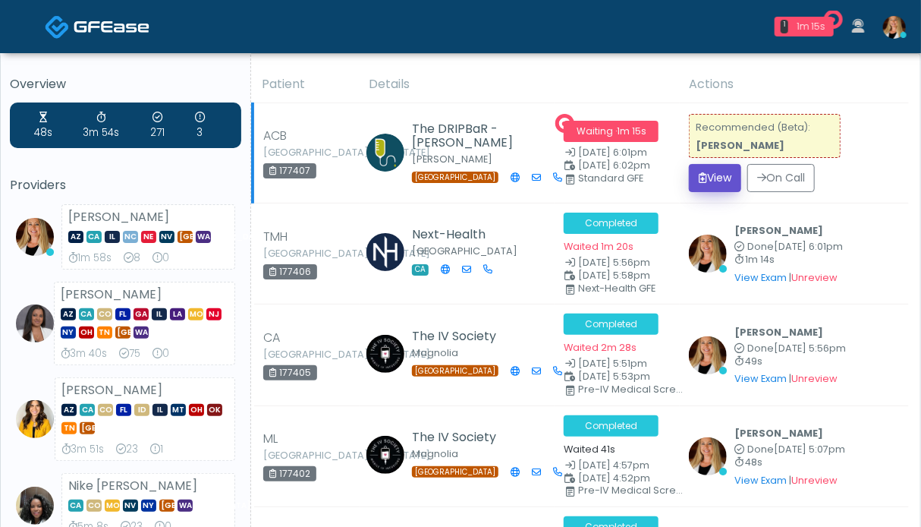
click at [703, 180] on icon "submit" at bounding box center [703, 177] width 8 height 11
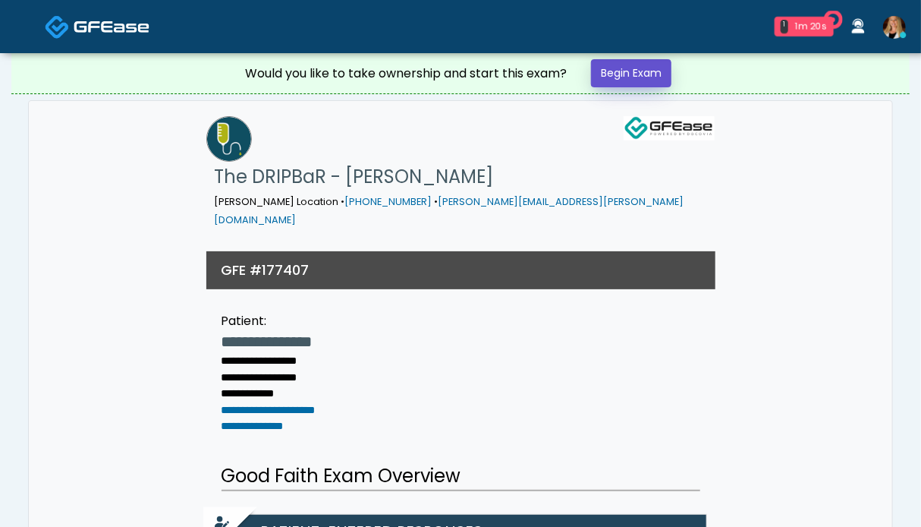
click at [645, 73] on link "Begin Exam" at bounding box center [631, 73] width 80 height 28
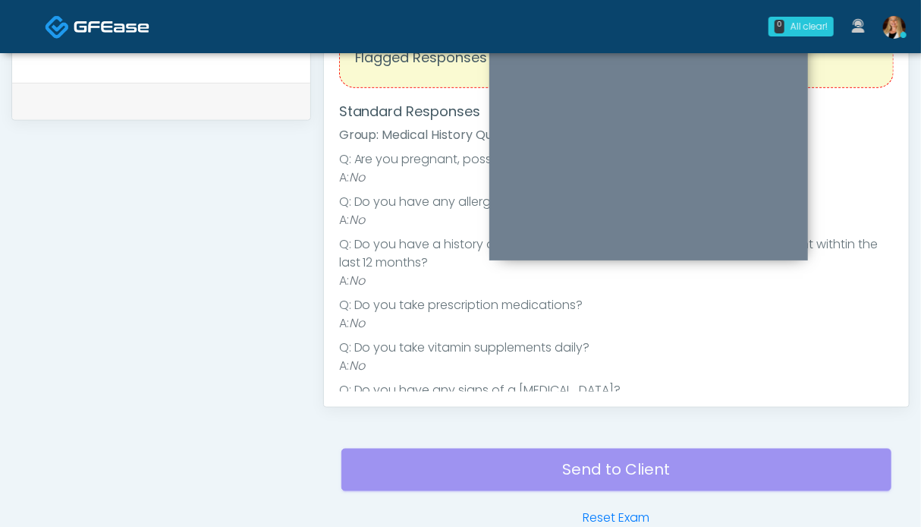
scroll to position [524, 0]
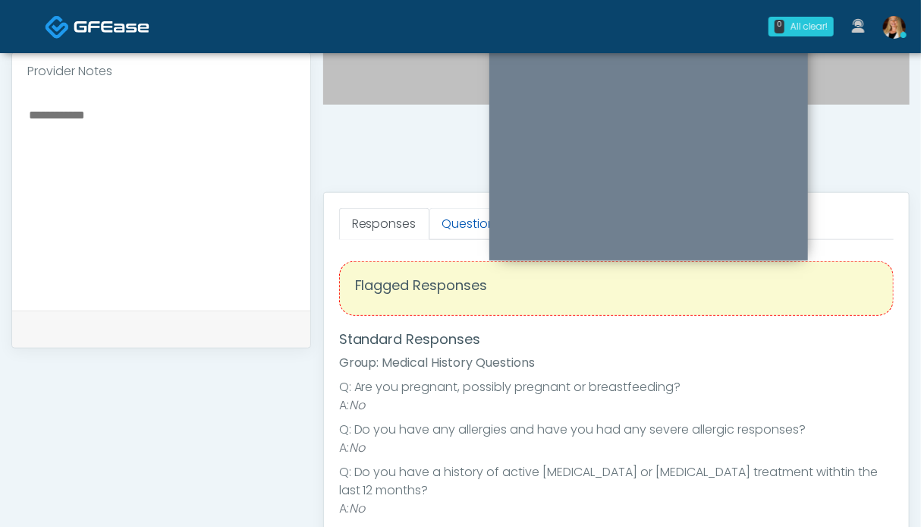
click at [460, 219] on link "Questions" at bounding box center [473, 224] width 86 height 32
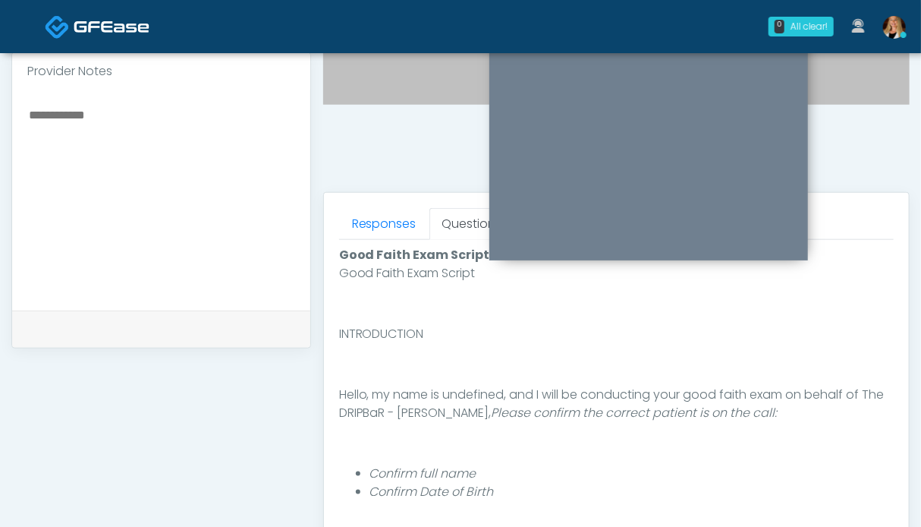
scroll to position [827, 0]
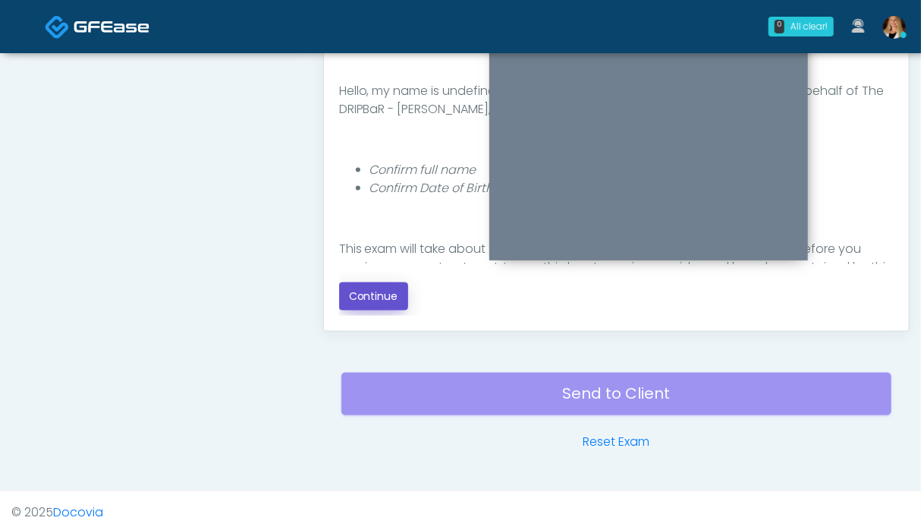
click at [381, 295] on button "Continue" at bounding box center [373, 296] width 69 height 28
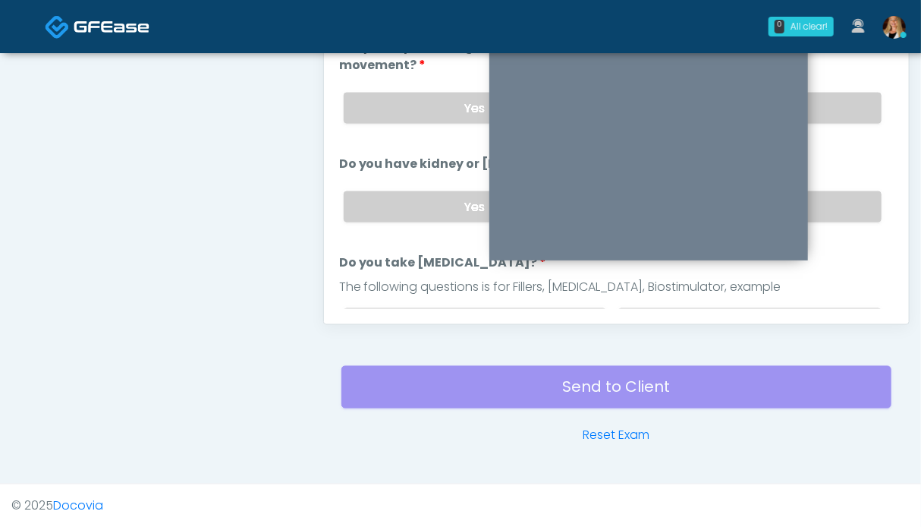
scroll to position [758, 0]
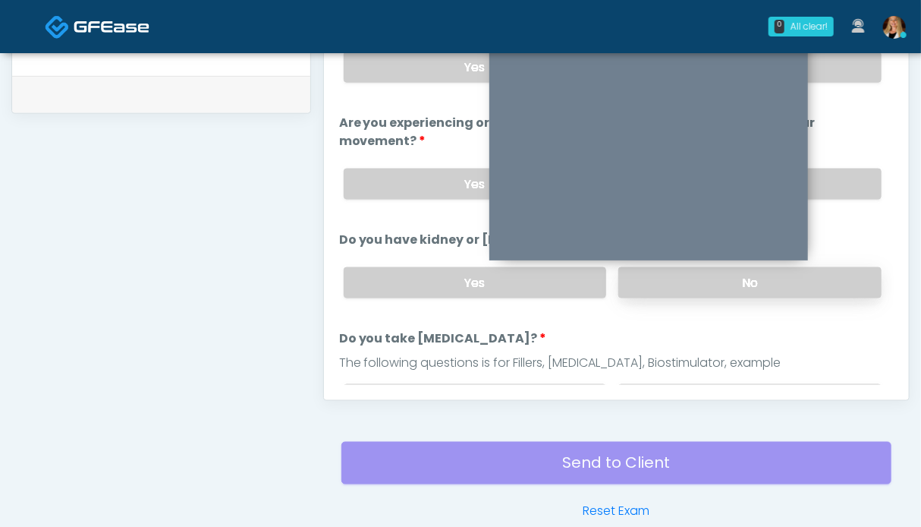
drag, startPoint x: 830, startPoint y: 285, endPoint x: 834, endPoint y: 268, distance: 17.1
click at [830, 284] on label "No" at bounding box center [749, 282] width 263 height 31
drag, startPoint x: 847, startPoint y: 189, endPoint x: 847, endPoint y: 180, distance: 9.1
click at [847, 187] on label "No" at bounding box center [749, 183] width 263 height 31
click at [847, 71] on label "No" at bounding box center [749, 67] width 263 height 31
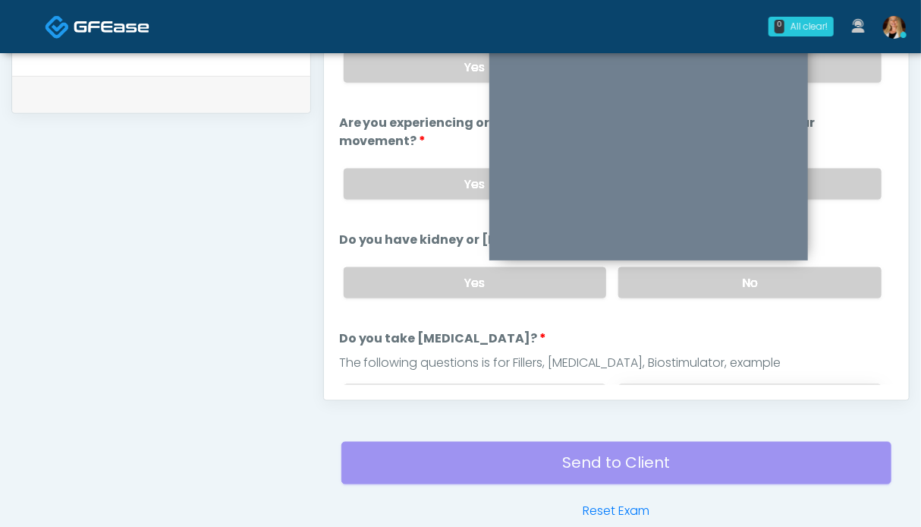
scroll to position [152, 0]
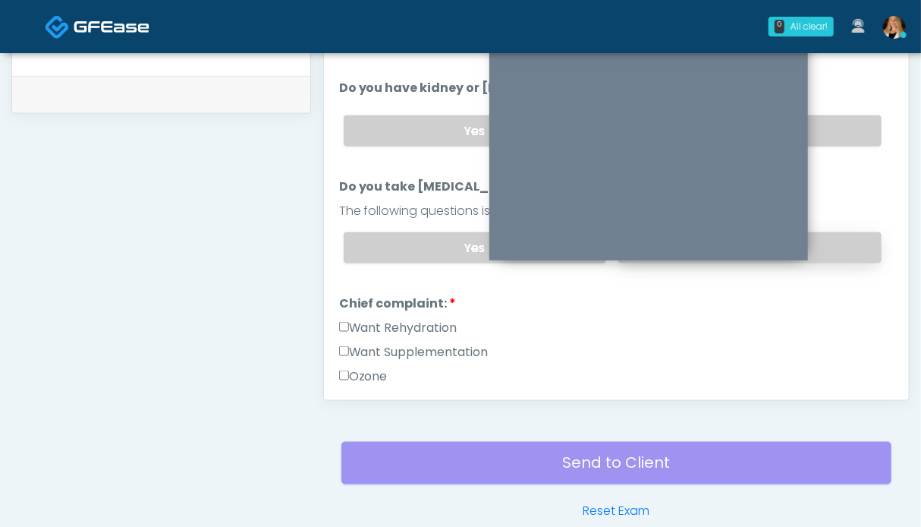
click at [838, 232] on label "No" at bounding box center [749, 247] width 263 height 31
click at [443, 323] on label "Want Rehydration" at bounding box center [398, 328] width 118 height 18
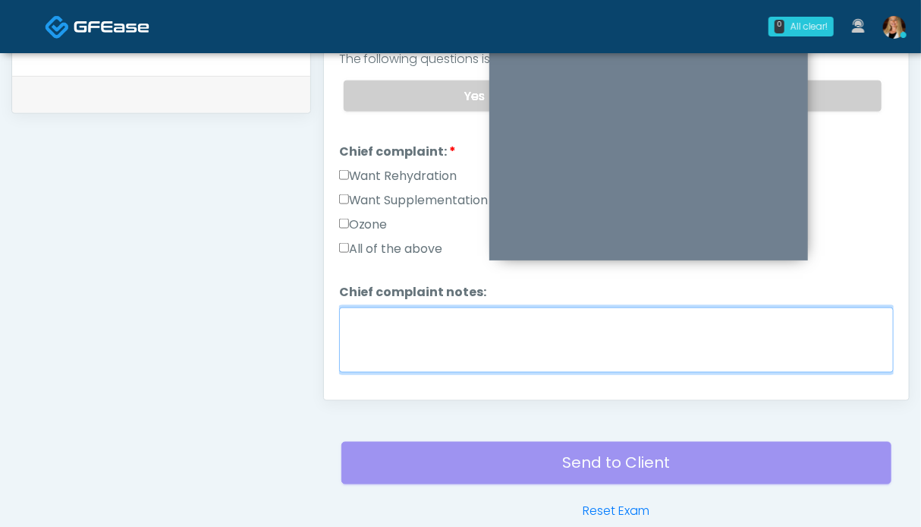
click at [401, 315] on textarea "Chief complaint notes:" at bounding box center [616, 339] width 555 height 65
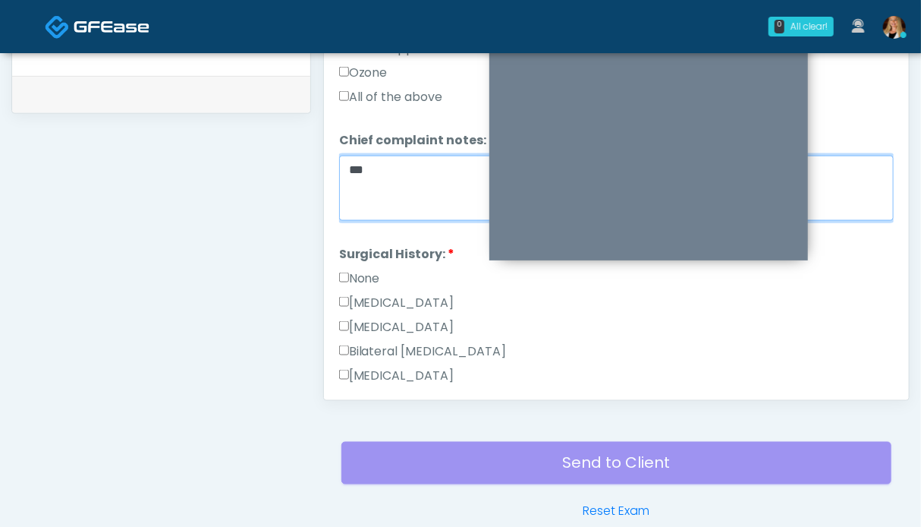
type textarea "**"
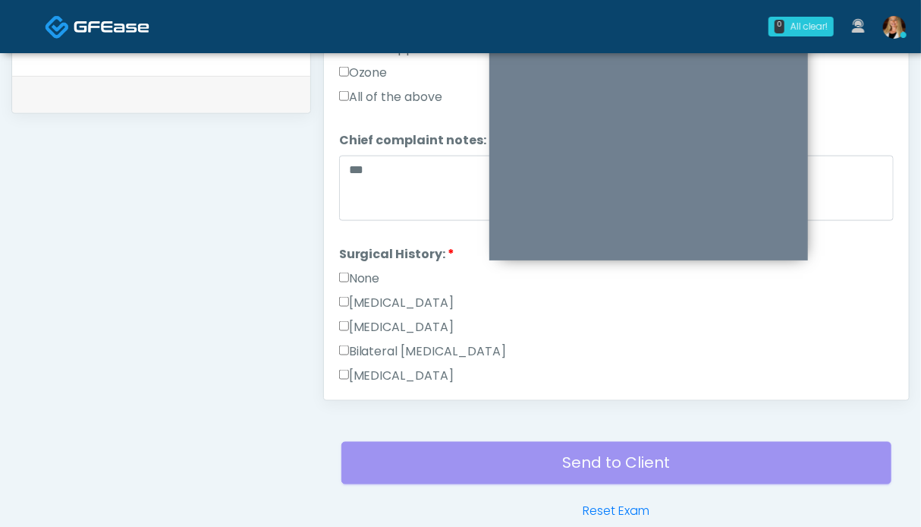
click at [367, 269] on label "None" at bounding box center [359, 278] width 41 height 18
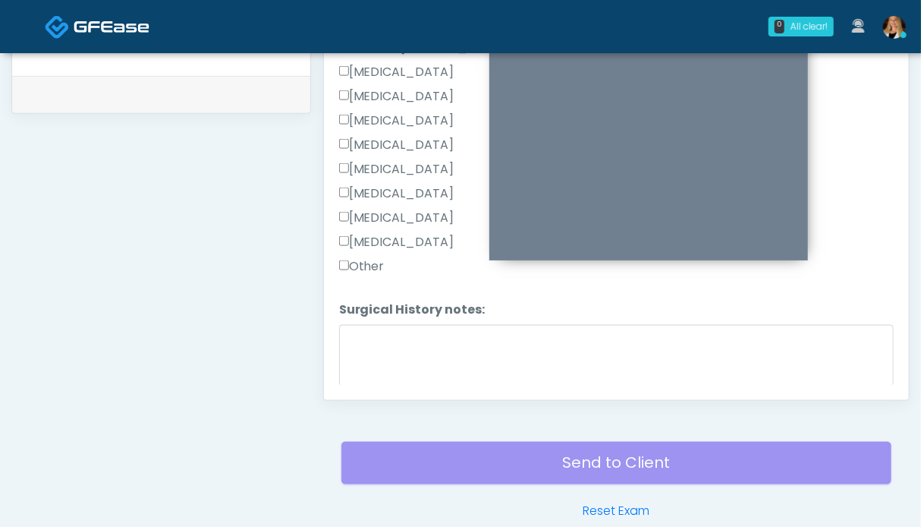
scroll to position [810, 0]
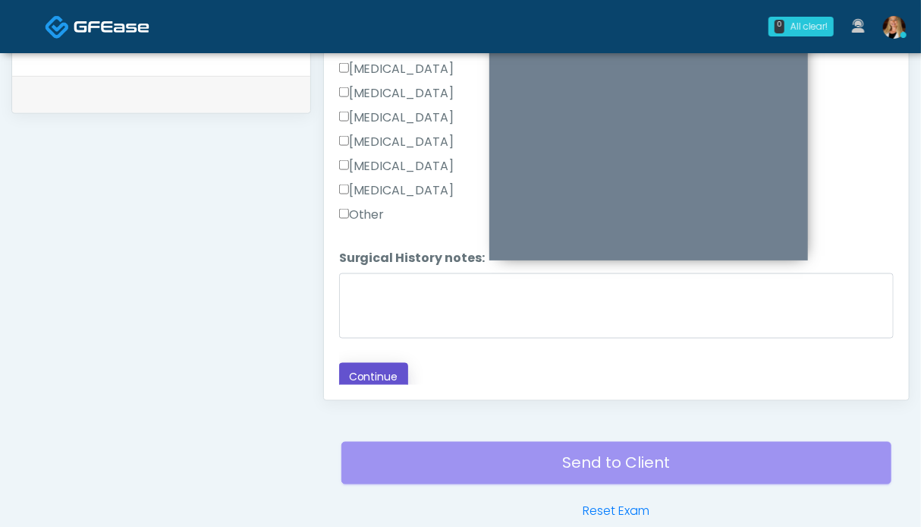
click at [371, 366] on button "Continue" at bounding box center [373, 377] width 69 height 28
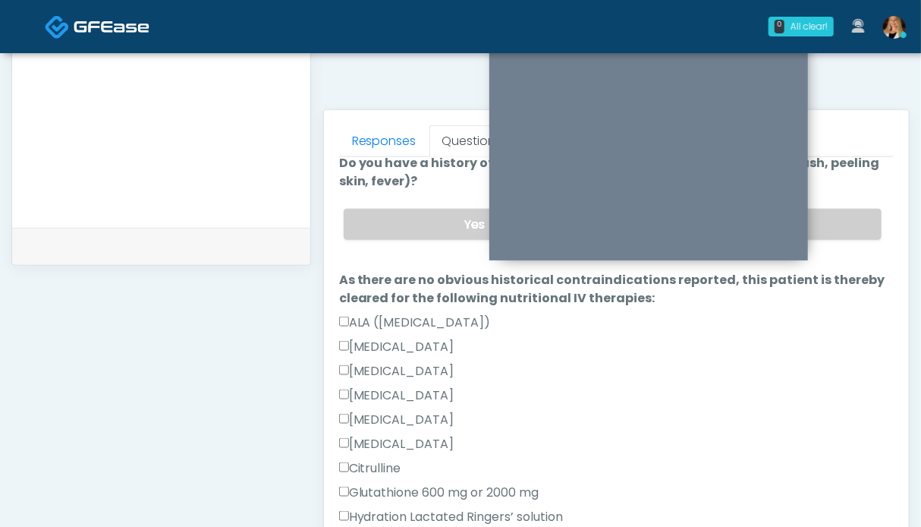
scroll to position [431, 0]
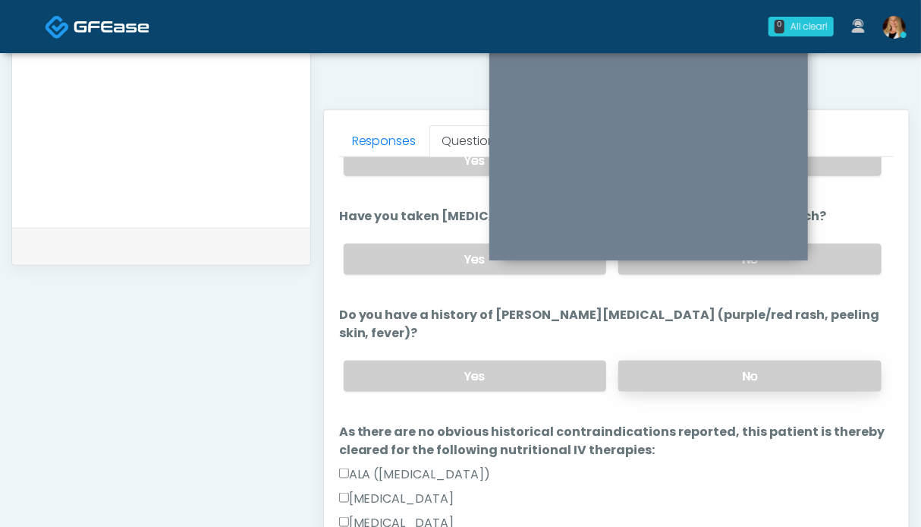
click at [813, 360] on label "No" at bounding box center [749, 375] width 263 height 31
click at [829, 260] on label "No" at bounding box center [749, 259] width 263 height 31
click at [833, 165] on label "No" at bounding box center [749, 160] width 263 height 31
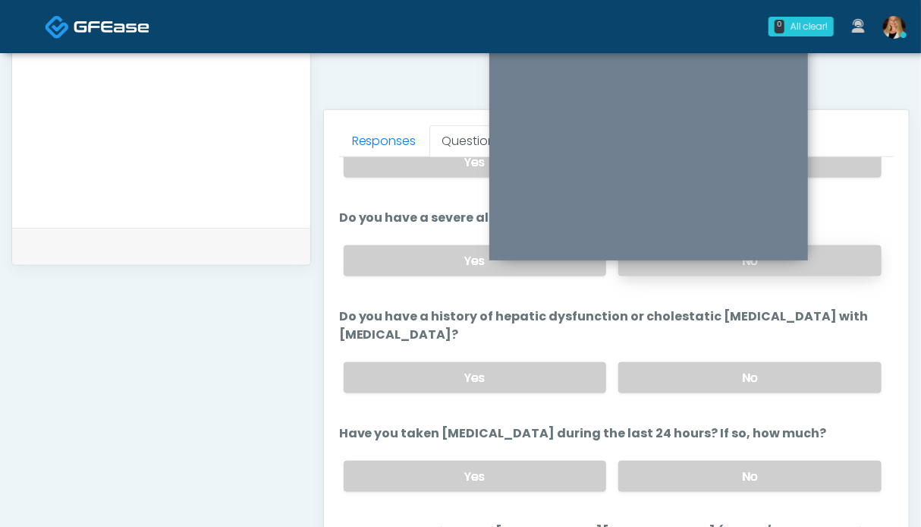
scroll to position [138, 0]
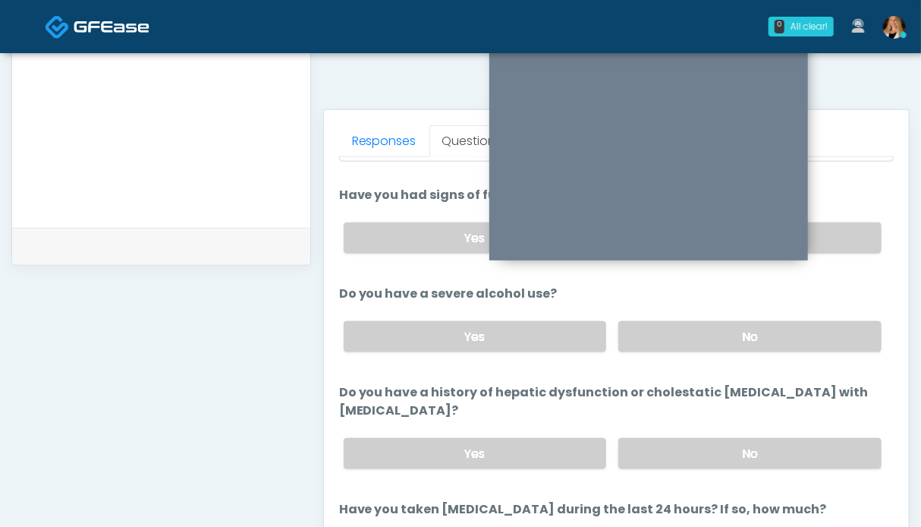
click at [839, 315] on div "Yes No" at bounding box center [613, 336] width 562 height 55
click at [844, 235] on label "No" at bounding box center [749, 237] width 263 height 31
click at [816, 345] on label "No" at bounding box center [749, 336] width 263 height 31
click at [201, 154] on textarea at bounding box center [161, 114] width 268 height 185
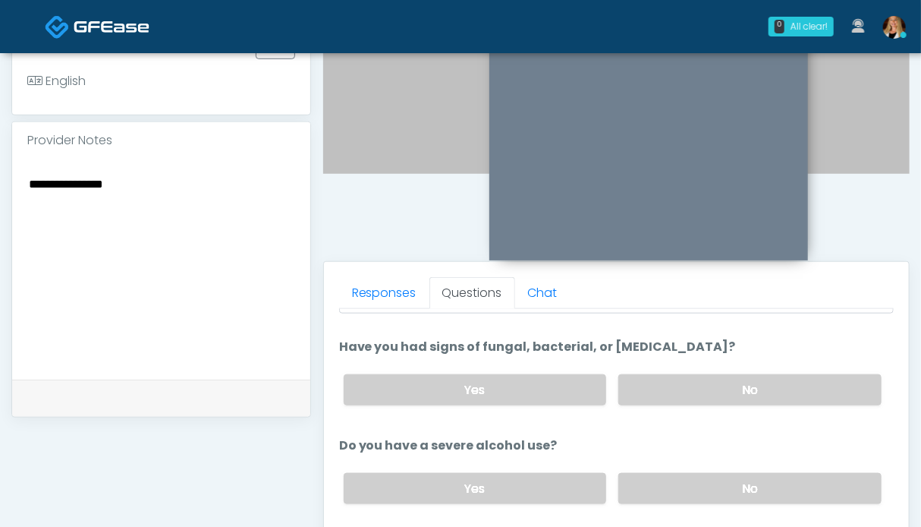
drag, startPoint x: 167, startPoint y: 181, endPoint x: 0, endPoint y: 169, distance: 167.4
click at [0, 169] on div "**********" at bounding box center [460, 230] width 921 height 1263
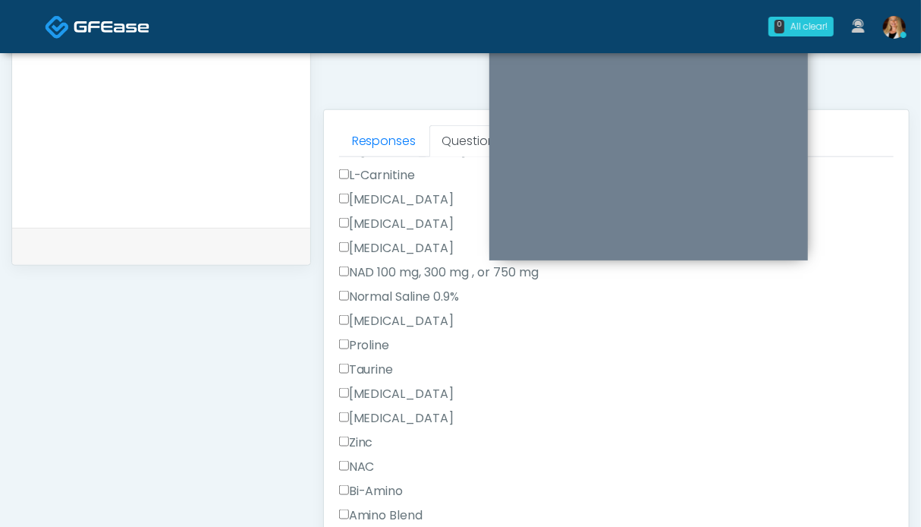
scroll to position [1201, 0]
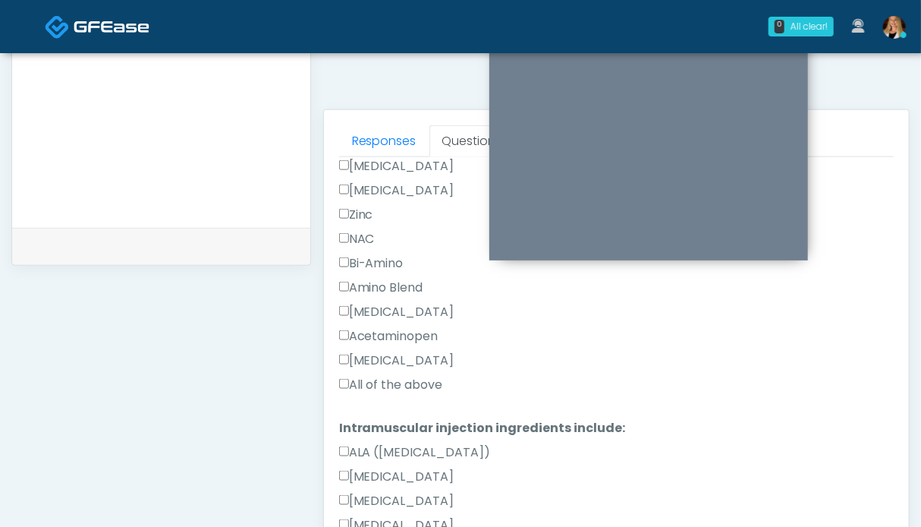
type textarea "**********"
click at [425, 376] on label "All of the above" at bounding box center [391, 385] width 104 height 18
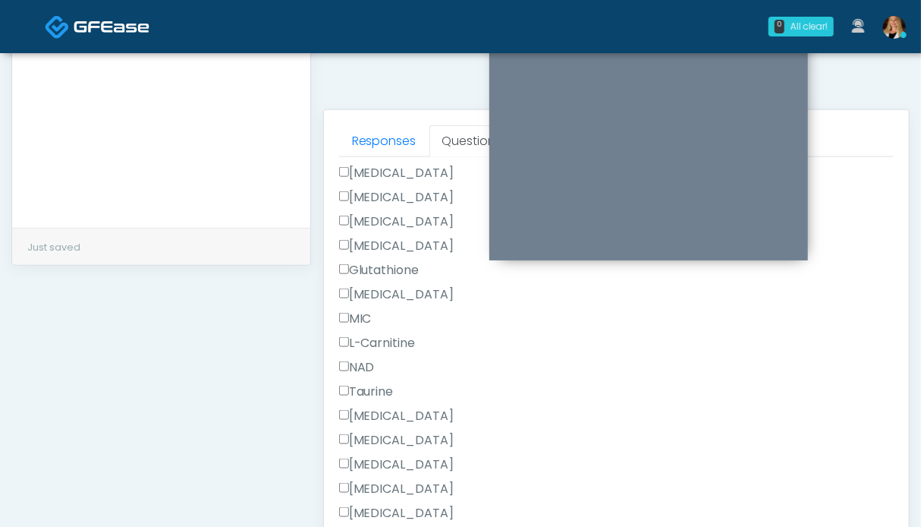
scroll to position [1682, 0]
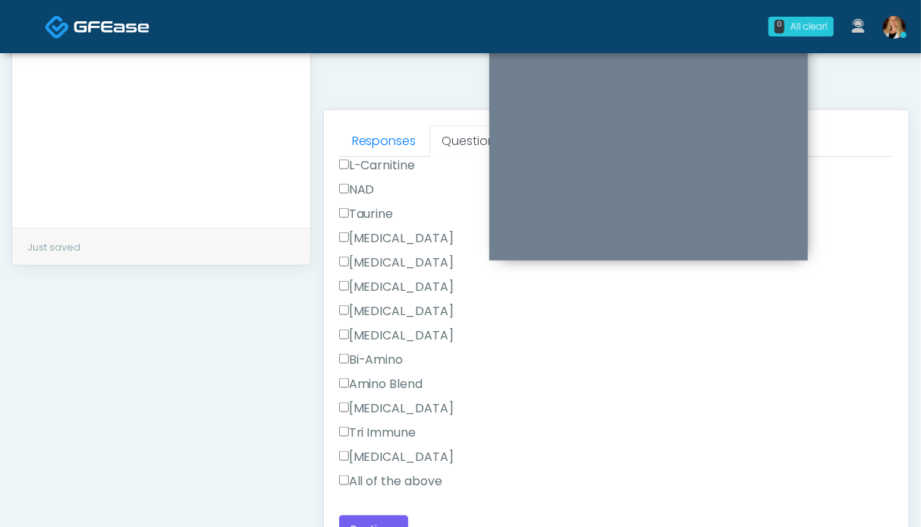
click at [405, 472] on label "All of the above" at bounding box center [391, 481] width 104 height 18
click at [379, 517] on button "Continue" at bounding box center [373, 529] width 69 height 28
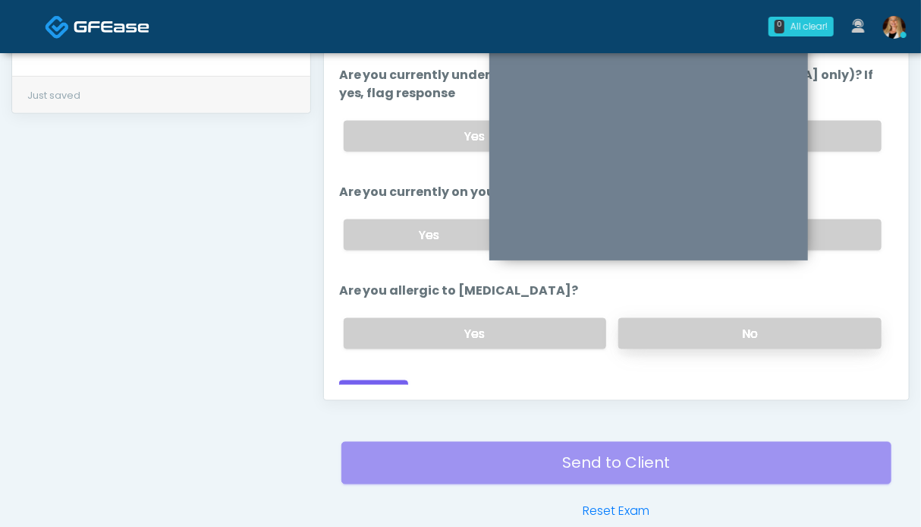
scroll to position [682, 0]
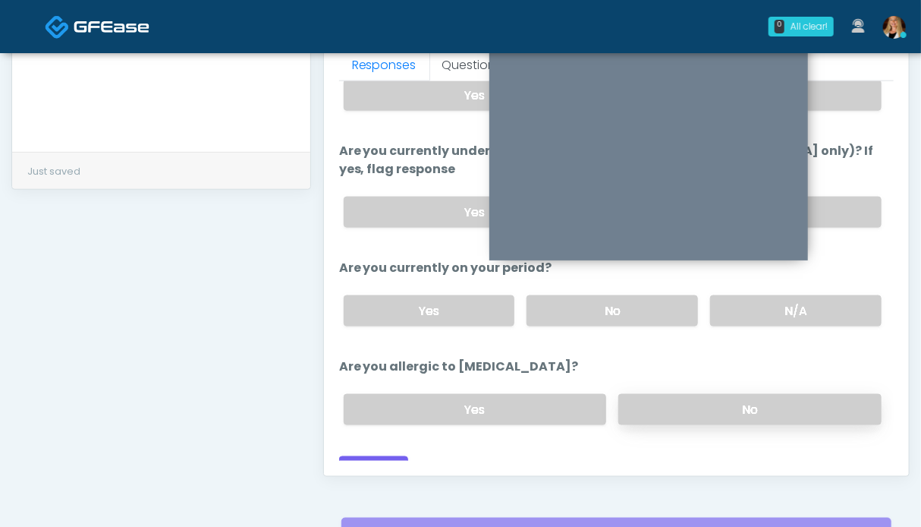
click at [784, 394] on label "No" at bounding box center [749, 409] width 263 height 31
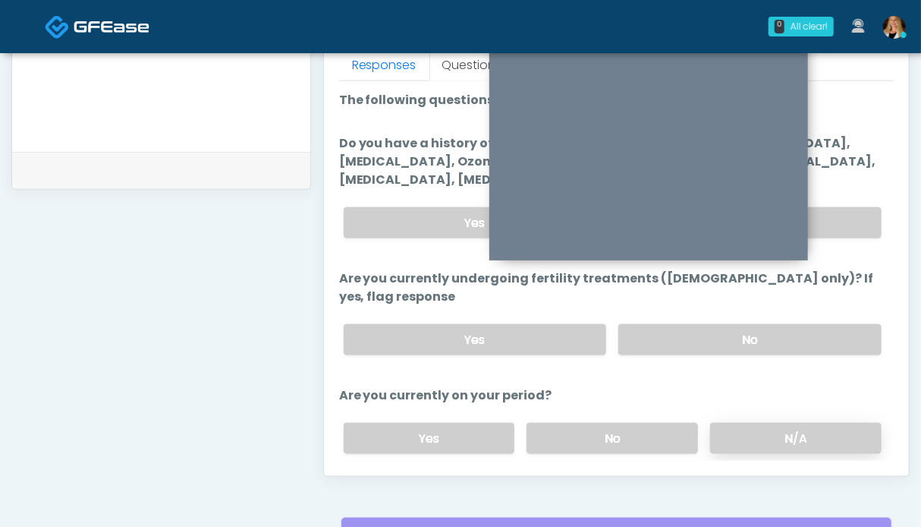
click at [782, 423] on label "N/A" at bounding box center [796, 438] width 172 height 31
click at [835, 231] on label "No" at bounding box center [749, 222] width 263 height 31
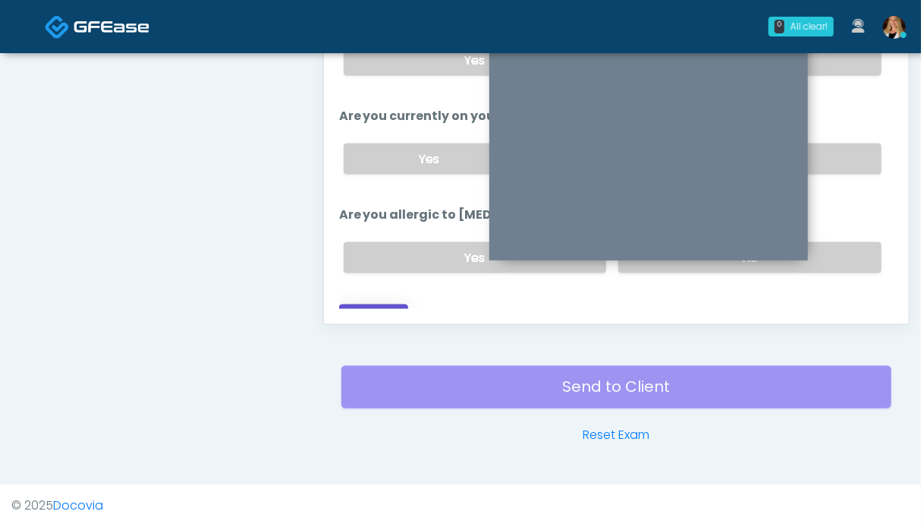
click at [390, 304] on button "Continue" at bounding box center [373, 318] width 69 height 28
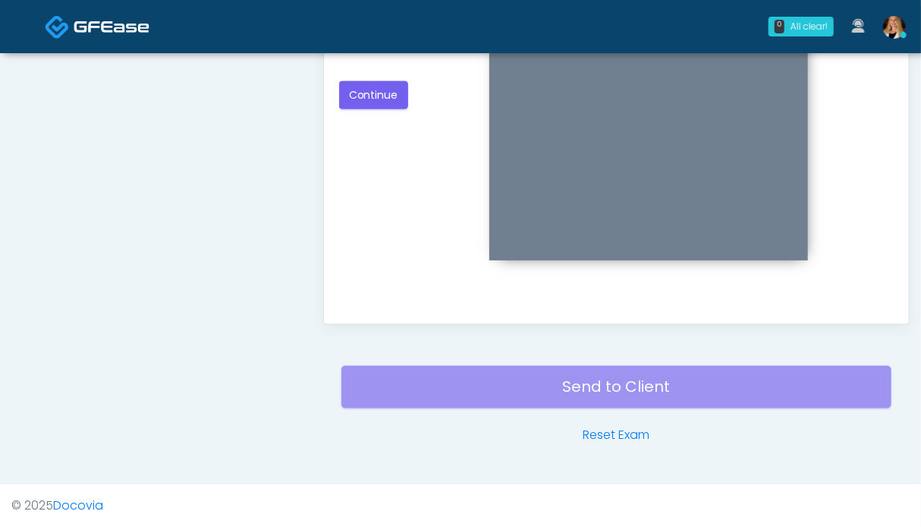
scroll to position [606, 0]
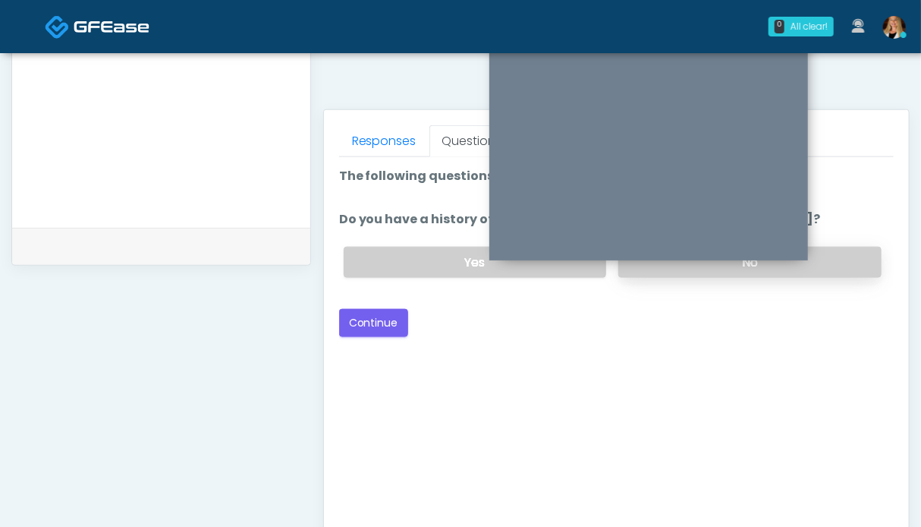
click at [851, 256] on label "No" at bounding box center [749, 262] width 263 height 31
click at [370, 314] on button "Continue" at bounding box center [373, 323] width 69 height 28
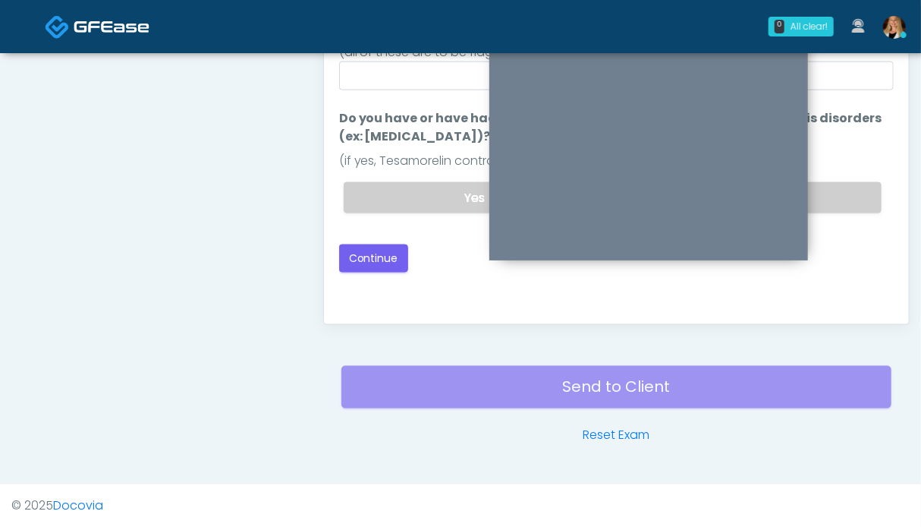
scroll to position [758, 0]
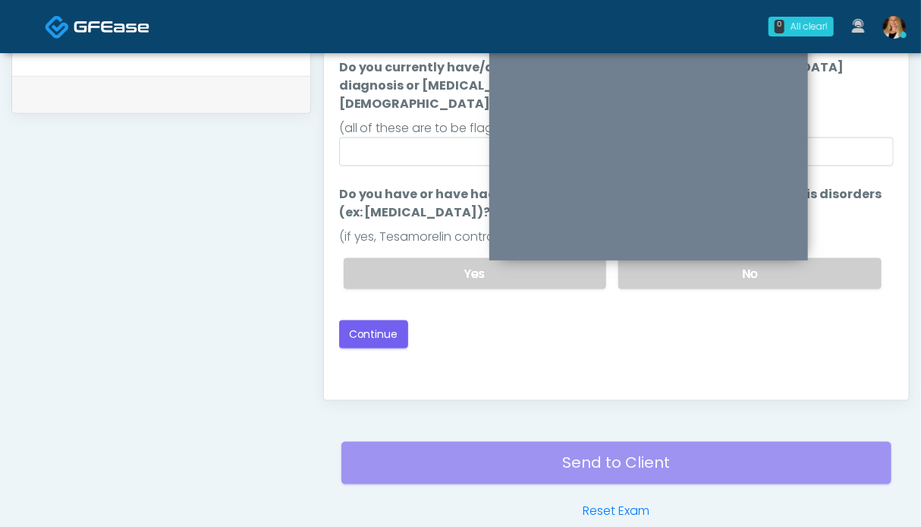
drag, startPoint x: 841, startPoint y: 251, endPoint x: 678, endPoint y: 274, distance: 164.7
click at [839, 258] on label "No" at bounding box center [749, 273] width 263 height 31
click at [389, 320] on button "Continue" at bounding box center [373, 334] width 69 height 28
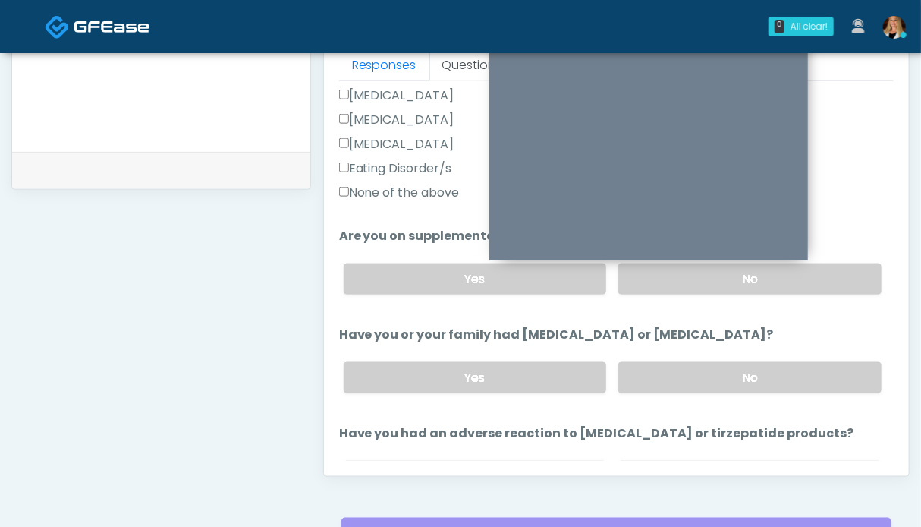
scroll to position [853, 0]
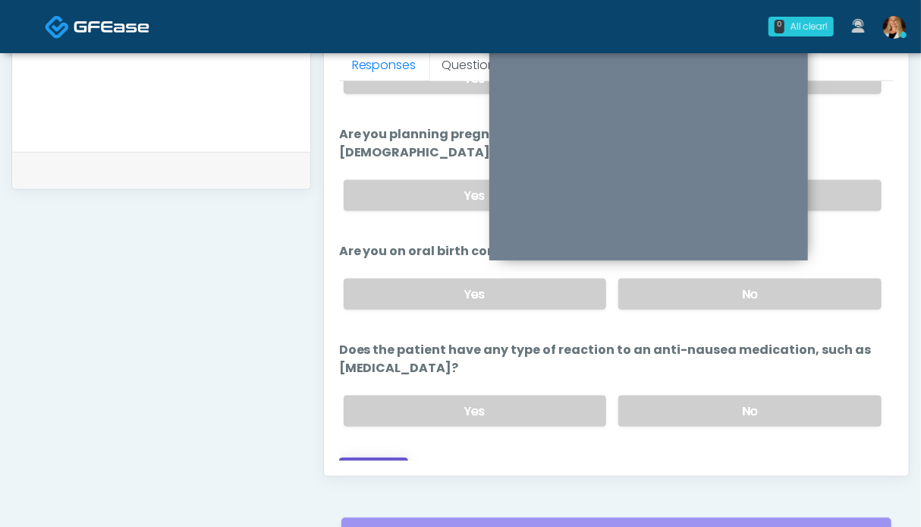
drag, startPoint x: 379, startPoint y: 450, endPoint x: 428, endPoint y: 450, distance: 49.3
click at [379, 458] on button "Continue" at bounding box center [373, 472] width 69 height 28
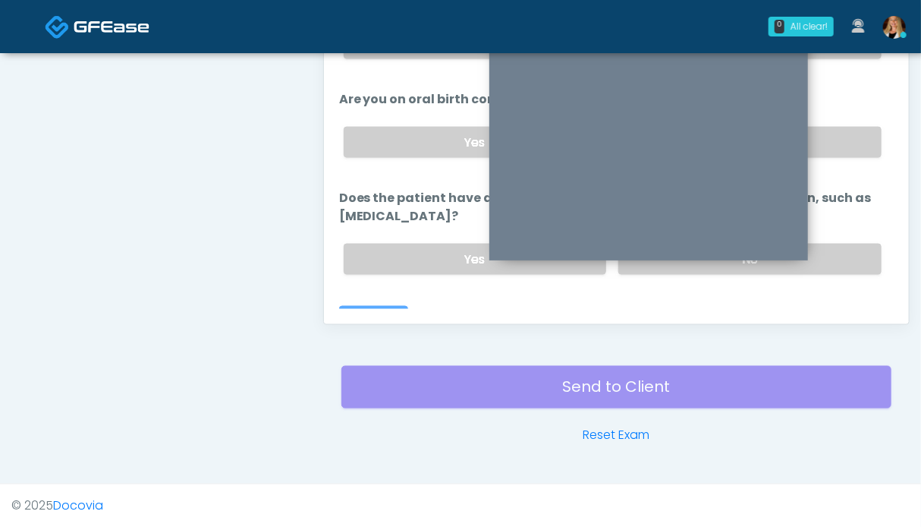
scroll to position [627, 0]
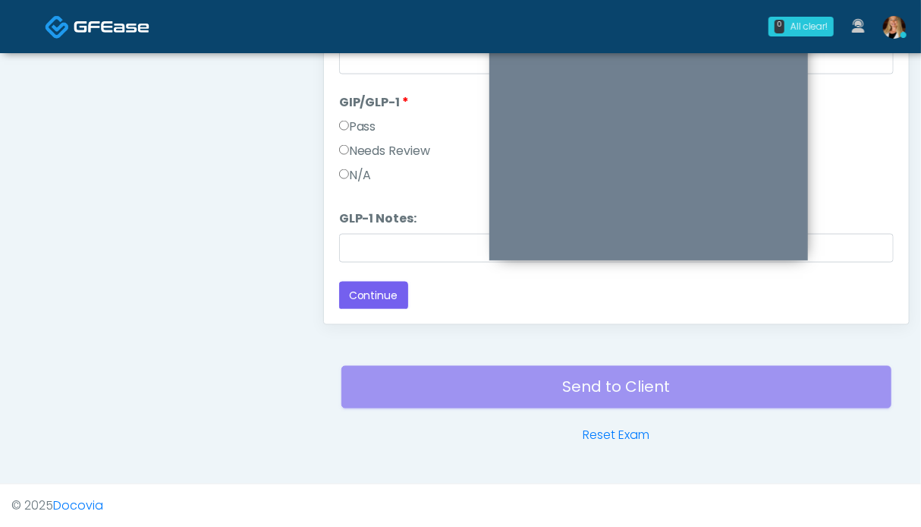
click at [377, 148] on label "Needs Review" at bounding box center [385, 151] width 92 height 18
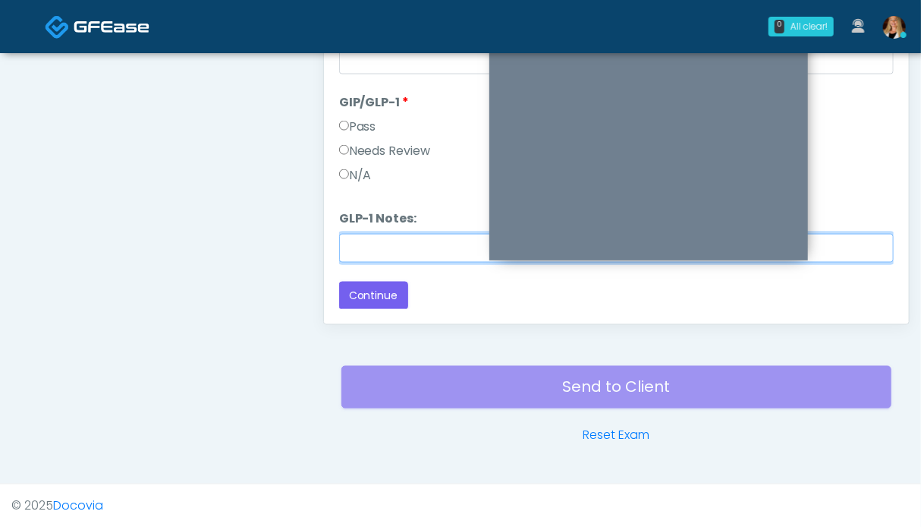
drag, startPoint x: 373, startPoint y: 244, endPoint x: 389, endPoint y: 266, distance: 27.4
click at [373, 244] on input "GLP-1 Notes:" at bounding box center [616, 248] width 555 height 29
type input "********"
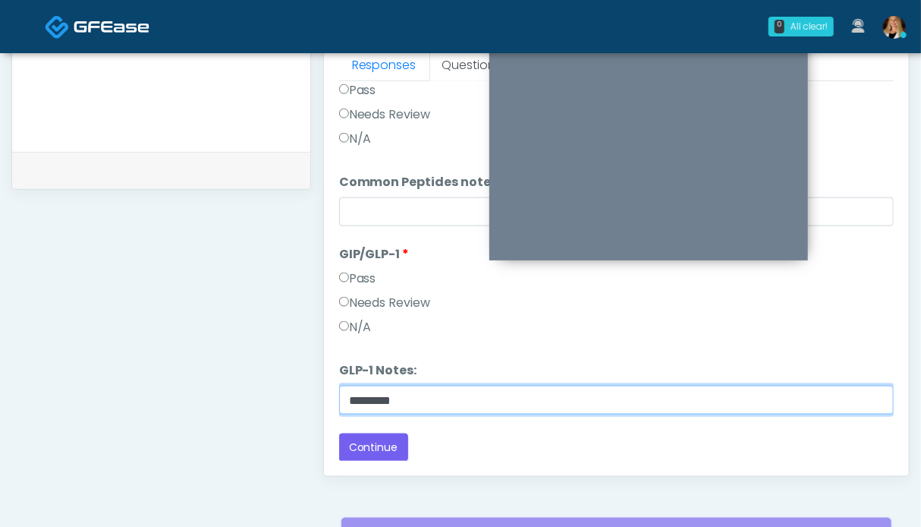
scroll to position [530, 0]
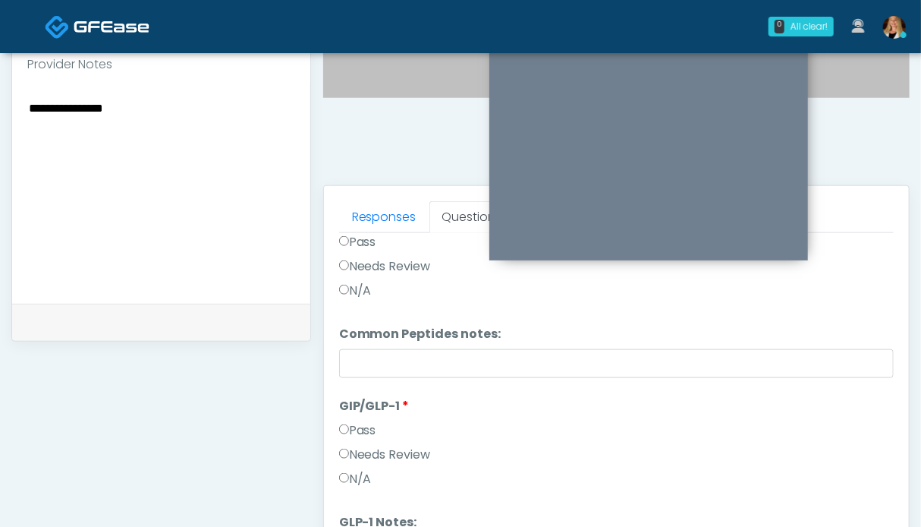
click at [363, 247] on label "Pass" at bounding box center [357, 242] width 37 height 18
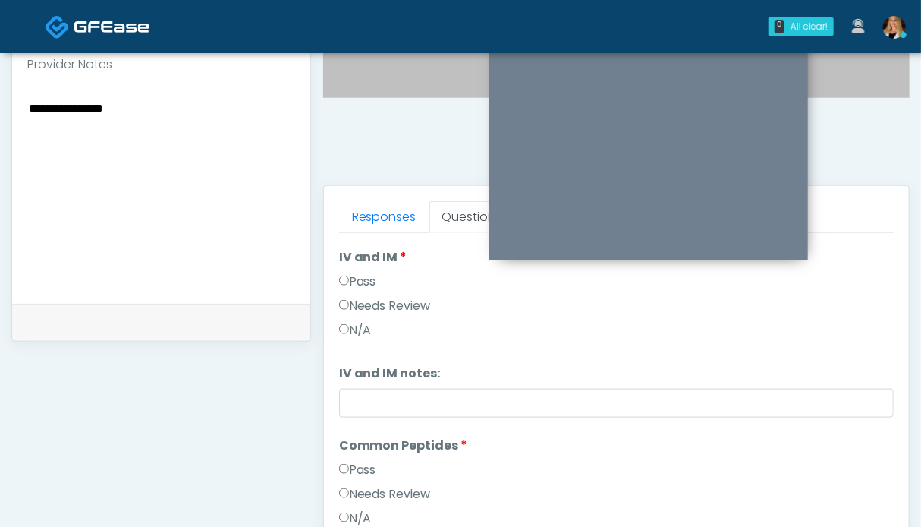
click at [369, 283] on label "Pass" at bounding box center [357, 281] width 37 height 18
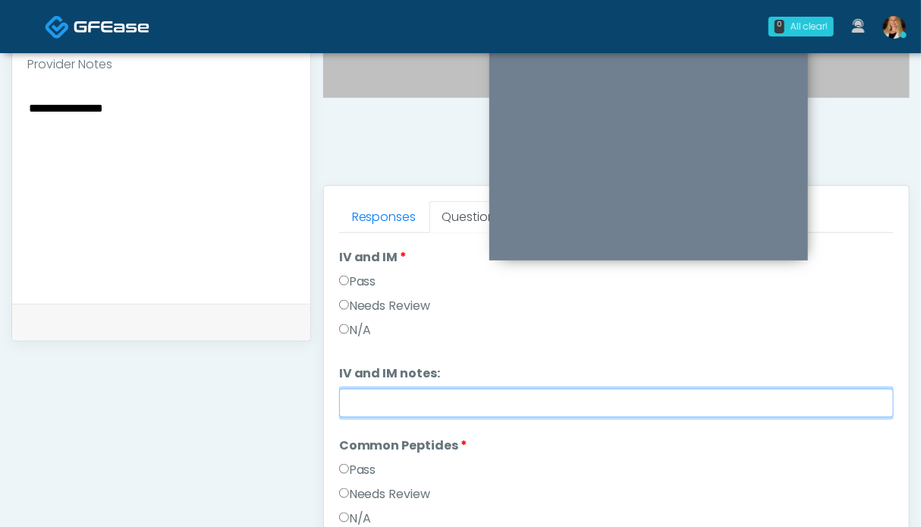
click at [376, 401] on input "IV and IM notes:" at bounding box center [616, 403] width 555 height 29
paste input "**********"
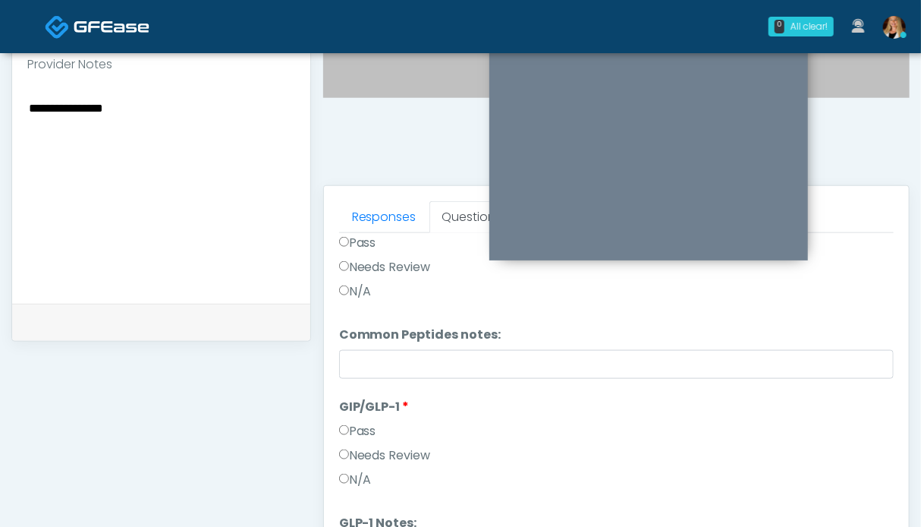
scroll to position [758, 0]
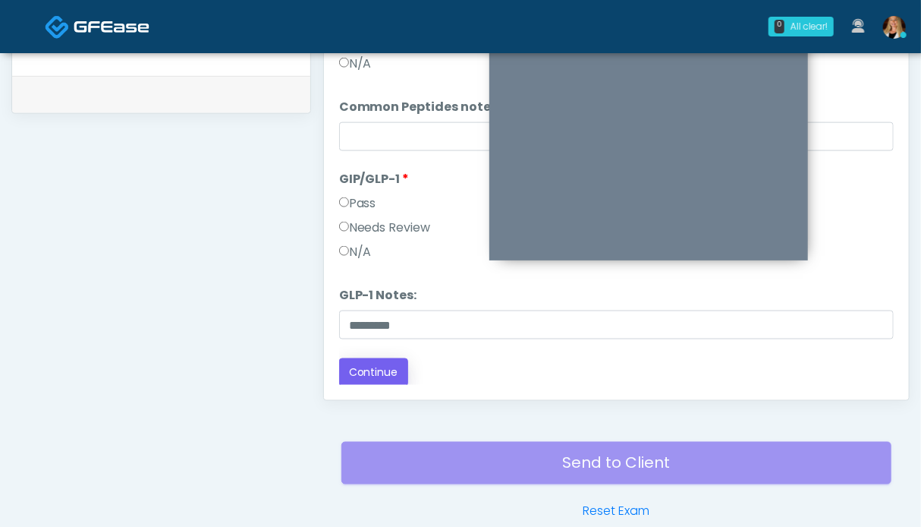
type input "**********"
click at [377, 371] on button "Continue" at bounding box center [373, 372] width 69 height 28
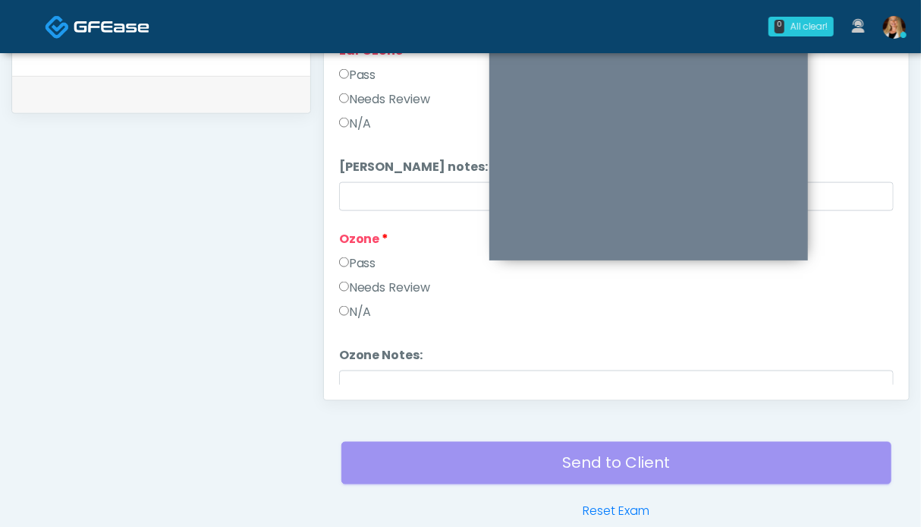
click at [367, 260] on label "Pass" at bounding box center [357, 263] width 37 height 18
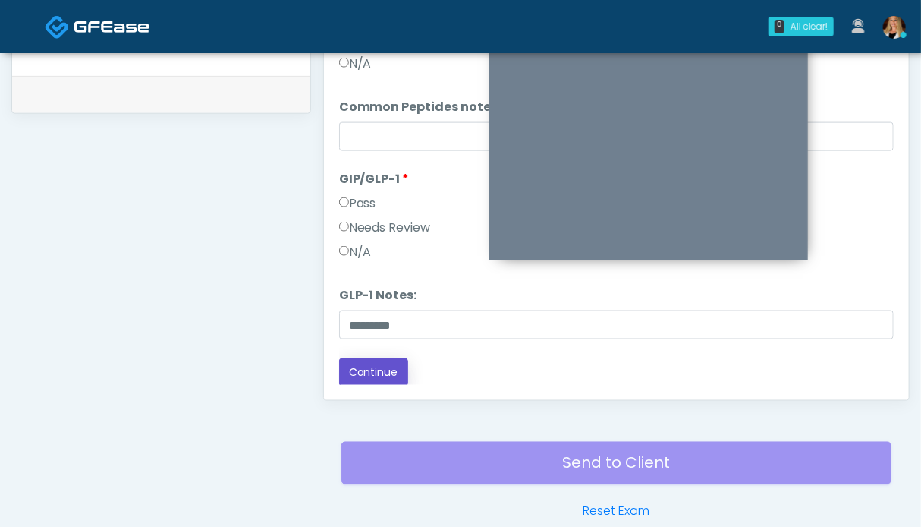
click at [373, 372] on button "Continue" at bounding box center [373, 372] width 69 height 28
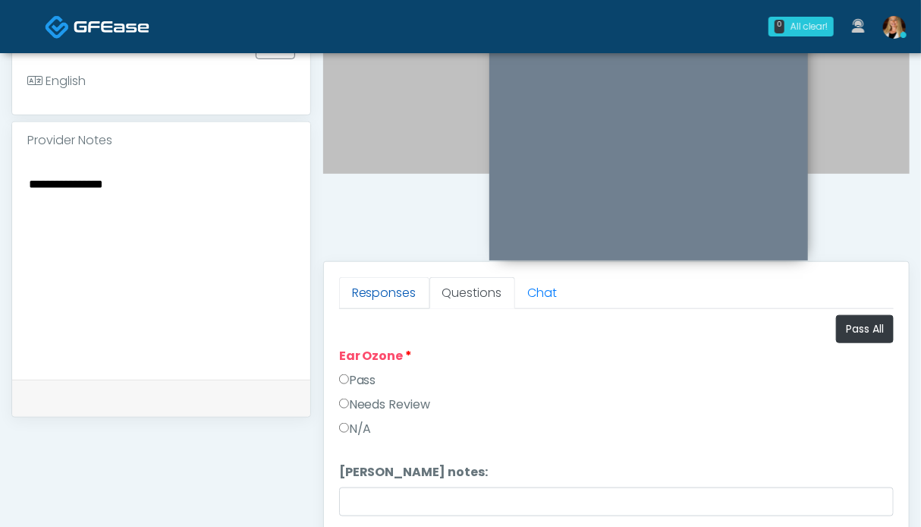
scroll to position [379, 0]
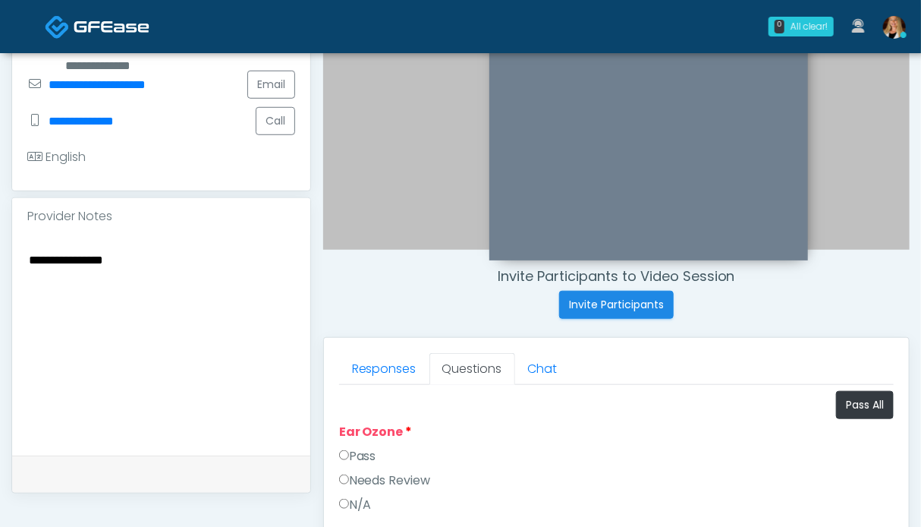
click at [360, 458] on label "Pass" at bounding box center [357, 456] width 37 height 18
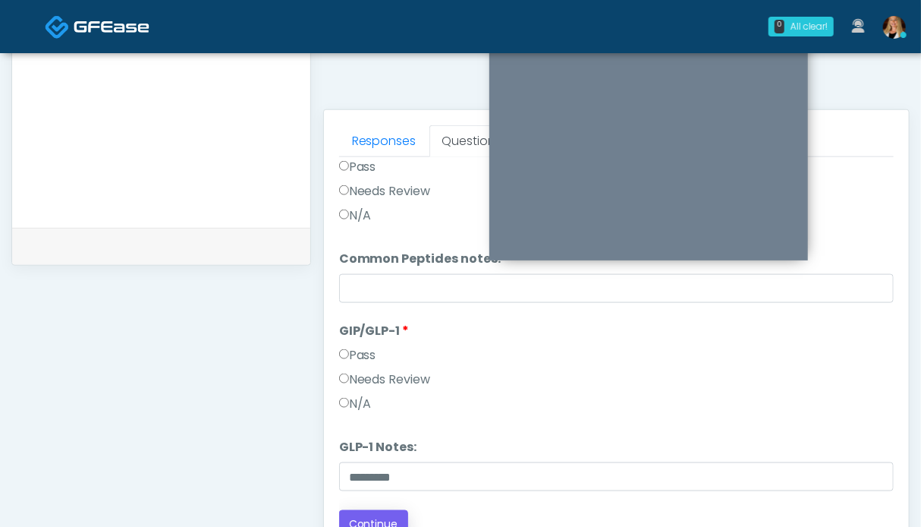
scroll to position [758, 0]
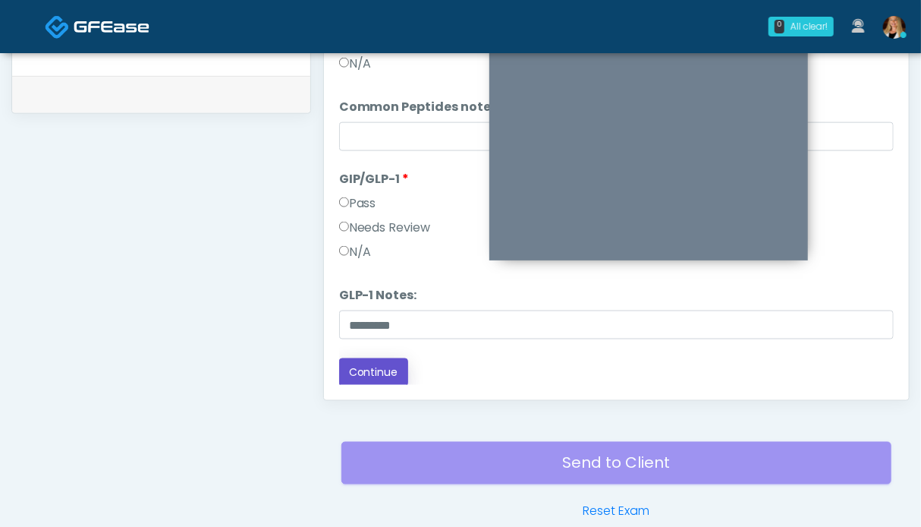
click at [388, 371] on button "Continue" at bounding box center [373, 372] width 69 height 28
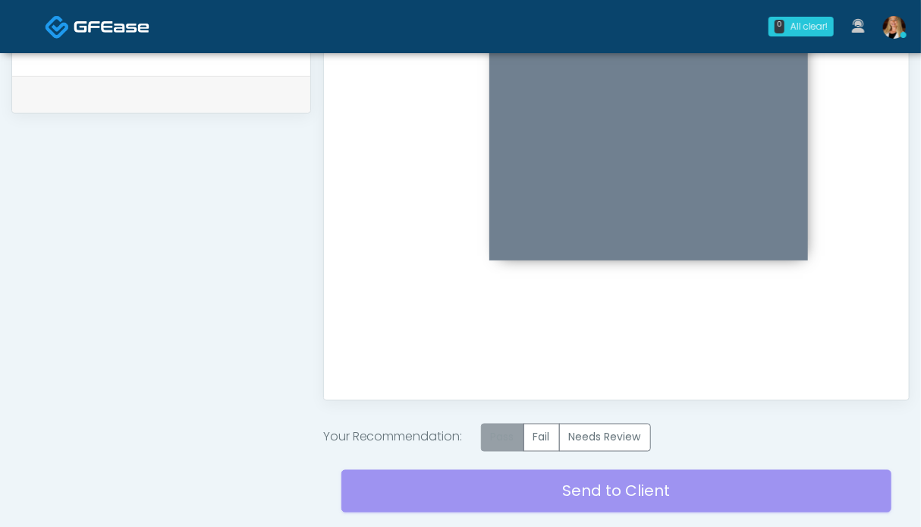
click at [518, 438] on label "Pass" at bounding box center [502, 437] width 43 height 28
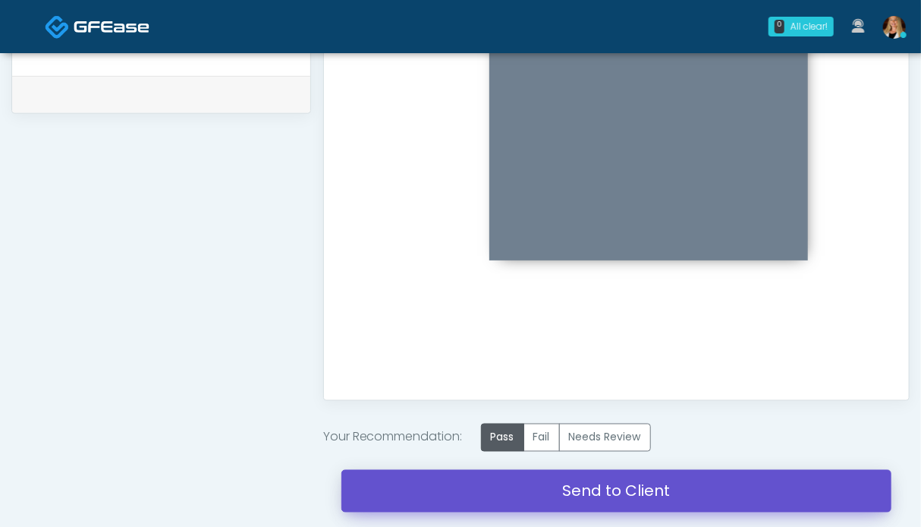
click at [594, 489] on link "Send to Client" at bounding box center [616, 491] width 550 height 42
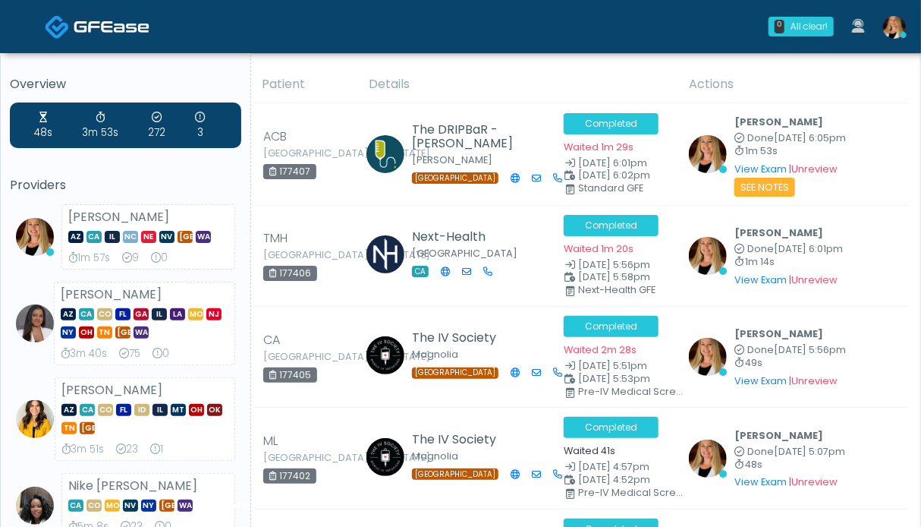
click at [56, 23] on img at bounding box center [57, 26] width 25 height 25
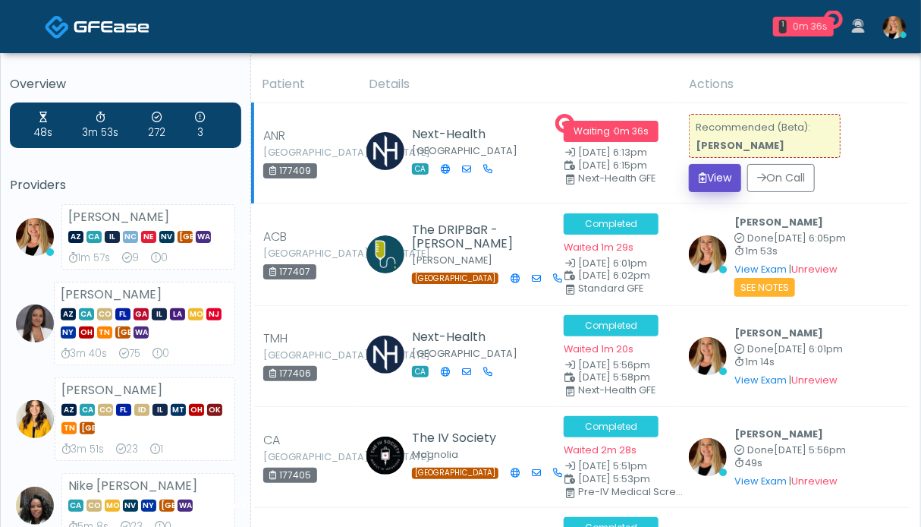
click at [708, 171] on button "View" at bounding box center [715, 178] width 52 height 28
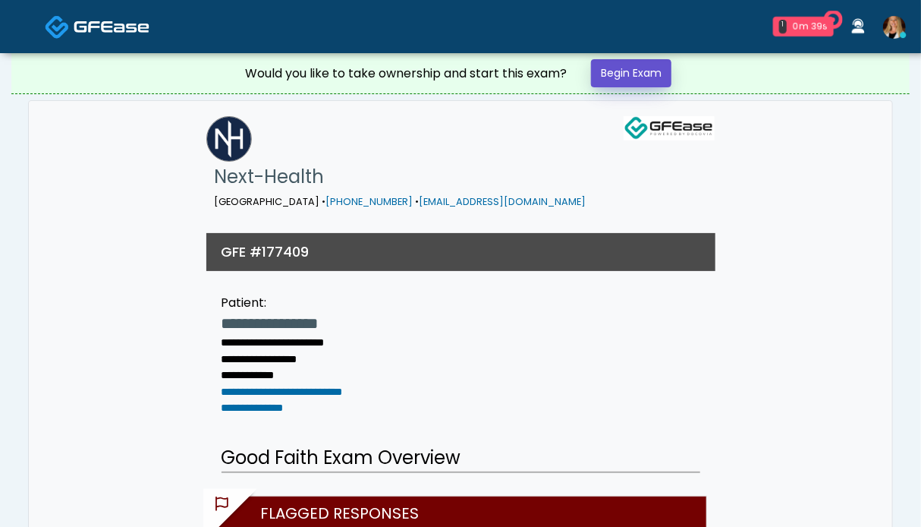
click at [643, 77] on link "Begin Exam" at bounding box center [631, 73] width 80 height 28
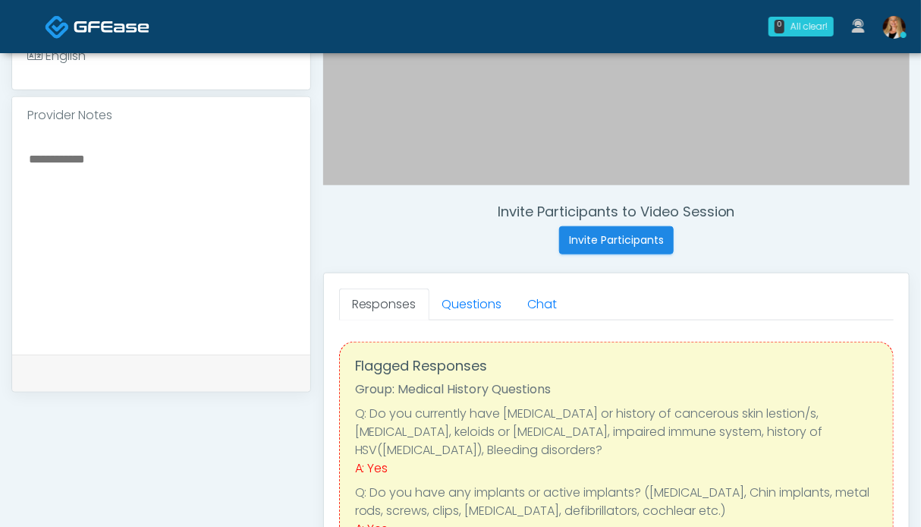
scroll to position [519, 0]
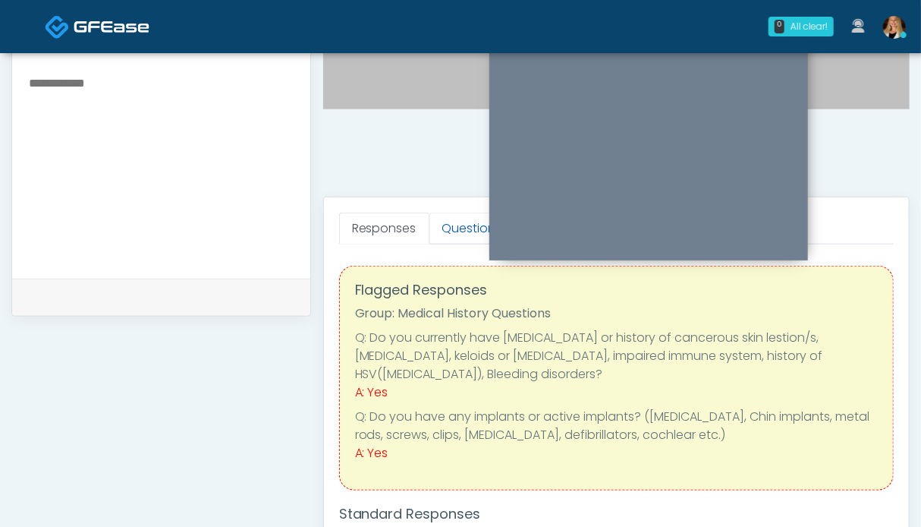
click at [445, 231] on link "Questions" at bounding box center [473, 228] width 86 height 32
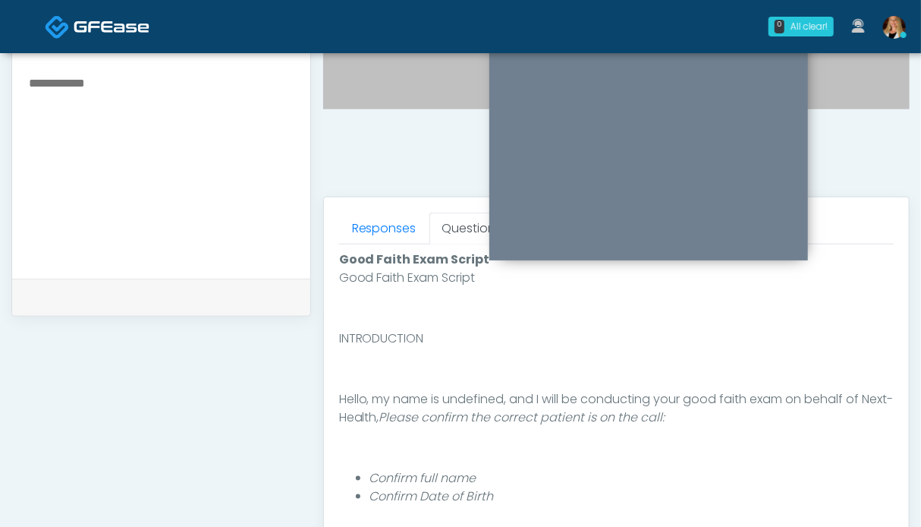
scroll to position [823, 0]
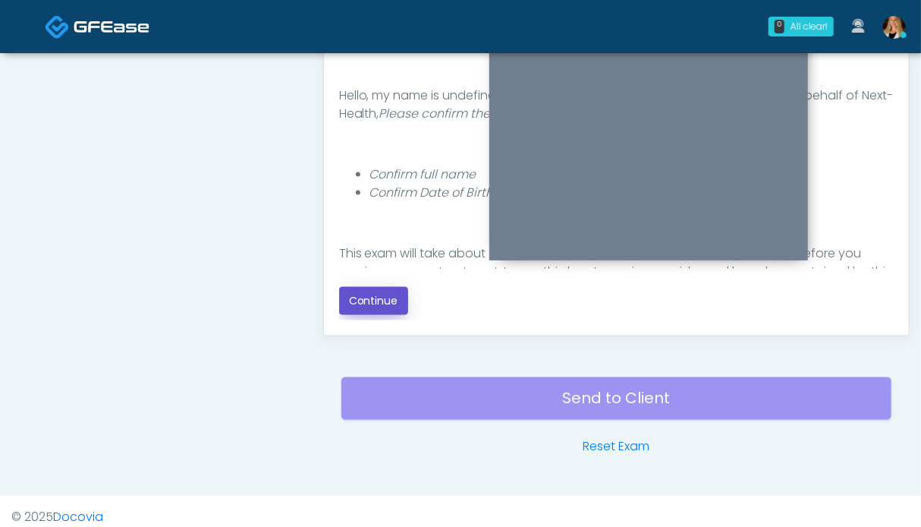
click at [373, 301] on button "Continue" at bounding box center [373, 301] width 69 height 28
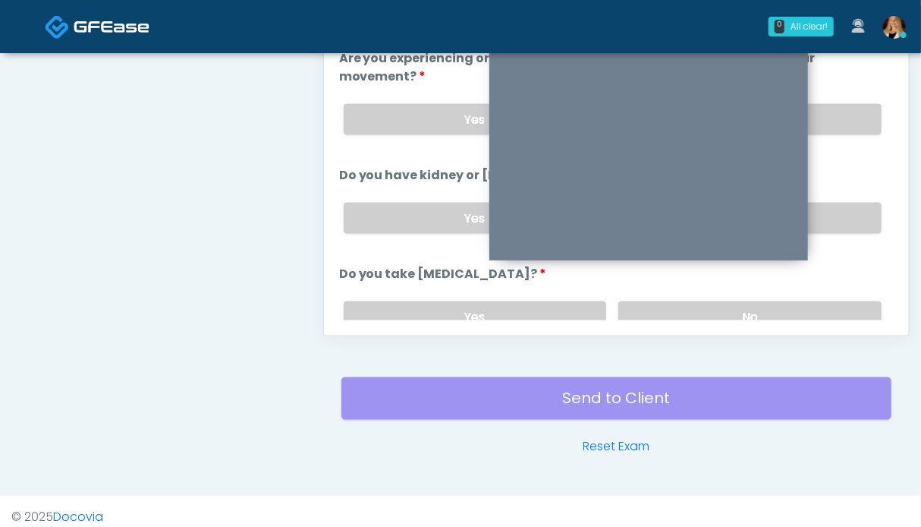
scroll to position [834, 0]
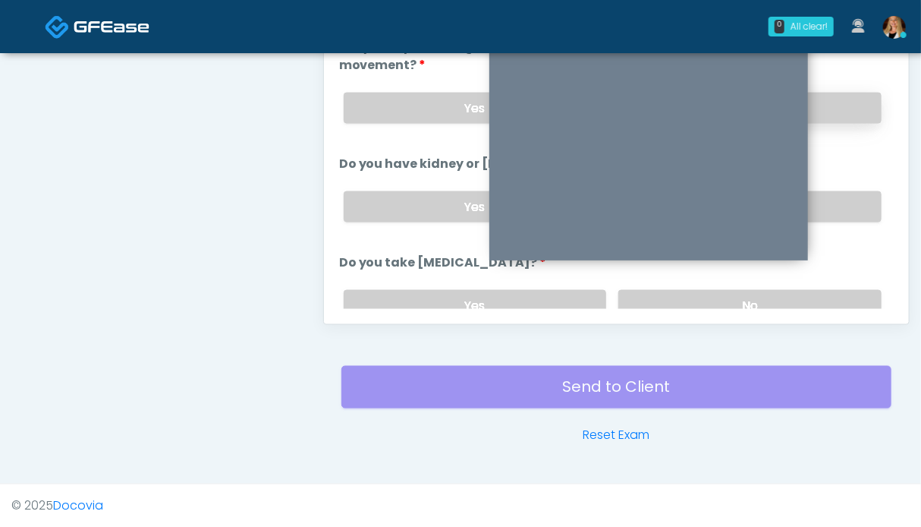
click at [845, 117] on label "No" at bounding box center [749, 108] width 263 height 31
click at [835, 201] on label "No" at bounding box center [749, 206] width 263 height 31
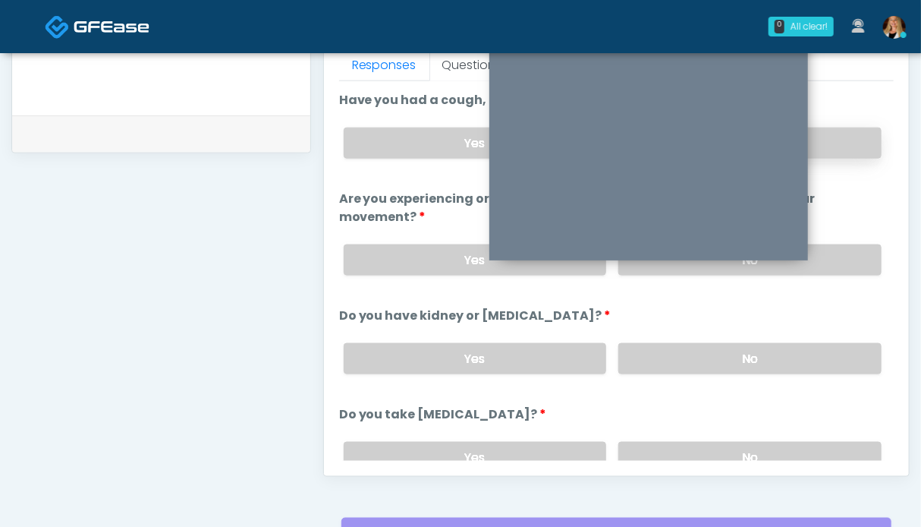
click at [842, 143] on label "No" at bounding box center [749, 142] width 263 height 31
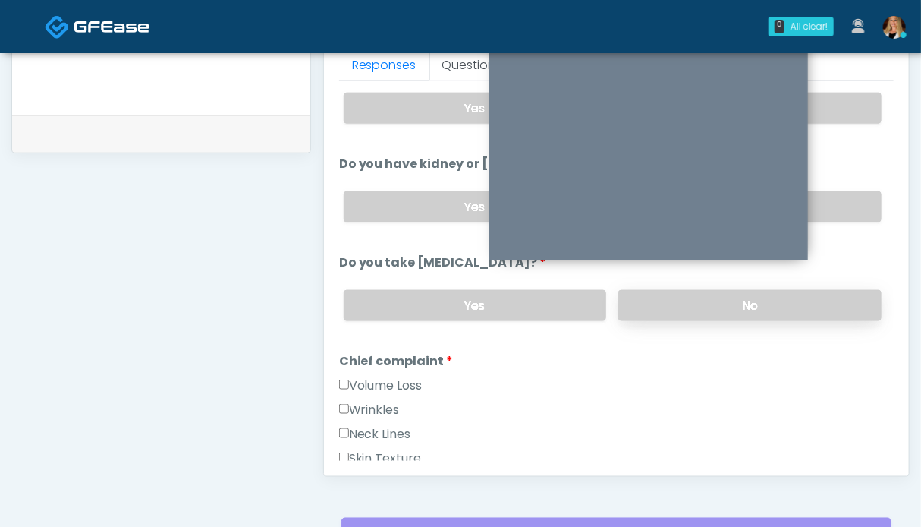
click at [829, 295] on label "No" at bounding box center [749, 305] width 263 height 31
drag, startPoint x: 393, startPoint y: 377, endPoint x: 389, endPoint y: 401, distance: 24.7
click at [392, 377] on label "Volume Loss" at bounding box center [380, 385] width 83 height 18
click at [389, 401] on label "Wrinkles" at bounding box center [369, 410] width 61 height 18
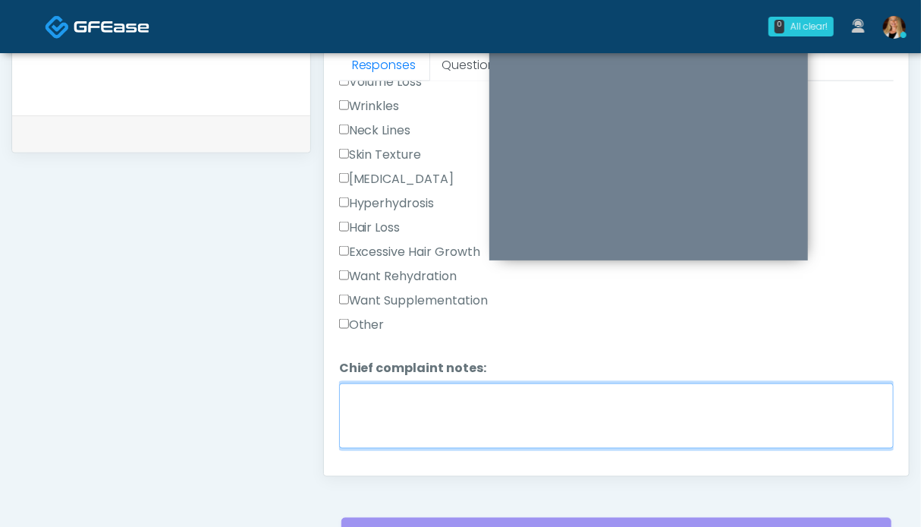
click at [390, 400] on textarea "Chief complaint notes:" at bounding box center [616, 415] width 555 height 65
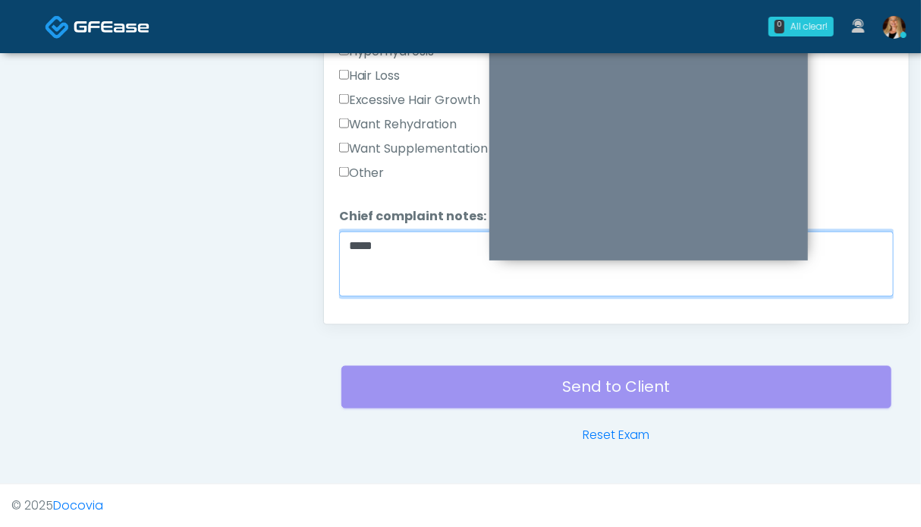
scroll to position [531, 0]
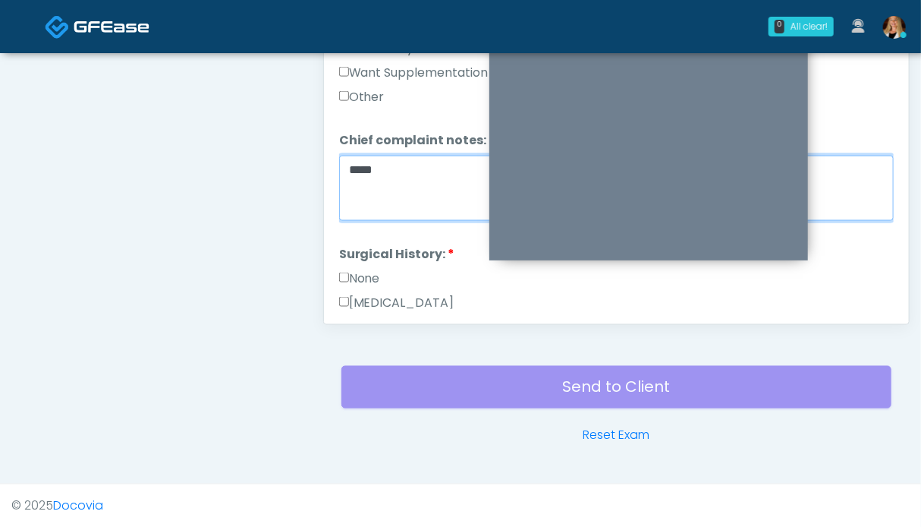
type textarea "****"
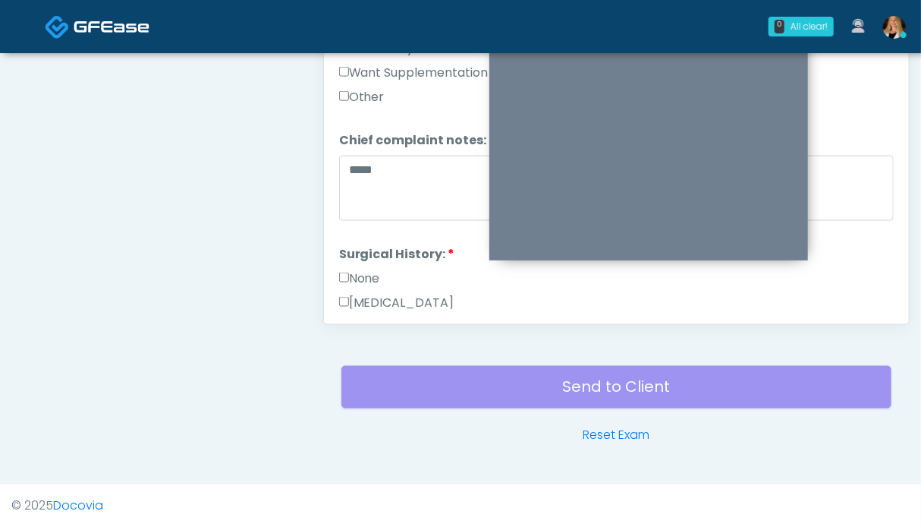
click at [368, 271] on label "None" at bounding box center [359, 278] width 41 height 18
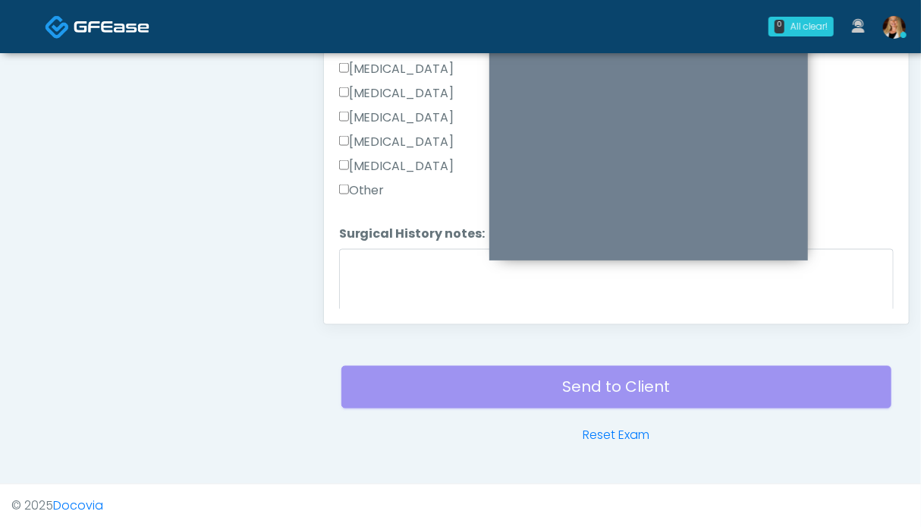
scroll to position [962, 0]
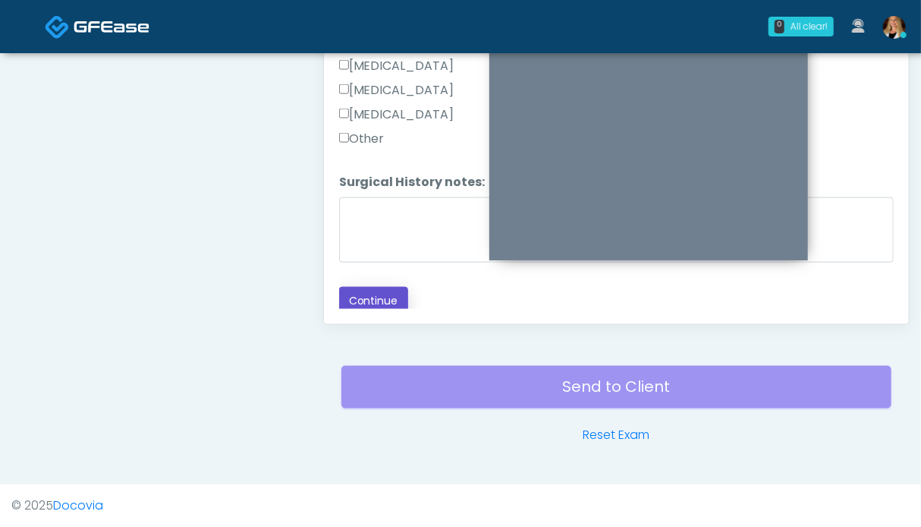
click at [375, 301] on button "Continue" at bounding box center [373, 301] width 69 height 28
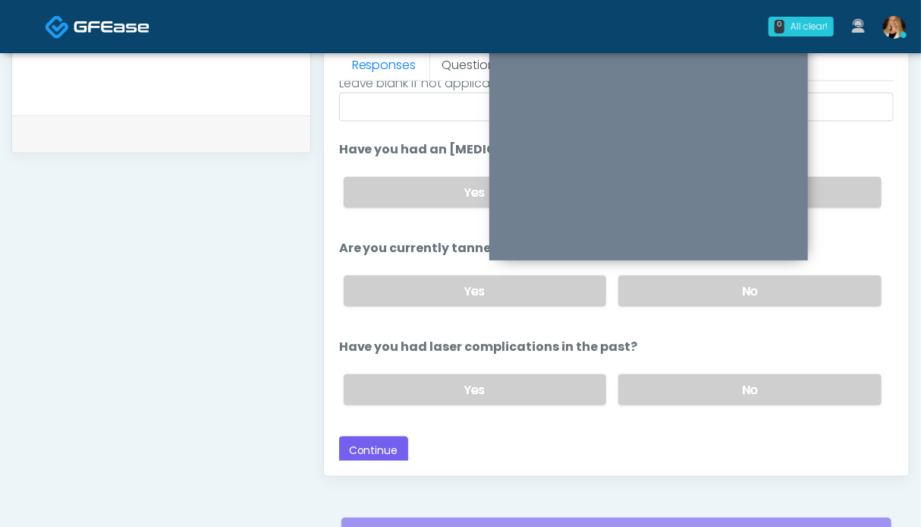
scroll to position [606, 0]
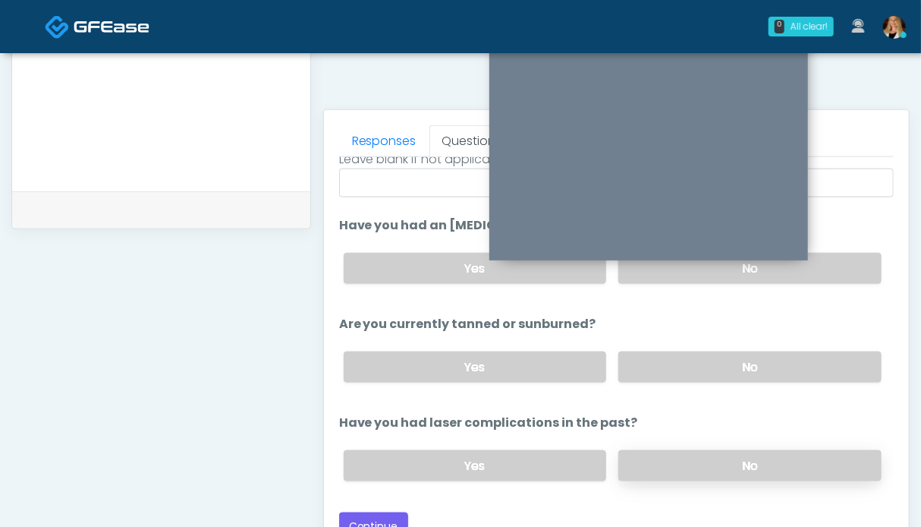
drag, startPoint x: 766, startPoint y: 461, endPoint x: 777, endPoint y: 446, distance: 18.5
click at [767, 461] on label "No" at bounding box center [749, 465] width 263 height 31
click at [806, 357] on label "No" at bounding box center [749, 366] width 263 height 31
click at [841, 271] on label "No" at bounding box center [749, 268] width 263 height 31
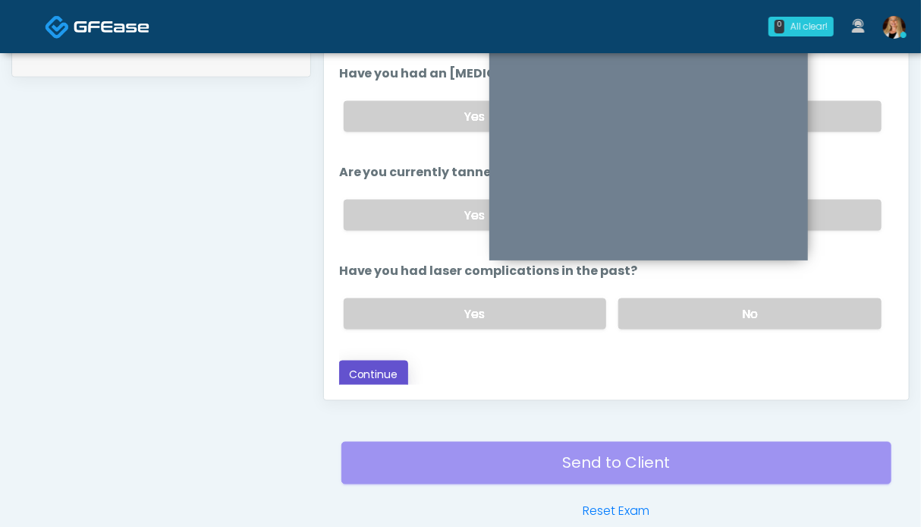
click at [385, 373] on button "Continue" at bounding box center [373, 374] width 69 height 28
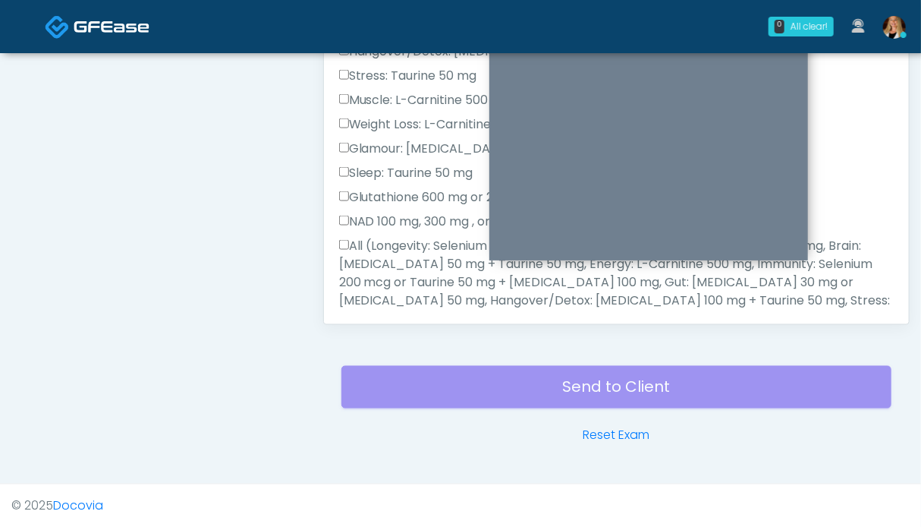
scroll to position [682, 0]
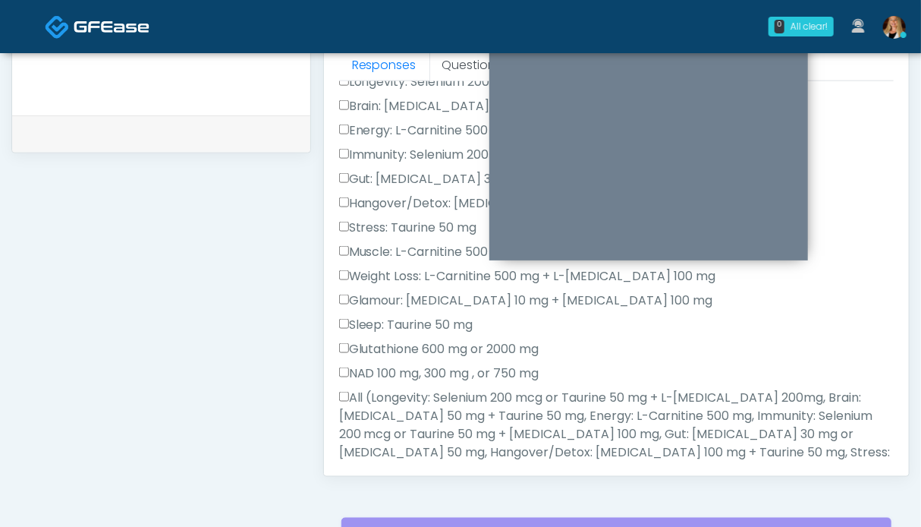
click at [379, 430] on label "All (Longevity: Selenium 200 mcg or Taurine 50 mg + L-Arginine 200mg, Brain: Gl…" at bounding box center [616, 452] width 555 height 127
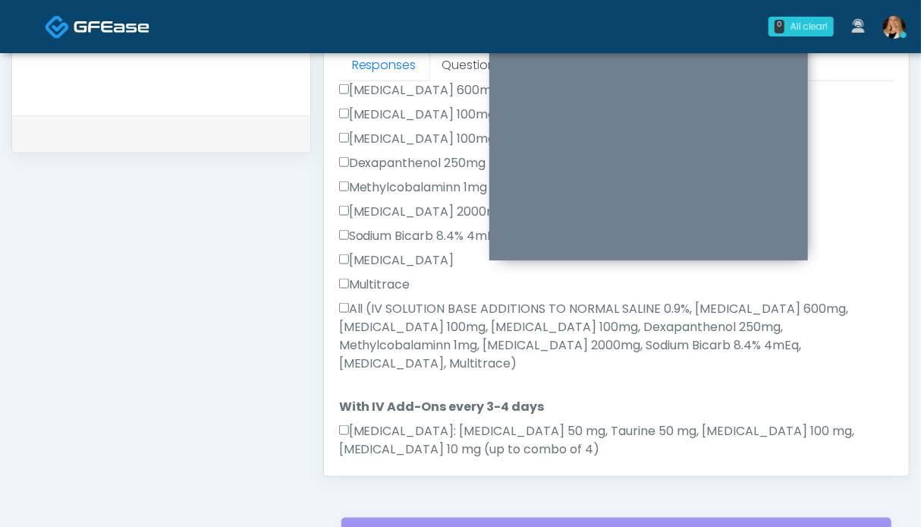
click at [378, 333] on label "All (IV SOLUTION BASE ADDITIONS TO NORMAL SALINE 0.9%, Magnesium Chloride 600mg…" at bounding box center [616, 336] width 555 height 73
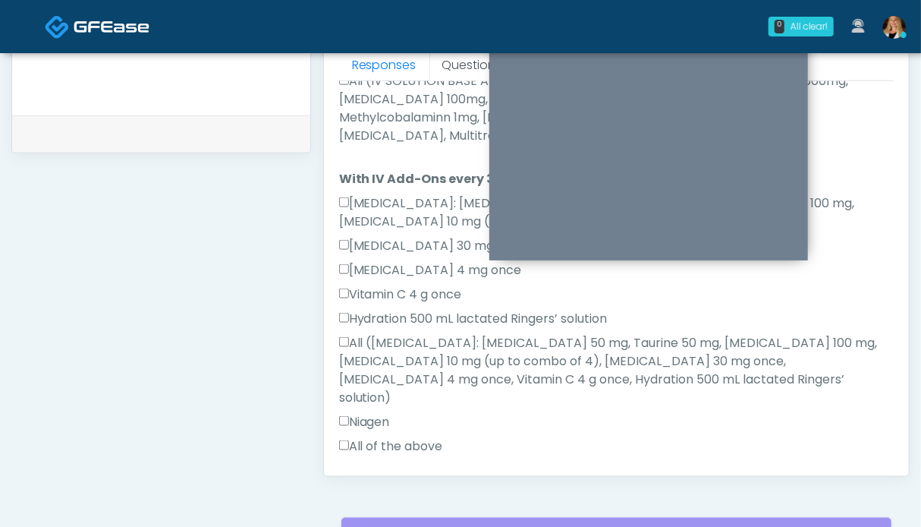
click at [373, 437] on label "All of the above" at bounding box center [391, 446] width 104 height 18
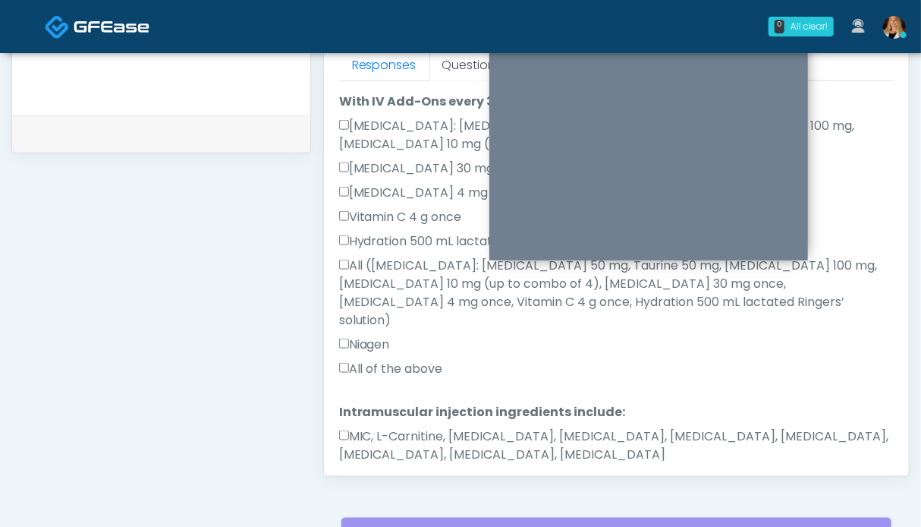
click at [374, 427] on label "MIC, L-Carnitine, Methylcobalamin, Glycine, B-Complex, Lycine, Biotin, Vitamin …" at bounding box center [616, 445] width 555 height 36
click at [367, 489] on button "Continue" at bounding box center [373, 503] width 69 height 28
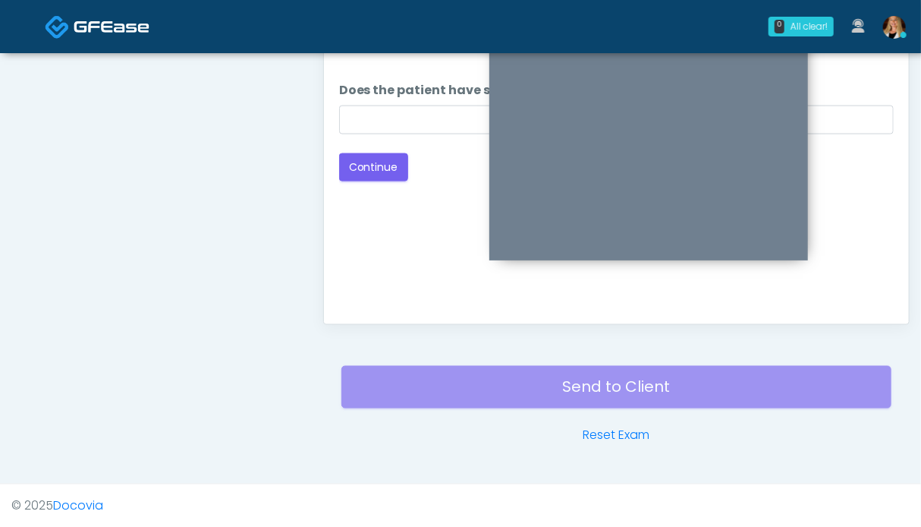
scroll to position [530, 0]
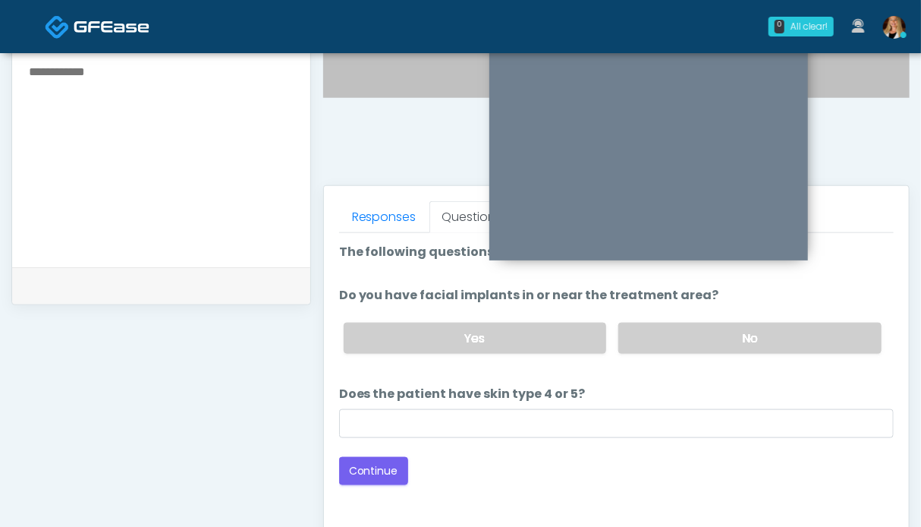
drag, startPoint x: 809, startPoint y: 337, endPoint x: 631, endPoint y: 371, distance: 181.6
click at [808, 337] on label "No" at bounding box center [749, 338] width 263 height 31
click at [366, 474] on button "Continue" at bounding box center [373, 471] width 69 height 28
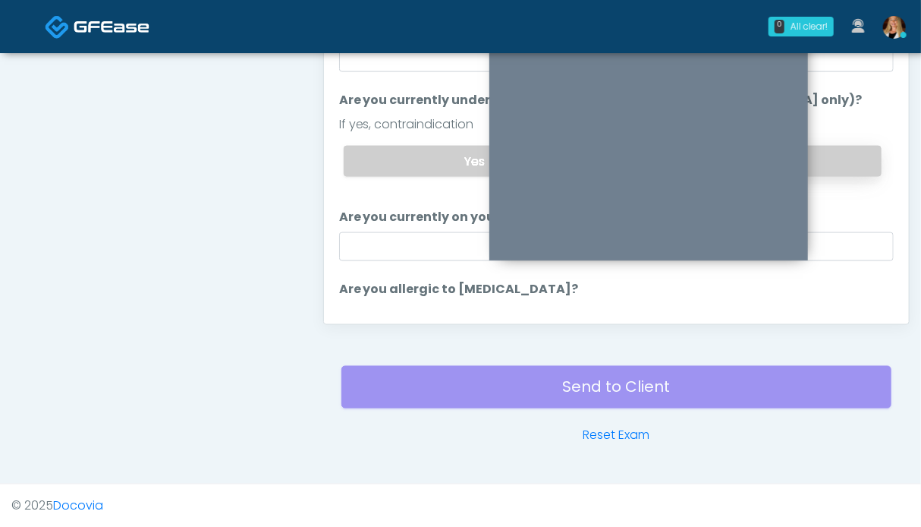
scroll to position [606, 0]
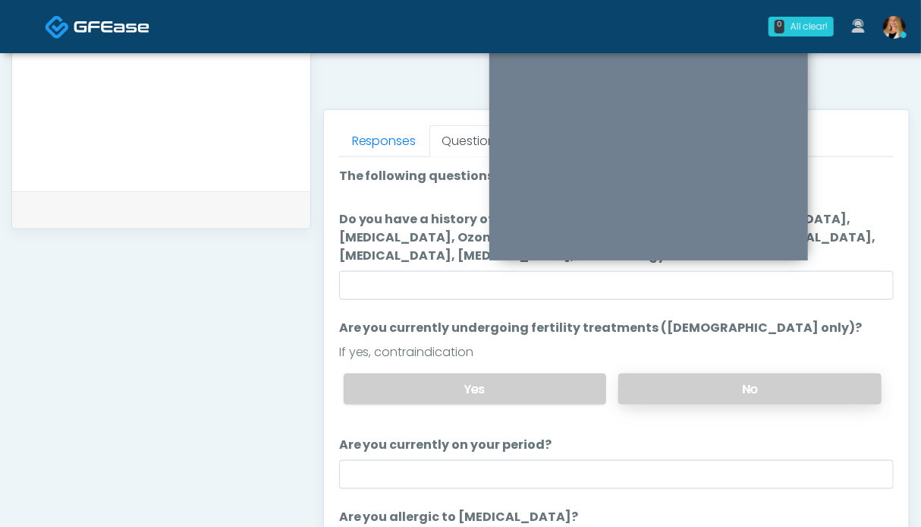
click at [801, 390] on label "No" at bounding box center [749, 388] width 263 height 31
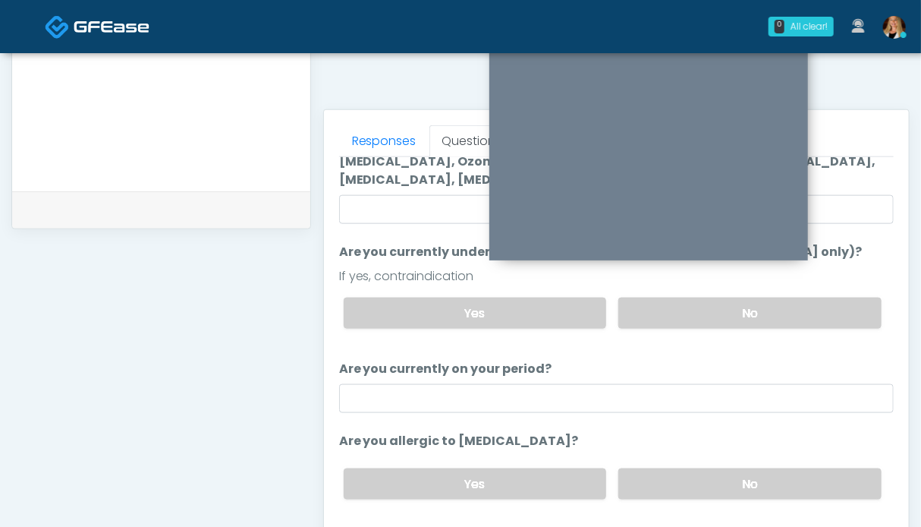
scroll to position [95, 0]
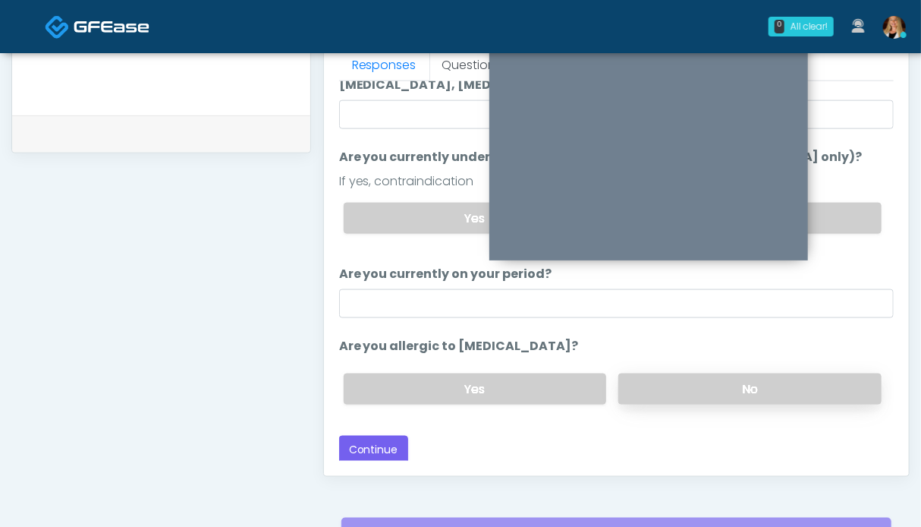
click at [700, 379] on label "No" at bounding box center [749, 388] width 263 height 31
click at [375, 445] on button "Continue" at bounding box center [373, 450] width 69 height 28
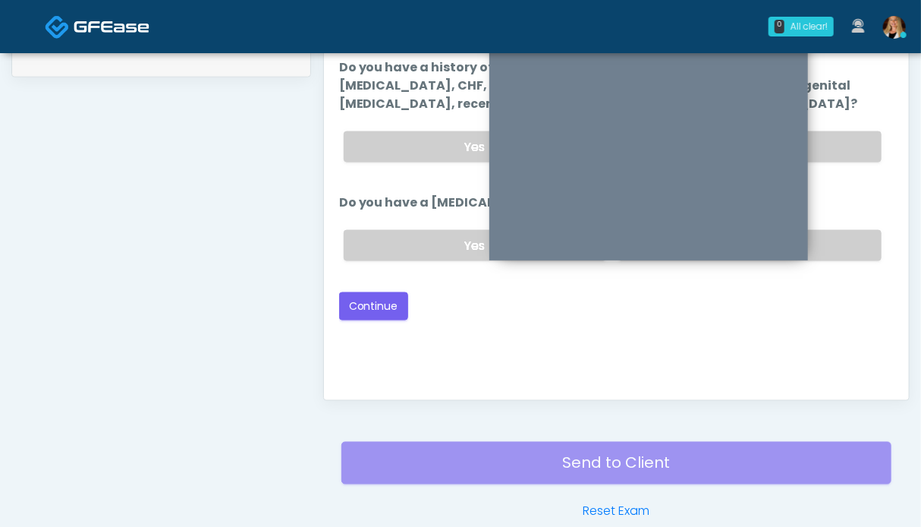
scroll to position [682, 0]
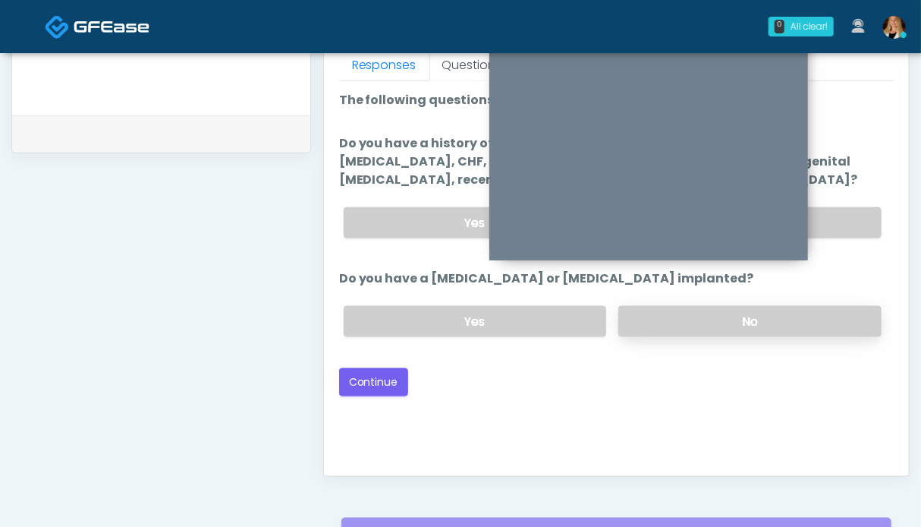
click at [812, 321] on label "No" at bounding box center [749, 321] width 263 height 31
click at [848, 225] on label "No" at bounding box center [749, 222] width 263 height 31
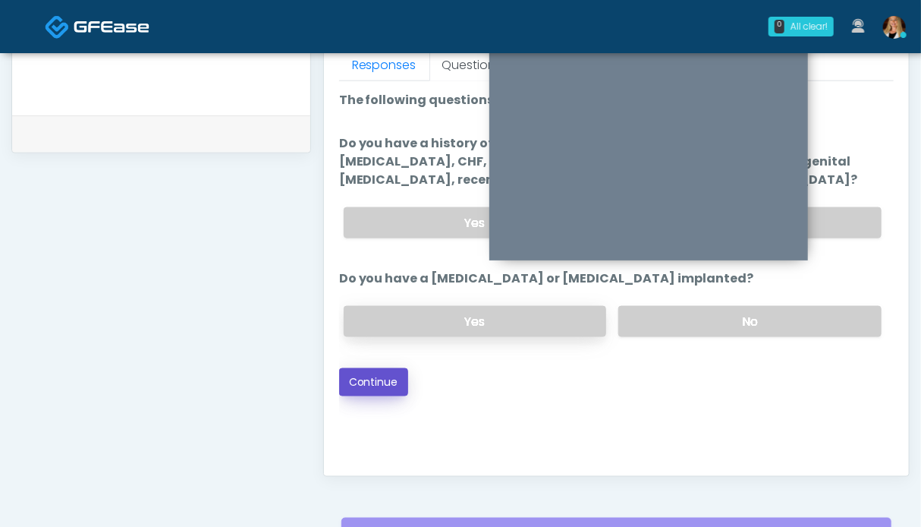
drag, startPoint x: 384, startPoint y: 383, endPoint x: 525, endPoint y: 315, distance: 156.8
click at [385, 382] on button "Continue" at bounding box center [373, 382] width 69 height 28
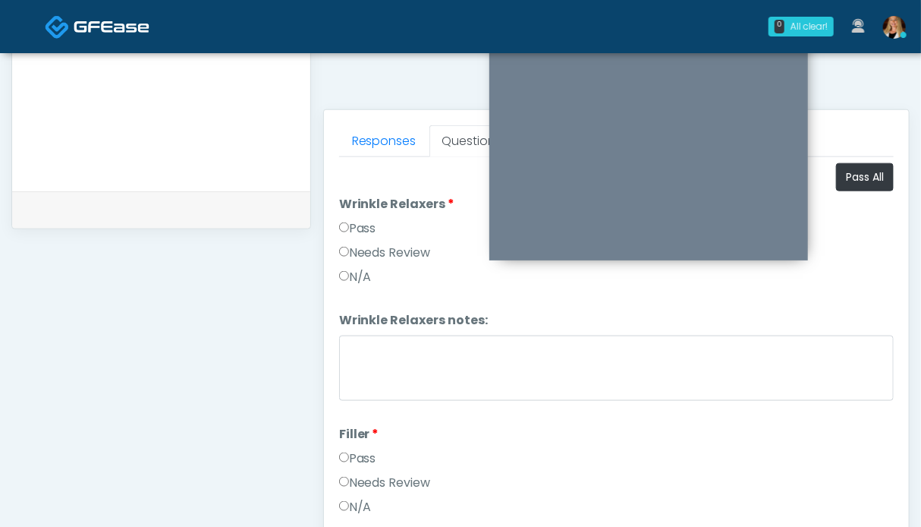
scroll to position [530, 0]
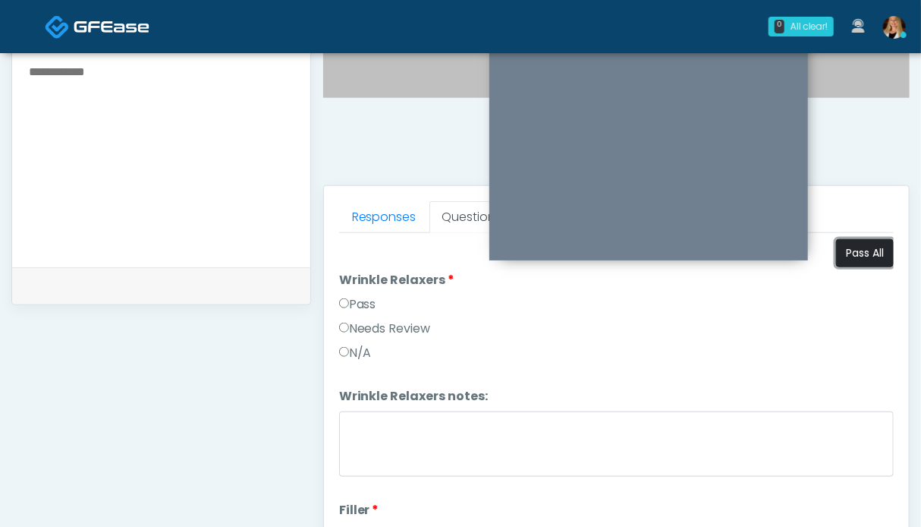
click at [847, 250] on button "Pass All" at bounding box center [865, 253] width 58 height 28
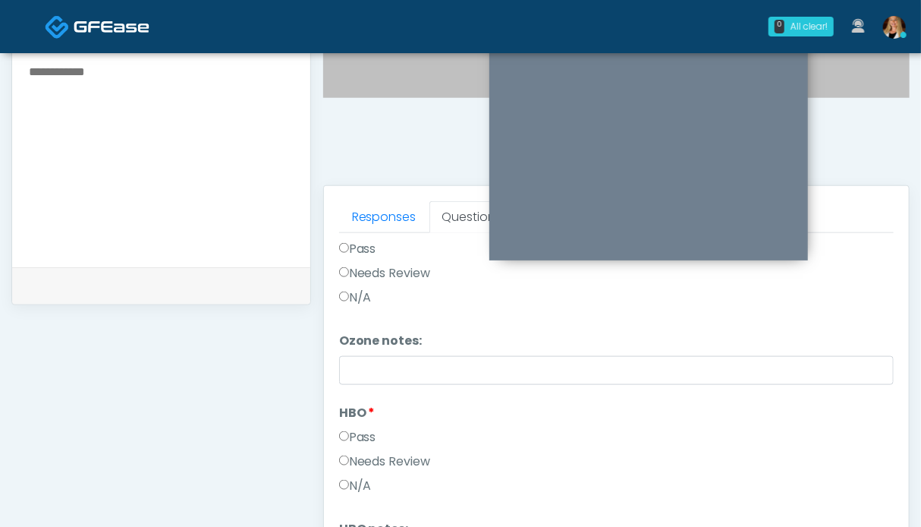
scroll to position [0, 0]
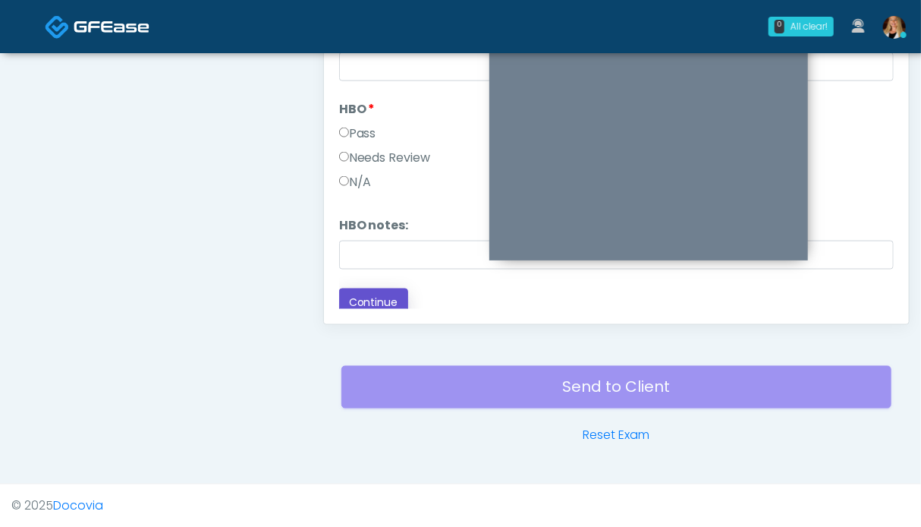
click at [393, 293] on button "Continue" at bounding box center [373, 302] width 69 height 28
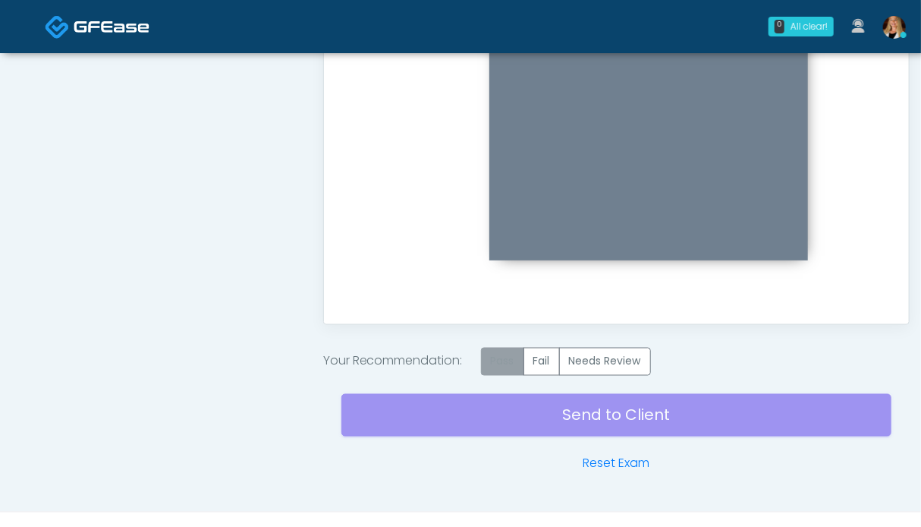
click at [493, 361] on label "Pass" at bounding box center [502, 362] width 43 height 28
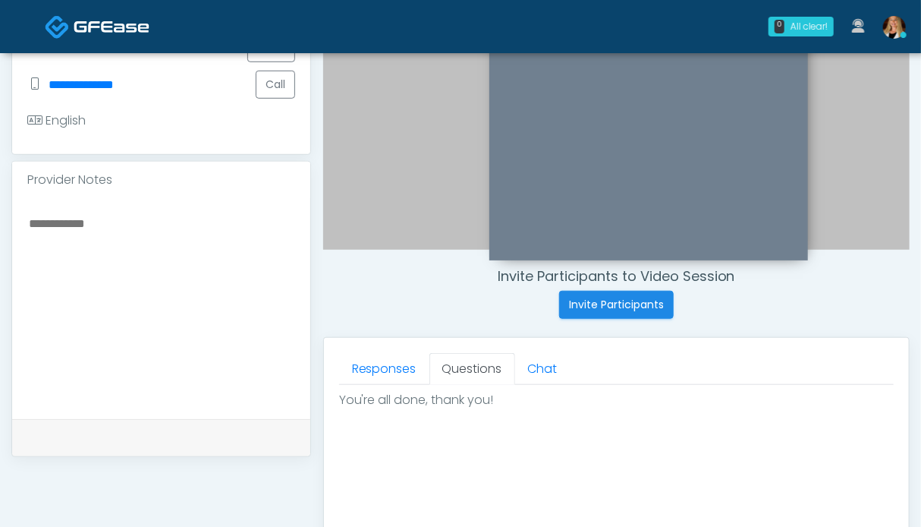
click at [148, 265] on textarea at bounding box center [161, 305] width 268 height 185
click at [123, 227] on textarea "**********" at bounding box center [161, 305] width 268 height 185
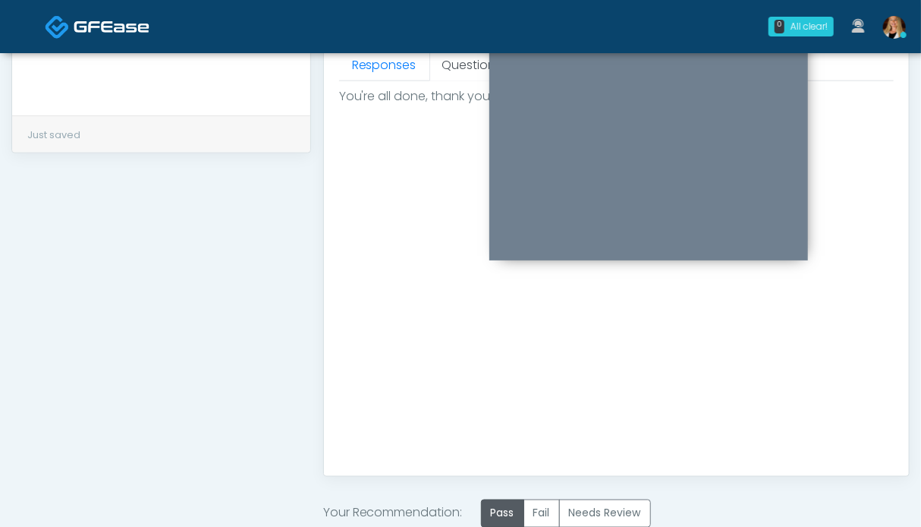
scroll to position [862, 0]
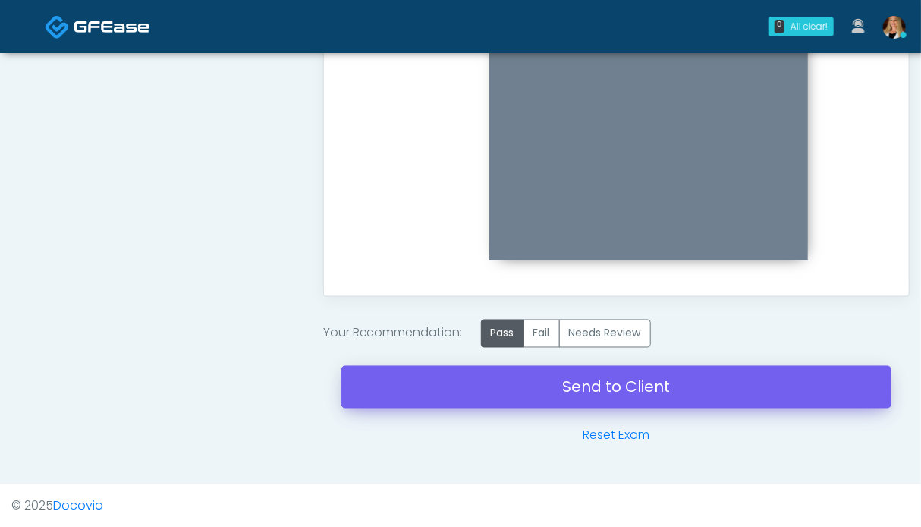
type textarea "**********"
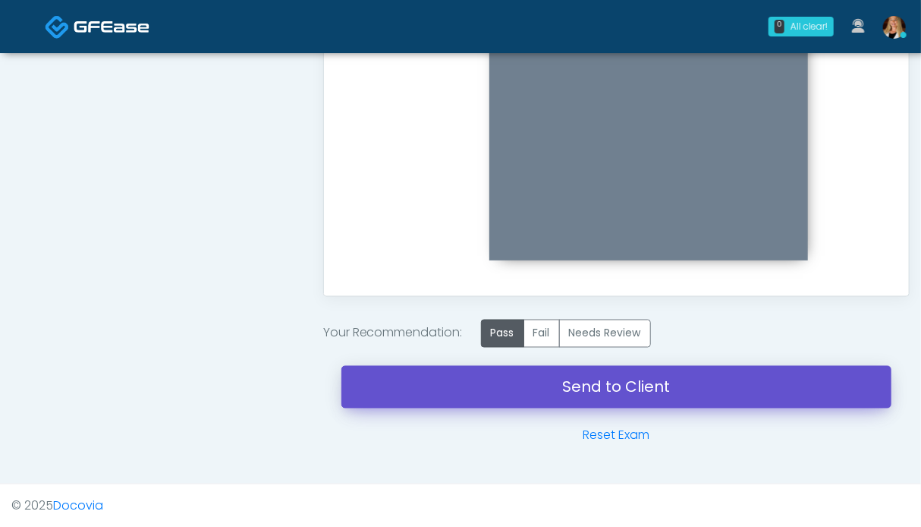
click at [631, 382] on link "Send to Client" at bounding box center [616, 387] width 550 height 42
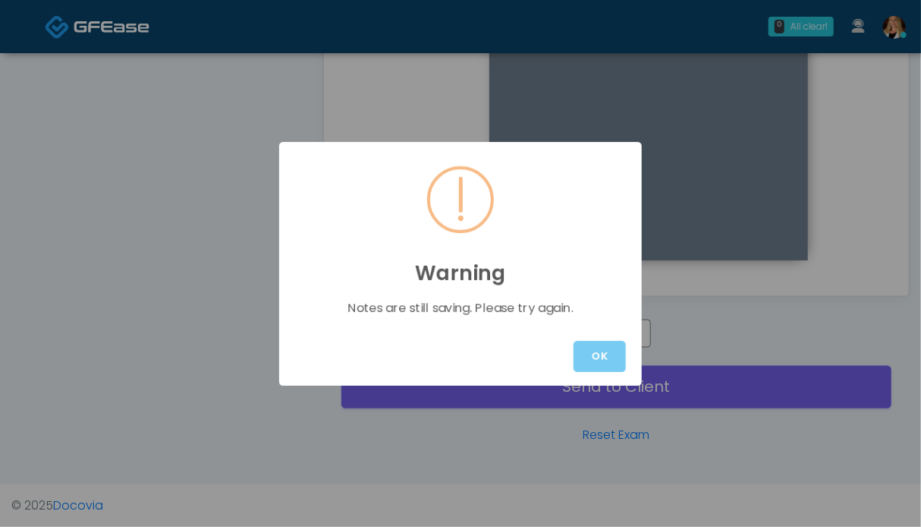
click at [597, 355] on button "OK" at bounding box center [600, 356] width 52 height 31
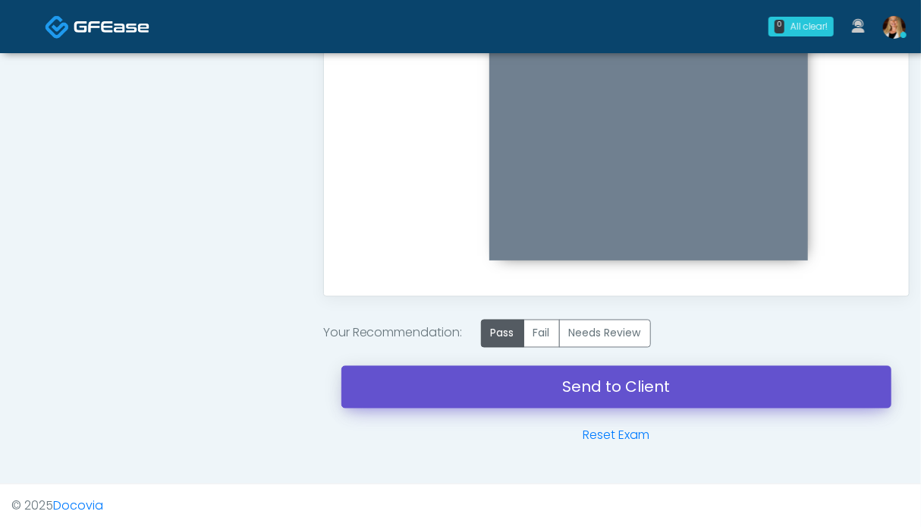
click at [599, 383] on link "Send to Client" at bounding box center [616, 387] width 550 height 42
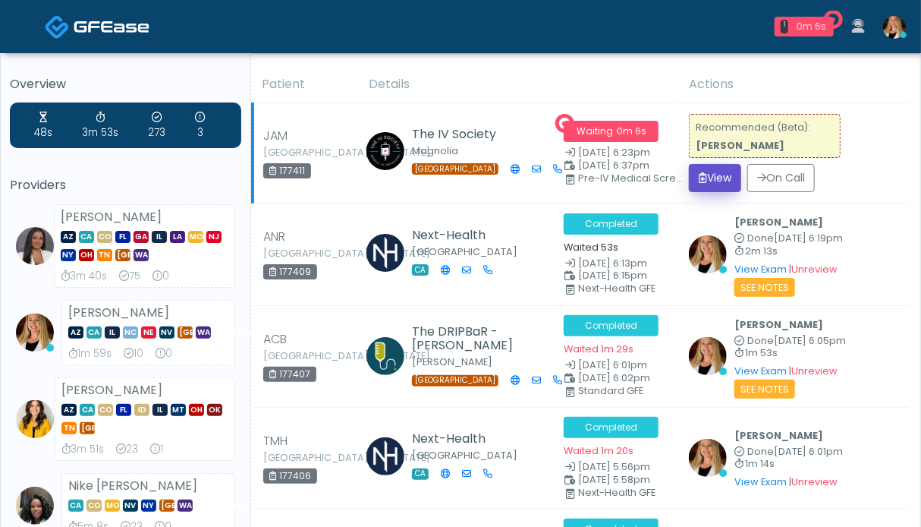
click at [737, 180] on button "View" at bounding box center [715, 178] width 52 height 28
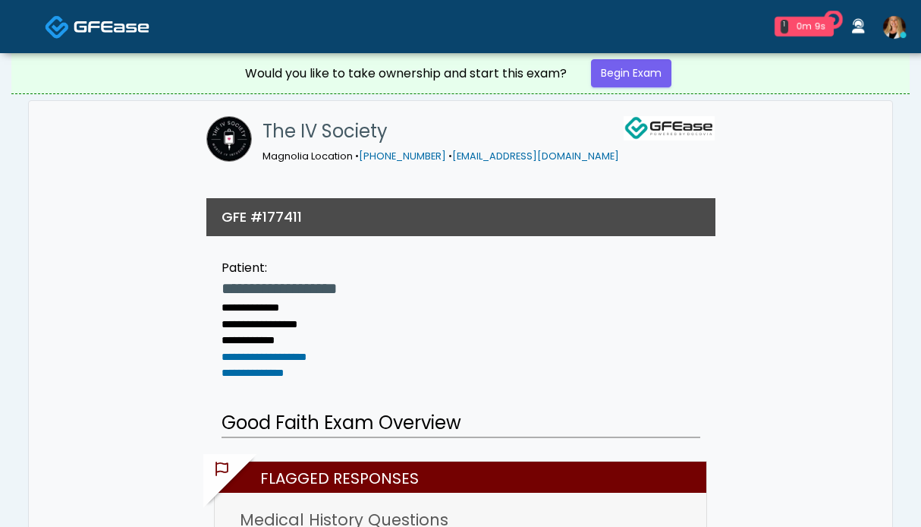
click at [633, 73] on link "Begin Exam" at bounding box center [631, 73] width 80 height 28
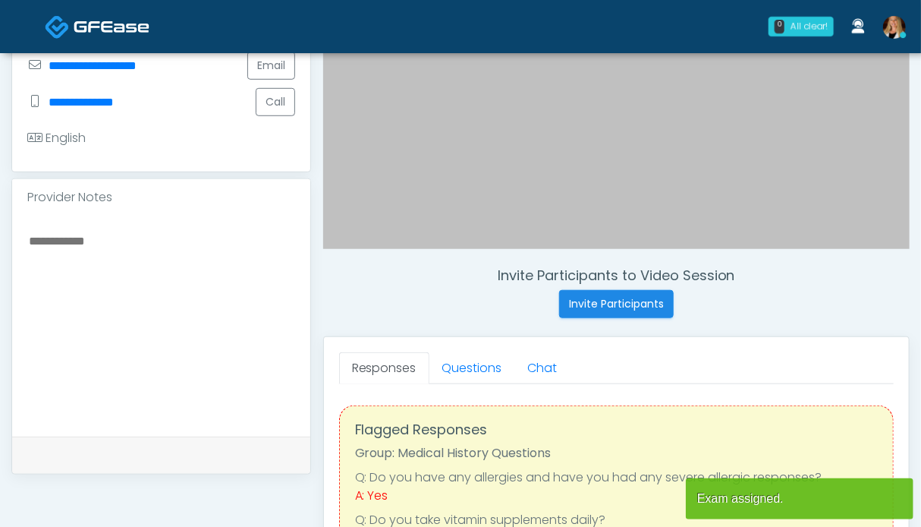
scroll to position [379, 0]
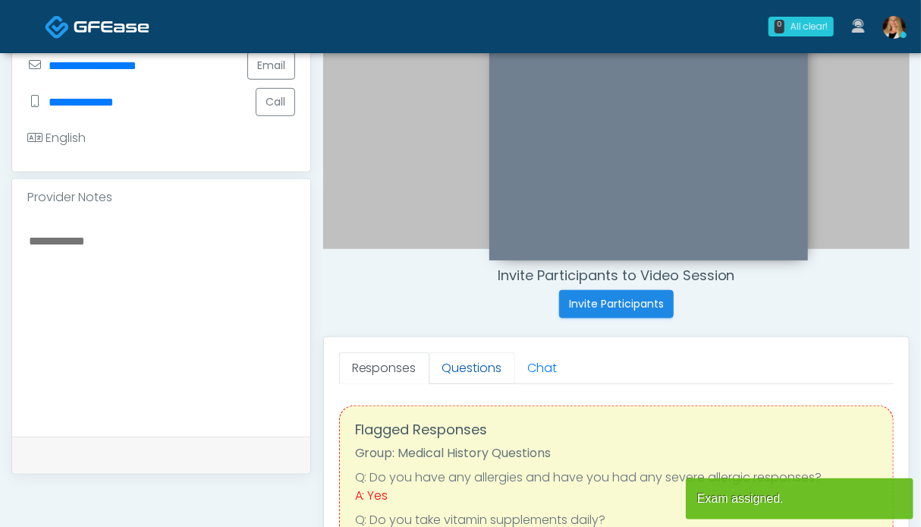
click at [470, 362] on link "Questions" at bounding box center [473, 368] width 86 height 32
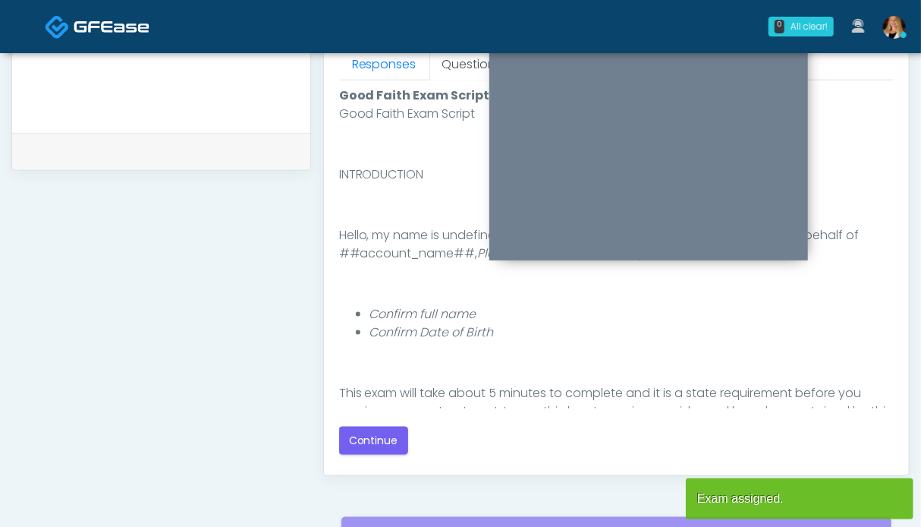
scroll to position [759, 0]
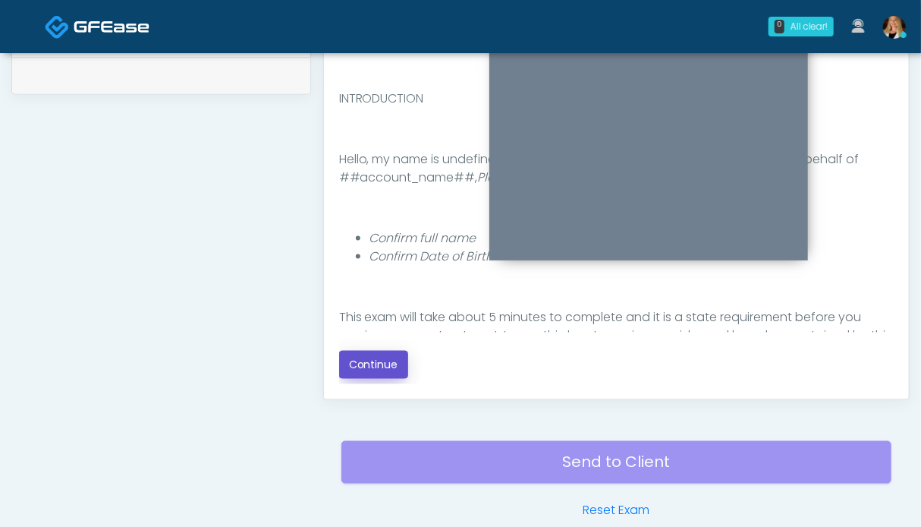
click at [364, 365] on button "Continue" at bounding box center [373, 365] width 69 height 28
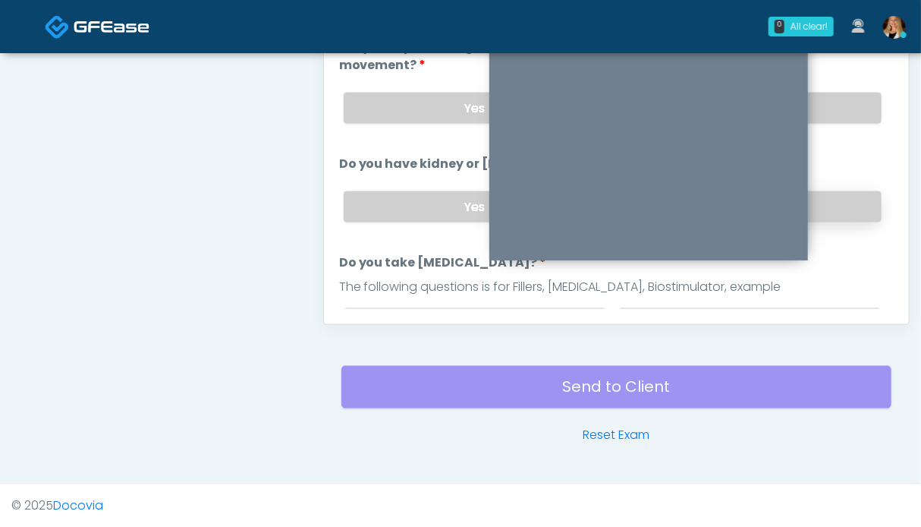
click at [832, 208] on label "No" at bounding box center [749, 206] width 263 height 31
click at [828, 109] on label "No" at bounding box center [749, 108] width 263 height 31
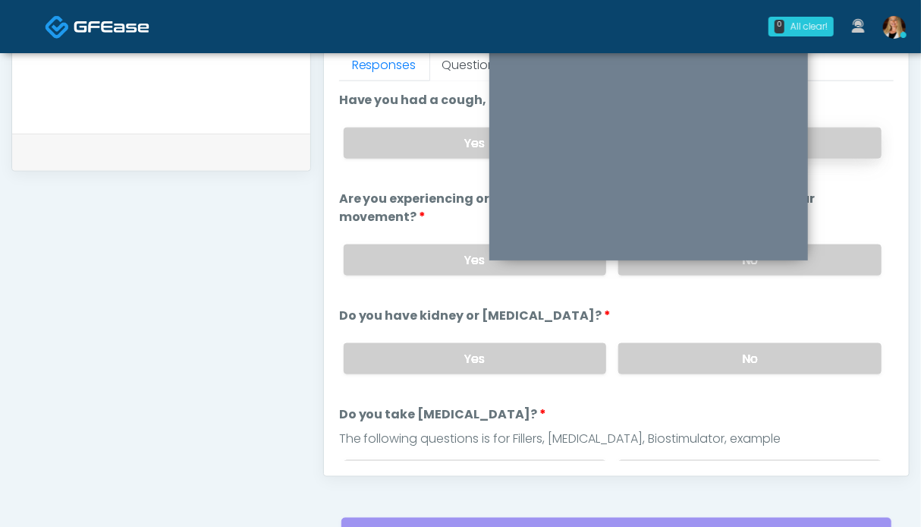
click at [835, 136] on label "No" at bounding box center [749, 142] width 263 height 31
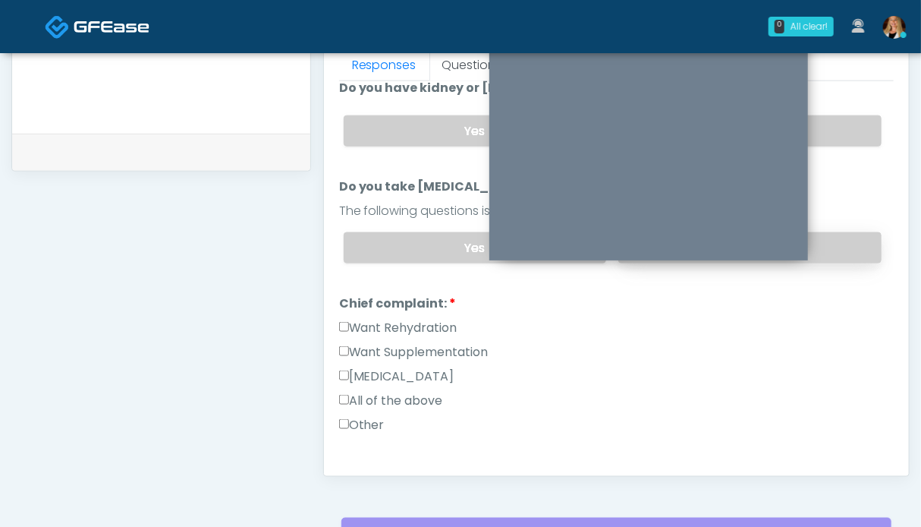
click at [823, 244] on label "No" at bounding box center [749, 247] width 263 height 31
click at [376, 323] on label "Want Rehydration" at bounding box center [398, 328] width 118 height 18
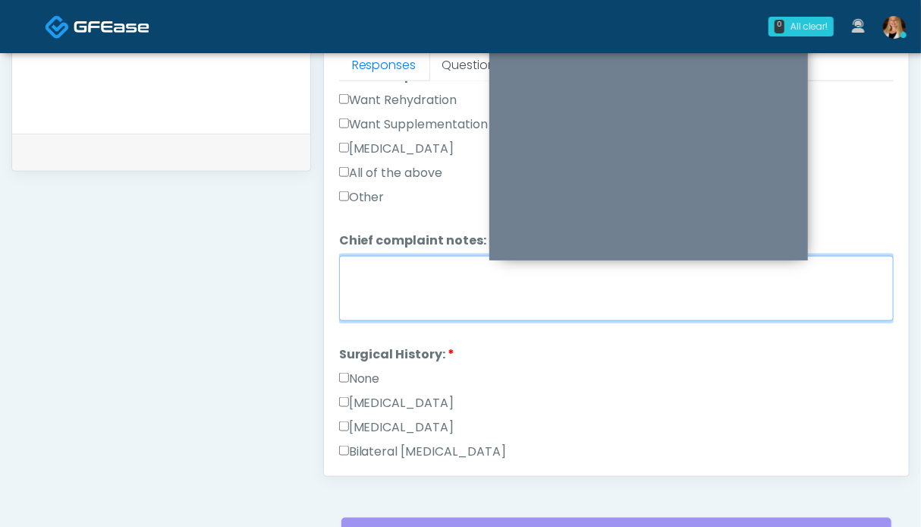
click at [432, 298] on textarea "Chief complaint notes:" at bounding box center [616, 288] width 555 height 65
type textarea "**"
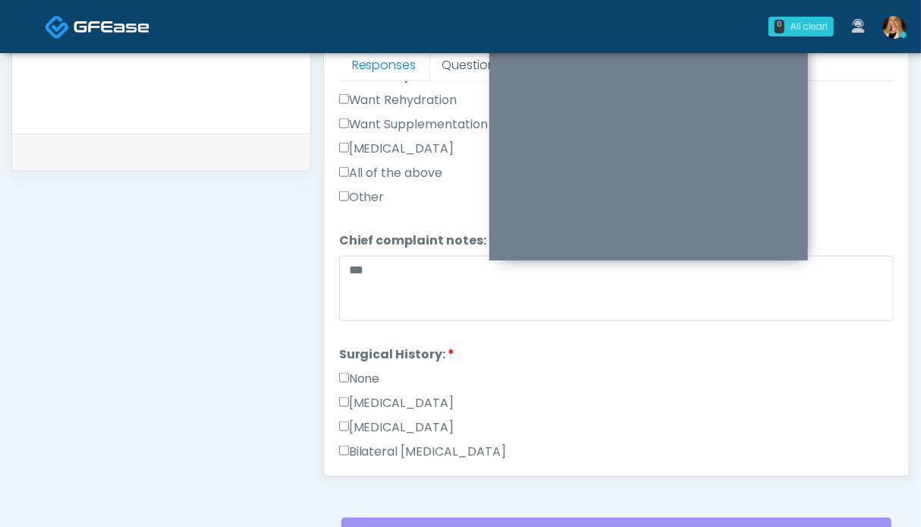
click at [350, 373] on label "None" at bounding box center [359, 379] width 41 height 18
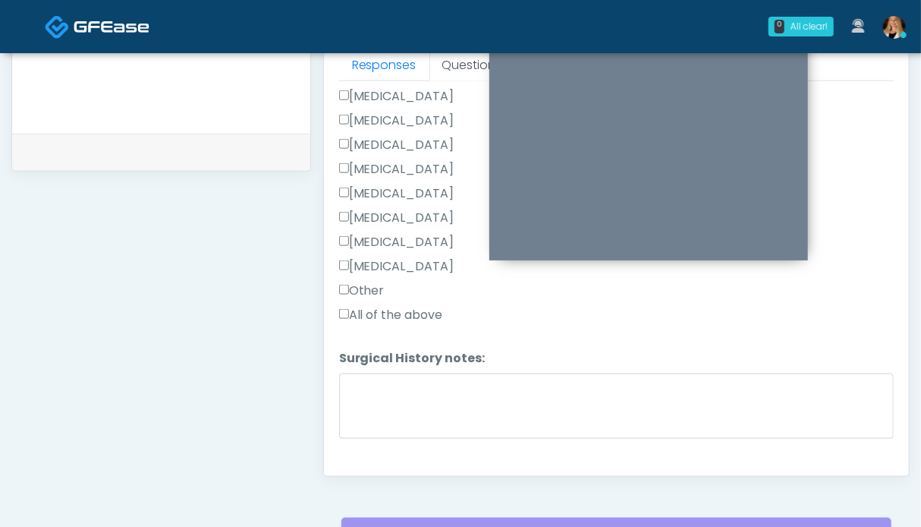
scroll to position [859, 0]
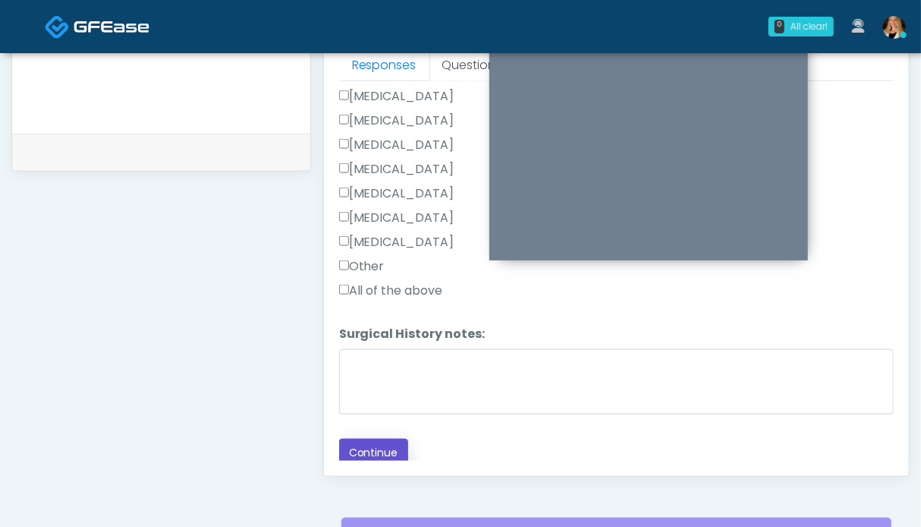
click at [378, 442] on button "Continue" at bounding box center [373, 453] width 69 height 28
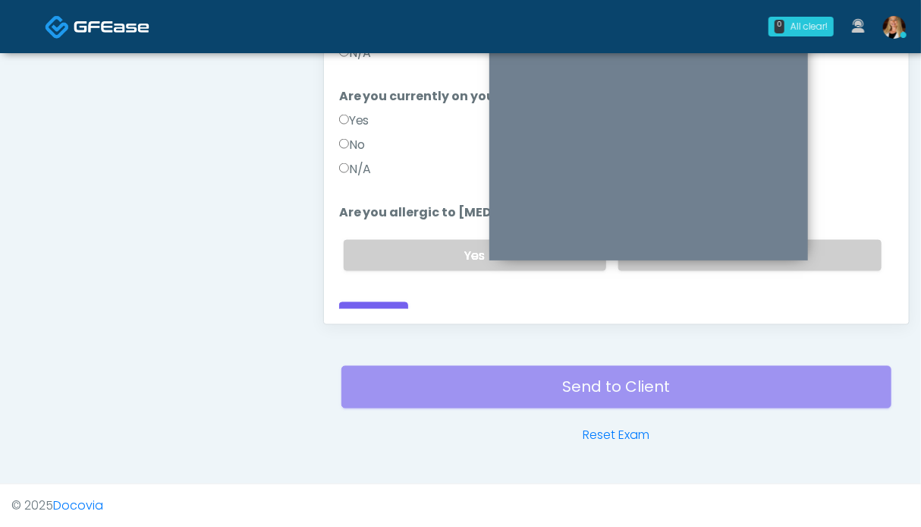
drag, startPoint x: 182, startPoint y: 221, endPoint x: 167, endPoint y: 218, distance: 15.5
click at [830, 240] on label "No" at bounding box center [749, 255] width 263 height 31
click at [367, 160] on label "N/A" at bounding box center [355, 169] width 33 height 18
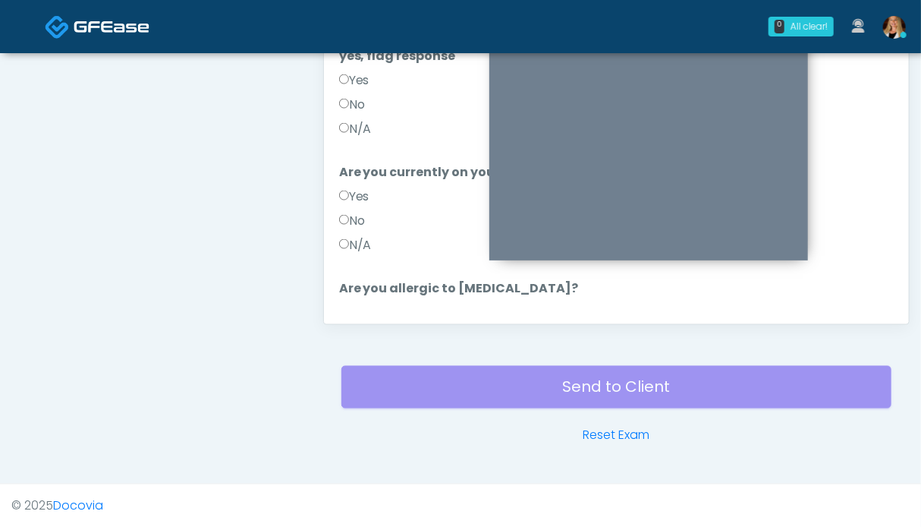
click at [360, 120] on label "N/A" at bounding box center [355, 129] width 33 height 18
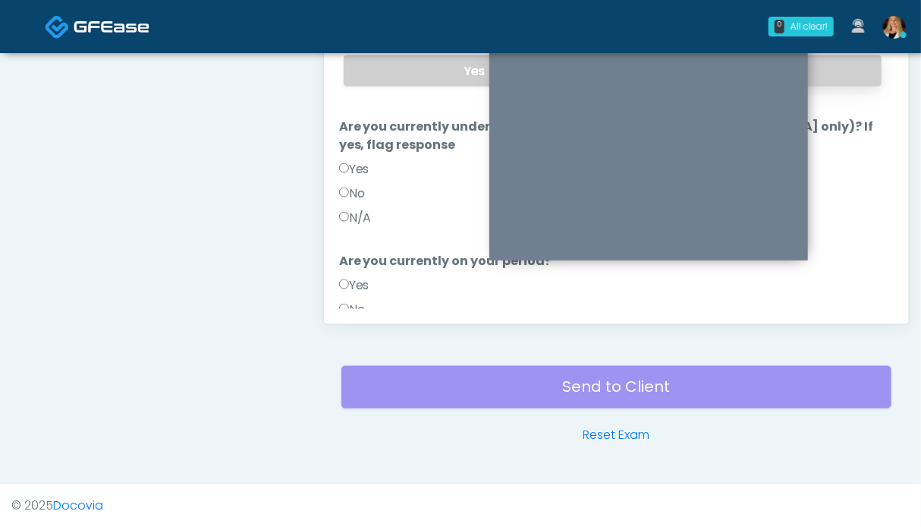
click at [839, 71] on label "No" at bounding box center [749, 70] width 263 height 31
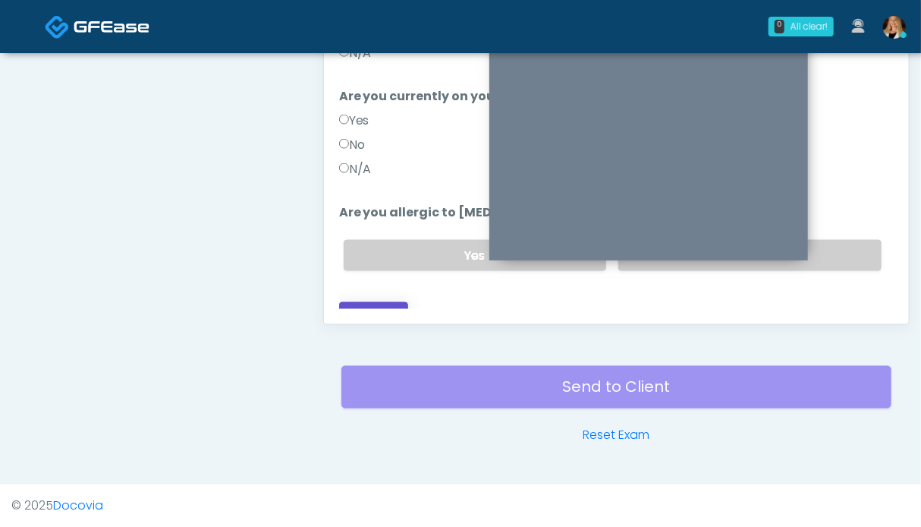
click at [382, 302] on button "Continue" at bounding box center [373, 316] width 69 height 28
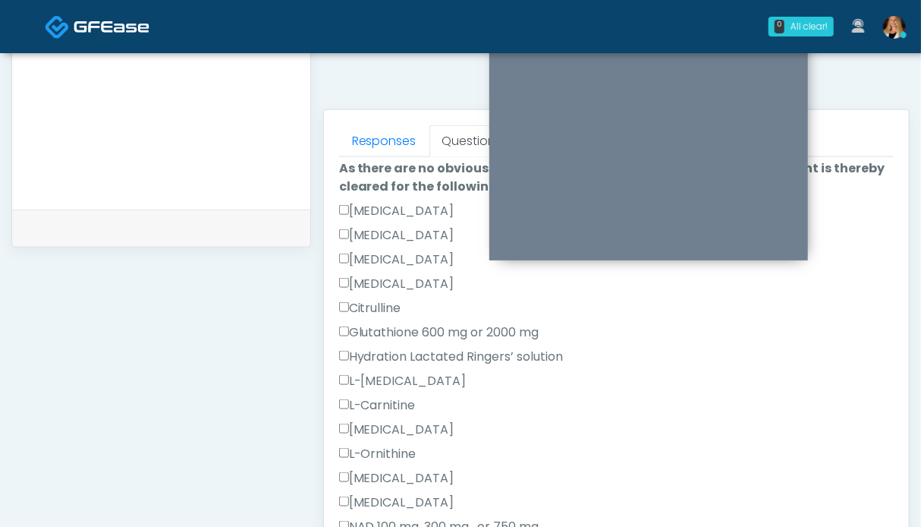
scroll to position [468, 0]
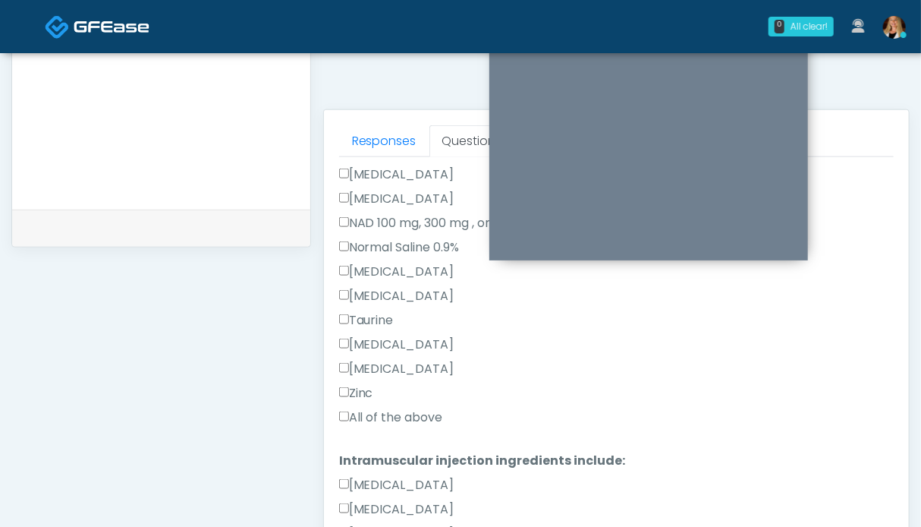
click at [400, 411] on label "All of the above" at bounding box center [391, 417] width 104 height 18
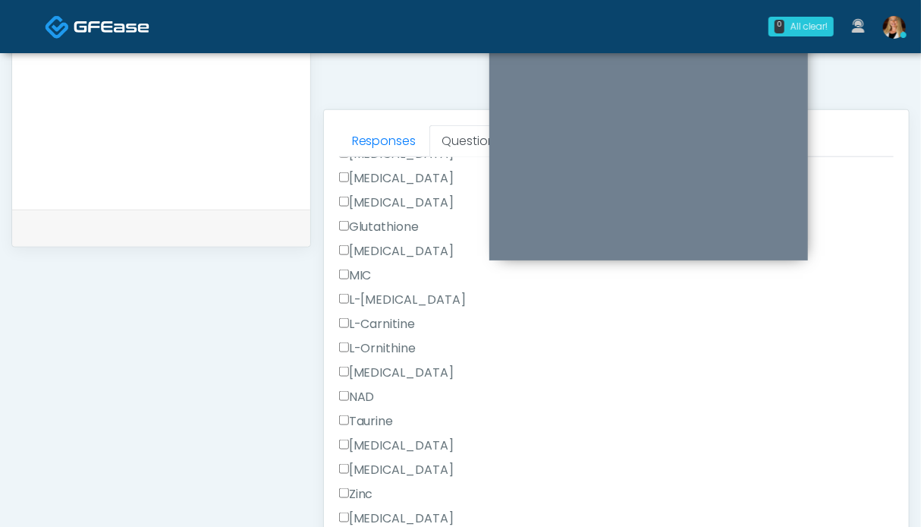
scroll to position [963, 0]
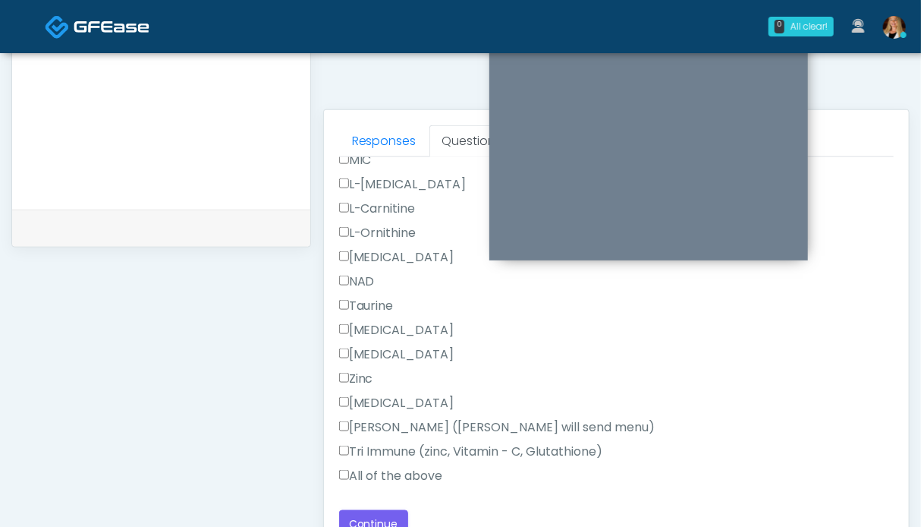
click at [395, 471] on label "All of the above" at bounding box center [391, 476] width 104 height 18
click at [389, 515] on button "Continue" at bounding box center [373, 524] width 69 height 28
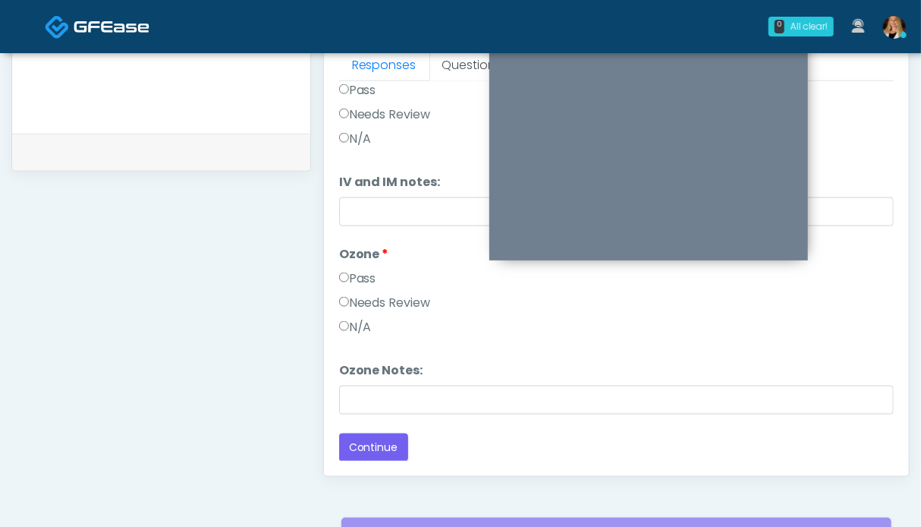
scroll to position [0, 0]
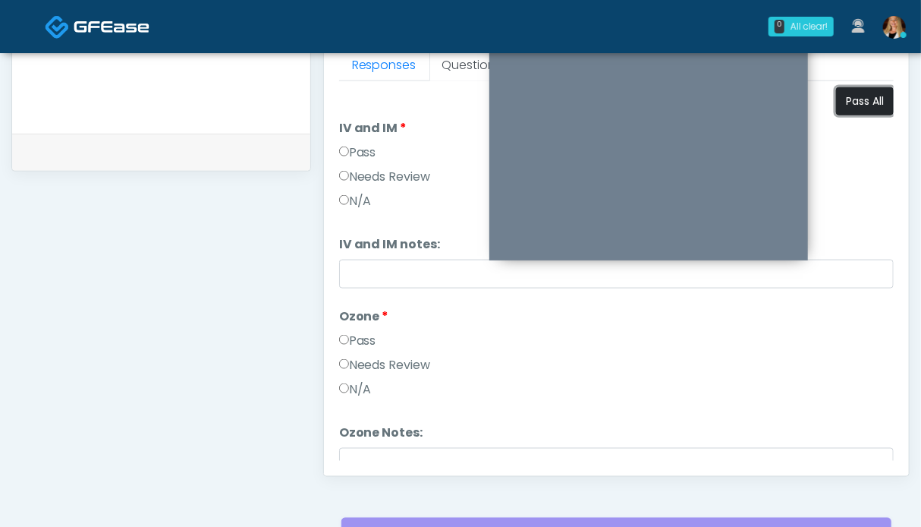
click at [845, 102] on button "Pass All" at bounding box center [865, 101] width 58 height 28
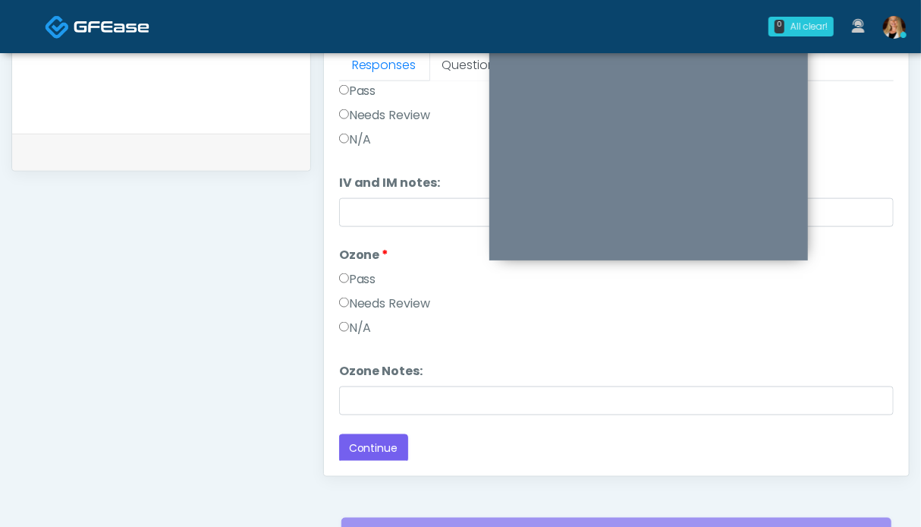
scroll to position [834, 0]
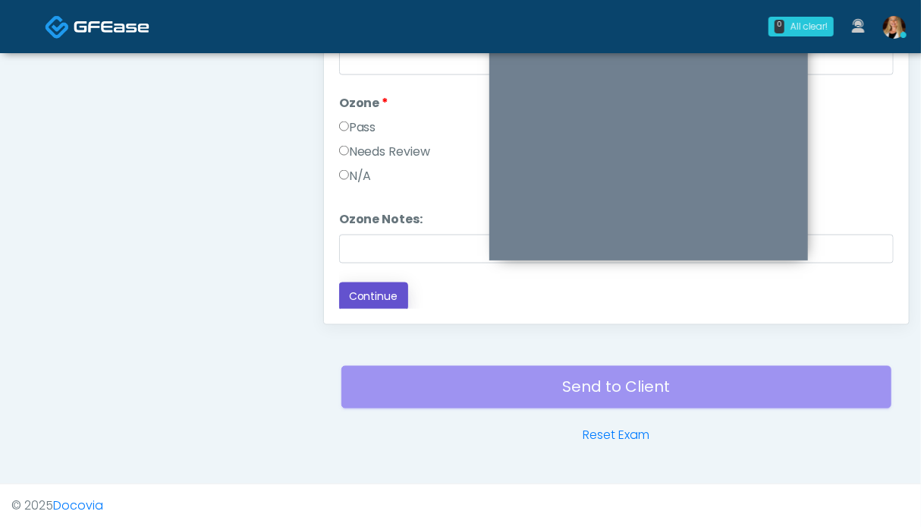
click at [390, 294] on button "Continue" at bounding box center [373, 296] width 69 height 28
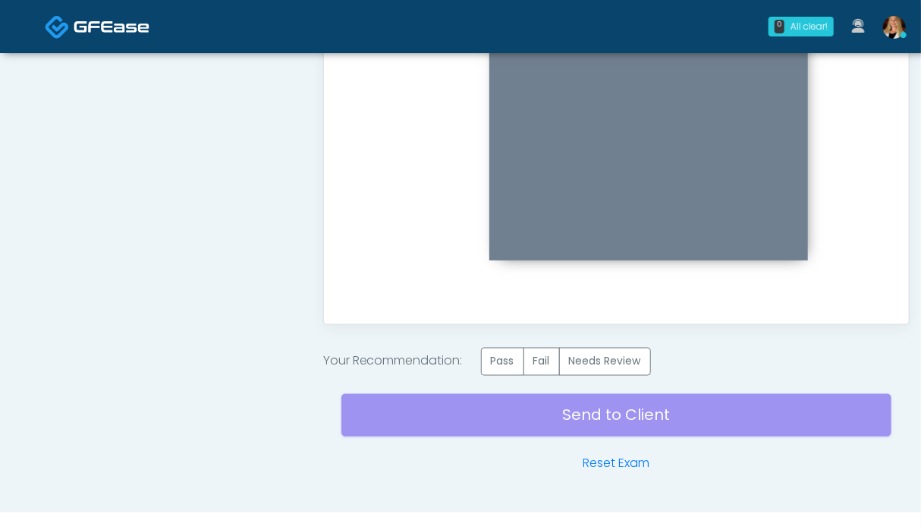
scroll to position [0, 0]
click at [504, 362] on label "Pass" at bounding box center [502, 362] width 43 height 28
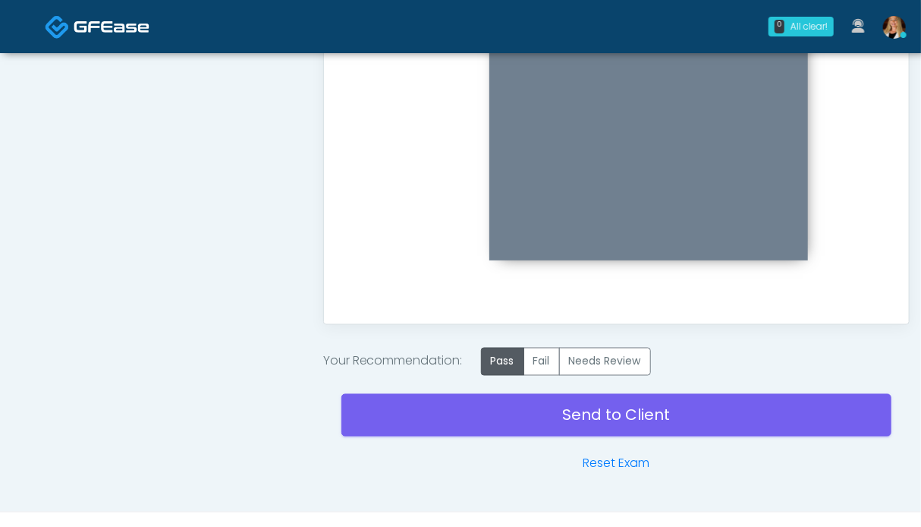
scroll to position [862, 0]
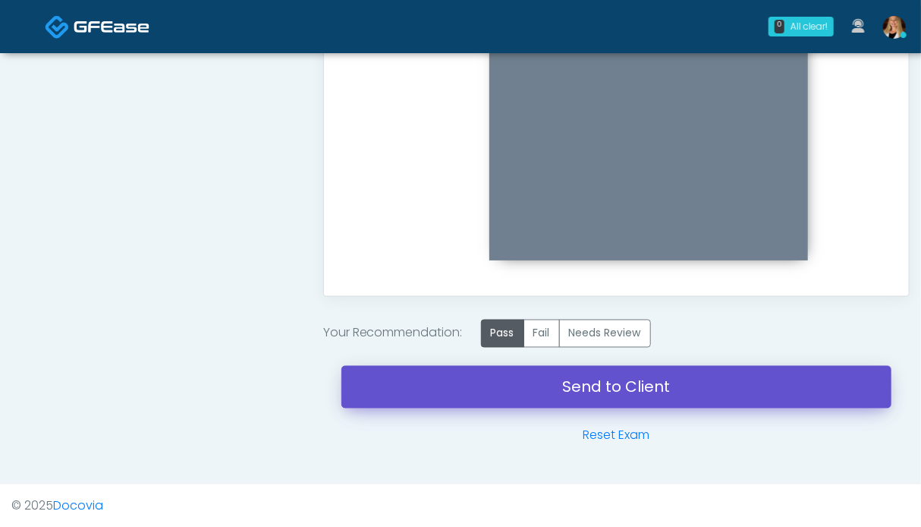
click at [620, 392] on link "Send to Client" at bounding box center [616, 387] width 550 height 42
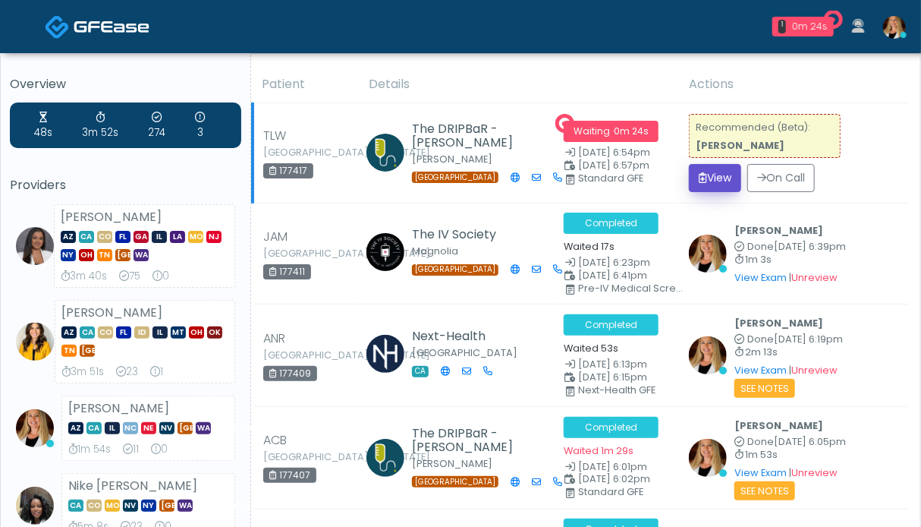
click at [708, 182] on button "View" at bounding box center [715, 178] width 52 height 28
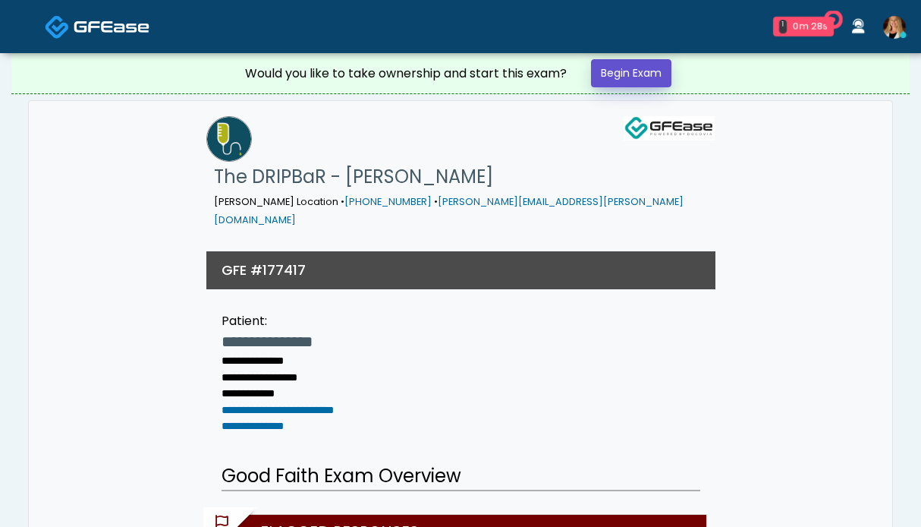
click at [660, 70] on link "Begin Exam" at bounding box center [631, 73] width 80 height 28
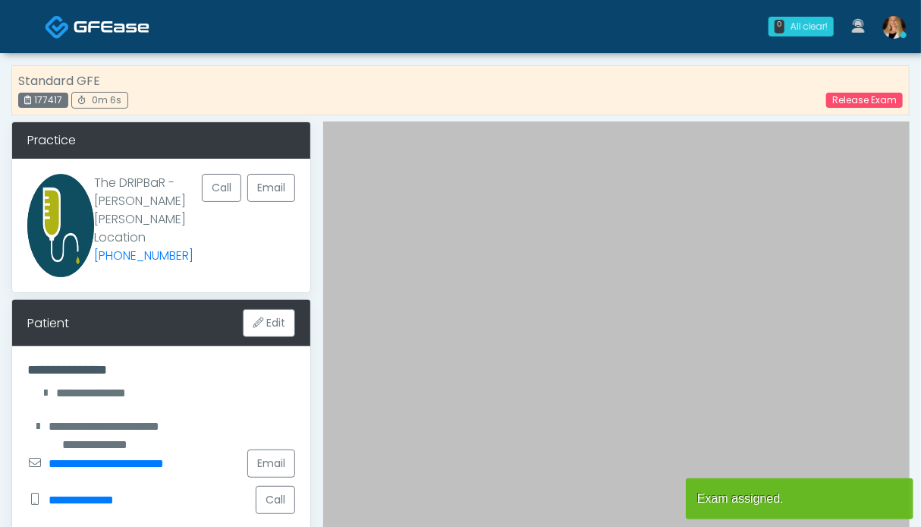
scroll to position [379, 0]
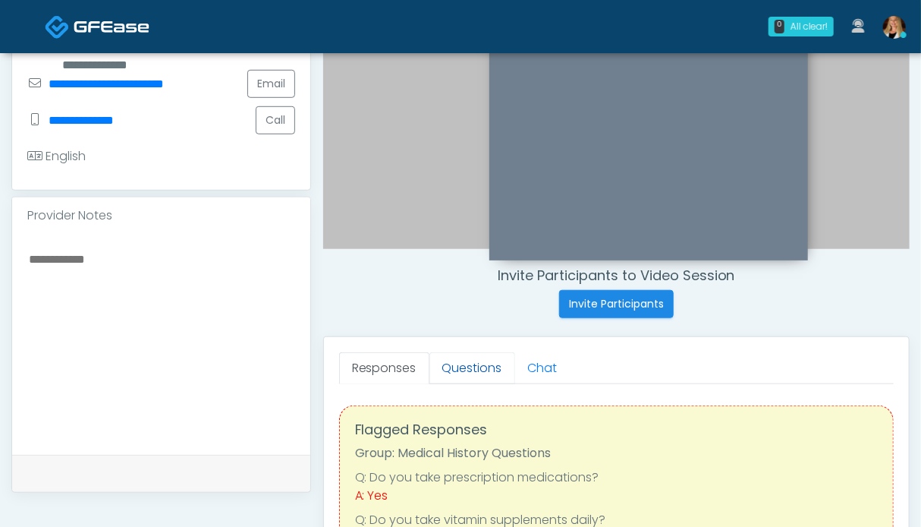
click at [443, 370] on link "Questions" at bounding box center [473, 368] width 86 height 32
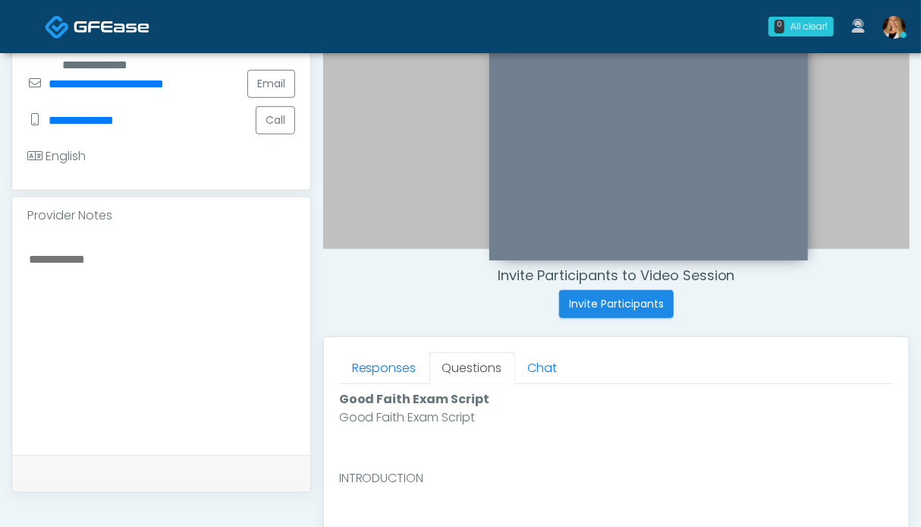
scroll to position [683, 0]
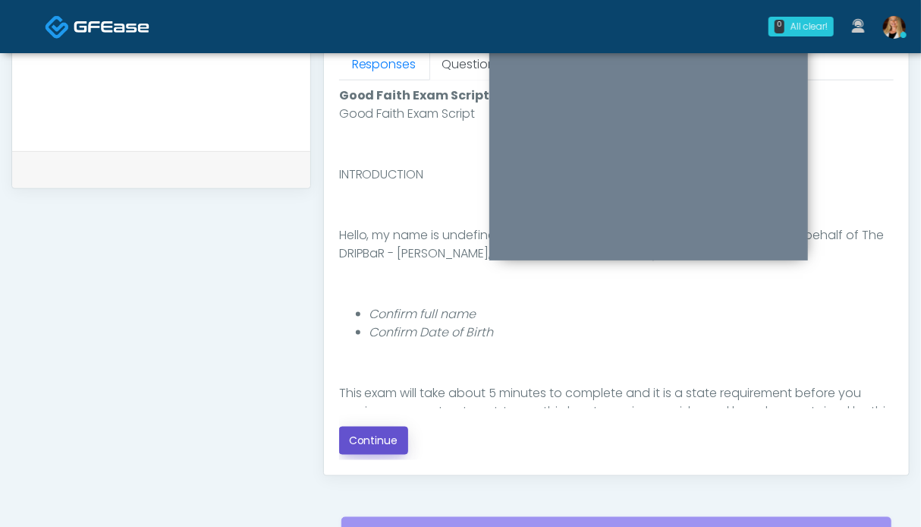
click at [391, 439] on button "Continue" at bounding box center [373, 440] width 69 height 28
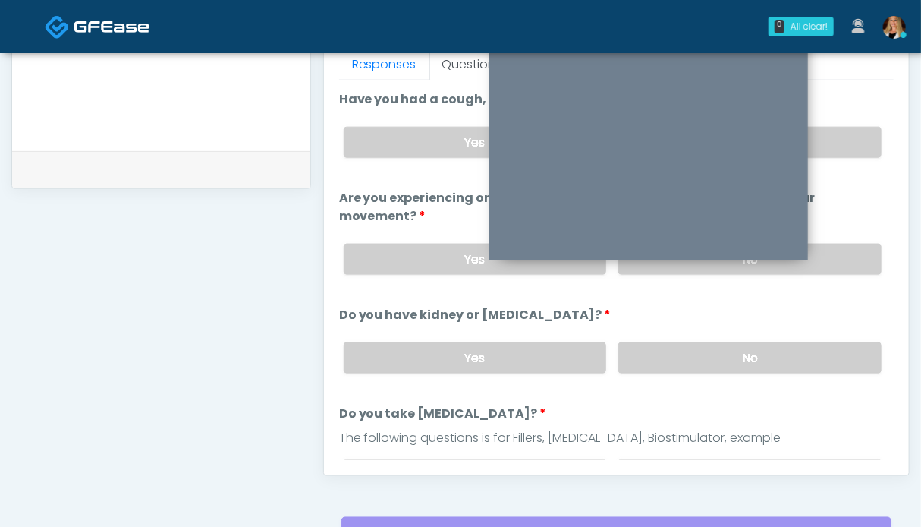
scroll to position [834, 0]
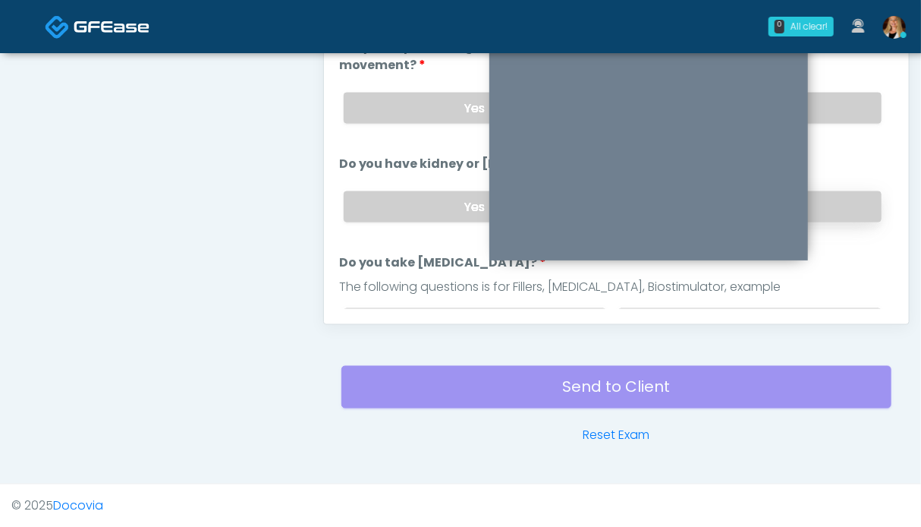
click at [839, 191] on label "No" at bounding box center [749, 206] width 263 height 31
click at [833, 102] on label "No" at bounding box center [749, 108] width 263 height 31
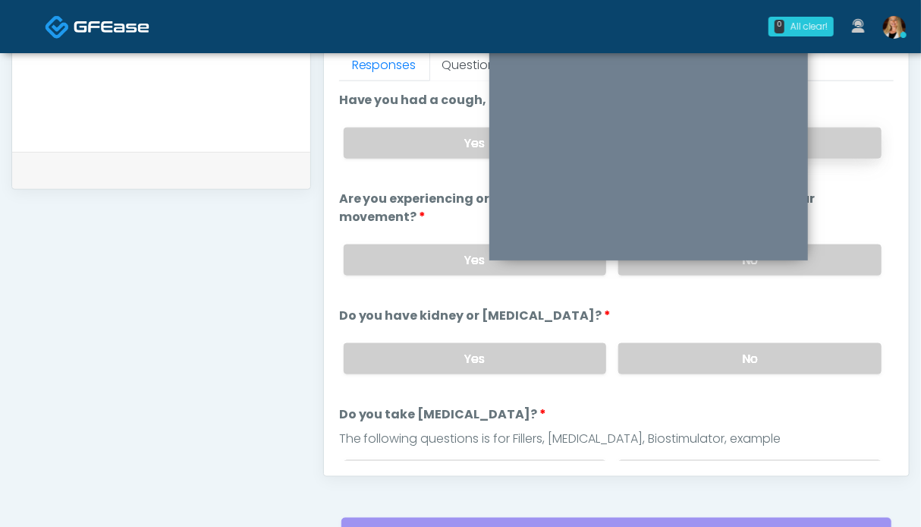
click at [839, 143] on label "No" at bounding box center [749, 142] width 263 height 31
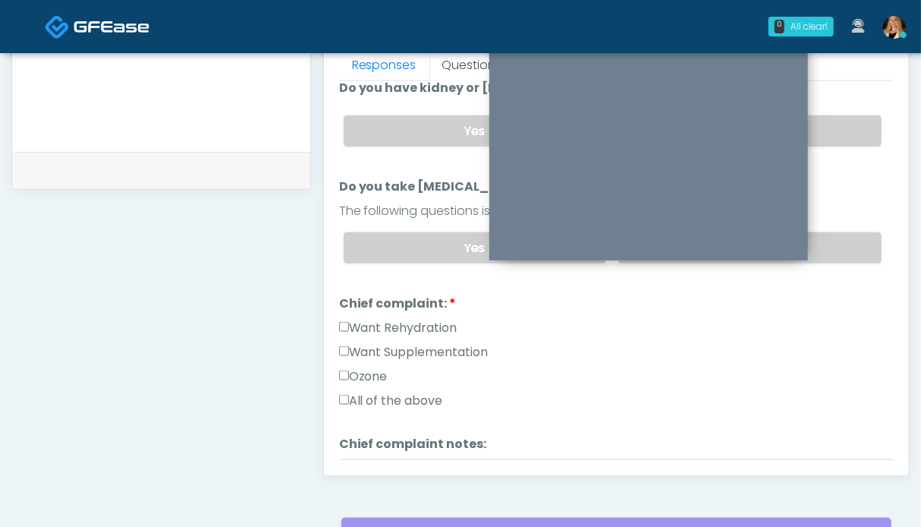
click at [368, 319] on label "Want Rehydration" at bounding box center [398, 328] width 118 height 18
click at [452, 323] on label "Want Rehydration" at bounding box center [398, 328] width 118 height 18
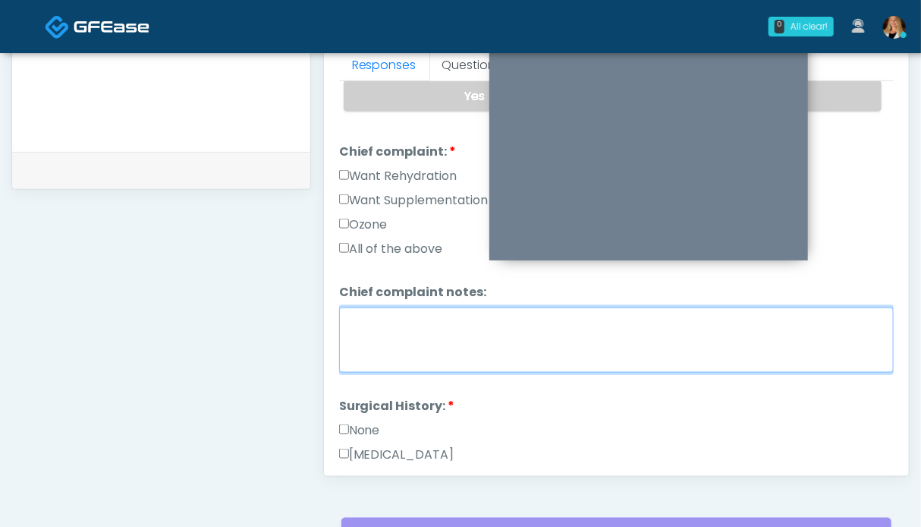
click at [444, 341] on textarea "Chief complaint notes:" at bounding box center [616, 339] width 555 height 65
type textarea "**"
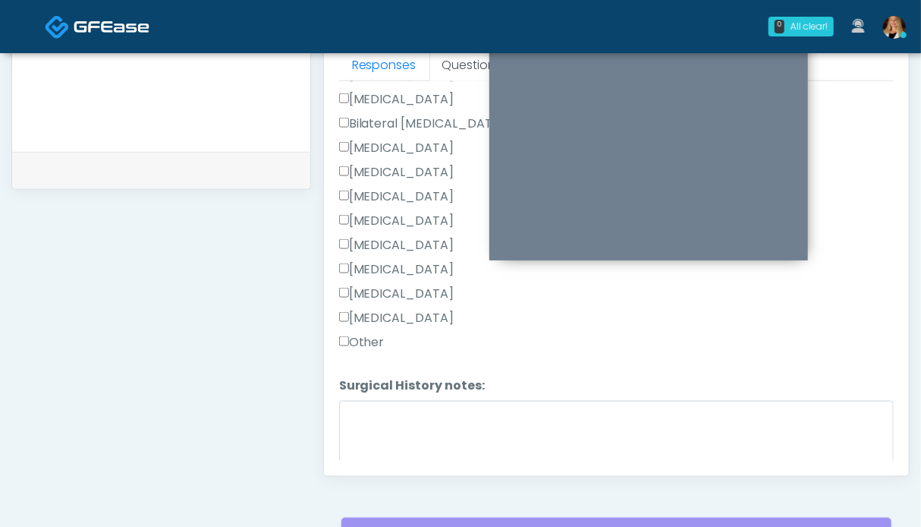
scroll to position [834, 0]
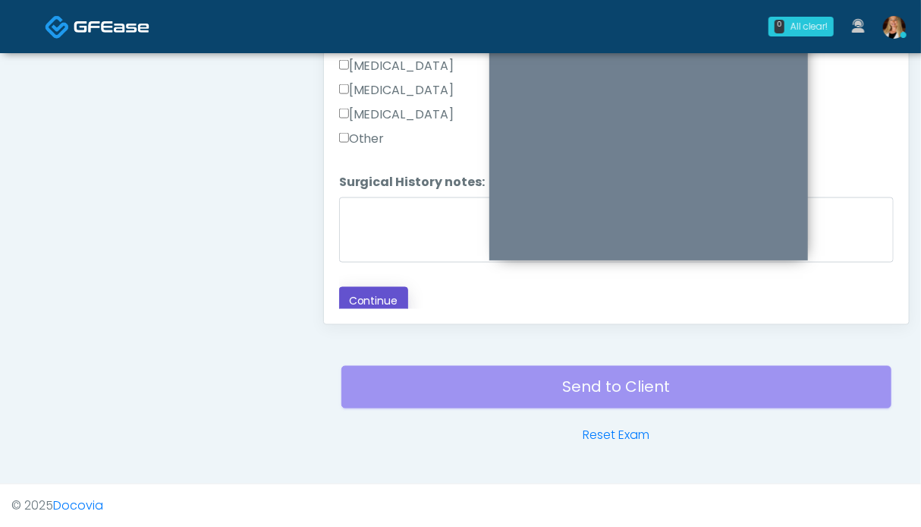
click at [380, 301] on button "Continue" at bounding box center [373, 301] width 69 height 28
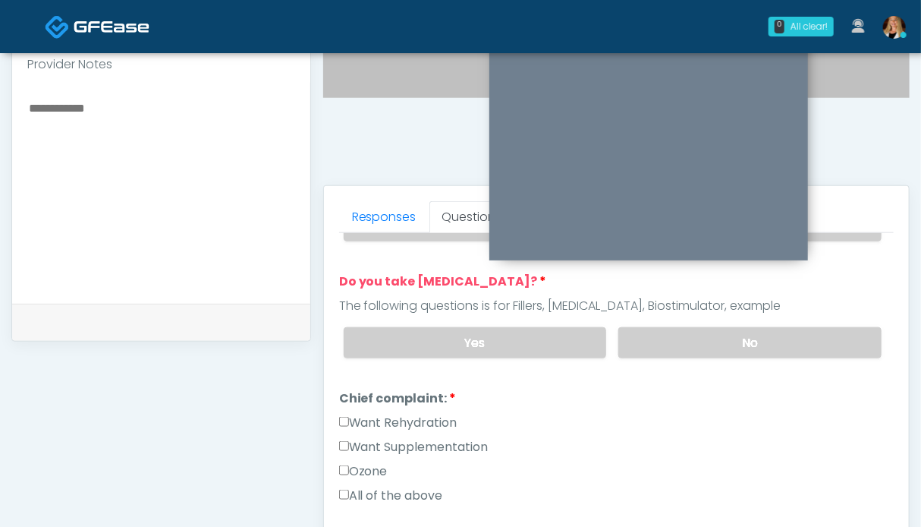
scroll to position [455, 0]
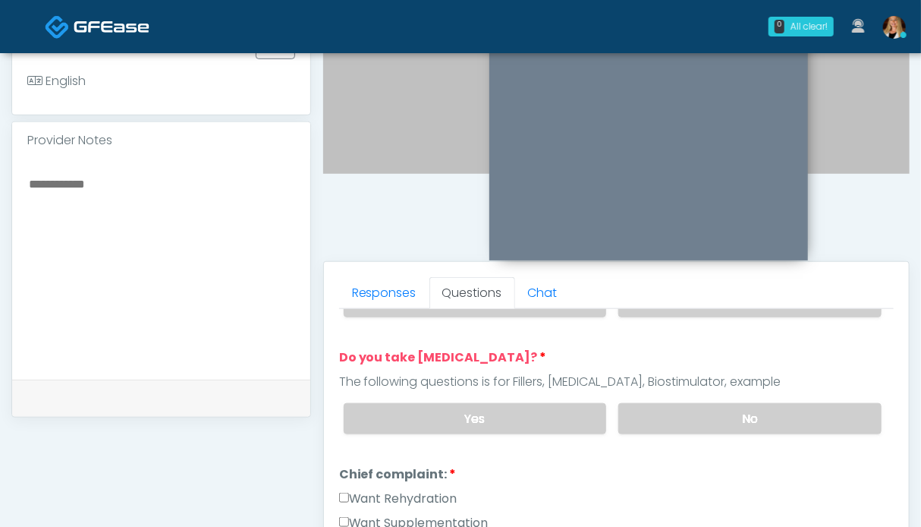
click at [751, 395] on div "Yes No" at bounding box center [613, 418] width 562 height 55
click at [713, 403] on label "No" at bounding box center [749, 418] width 263 height 31
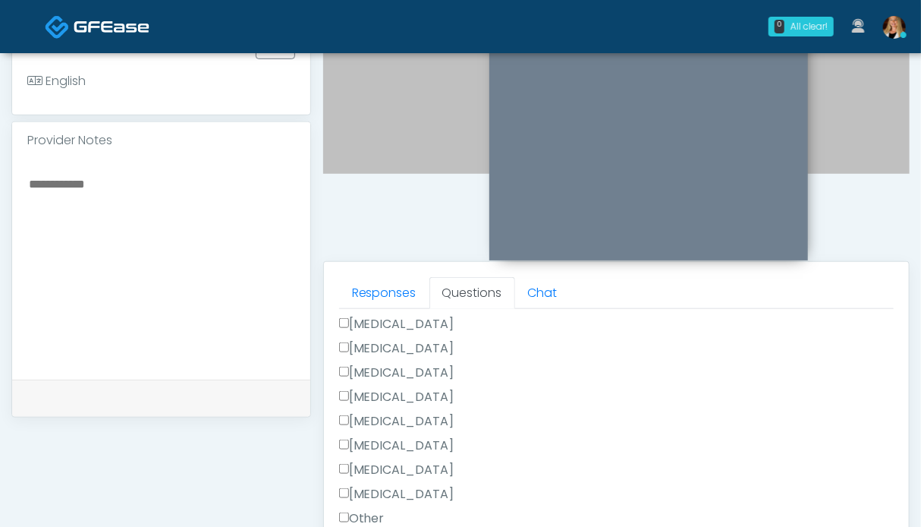
scroll to position [758, 0]
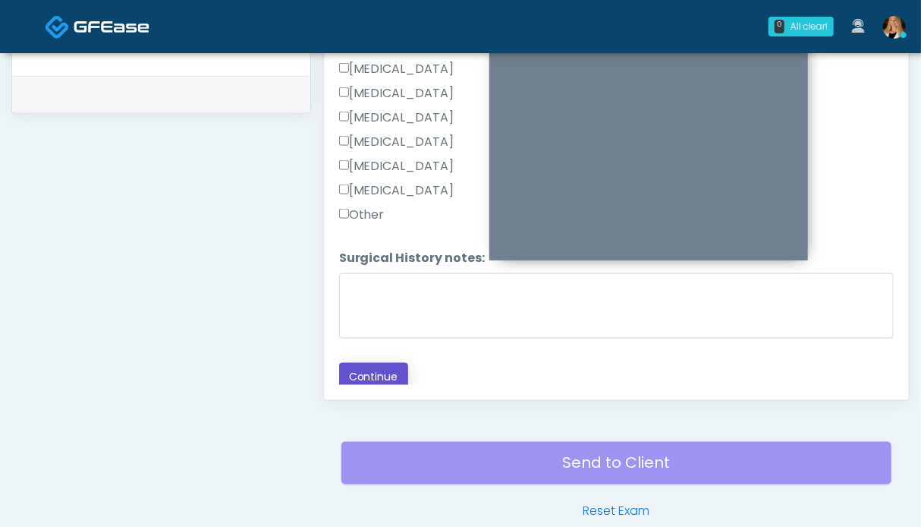
click at [376, 374] on button "Continue" at bounding box center [373, 377] width 69 height 28
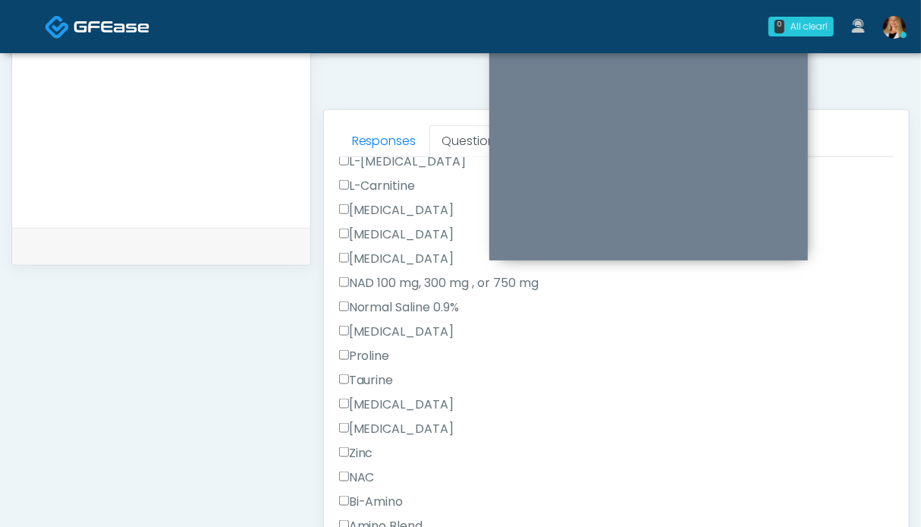
scroll to position [1190, 0]
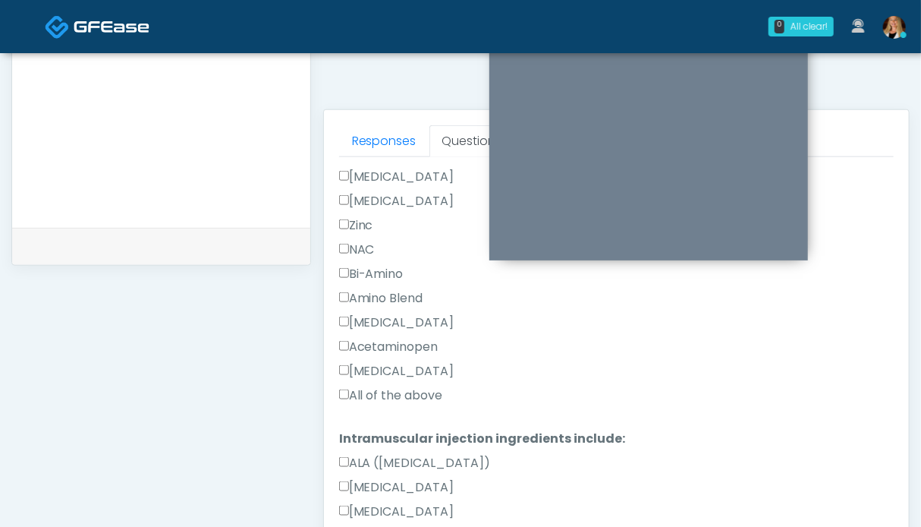
click at [388, 386] on label "All of the above" at bounding box center [391, 395] width 104 height 18
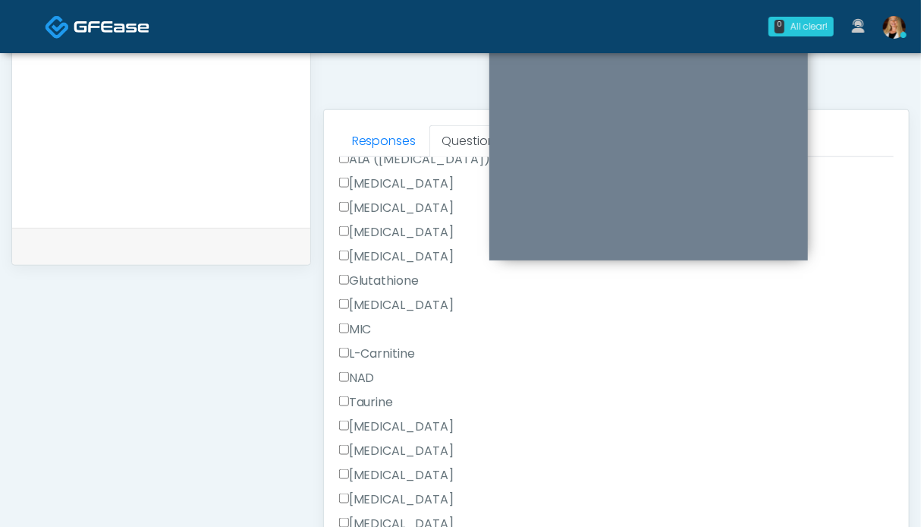
scroll to position [1682, 0]
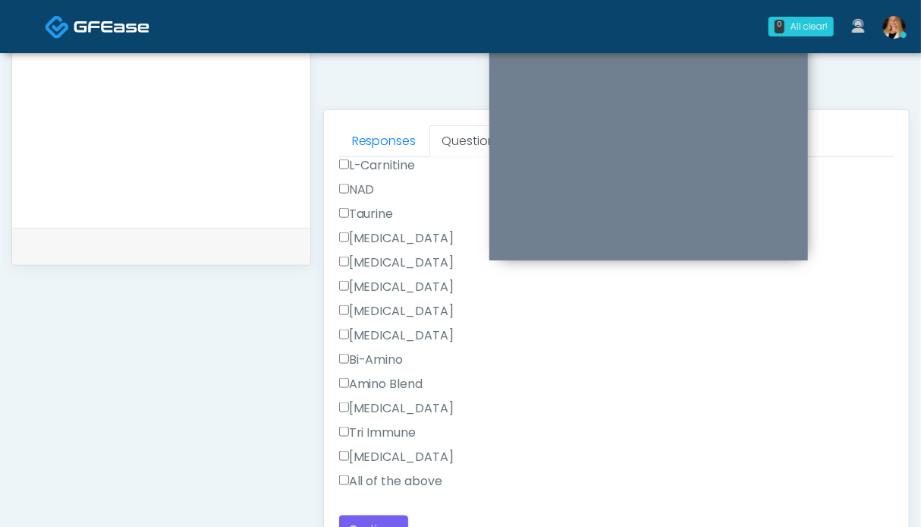
click at [389, 472] on label "All of the above" at bounding box center [391, 481] width 104 height 18
click at [378, 515] on button "Continue" at bounding box center [373, 529] width 69 height 28
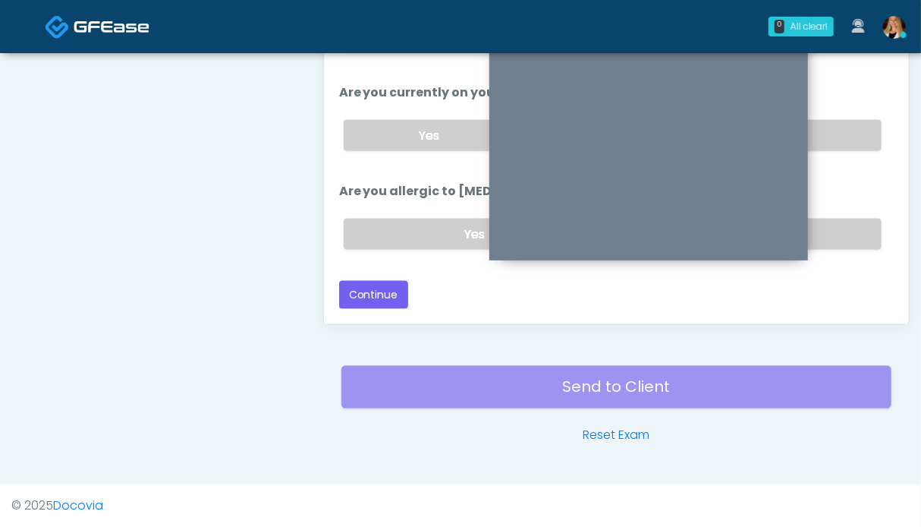
scroll to position [127, 0]
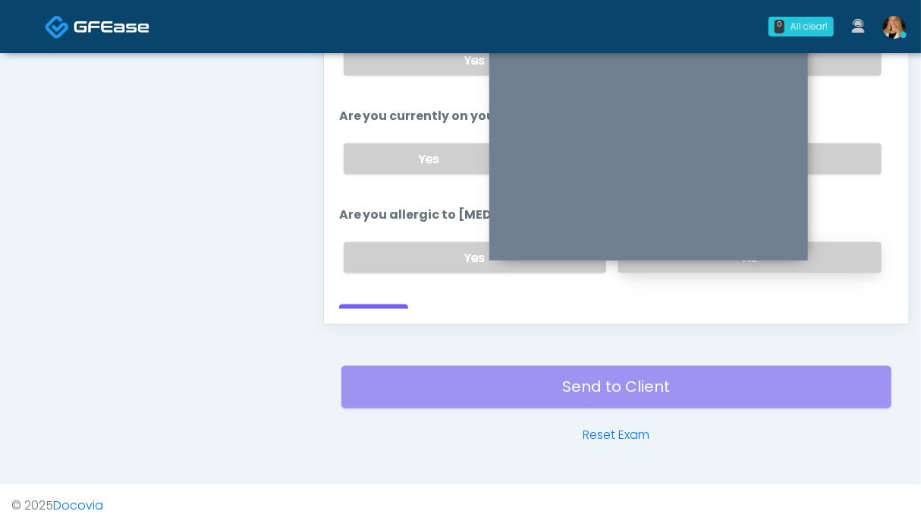
click at [851, 242] on label "No" at bounding box center [749, 257] width 263 height 31
click at [837, 143] on label "N/A" at bounding box center [796, 158] width 172 height 31
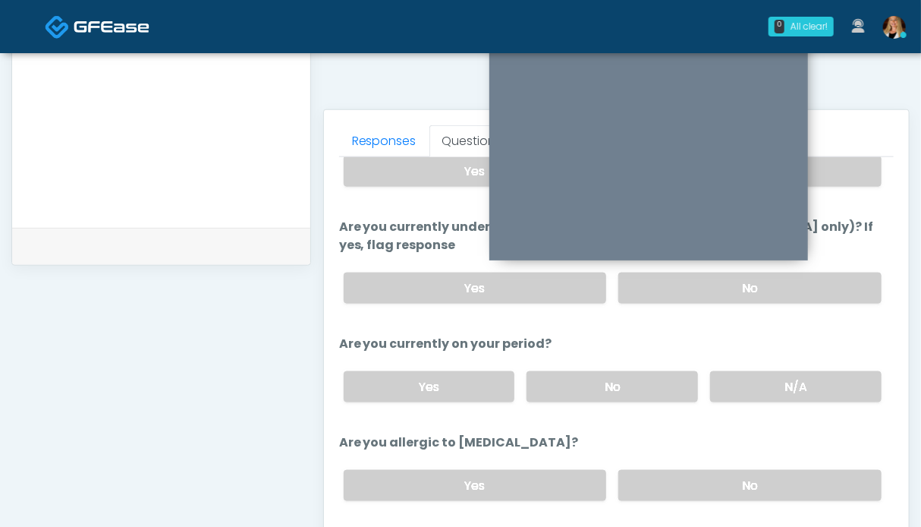
drag, startPoint x: 829, startPoint y: 263, endPoint x: 821, endPoint y: 207, distance: 55.9
click at [829, 272] on label "No" at bounding box center [749, 287] width 263 height 31
click at [823, 165] on label "No" at bounding box center [749, 171] width 263 height 31
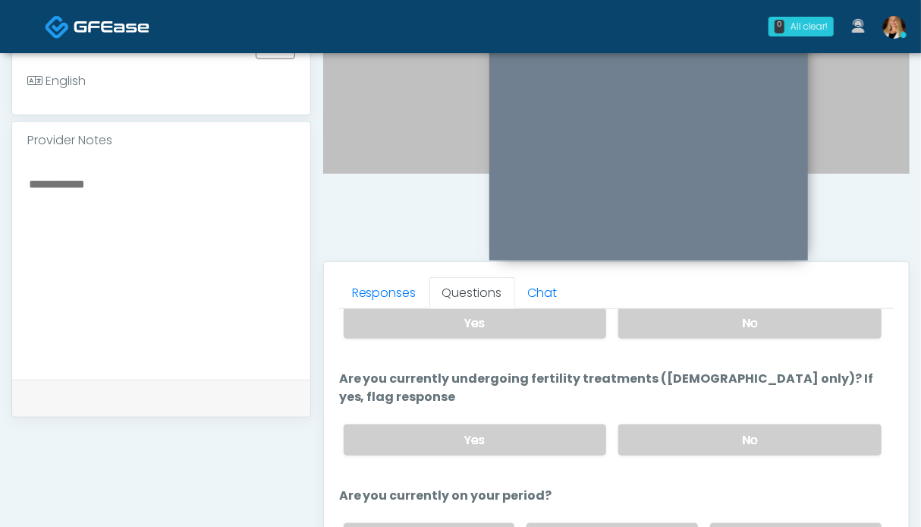
scroll to position [682, 0]
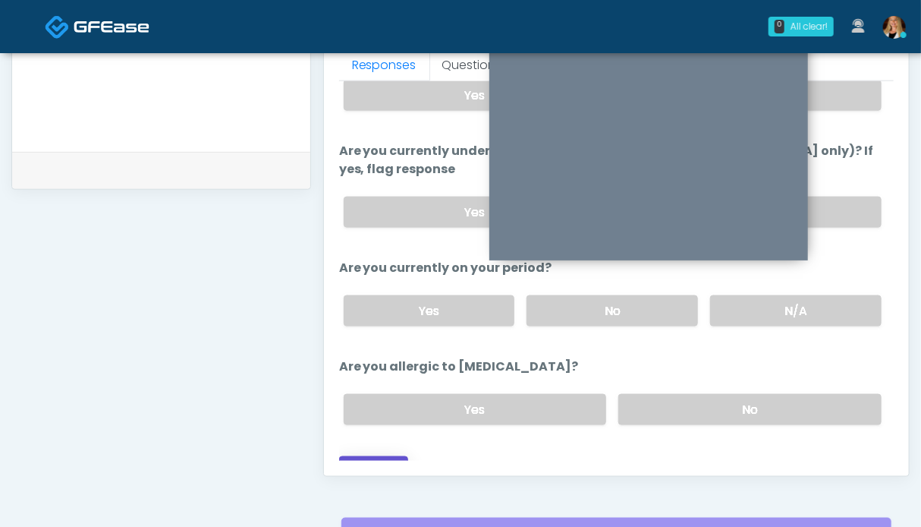
click at [380, 456] on button "Continue" at bounding box center [373, 470] width 69 height 28
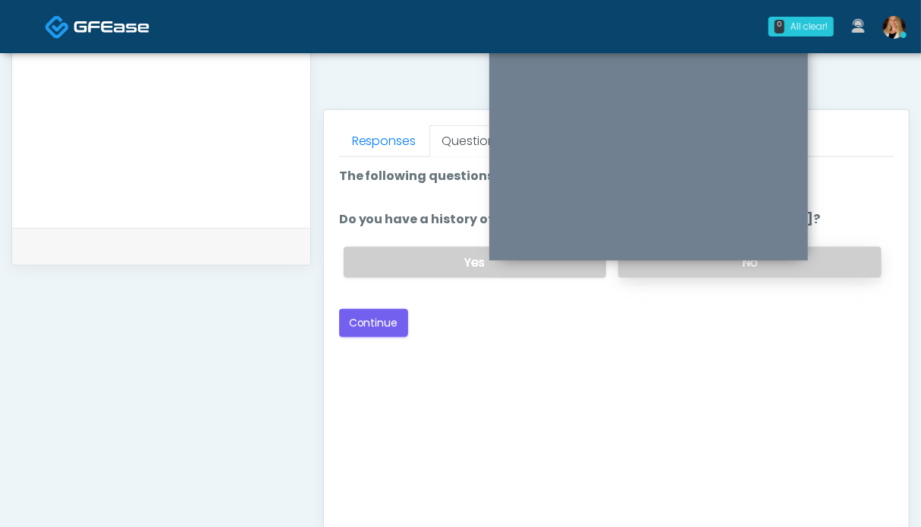
scroll to position [530, 0]
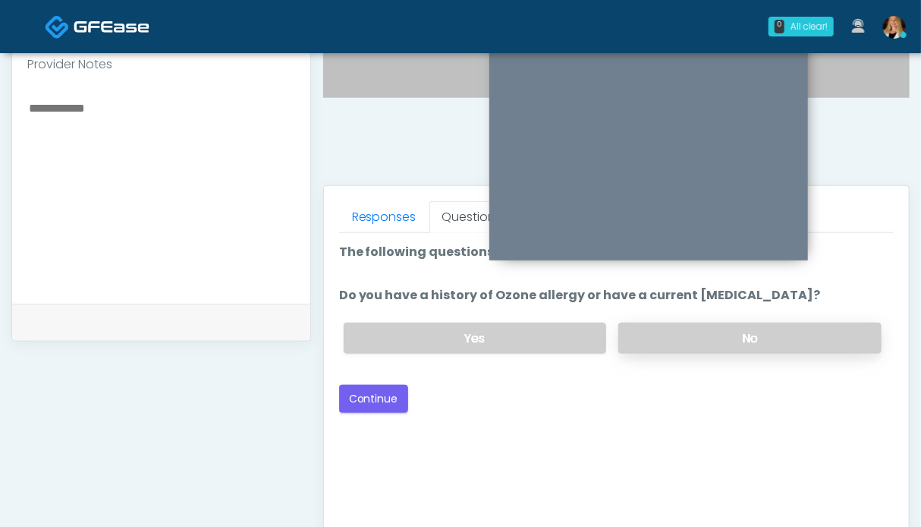
click at [788, 342] on label "No" at bounding box center [749, 338] width 263 height 31
click at [379, 386] on button "Continue" at bounding box center [373, 399] width 69 height 28
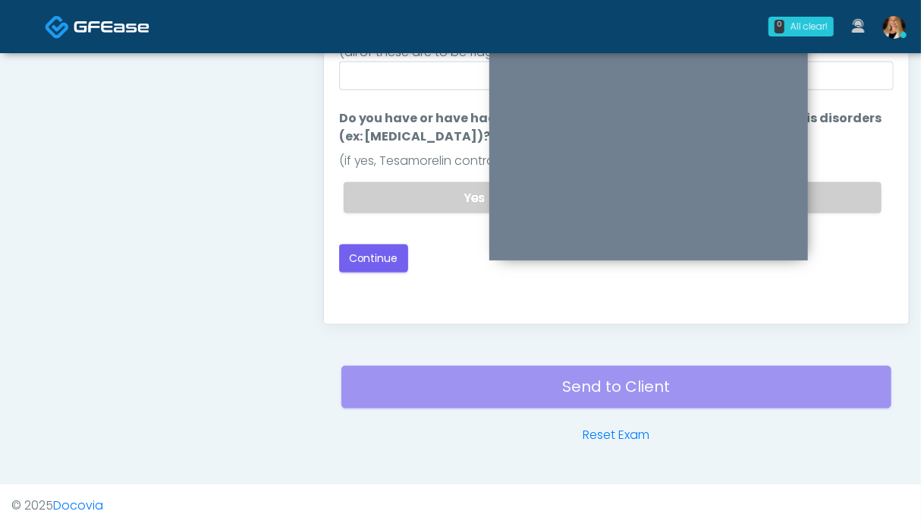
scroll to position [606, 0]
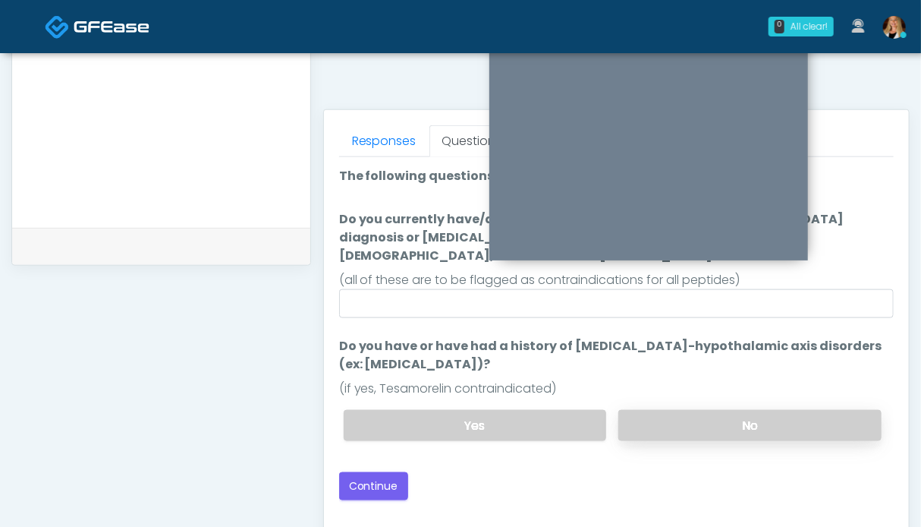
drag, startPoint x: 765, startPoint y: 411, endPoint x: 722, endPoint y: 404, distance: 43.7
click at [764, 411] on label "No" at bounding box center [749, 425] width 263 height 31
click at [365, 472] on button "Continue" at bounding box center [373, 486] width 69 height 28
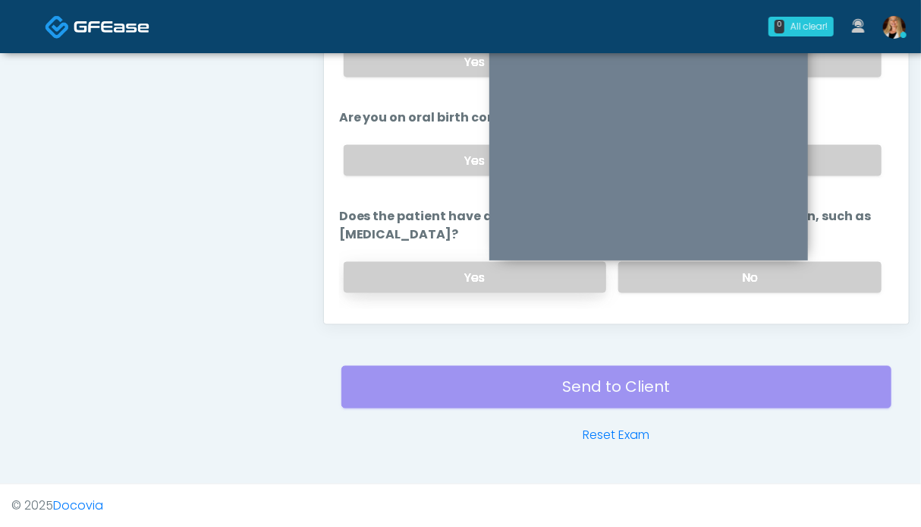
scroll to position [853, 0]
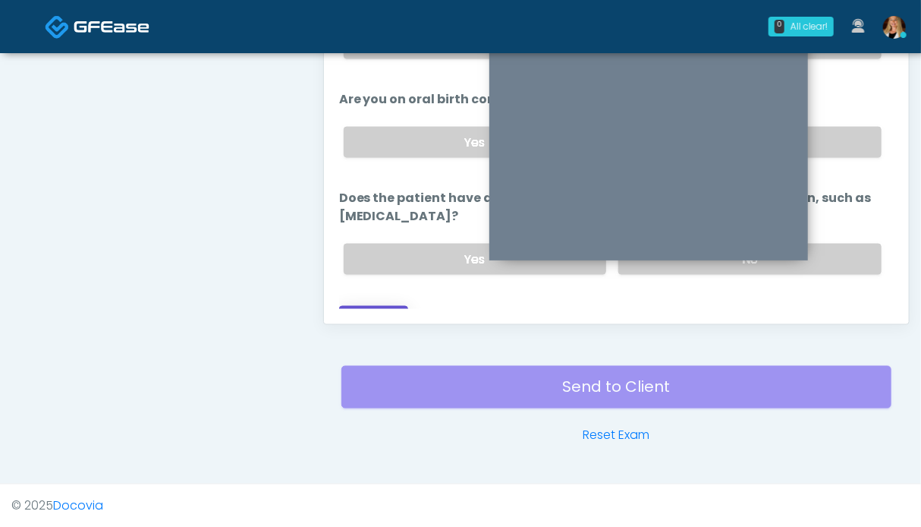
click at [385, 306] on button "Continue" at bounding box center [373, 320] width 69 height 28
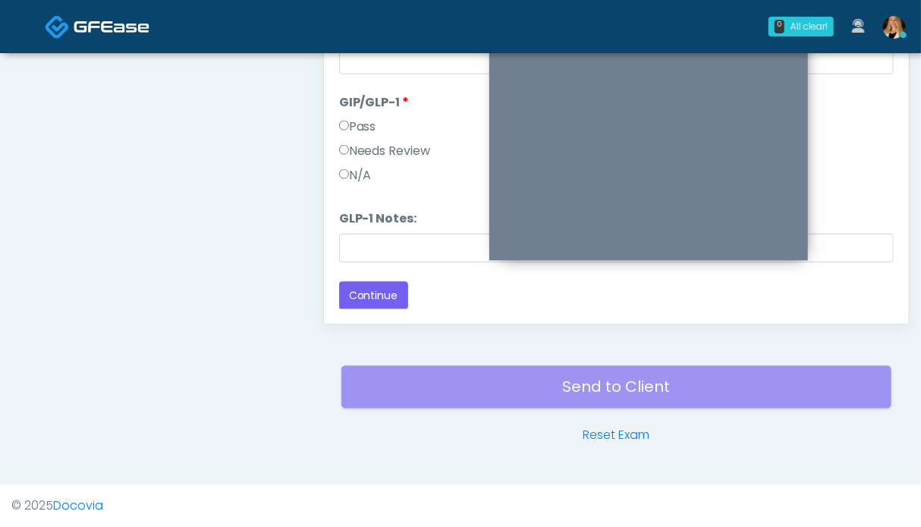
scroll to position [682, 0]
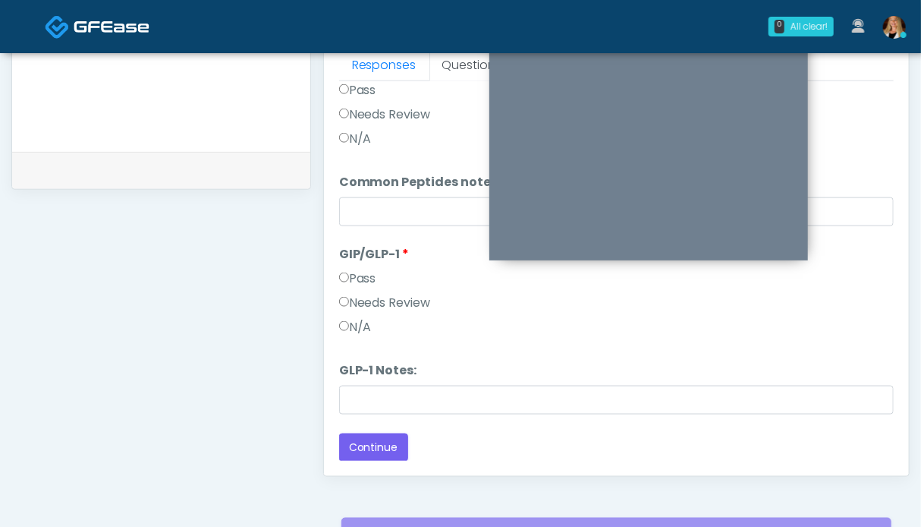
click at [367, 298] on label "Needs Review" at bounding box center [385, 303] width 92 height 18
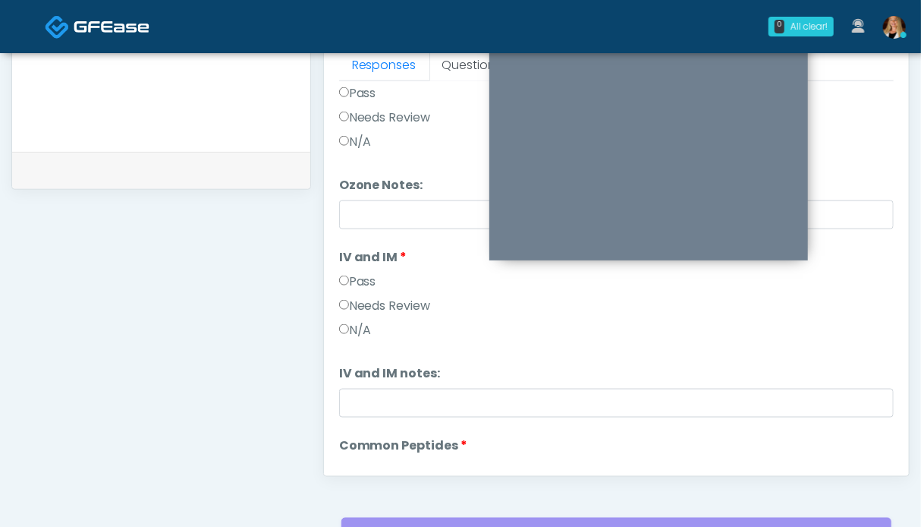
click at [366, 275] on label "Pass" at bounding box center [357, 281] width 37 height 18
click at [367, 86] on label "Pass" at bounding box center [357, 93] width 37 height 18
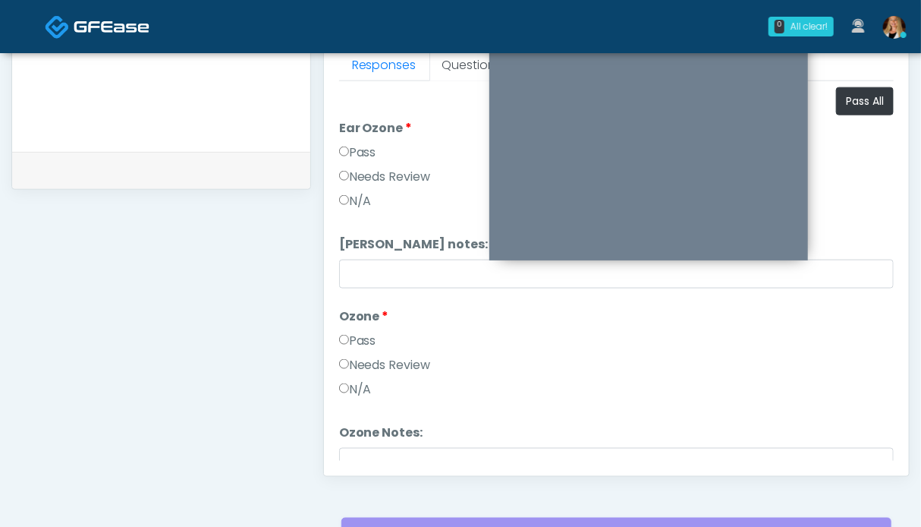
drag, startPoint x: 355, startPoint y: 155, endPoint x: 382, endPoint y: 157, distance: 26.7
click at [355, 154] on label "Pass" at bounding box center [357, 152] width 37 height 18
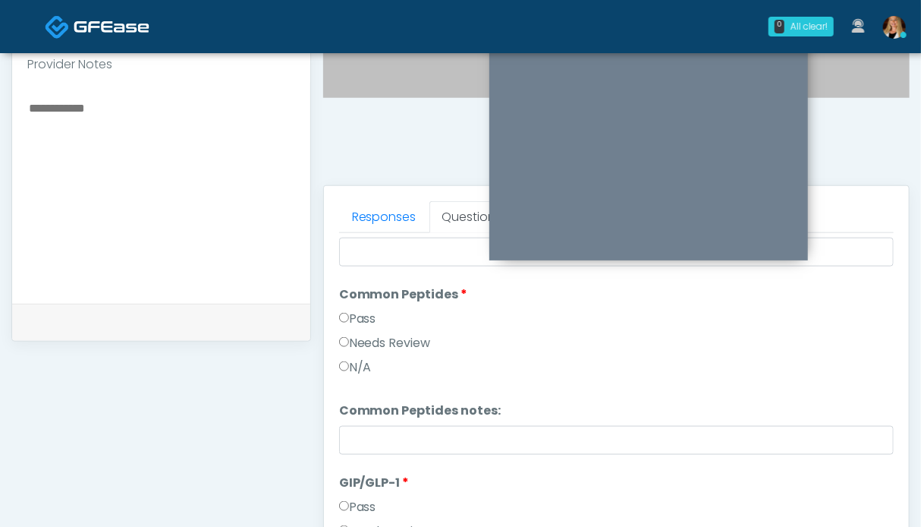
click at [373, 313] on label "Pass" at bounding box center [357, 319] width 37 height 18
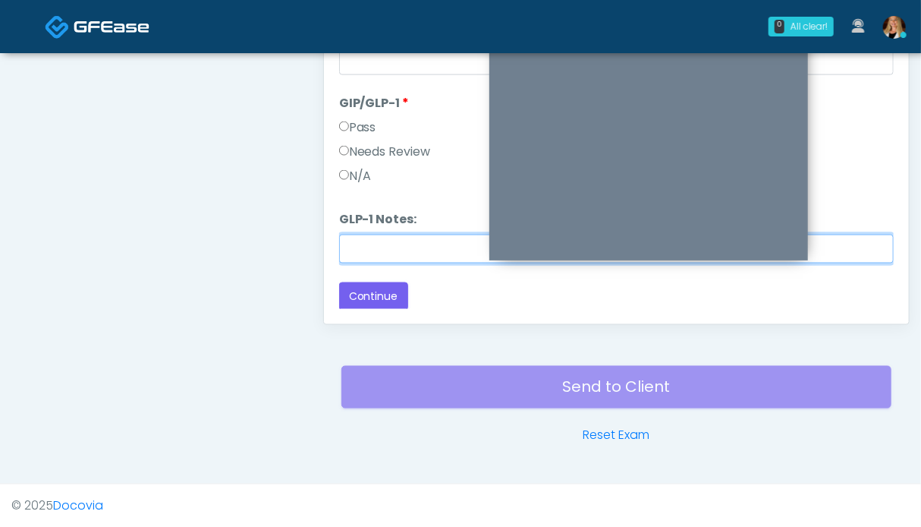
drag, startPoint x: 382, startPoint y: 244, endPoint x: 389, endPoint y: 250, distance: 9.1
click at [382, 244] on input "GLP-1 Notes:" at bounding box center [616, 248] width 555 height 29
click at [413, 251] on input "********" at bounding box center [616, 248] width 555 height 29
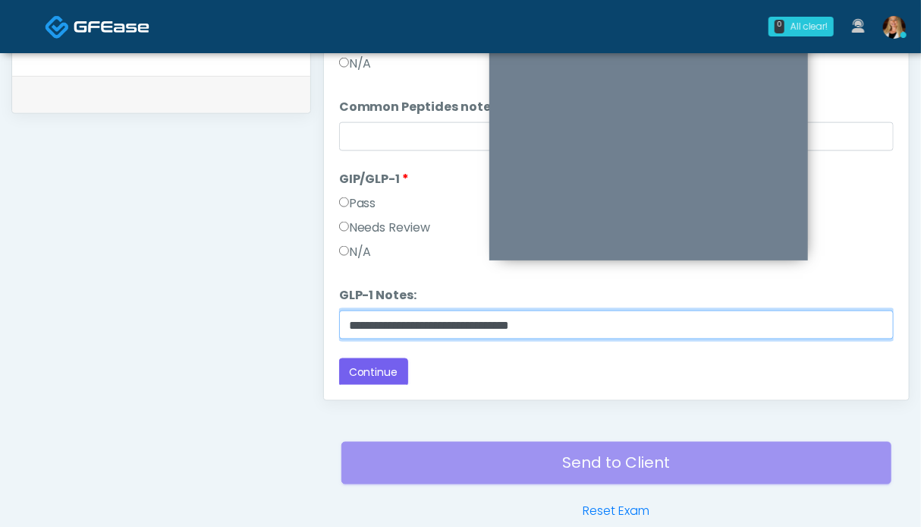
drag, startPoint x: 516, startPoint y: 329, endPoint x: 413, endPoint y: 329, distance: 103.2
click at [413, 329] on input "**********" at bounding box center [616, 324] width 555 height 29
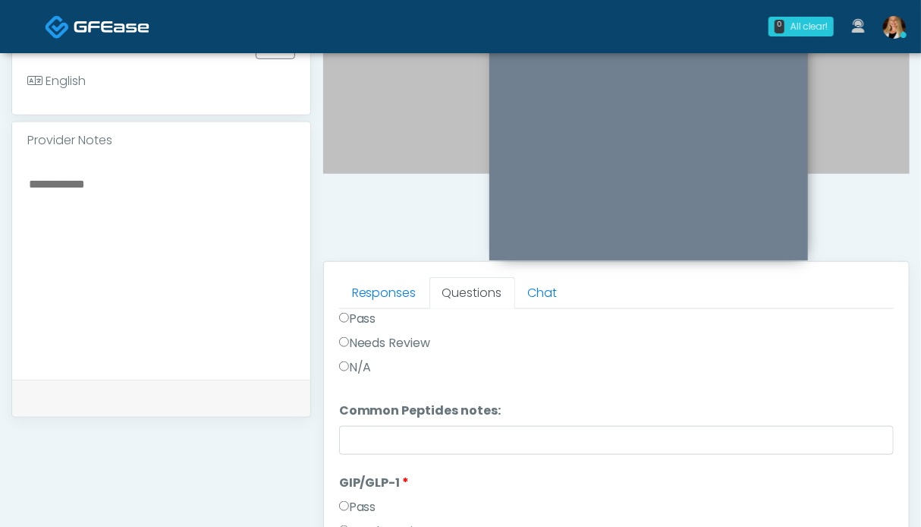
type input "**********"
click at [142, 185] on textarea at bounding box center [161, 266] width 268 height 185
paste textarea "**********"
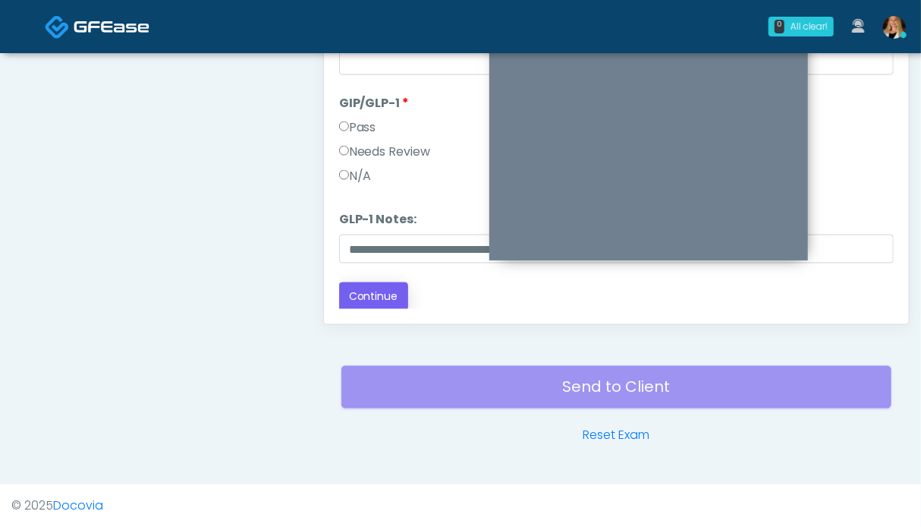
type textarea "**********"
click at [382, 283] on button "Continue" at bounding box center [373, 296] width 69 height 28
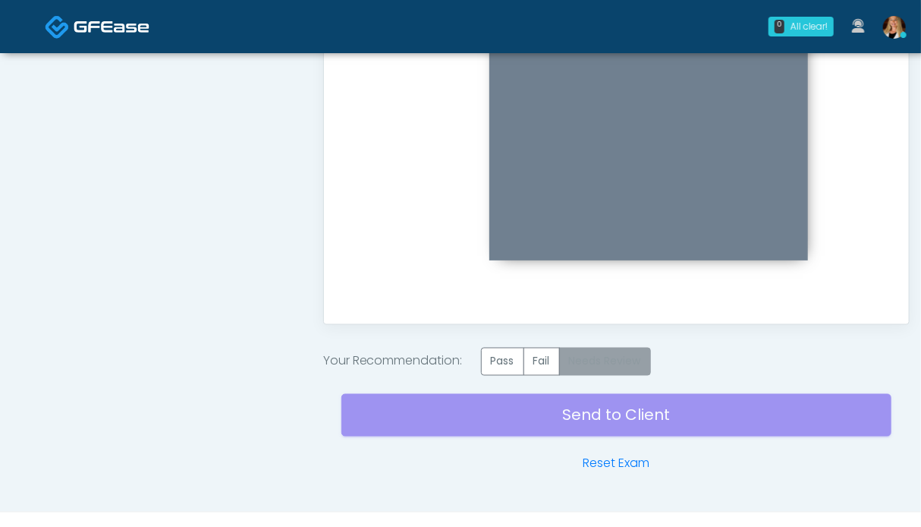
click at [633, 355] on label "Needs Review" at bounding box center [605, 362] width 92 height 28
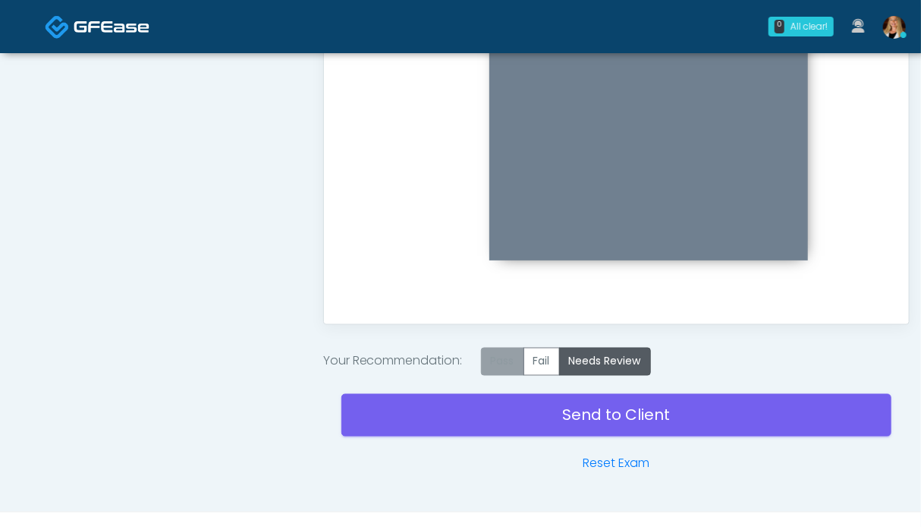
click at [520, 360] on label "Pass" at bounding box center [502, 362] width 43 height 28
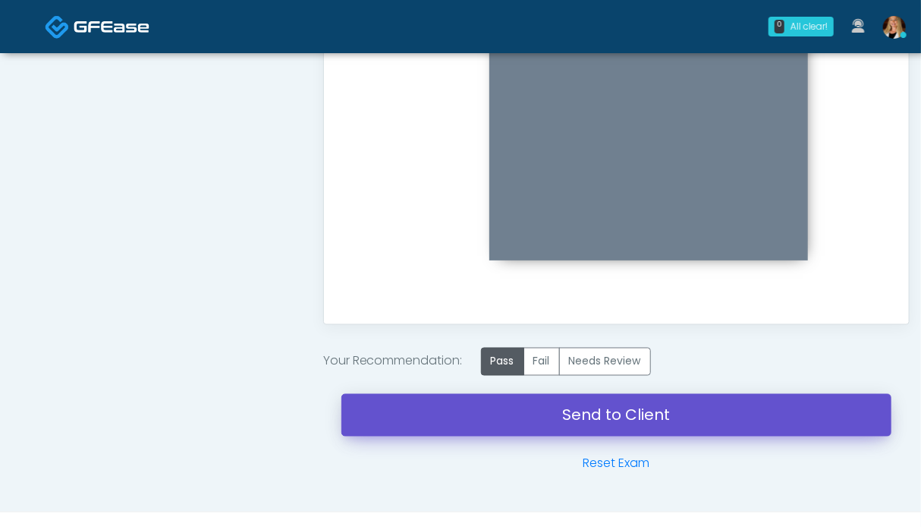
click at [584, 414] on link "Send to Client" at bounding box center [616, 415] width 550 height 42
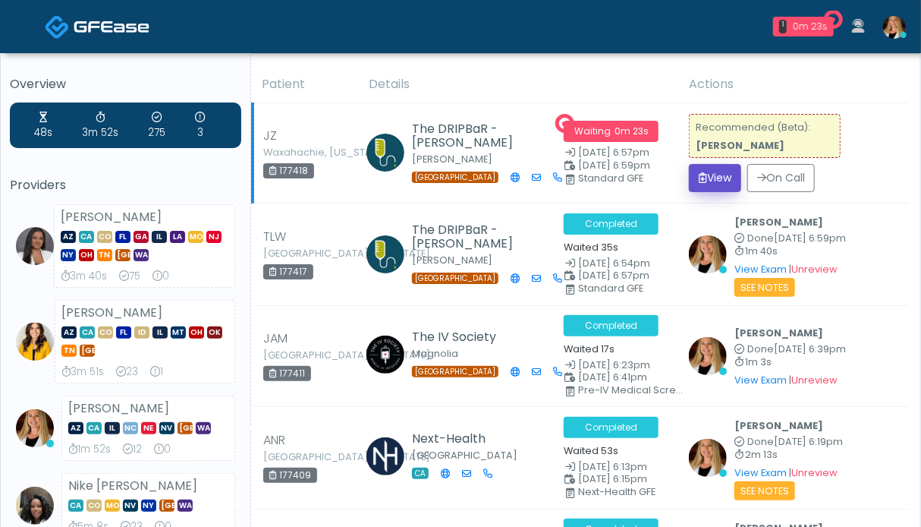
click at [714, 183] on button "View" at bounding box center [715, 178] width 52 height 28
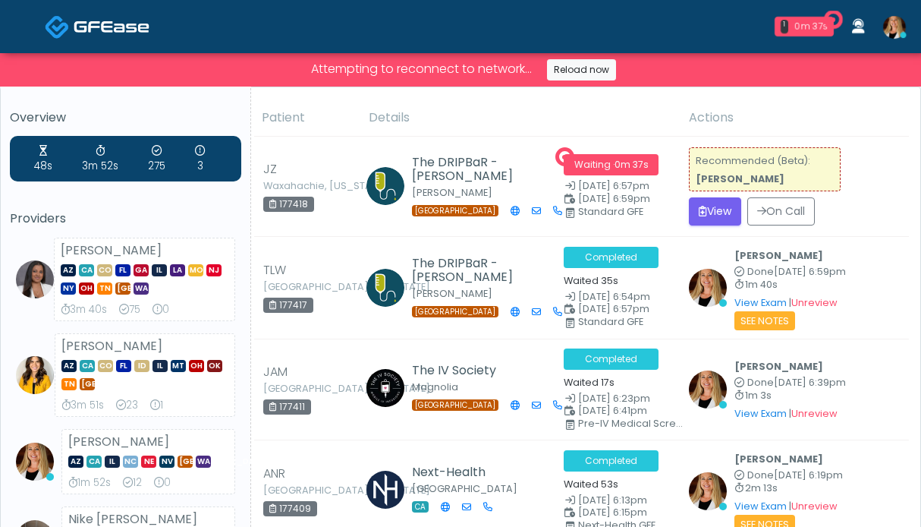
click at [710, 175] on strong "[PERSON_NAME]" at bounding box center [740, 178] width 89 height 13
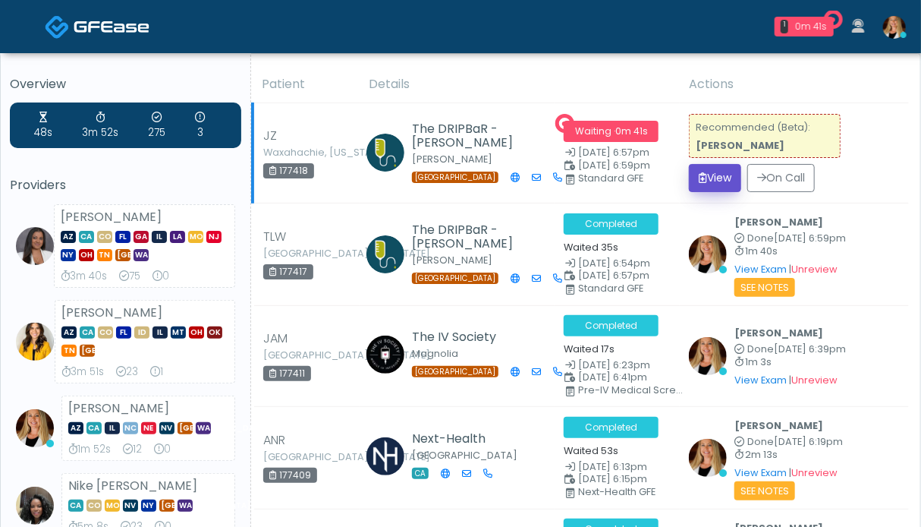
click at [715, 181] on button "View" at bounding box center [715, 178] width 52 height 28
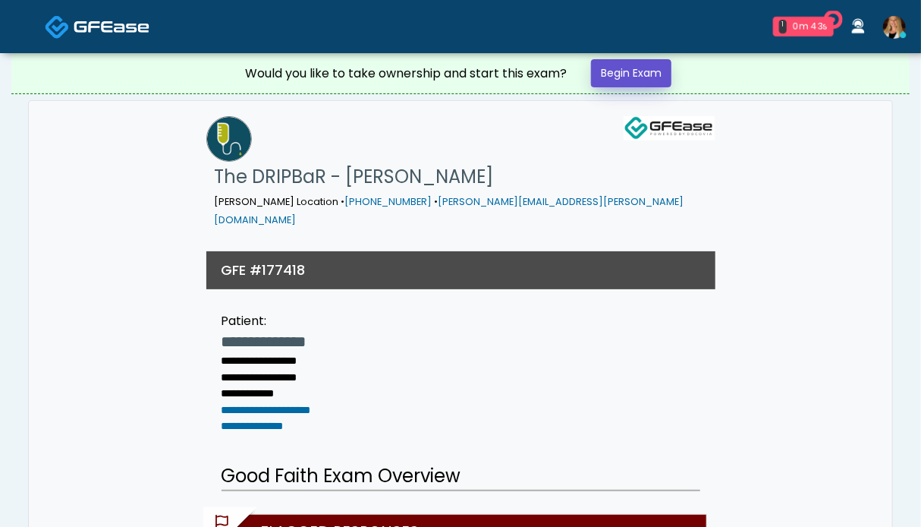
click at [644, 73] on link "Begin Exam" at bounding box center [631, 73] width 80 height 28
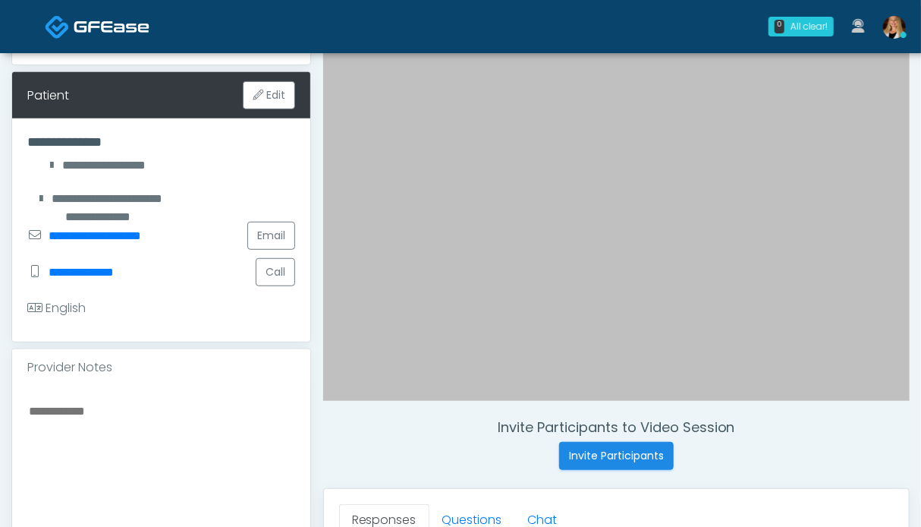
scroll to position [531, 0]
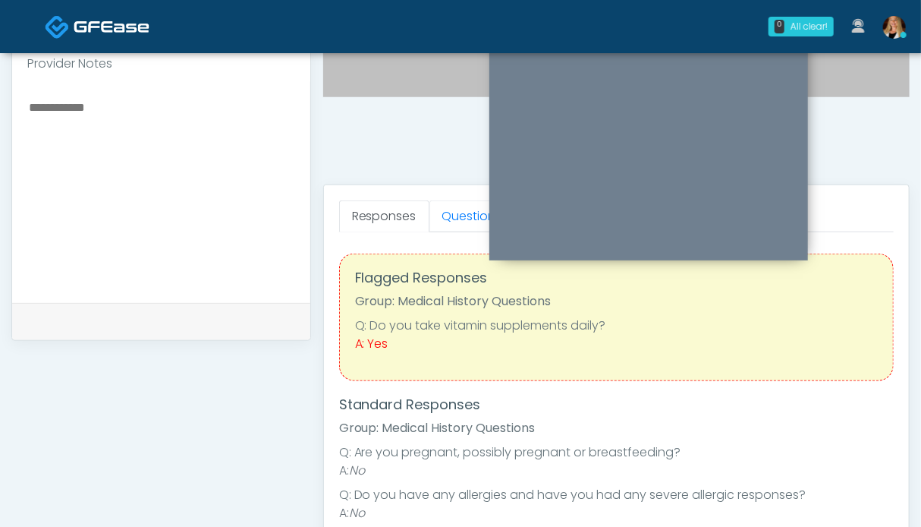
drag, startPoint x: 464, startPoint y: 218, endPoint x: 373, endPoint y: 241, distance: 93.9
click at [464, 218] on link "Questions" at bounding box center [473, 216] width 86 height 32
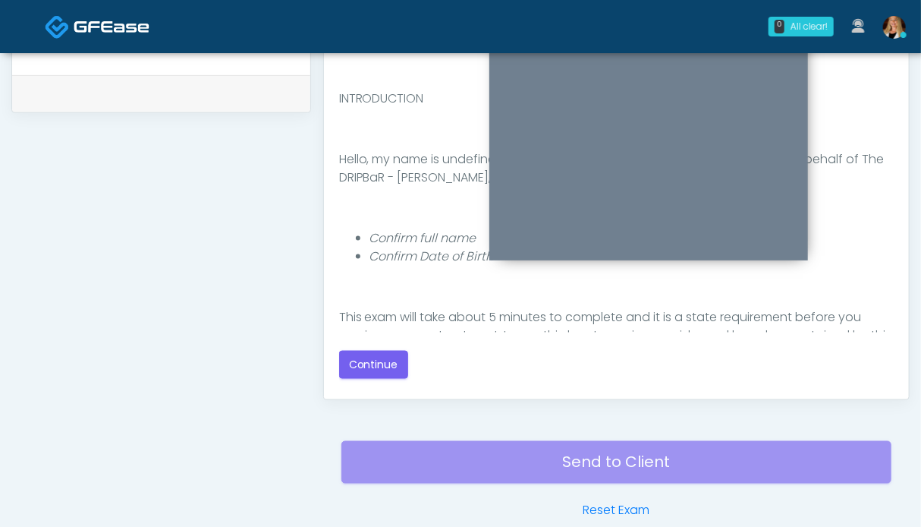
scroll to position [834, 0]
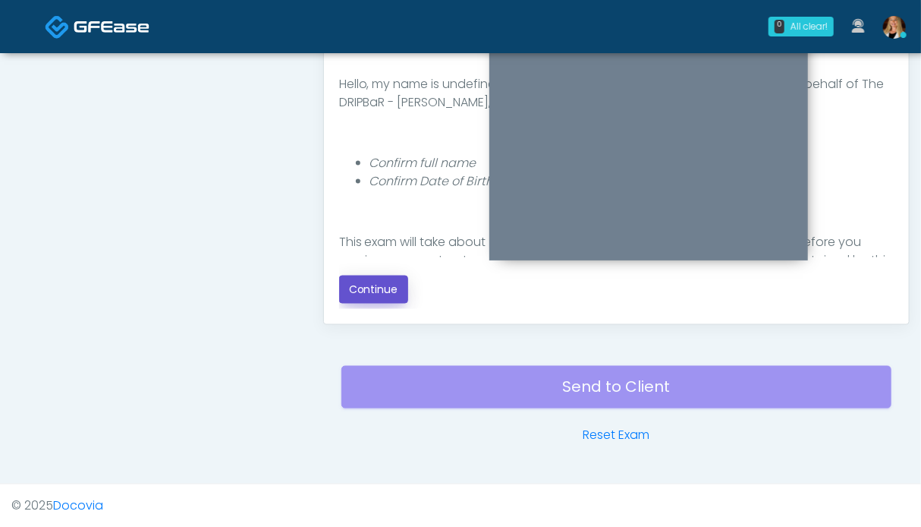
click at [363, 288] on button "Continue" at bounding box center [373, 289] width 69 height 28
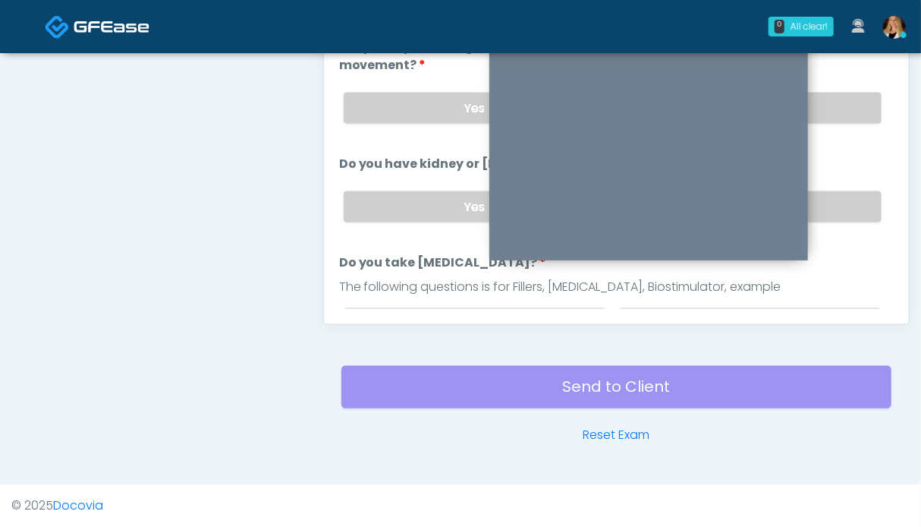
scroll to position [530, 0]
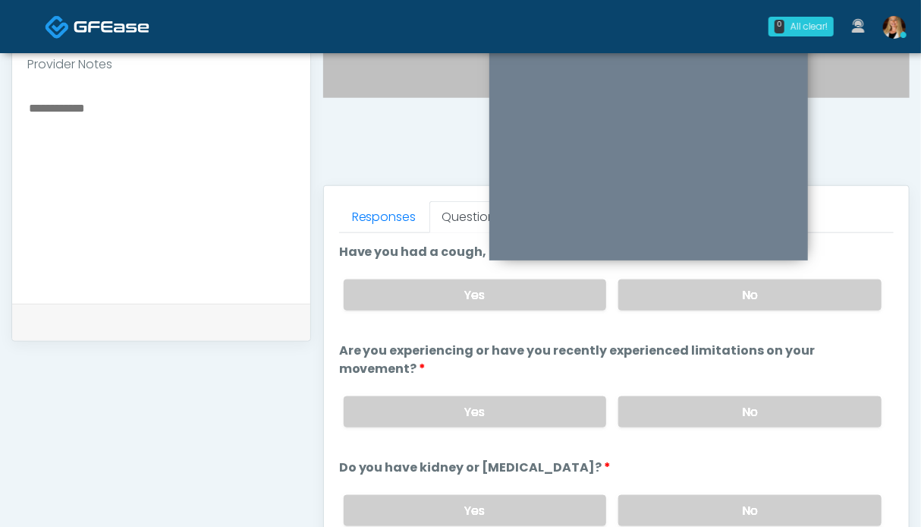
click at [137, 174] on textarea at bounding box center [161, 190] width 268 height 185
type textarea "**********"
click at [720, 291] on label "No" at bounding box center [749, 294] width 263 height 31
click at [738, 408] on label "No" at bounding box center [749, 411] width 263 height 31
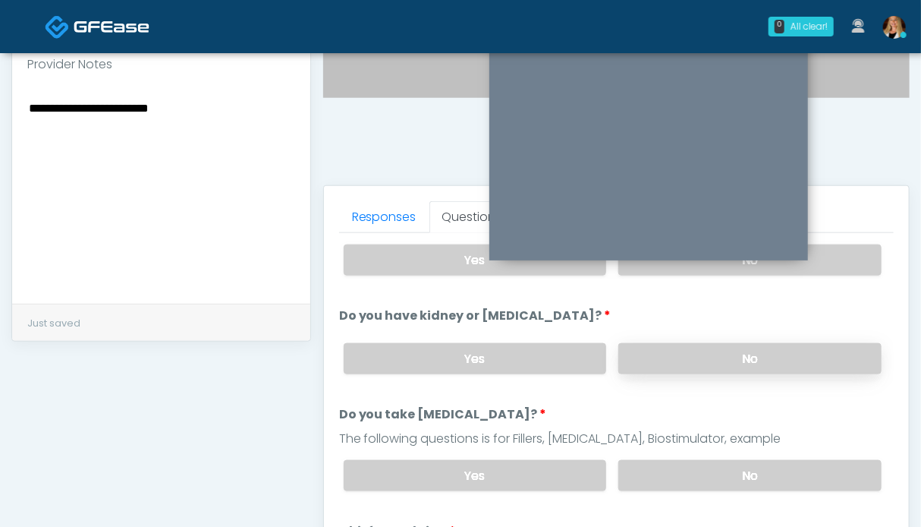
click at [750, 364] on label "No" at bounding box center [749, 358] width 263 height 31
click at [747, 477] on label "No" at bounding box center [749, 475] width 263 height 31
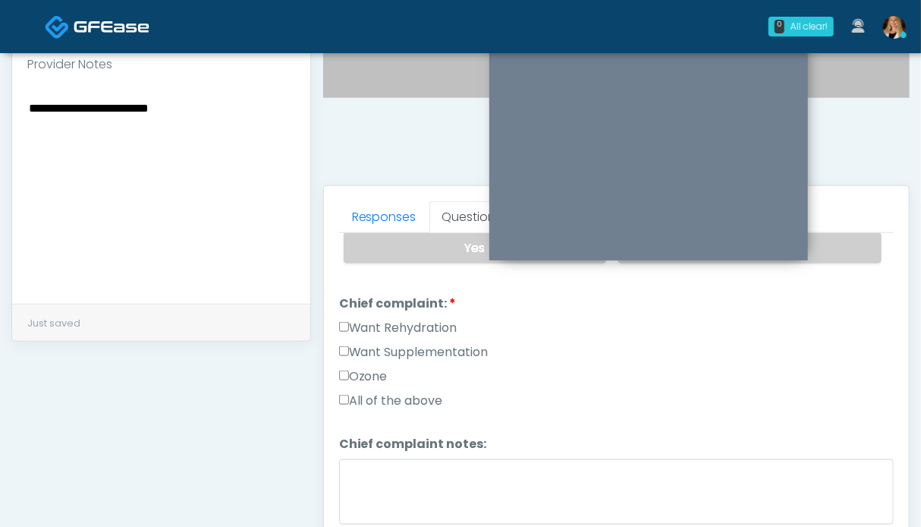
drag, startPoint x: 390, startPoint y: 329, endPoint x: 385, endPoint y: 420, distance: 91.2
click at [389, 329] on label "Want Rehydration" at bounding box center [398, 328] width 118 height 18
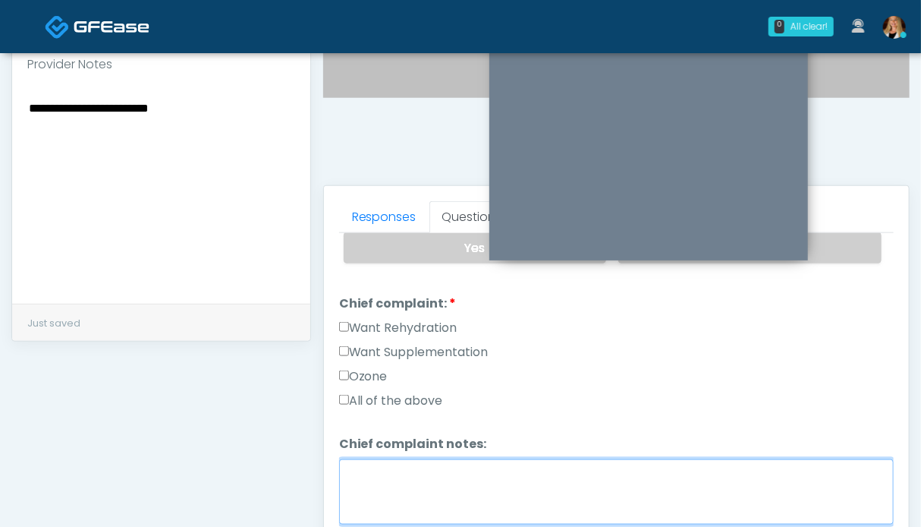
click at [382, 511] on textarea "Chief complaint notes:" at bounding box center [616, 491] width 555 height 65
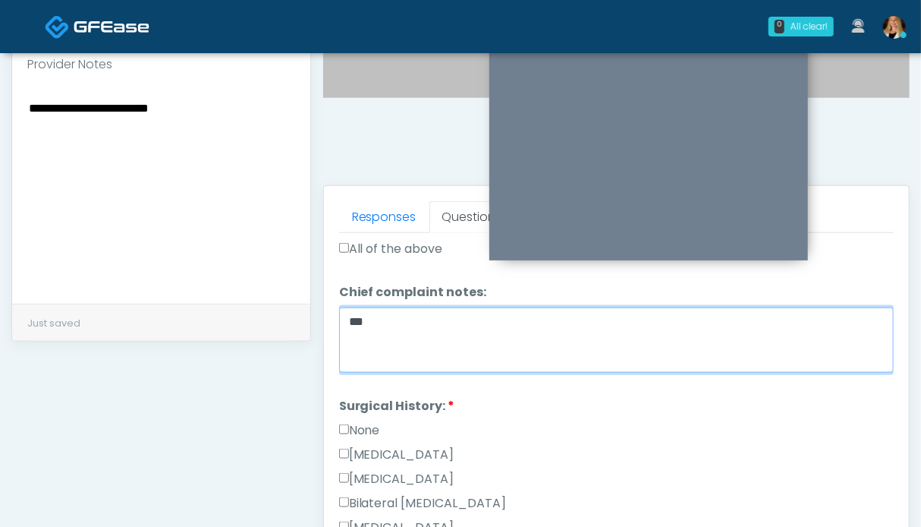
scroll to position [607, 0]
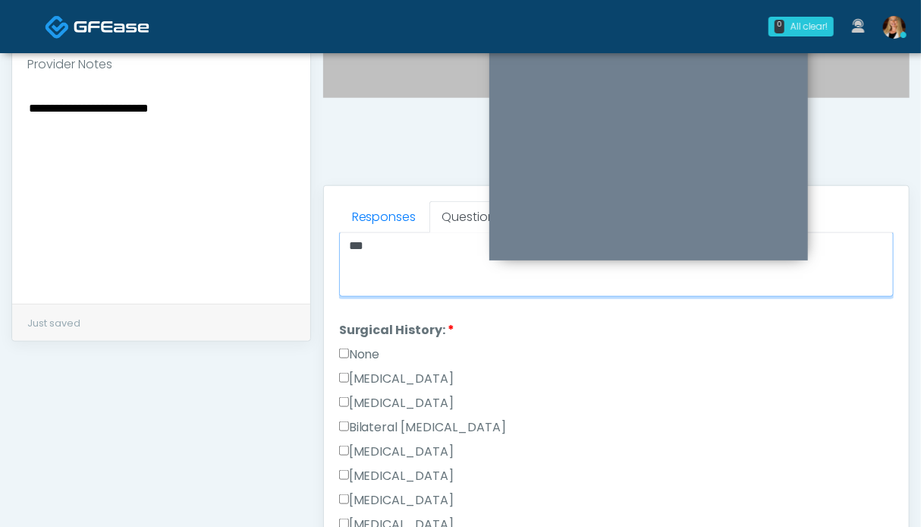
type textarea "**"
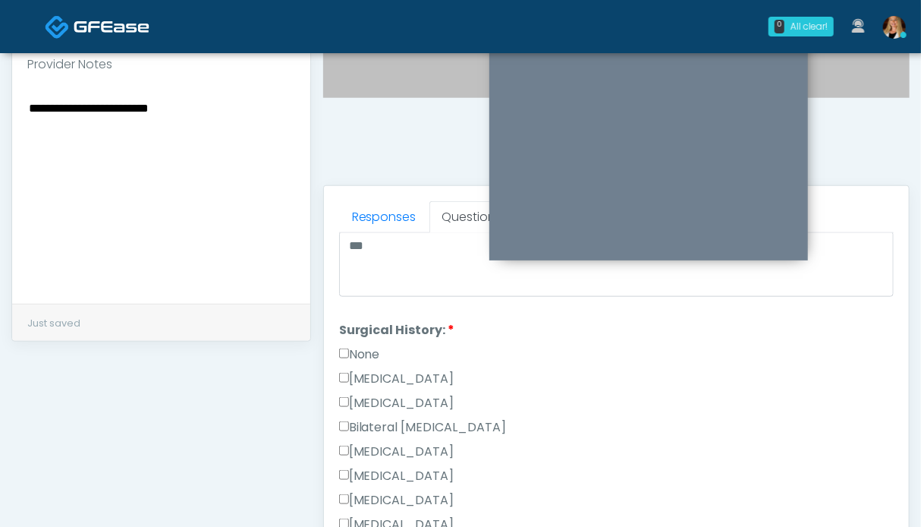
click at [354, 348] on label "None" at bounding box center [359, 354] width 41 height 18
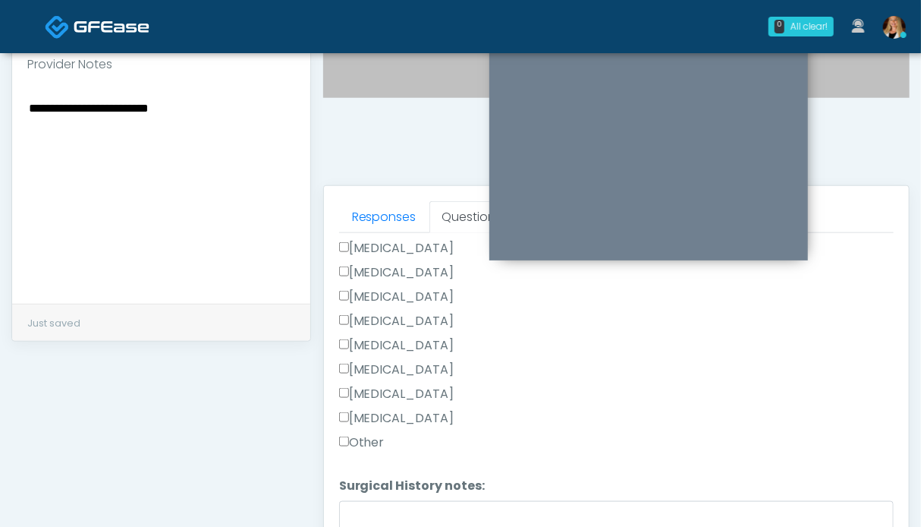
scroll to position [682, 0]
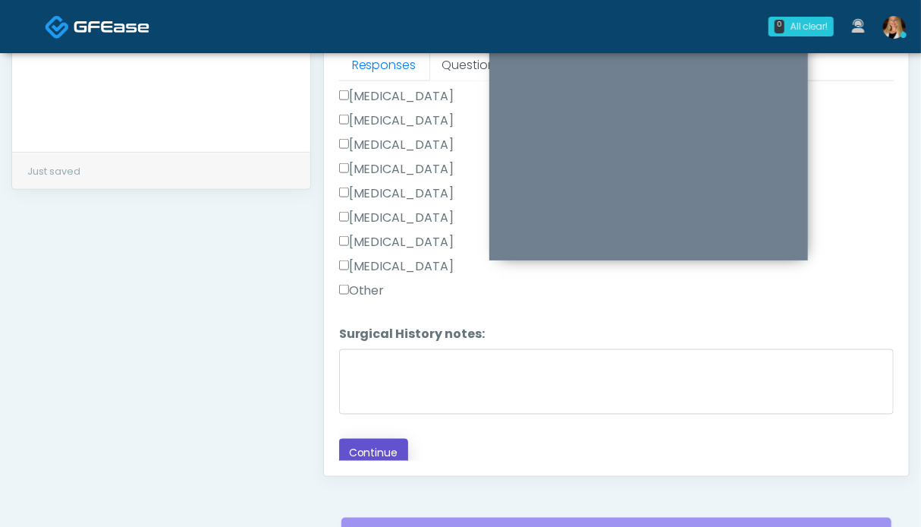
click at [373, 446] on button "Continue" at bounding box center [373, 453] width 69 height 28
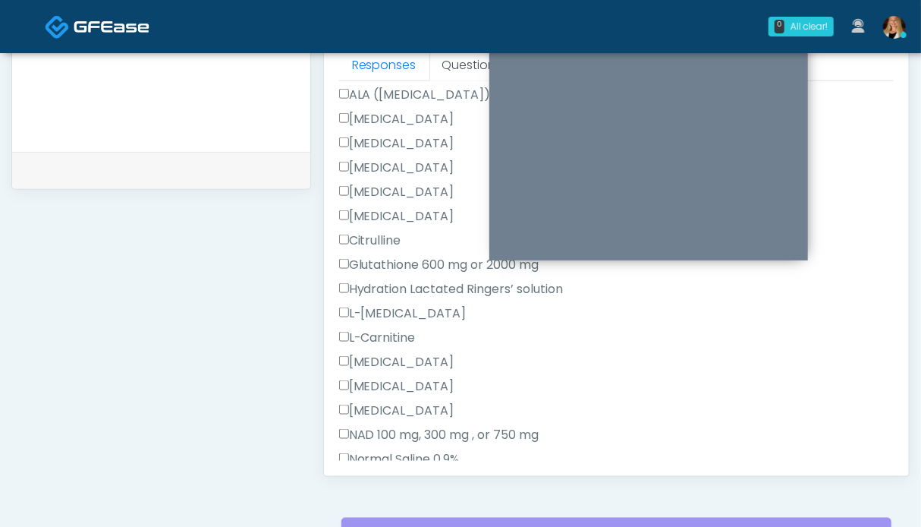
scroll to position [507, 0]
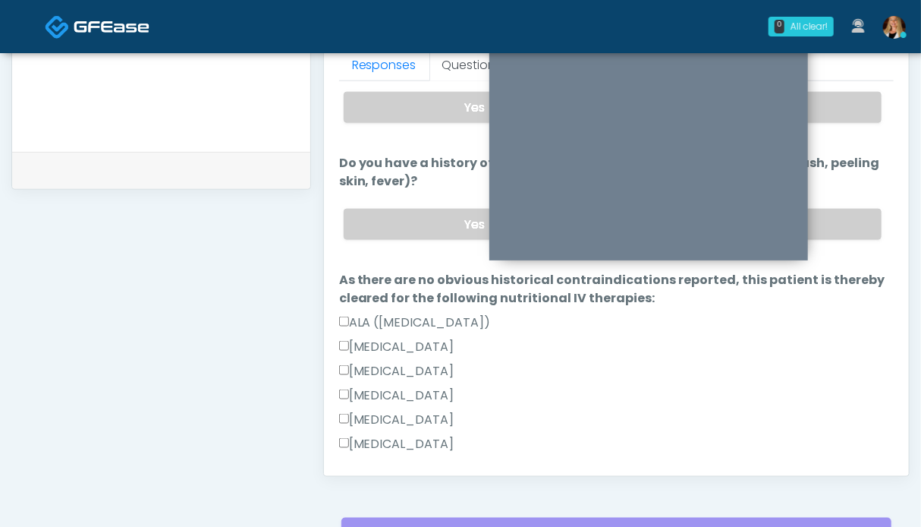
drag, startPoint x: 826, startPoint y: 217, endPoint x: 827, endPoint y: 180, distance: 37.2
click at [826, 216] on label "No" at bounding box center [749, 224] width 263 height 31
click at [832, 106] on label "No" at bounding box center [749, 107] width 263 height 31
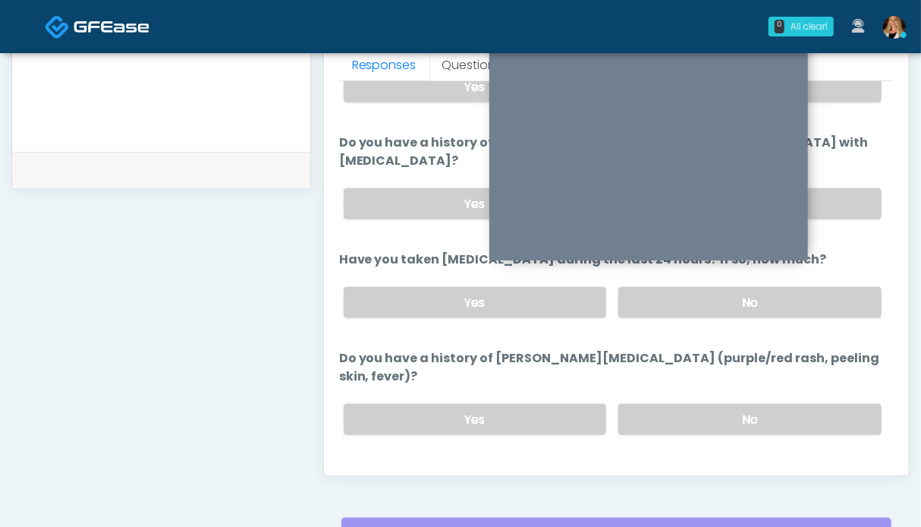
scroll to position [160, 0]
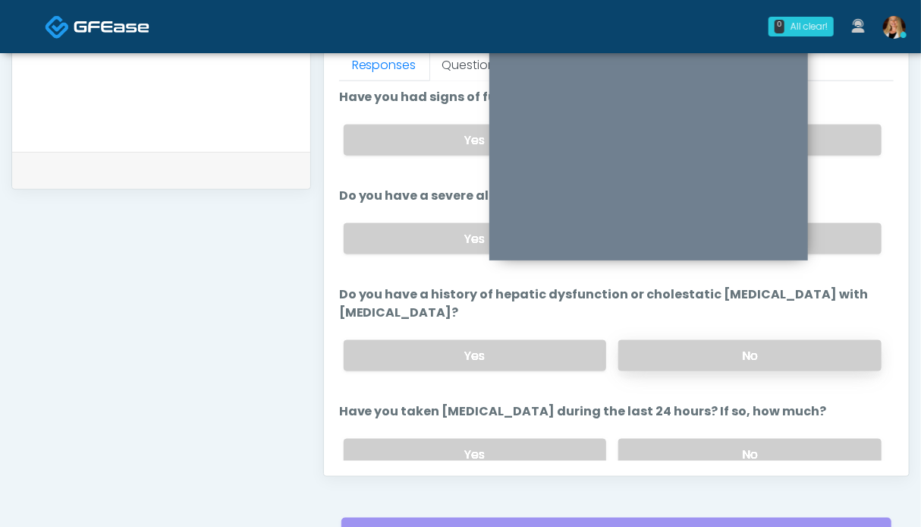
click at [832, 340] on label "No" at bounding box center [749, 355] width 263 height 31
click at [832, 248] on label "No" at bounding box center [749, 238] width 263 height 31
click at [833, 137] on label "No" at bounding box center [749, 139] width 263 height 31
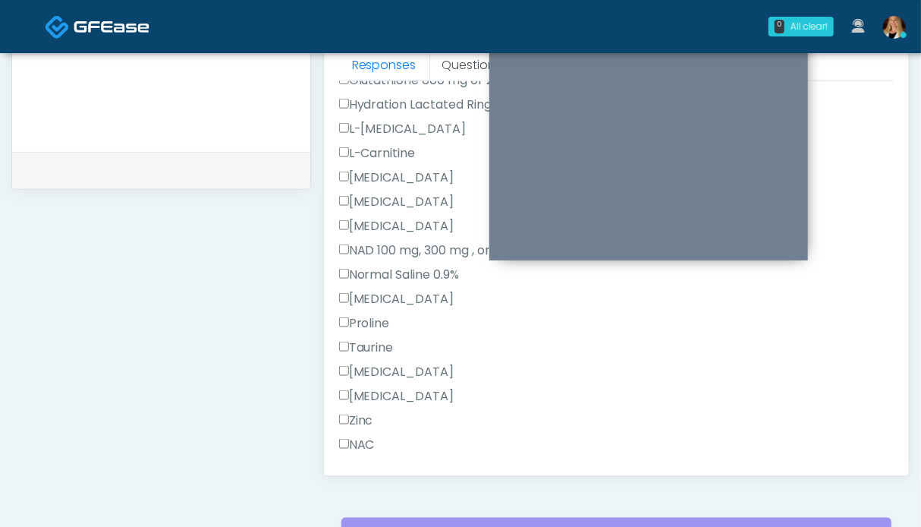
scroll to position [1223, 0]
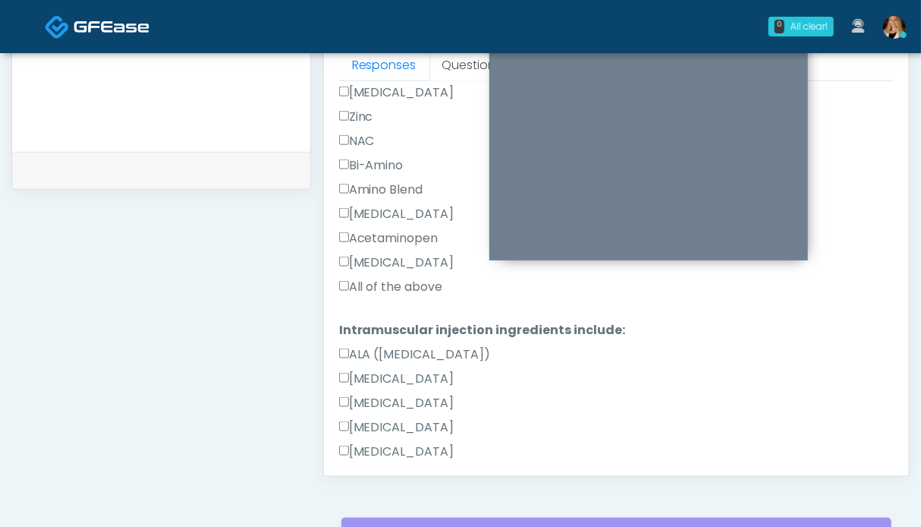
click at [380, 281] on label "All of the above" at bounding box center [391, 287] width 104 height 18
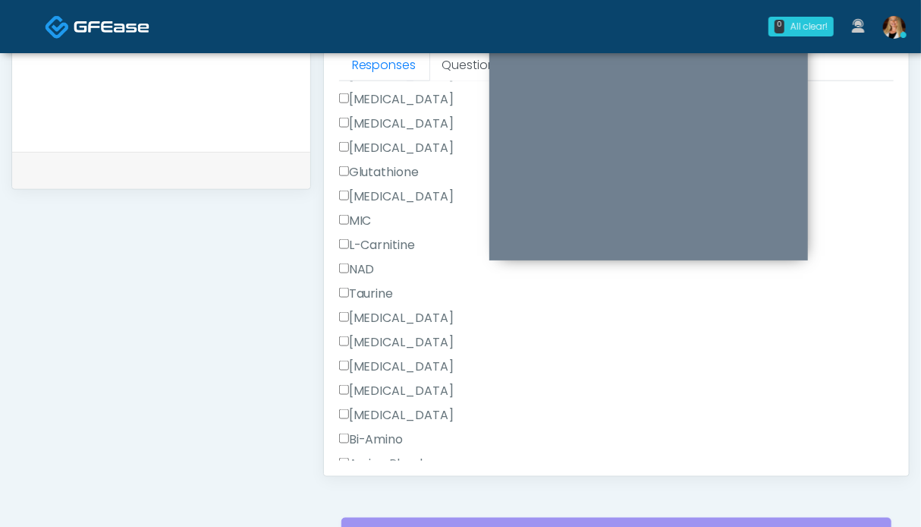
scroll to position [1682, 0]
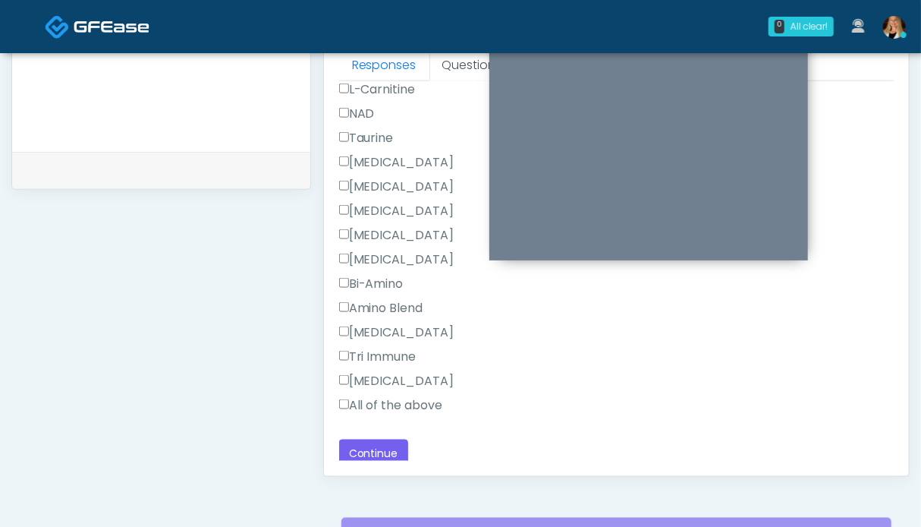
drag, startPoint x: 378, startPoint y: 398, endPoint x: 379, endPoint y: 431, distance: 32.6
click at [379, 398] on label "All of the above" at bounding box center [391, 405] width 104 height 18
click at [379, 440] on button "Continue" at bounding box center [373, 453] width 69 height 28
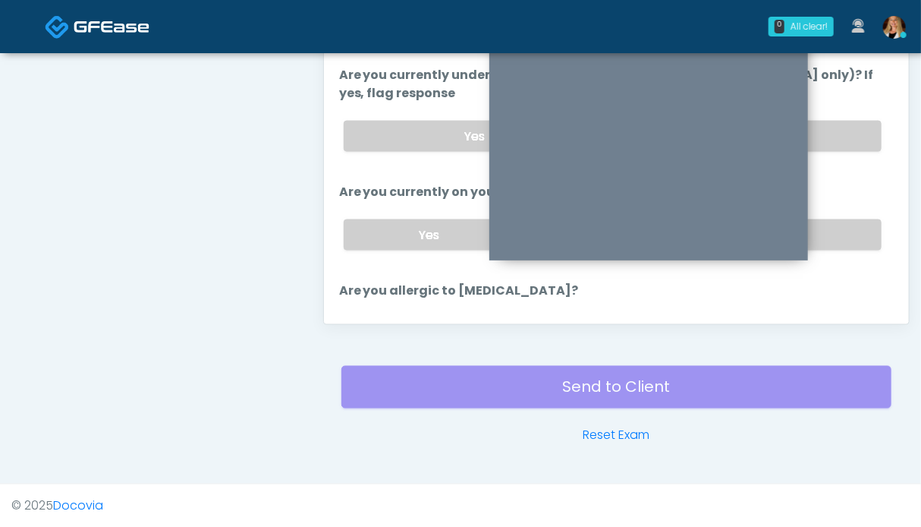
scroll to position [0, 0]
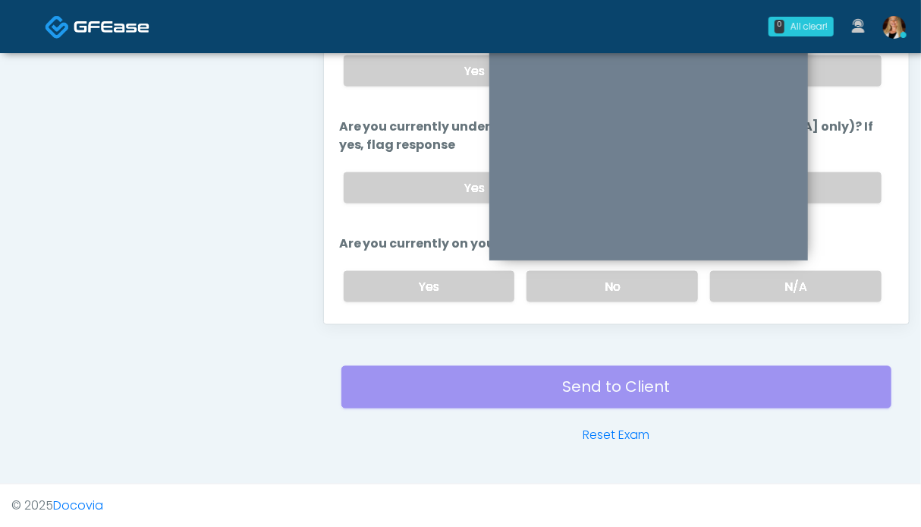
click at [799, 271] on label "N/A" at bounding box center [796, 286] width 172 height 31
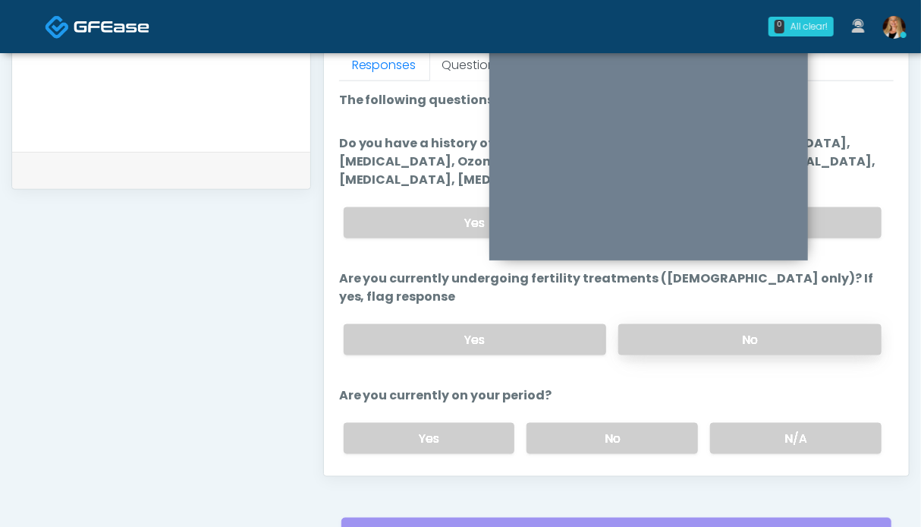
click at [767, 324] on label "No" at bounding box center [749, 339] width 263 height 31
drag, startPoint x: 826, startPoint y: 225, endPoint x: 821, endPoint y: 218, distance: 8.2
click at [826, 224] on label "No" at bounding box center [749, 222] width 263 height 31
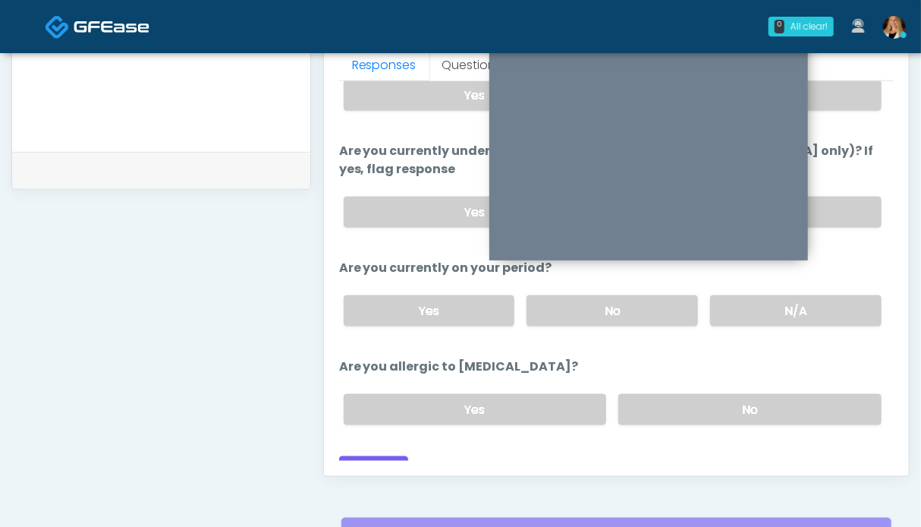
drag, startPoint x: 808, startPoint y: 380, endPoint x: 489, endPoint y: 411, distance: 320.9
click at [807, 394] on label "No" at bounding box center [749, 409] width 263 height 31
click at [382, 456] on button "Continue" at bounding box center [373, 470] width 69 height 28
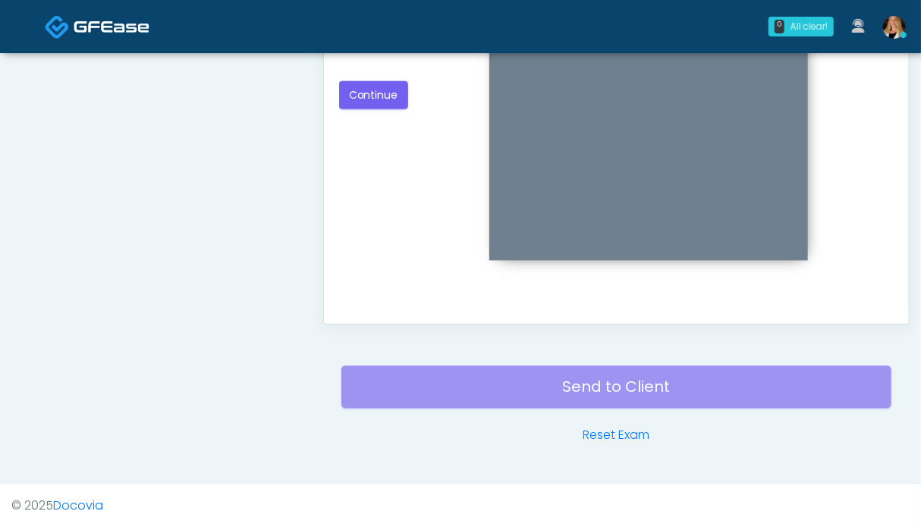
scroll to position [606, 0]
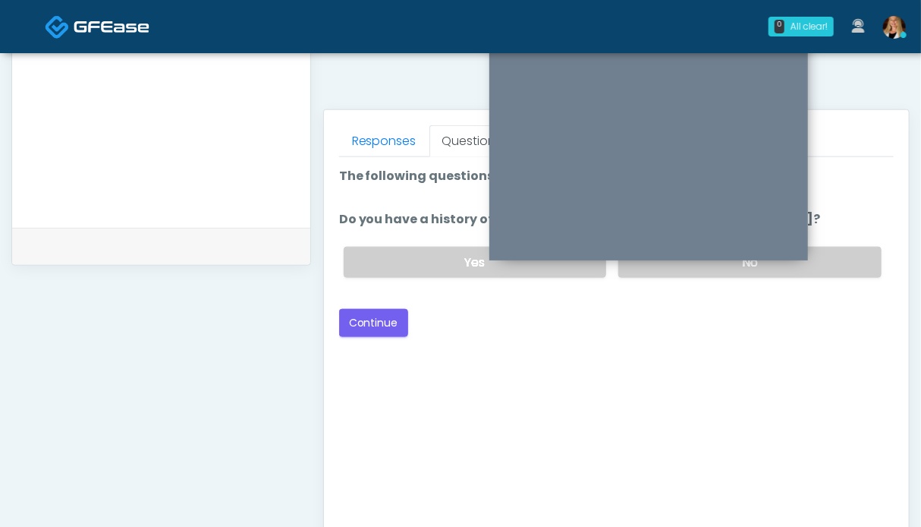
drag, startPoint x: 841, startPoint y: 265, endPoint x: 534, endPoint y: 282, distance: 307.1
click at [839, 265] on label "No" at bounding box center [749, 262] width 263 height 31
click at [357, 319] on button "Continue" at bounding box center [373, 323] width 69 height 28
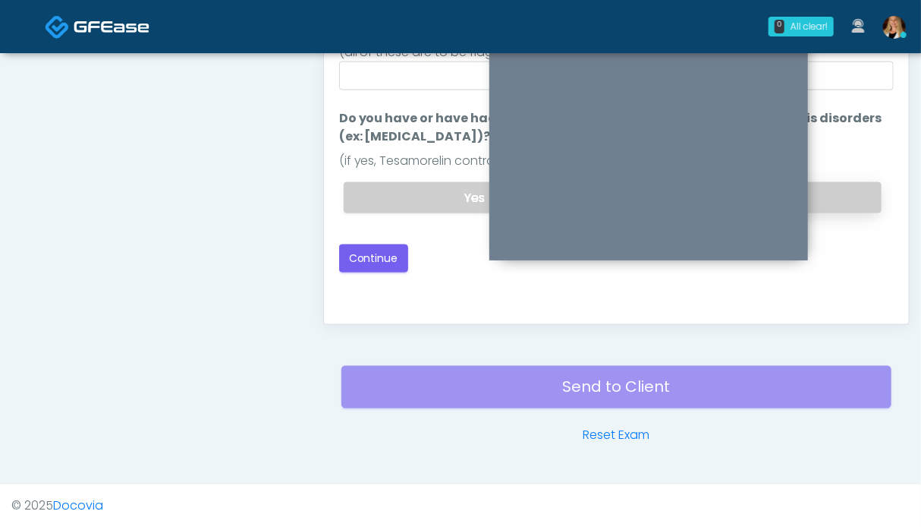
scroll to position [682, 0]
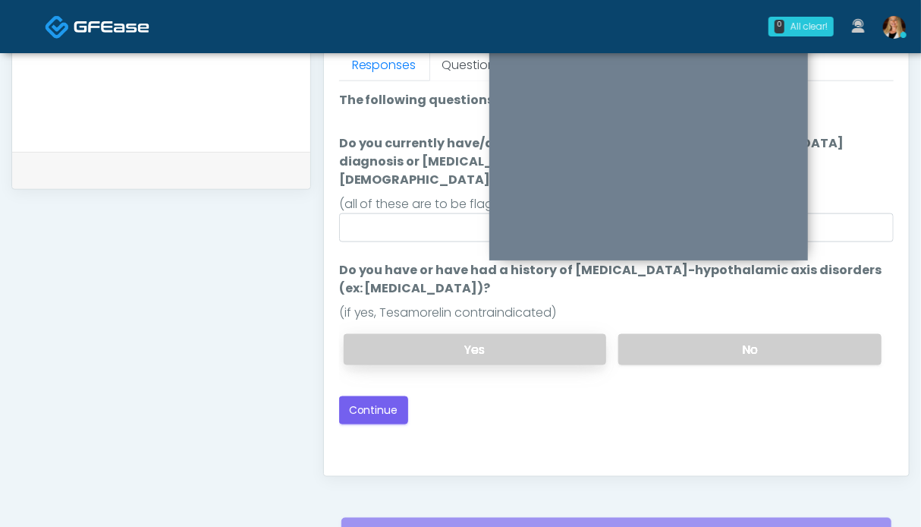
drag, startPoint x: 830, startPoint y: 320, endPoint x: 395, endPoint y: 332, distance: 435.7
click at [829, 334] on label "No" at bounding box center [749, 349] width 263 height 31
click at [369, 396] on button "Continue" at bounding box center [373, 410] width 69 height 28
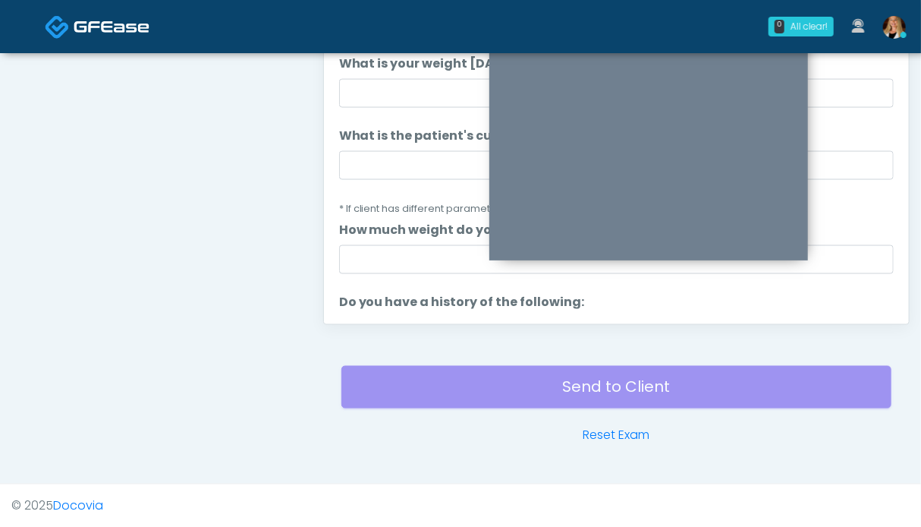
scroll to position [304, 0]
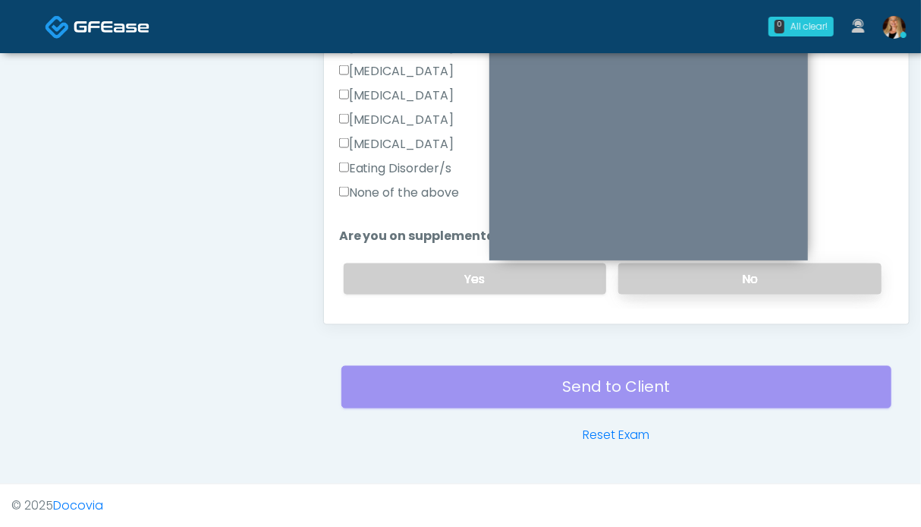
click at [765, 275] on label "No" at bounding box center [749, 278] width 263 height 31
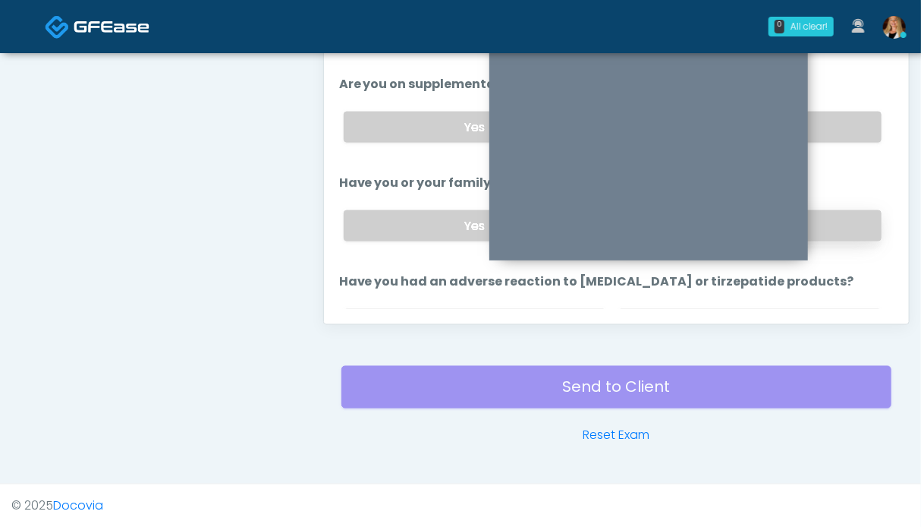
click at [844, 225] on label "No" at bounding box center [749, 225] width 263 height 31
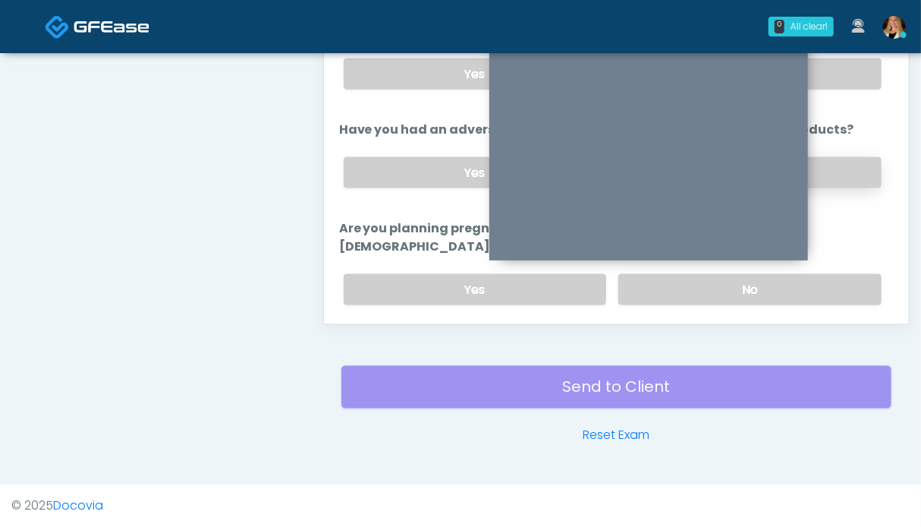
click at [835, 168] on label "No" at bounding box center [749, 172] width 263 height 31
click at [845, 274] on label "No" at bounding box center [749, 289] width 263 height 31
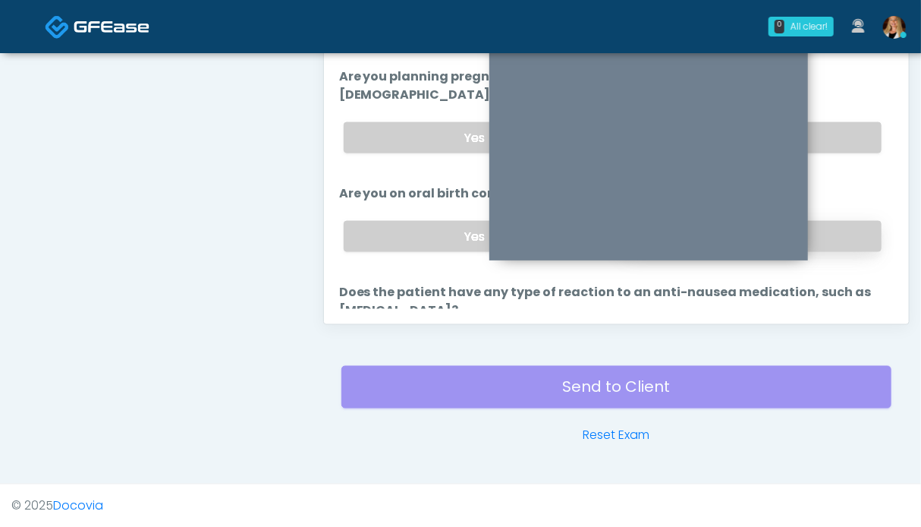
click at [846, 221] on label "No" at bounding box center [749, 236] width 263 height 31
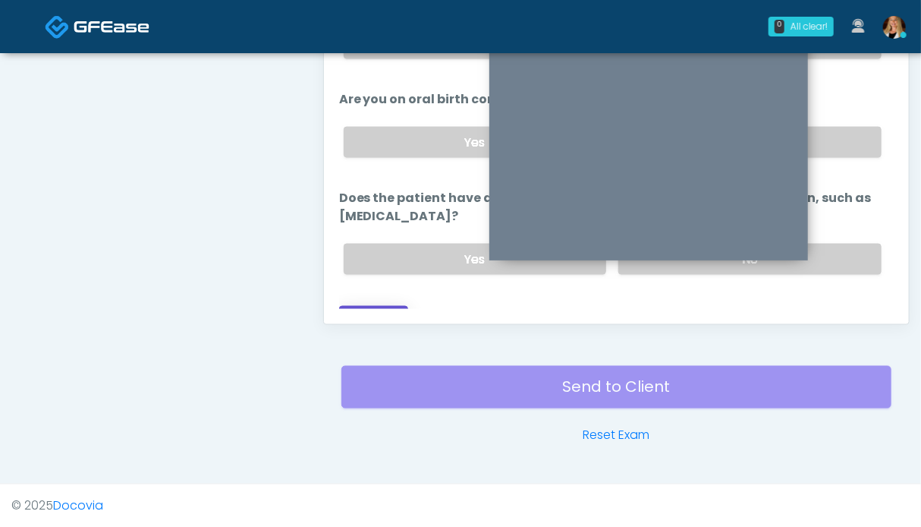
click at [374, 306] on button "Continue" at bounding box center [373, 320] width 69 height 28
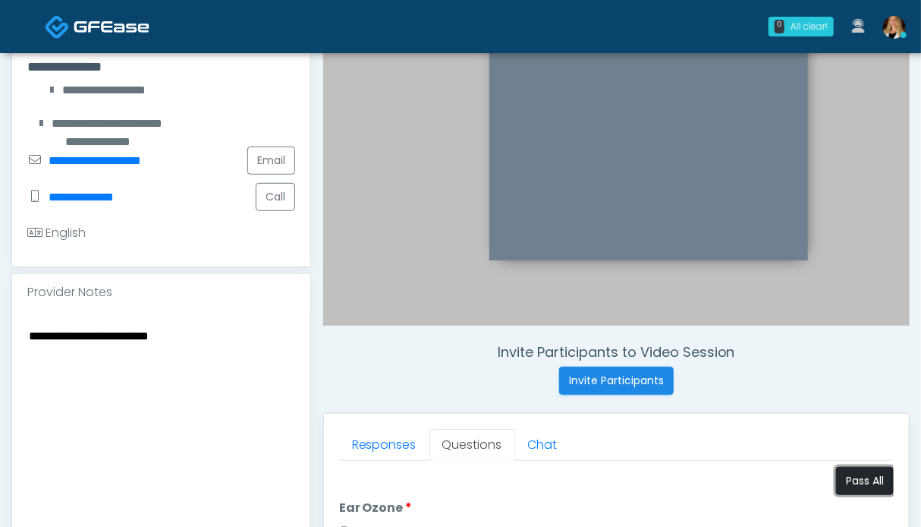
click at [862, 480] on button "Pass All" at bounding box center [865, 481] width 58 height 28
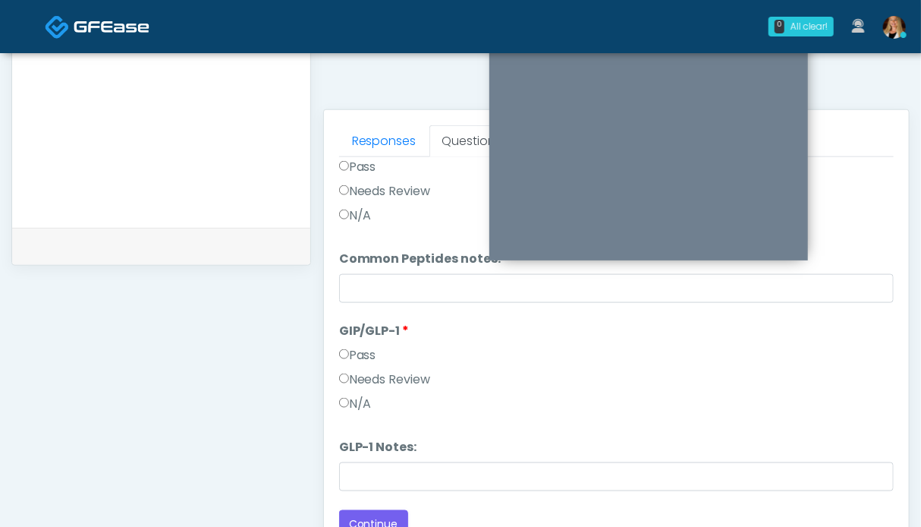
click at [385, 376] on label "Needs Review" at bounding box center [385, 379] width 92 height 18
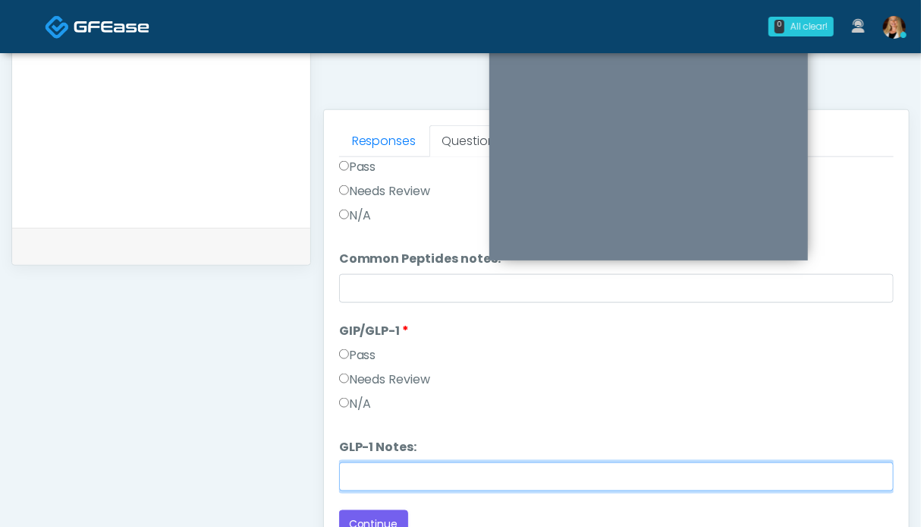
drag, startPoint x: 395, startPoint y: 486, endPoint x: 397, endPoint y: 478, distance: 7.9
click at [395, 486] on input "GLP-1 Notes:" at bounding box center [616, 476] width 555 height 29
type input "**********"
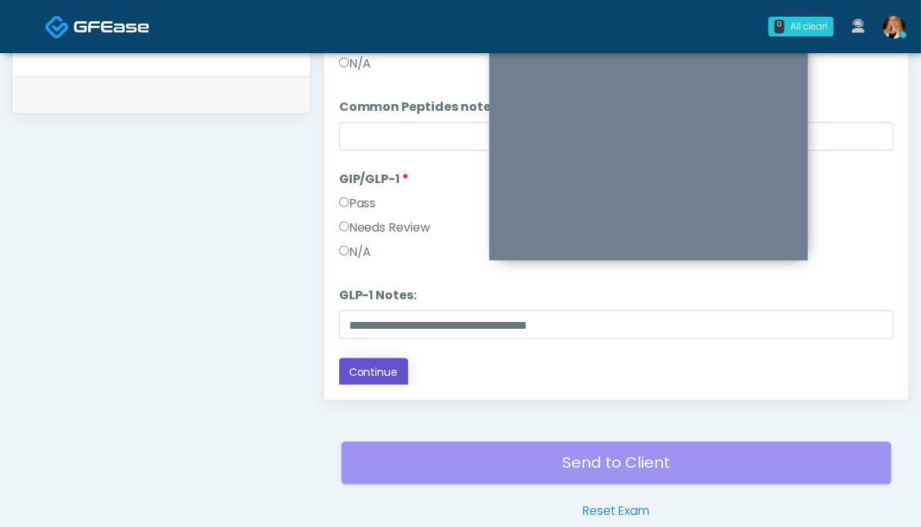
click at [373, 364] on button "Continue" at bounding box center [373, 372] width 69 height 28
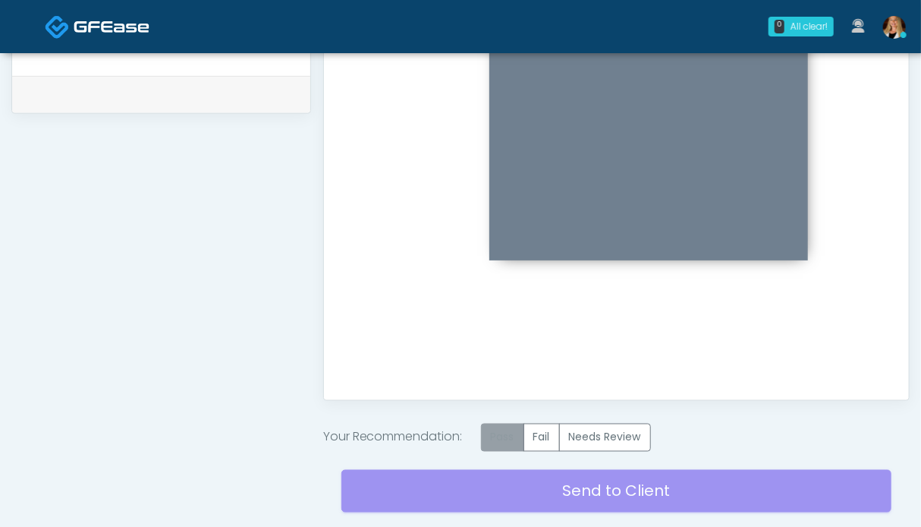
click at [507, 444] on label "Pass" at bounding box center [502, 437] width 43 height 28
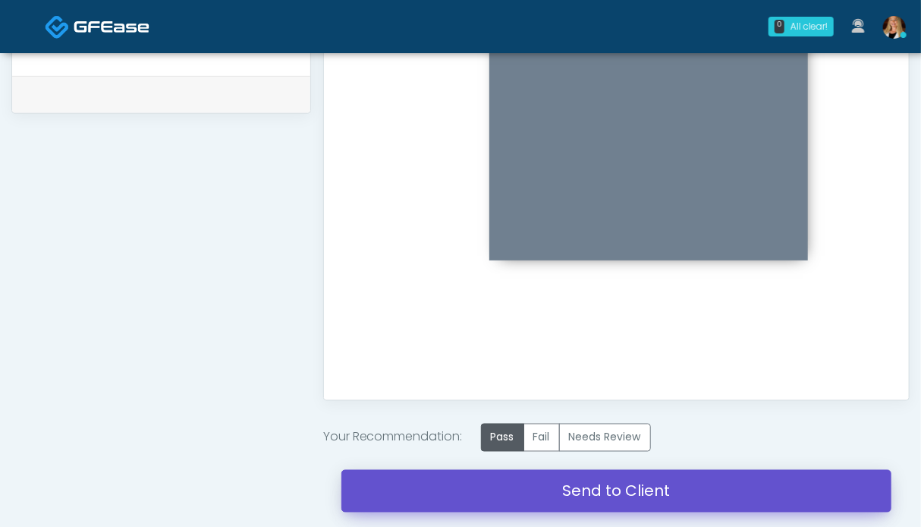
click at [562, 489] on link "Send to Client" at bounding box center [616, 491] width 550 height 42
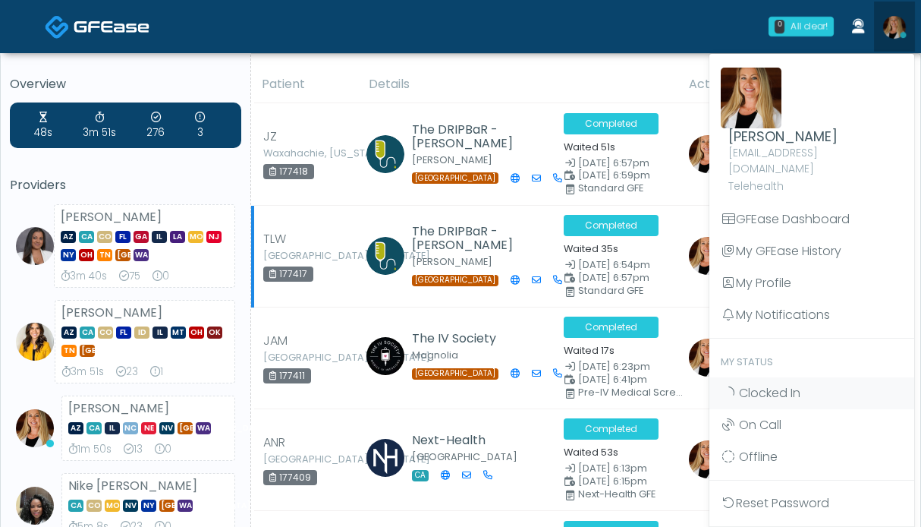
click at [785, 384] on span "Clocked In" at bounding box center [769, 392] width 61 height 17
